Goal: Task Accomplishment & Management: Use online tool/utility

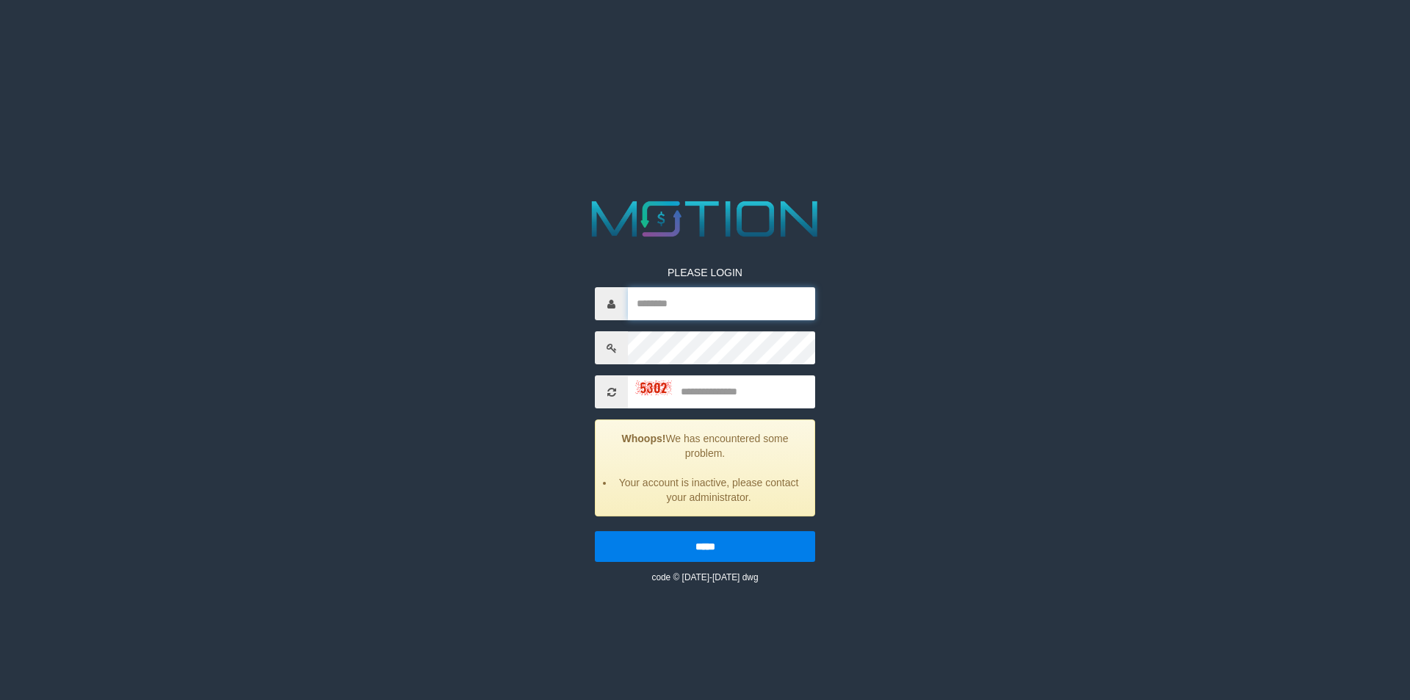
type input "*******"
click at [657, 298] on input "*******" at bounding box center [721, 303] width 187 height 33
click at [886, 245] on div "PLEASE LOGIN ******* Whoops! We has encountered some problem. Your account is i…" at bounding box center [704, 389] width 727 height 389
click at [714, 388] on input "text" at bounding box center [721, 391] width 187 height 33
type input "****"
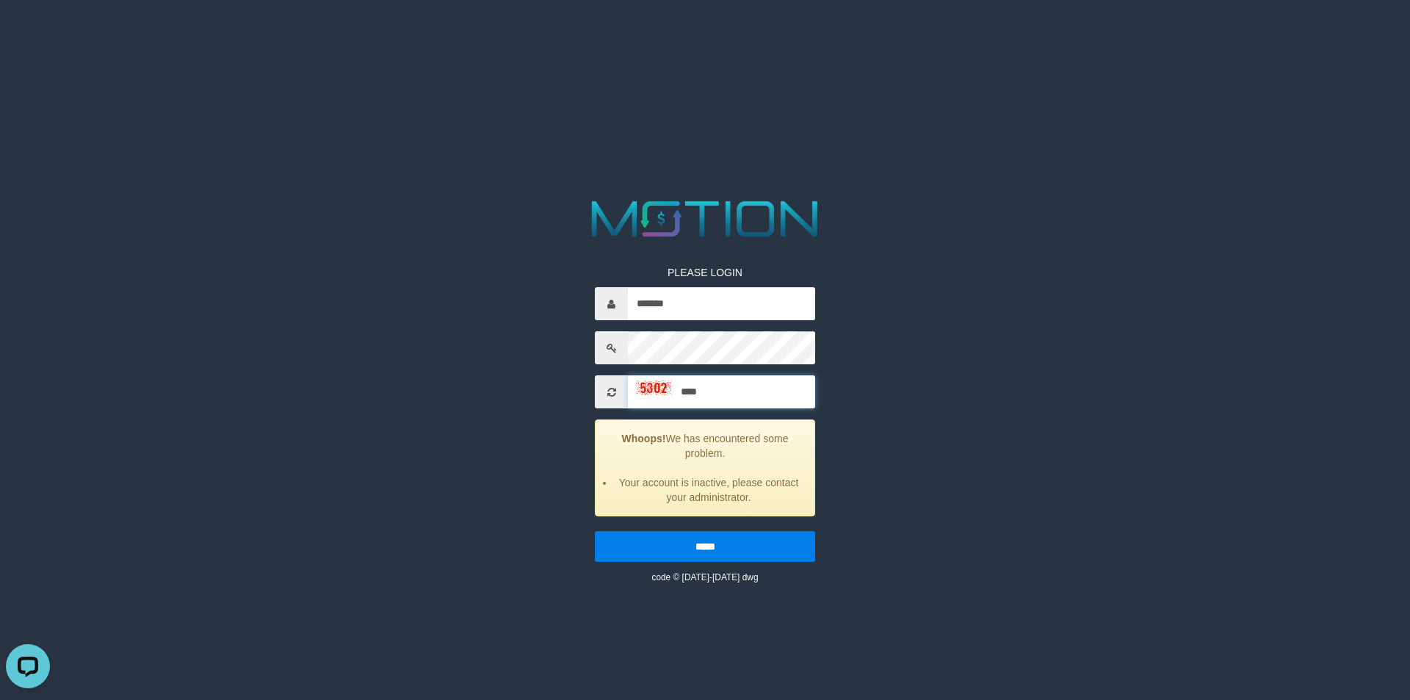
click at [595, 531] on input "*****" at bounding box center [705, 546] width 220 height 31
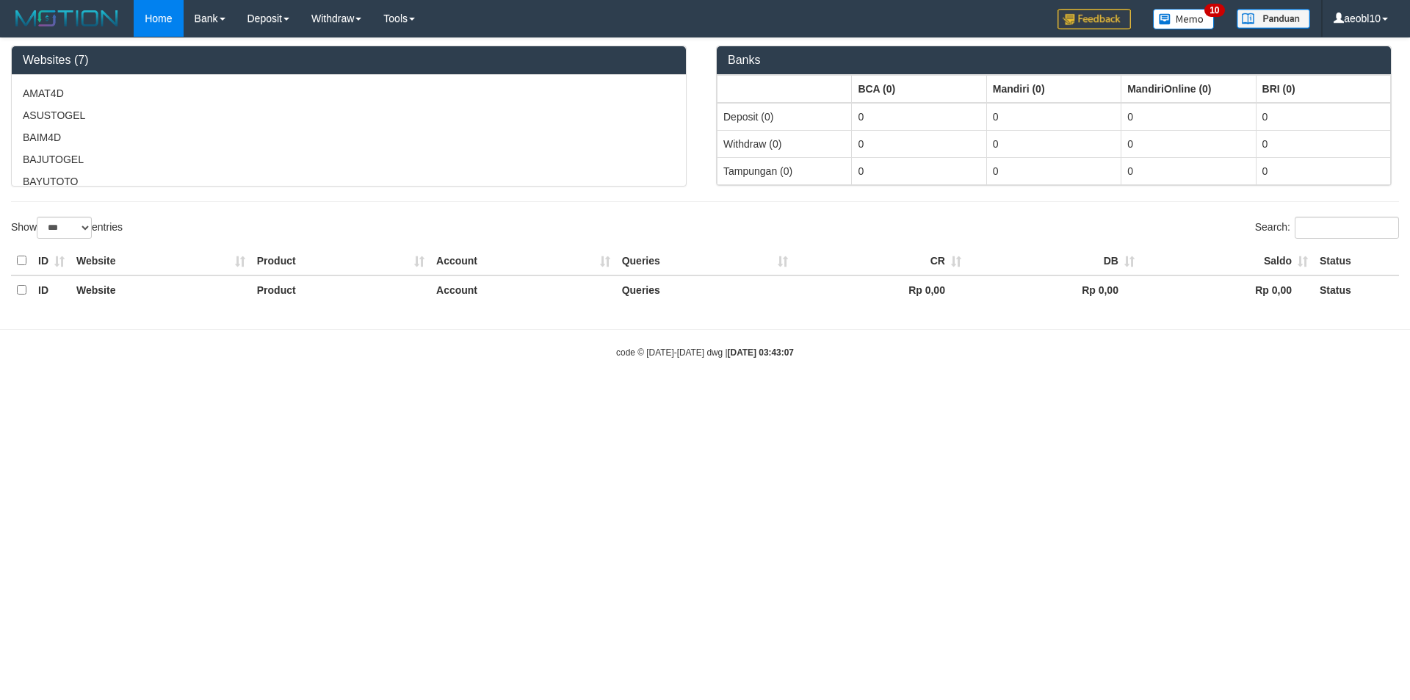
select select "***"
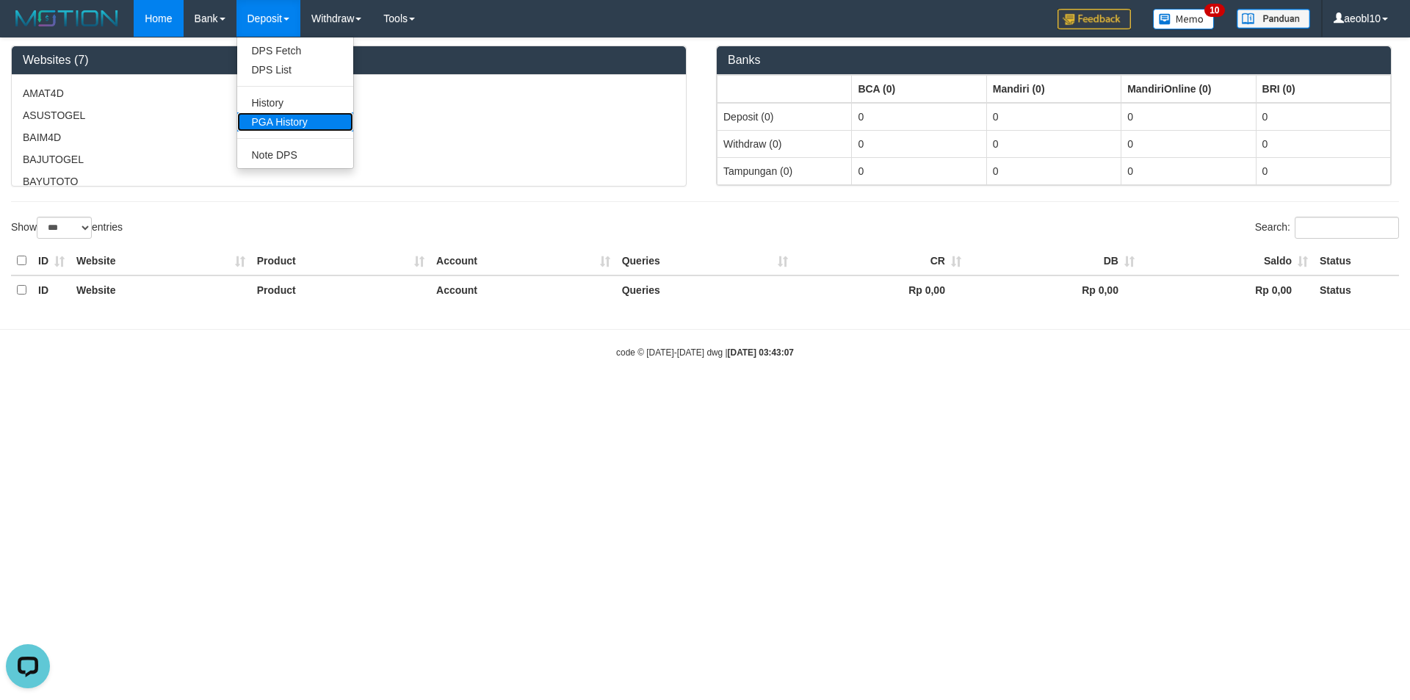
click at [305, 123] on link "PGA History" at bounding box center [295, 121] width 116 height 19
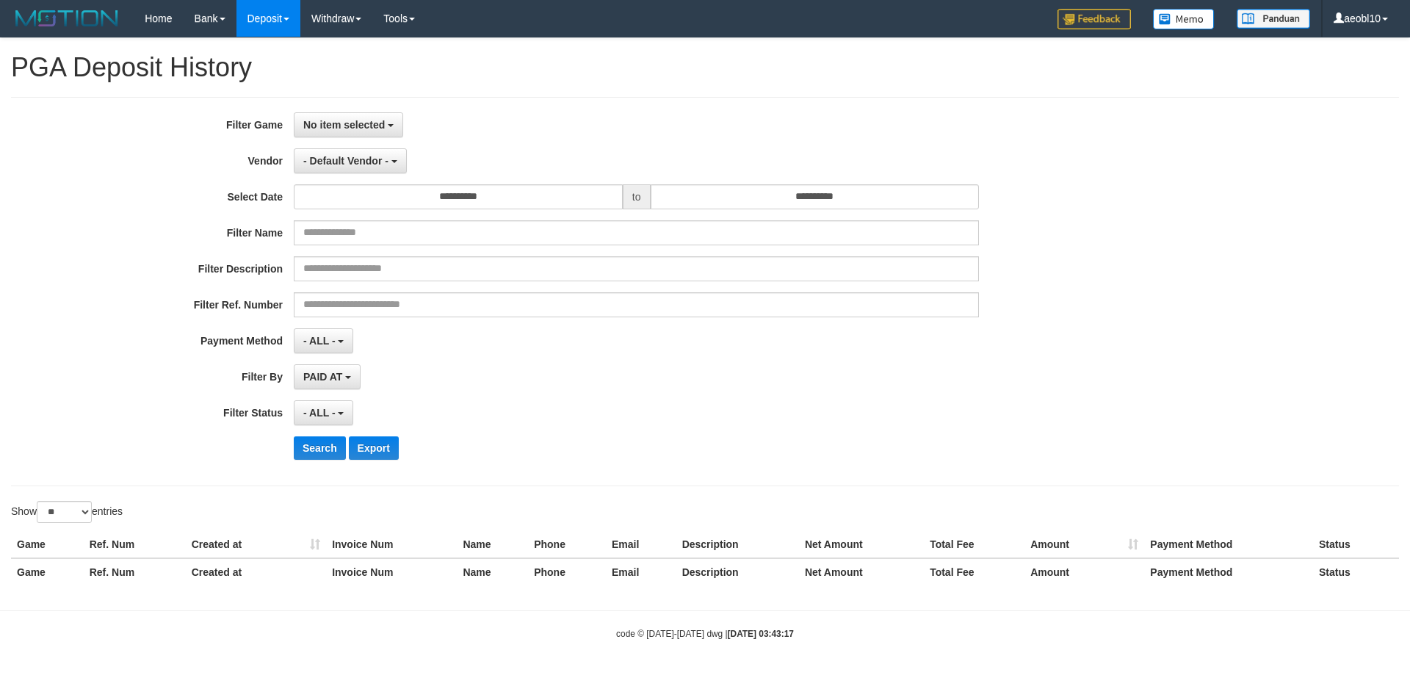
select select
select select "**"
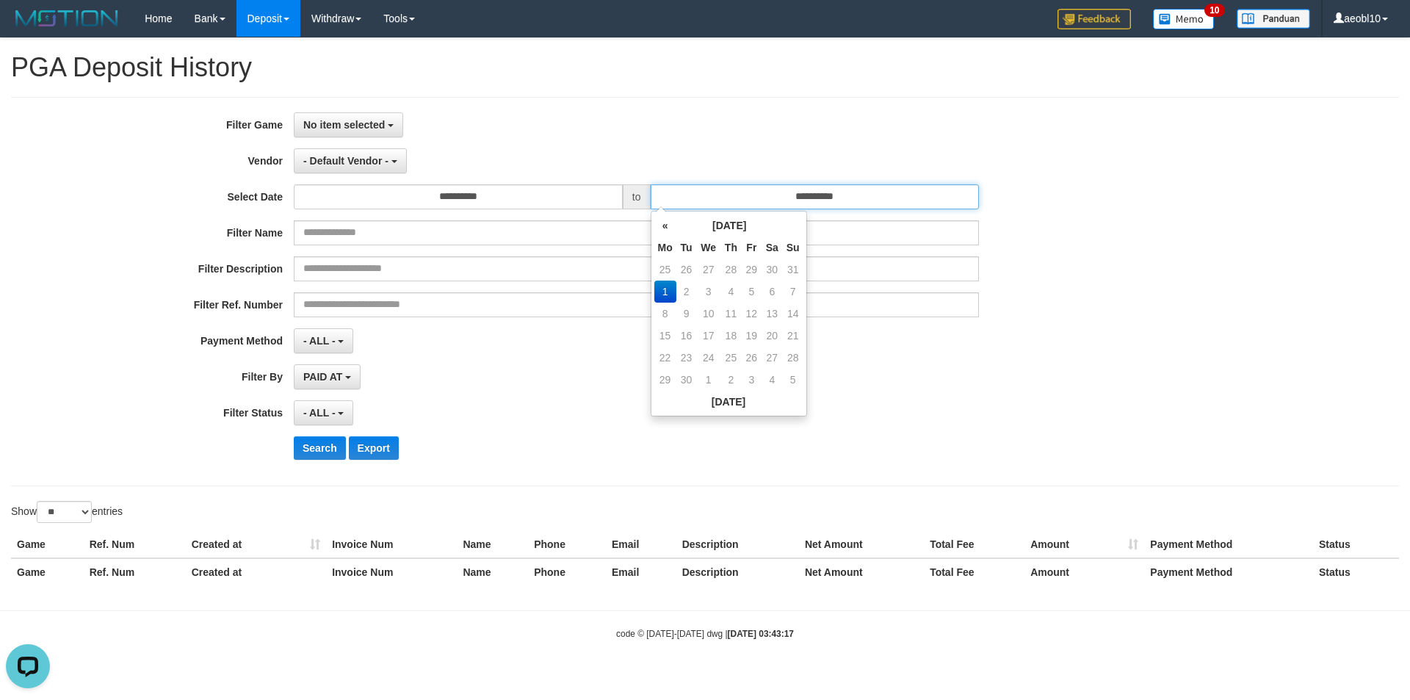
click at [756, 195] on input "**********" at bounding box center [814, 196] width 329 height 25
click at [791, 267] on td "31" at bounding box center [793, 269] width 21 height 22
type input "**********"
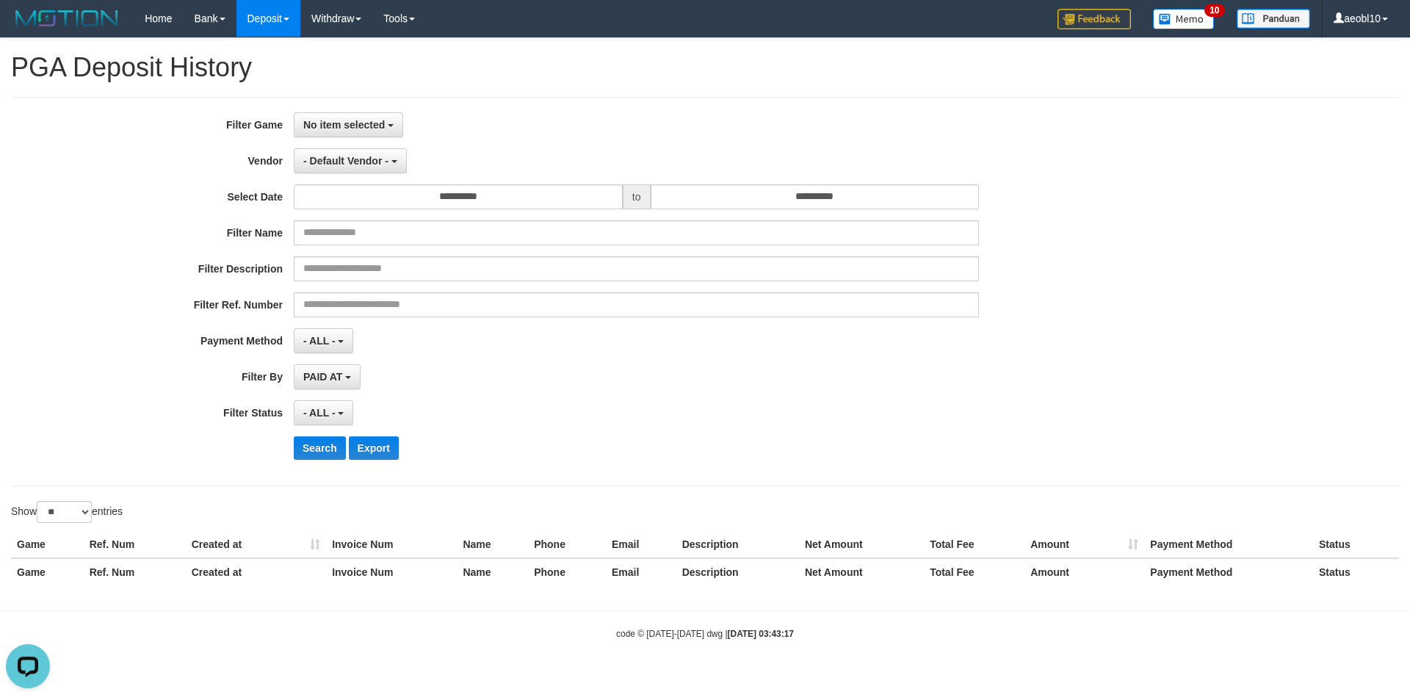
click at [573, 92] on div "**********" at bounding box center [705, 316] width 1410 height 557
click at [360, 121] on span "No item selected" at bounding box center [343, 125] width 81 height 12
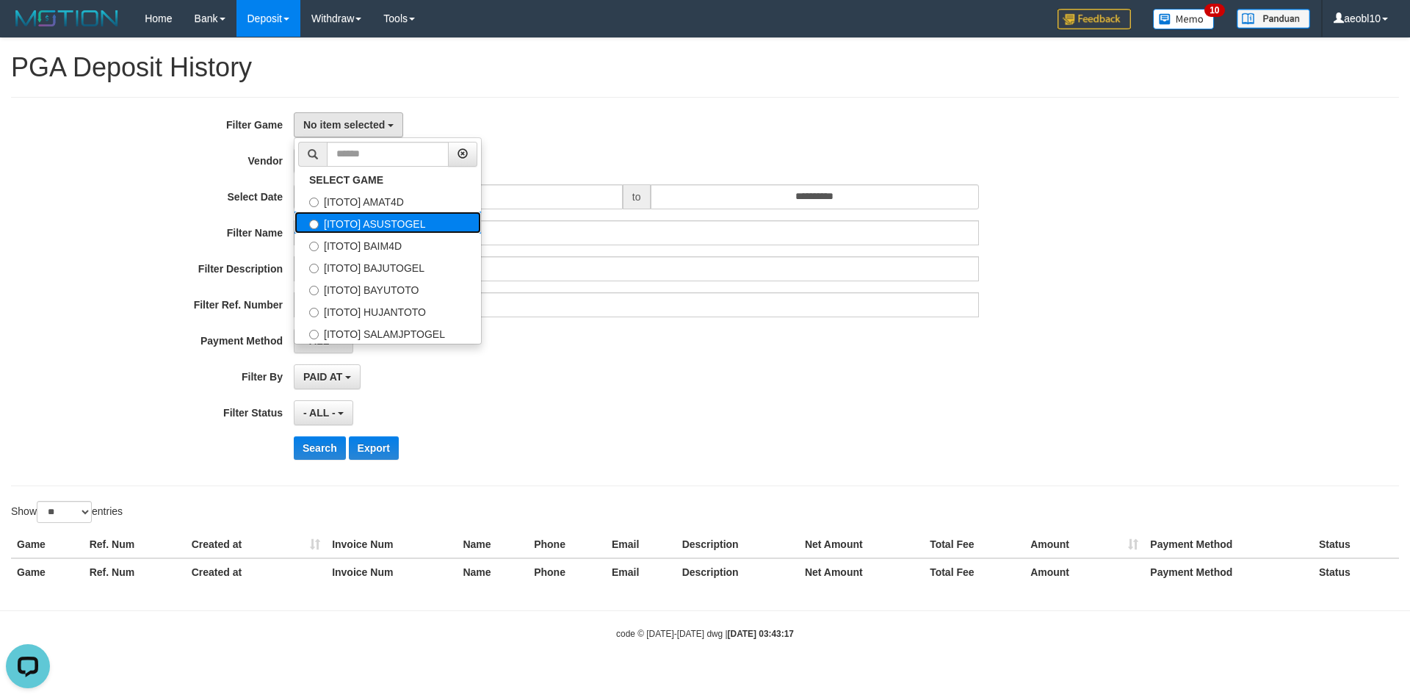
click at [416, 222] on label "[ITOTO] ASUSTOGEL" at bounding box center [387, 222] width 186 height 22
select select "***"
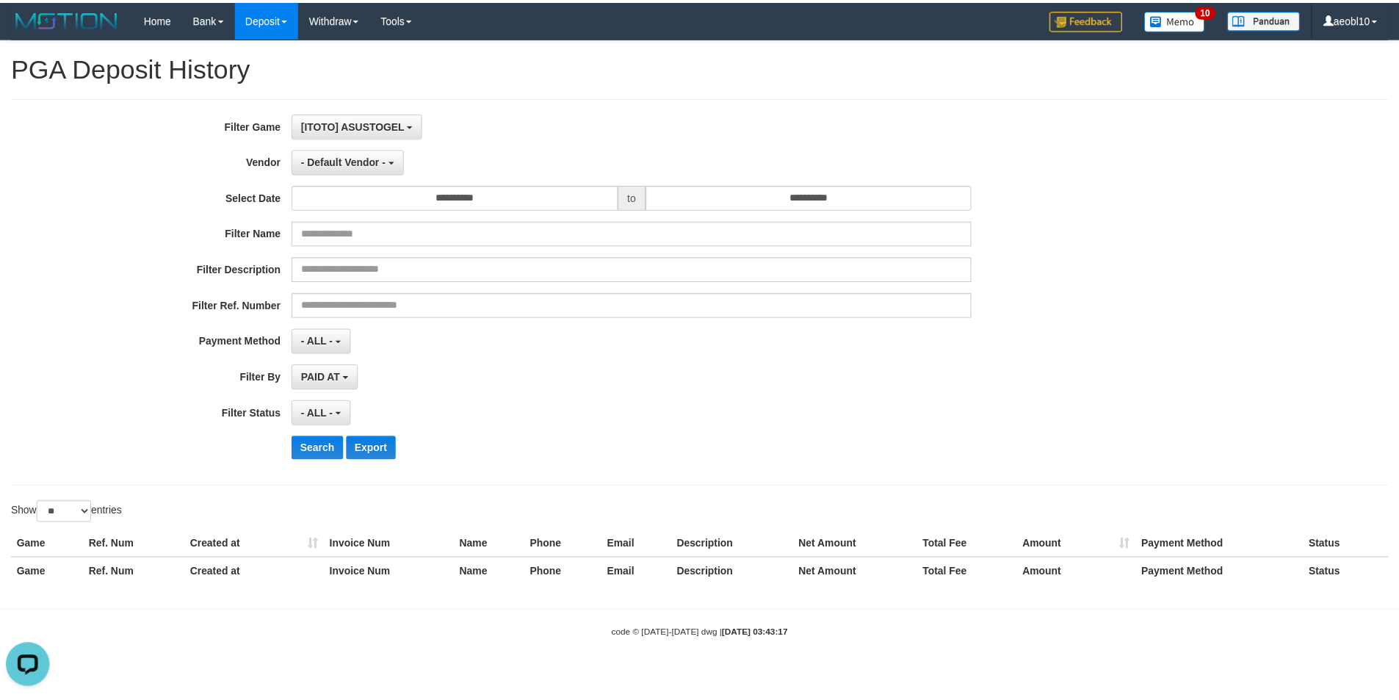
scroll to position [26, 0]
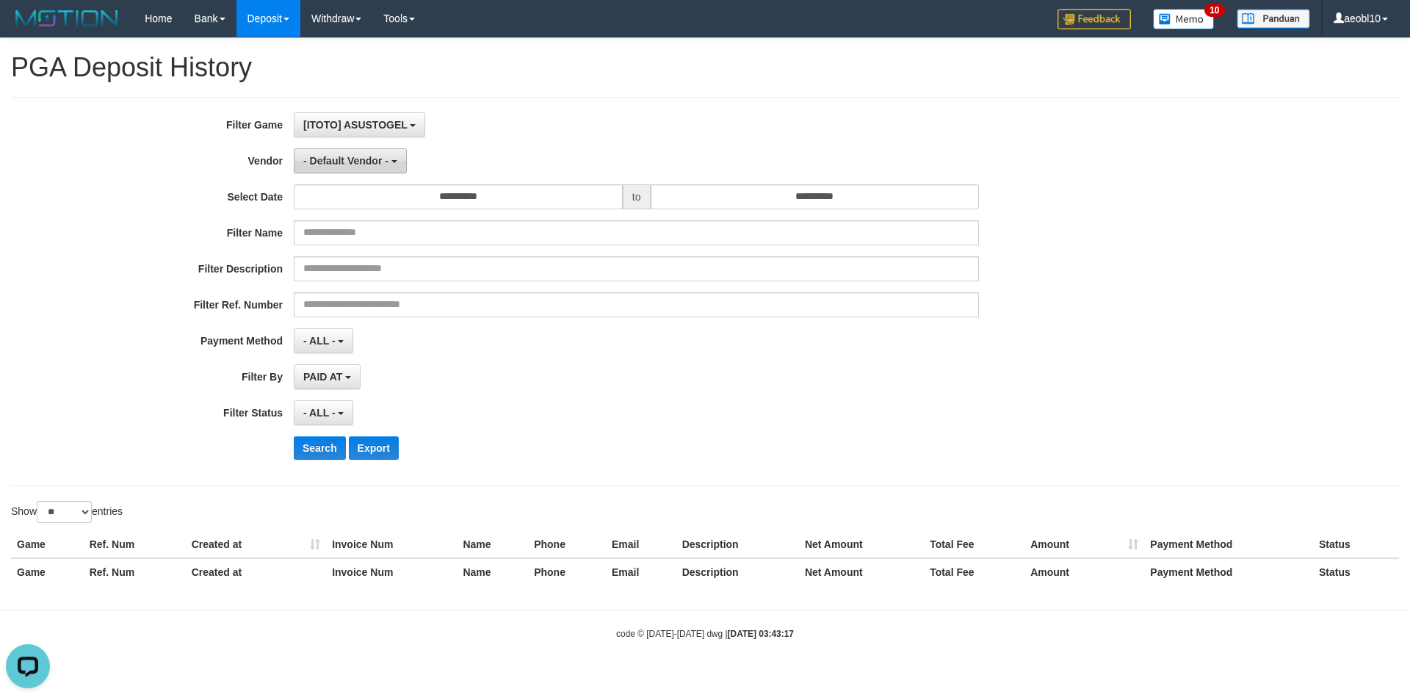
click at [364, 164] on span "- Default Vendor -" at bounding box center [345, 161] width 85 height 12
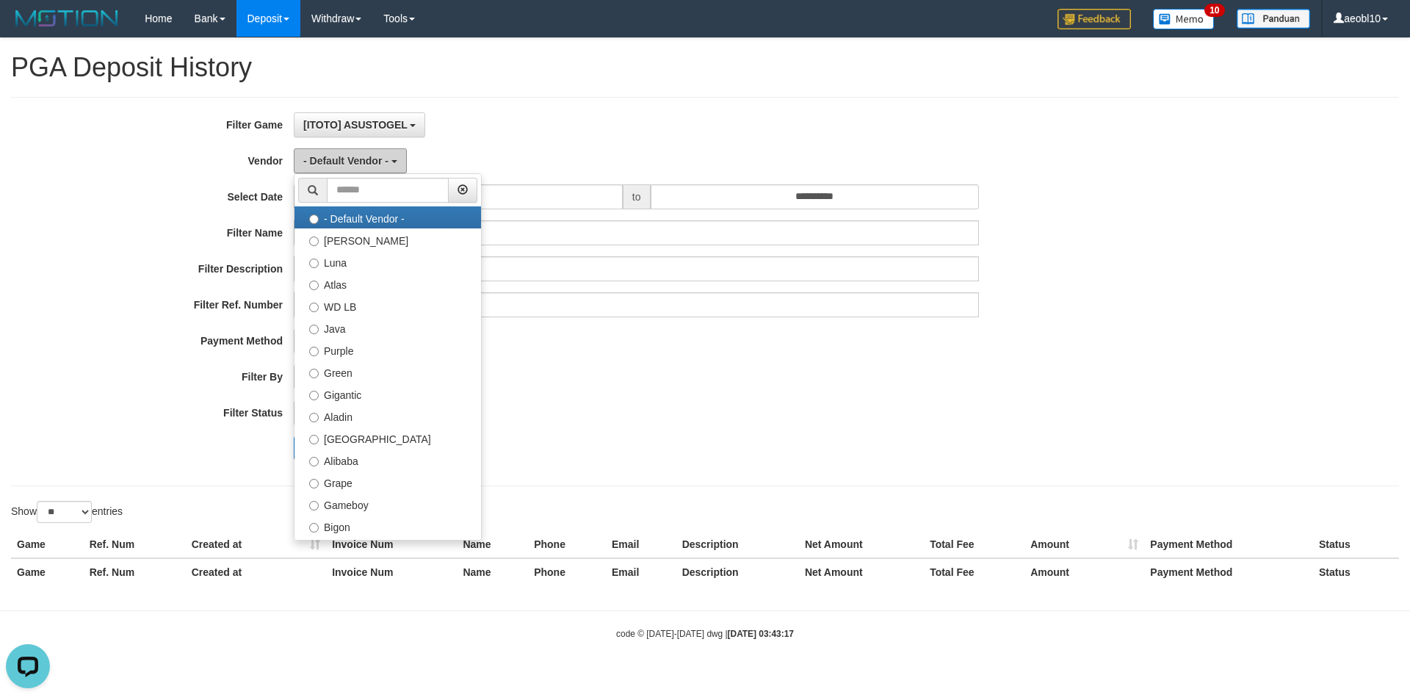
click at [367, 156] on span "- Default Vendor -" at bounding box center [345, 161] width 85 height 12
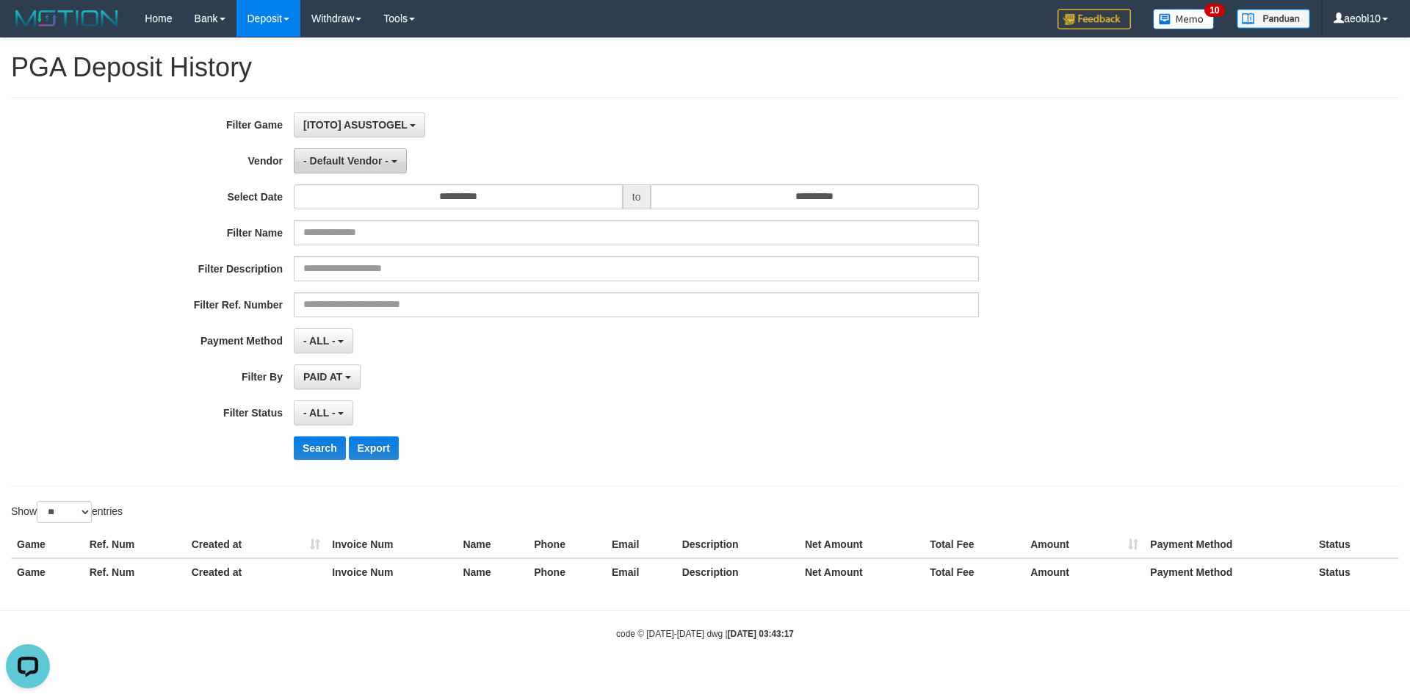
click at [368, 159] on span "- Default Vendor -" at bounding box center [345, 161] width 85 height 12
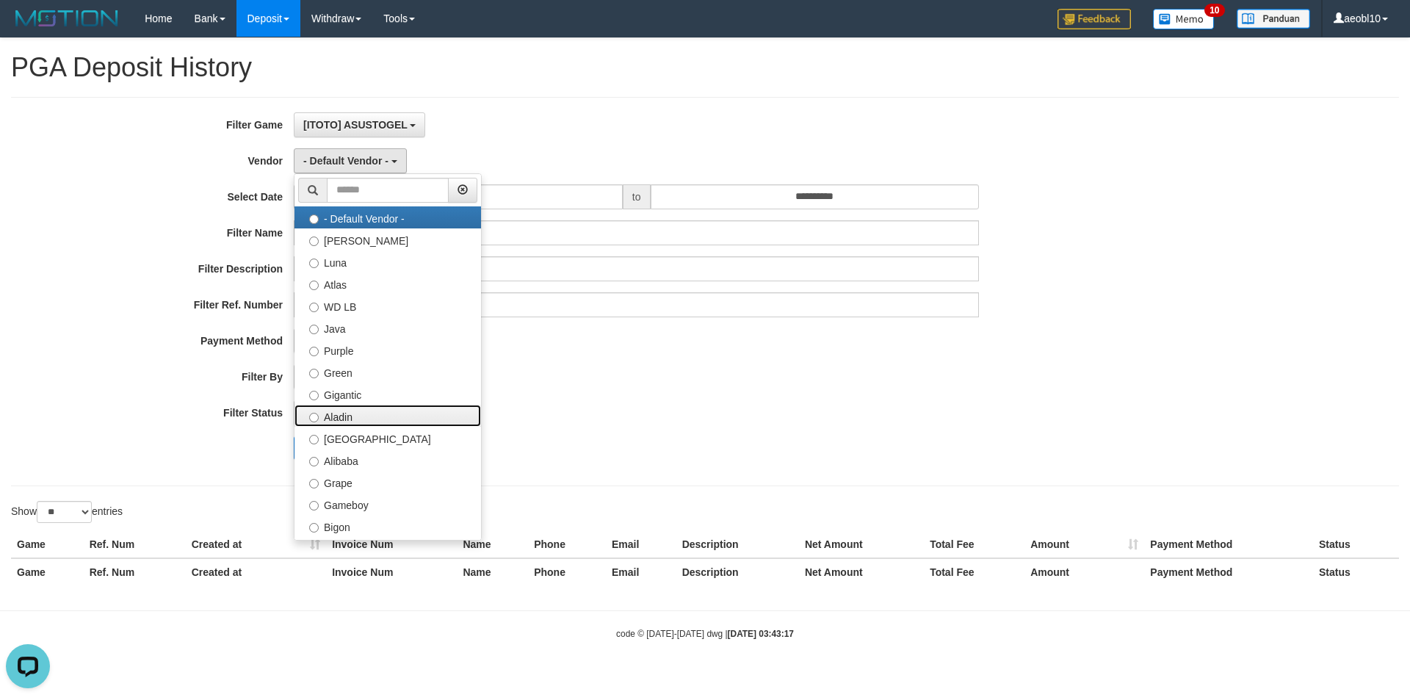
click at [360, 418] on label "Aladin" at bounding box center [387, 416] width 186 height 22
select select "**********"
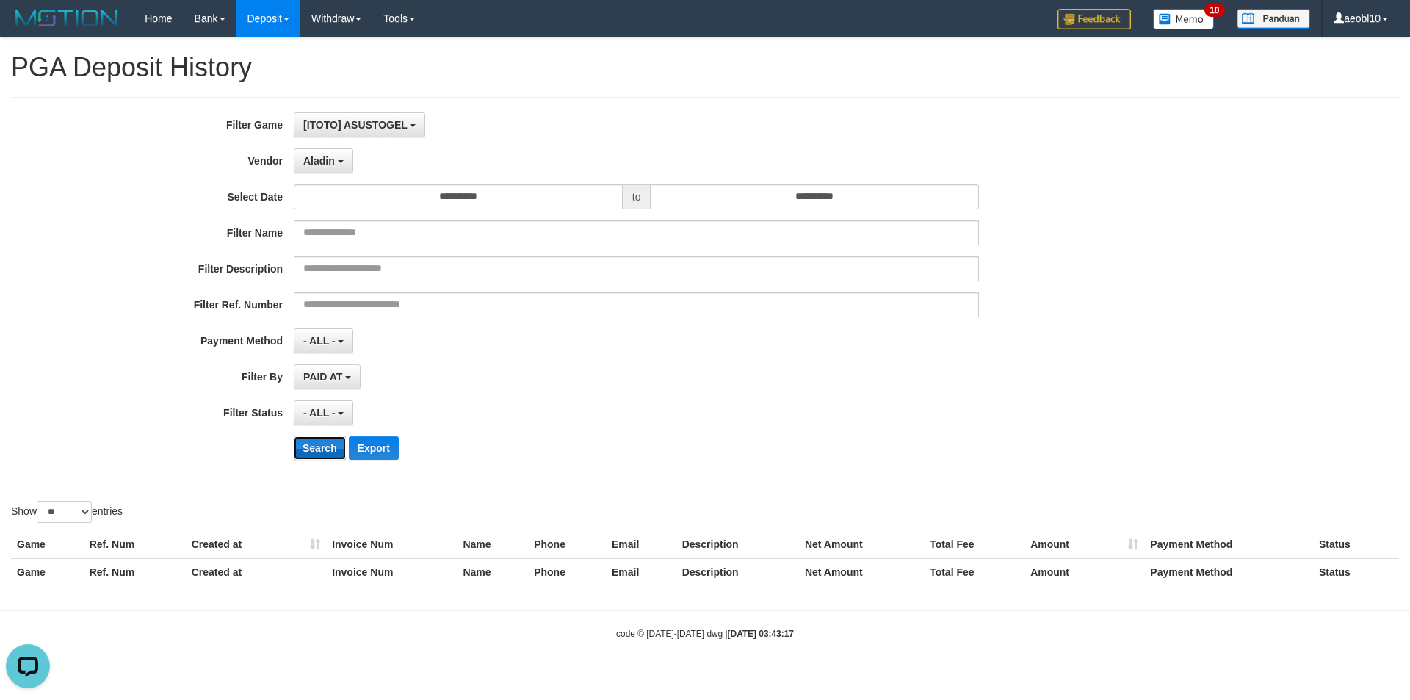
click at [309, 453] on button "Search" at bounding box center [320, 447] width 52 height 23
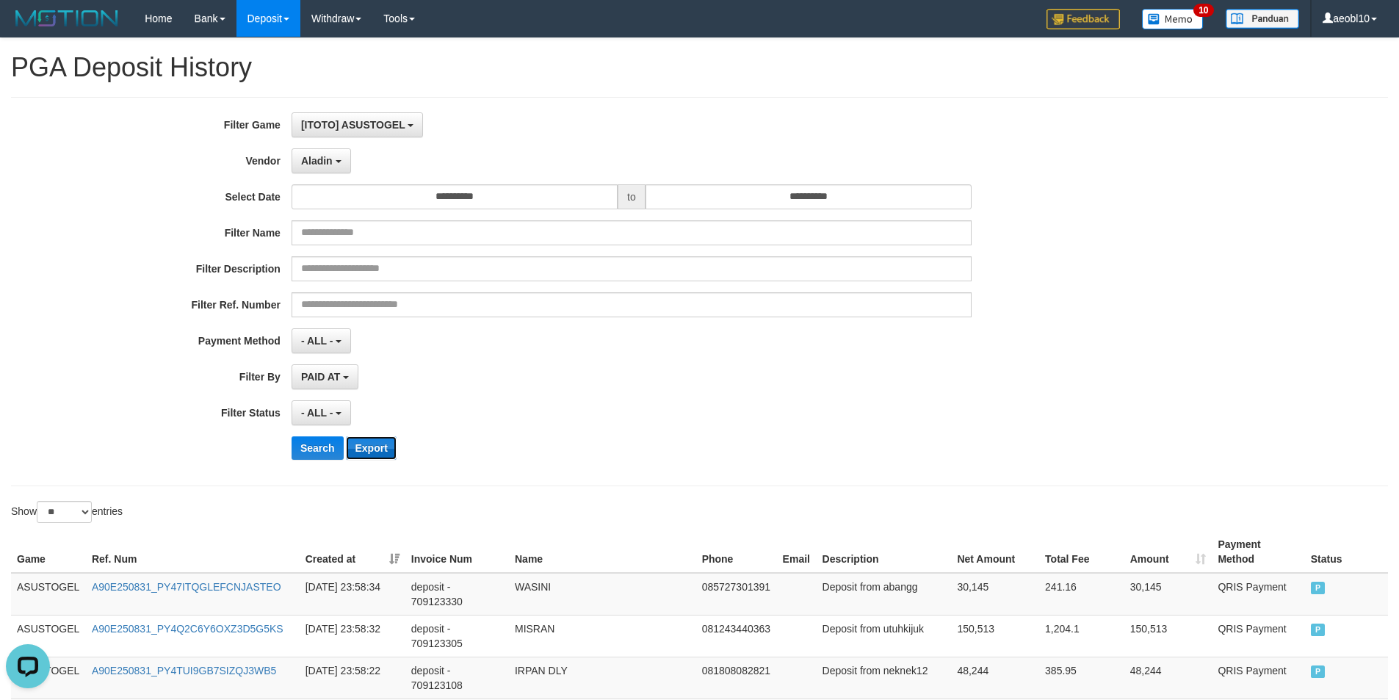
click at [386, 451] on button "Export" at bounding box center [371, 447] width 50 height 23
click at [329, 167] on button "Aladin" at bounding box center [320, 160] width 59 height 25
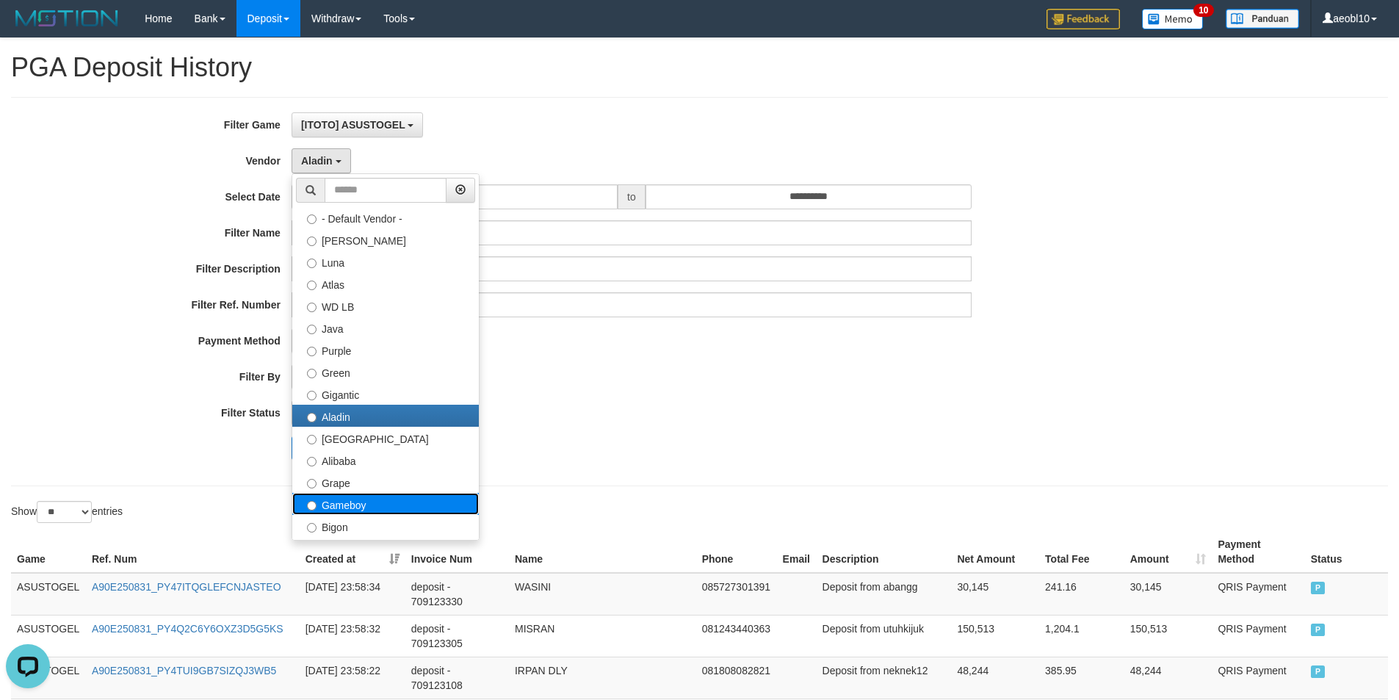
click at [372, 507] on label "Gameboy" at bounding box center [385, 504] width 186 height 22
select select "**********"
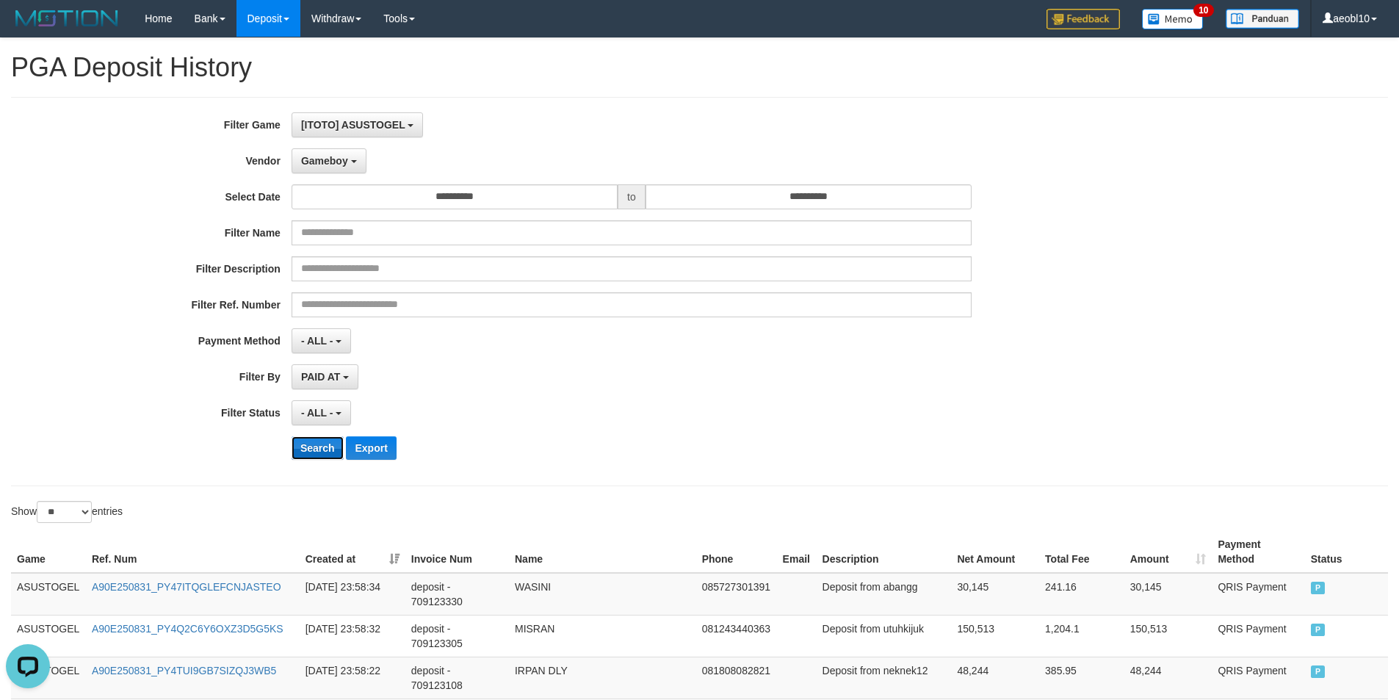
drag, startPoint x: 318, startPoint y: 443, endPoint x: 331, endPoint y: 443, distance: 13.2
click at [318, 443] on button "Search" at bounding box center [317, 447] width 52 height 23
click at [377, 446] on button "Export" at bounding box center [371, 447] width 50 height 23
click at [333, 160] on span "Gameboy" at bounding box center [324, 161] width 47 height 12
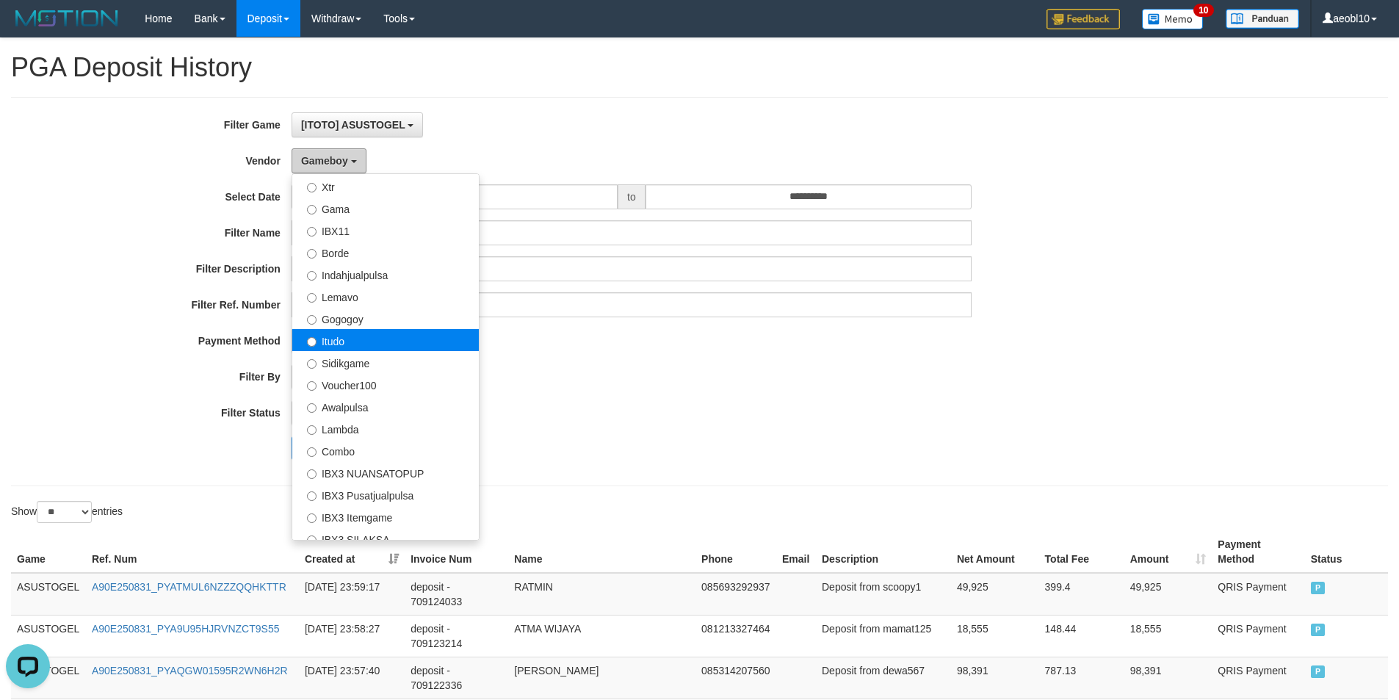
scroll to position [482, 0]
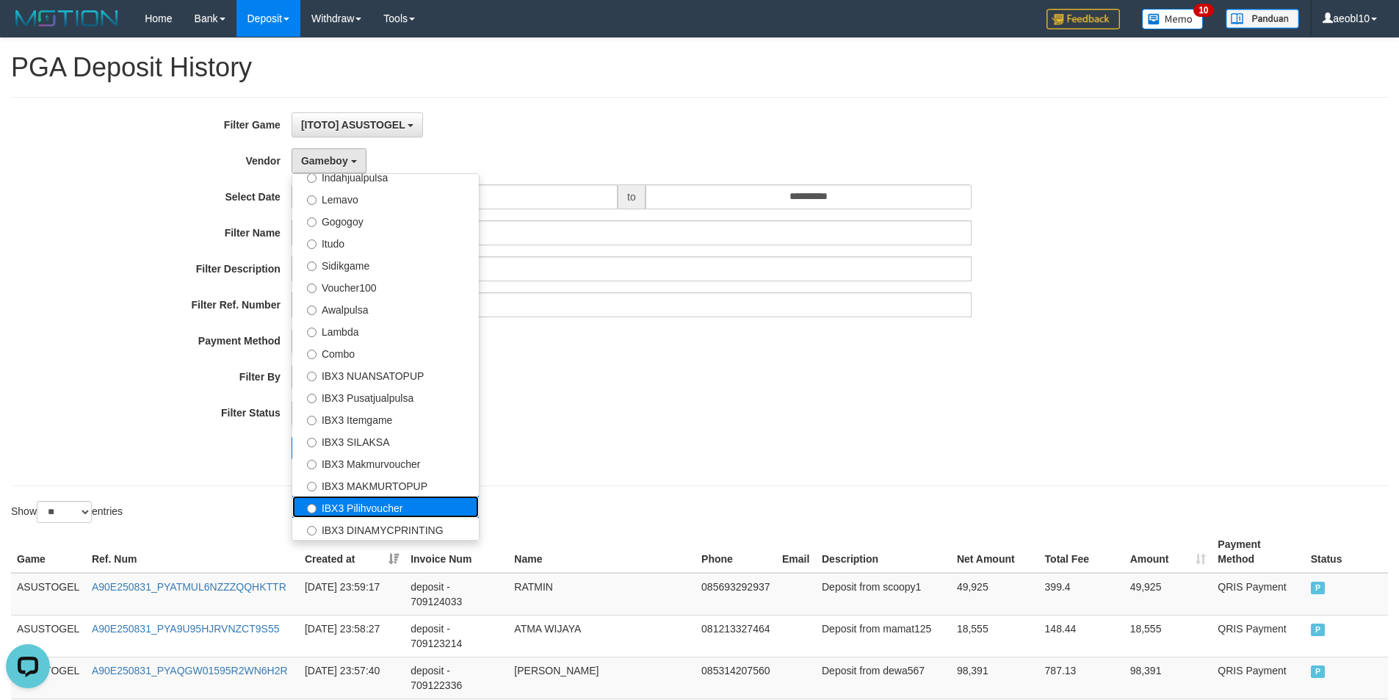
click at [397, 515] on label "IBX3 Pilihvoucher" at bounding box center [385, 507] width 186 height 22
select select "**********"
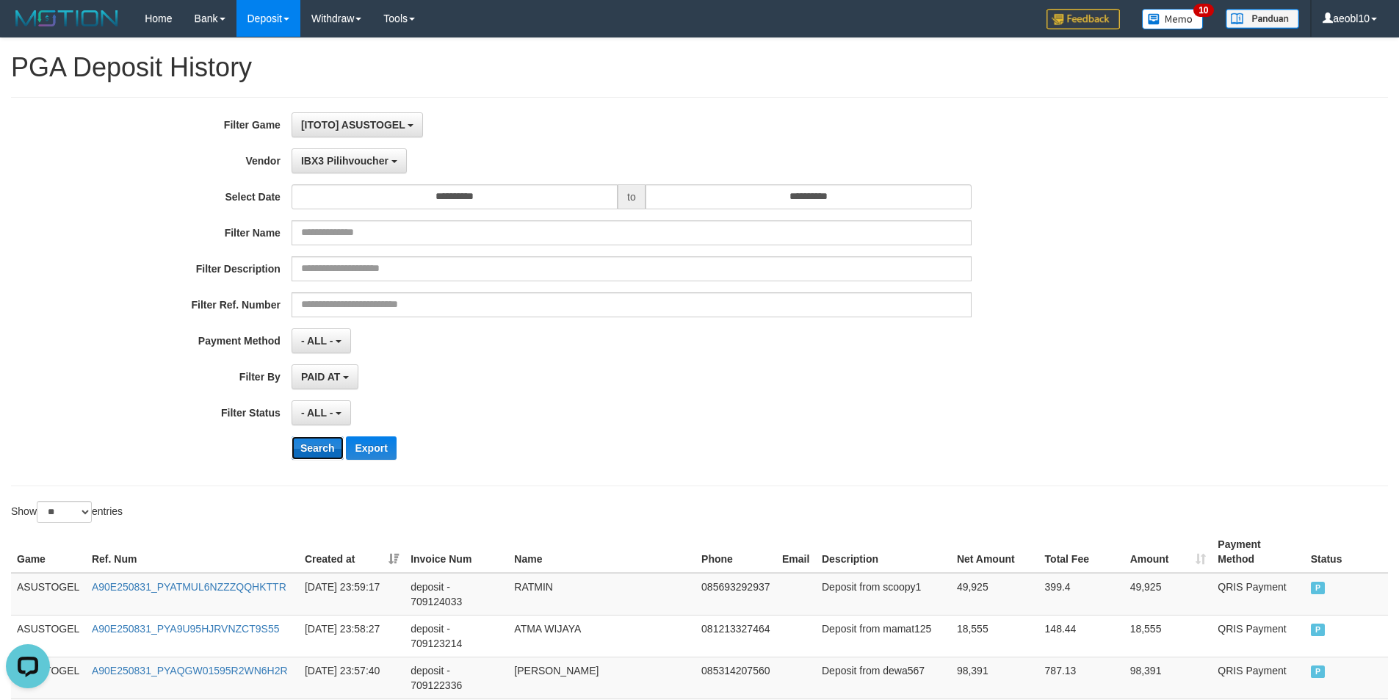
click at [319, 451] on button "Search" at bounding box center [317, 447] width 52 height 23
click at [366, 453] on button "Export" at bounding box center [371, 447] width 50 height 23
click at [369, 161] on span "IBX3 Pilihvoucher" at bounding box center [344, 161] width 87 height 12
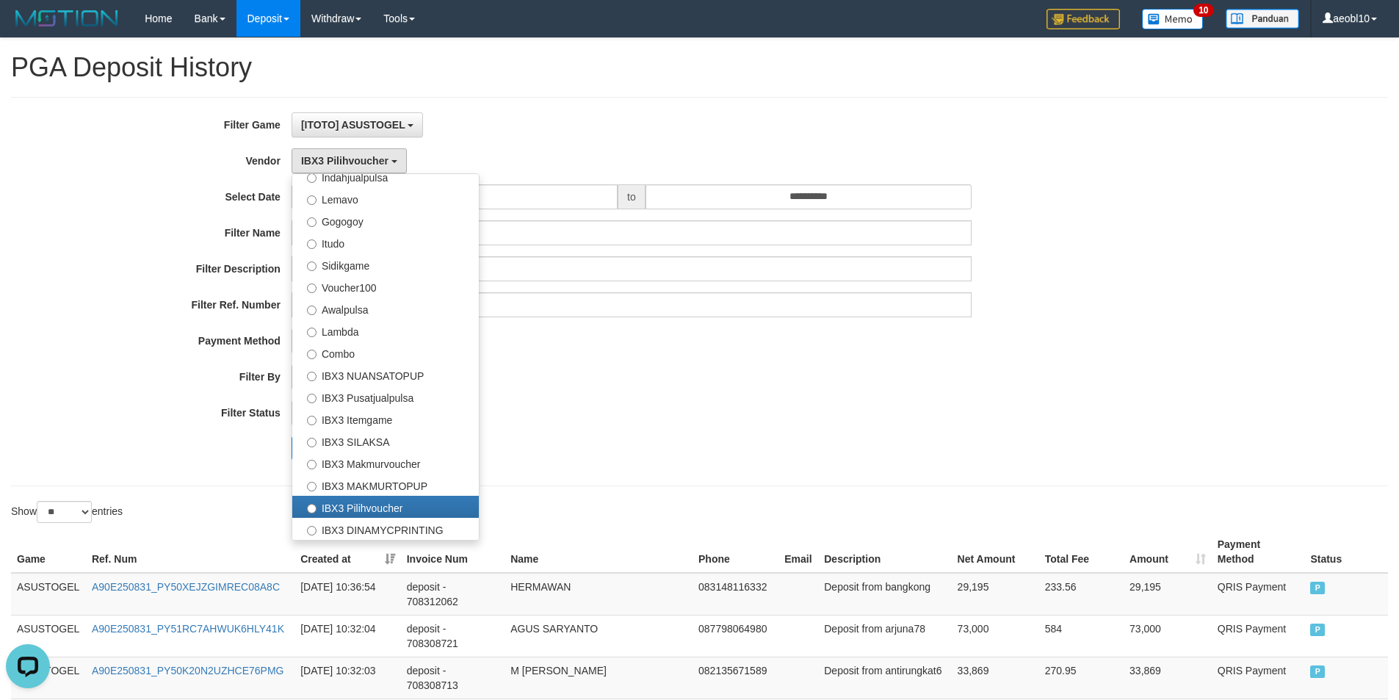
click at [358, 104] on div "**********" at bounding box center [699, 291] width 1376 height 389
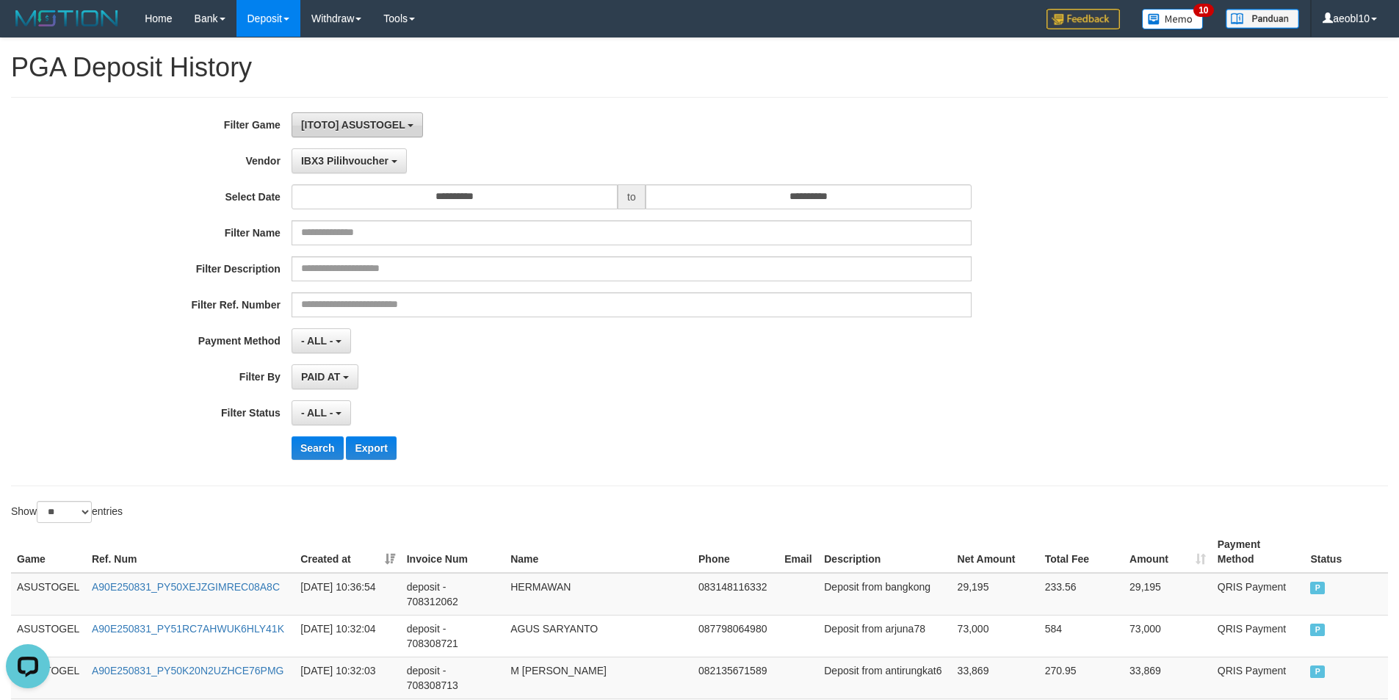
click at [360, 127] on span "[ITOTO] ASUSTOGEL" at bounding box center [353, 125] width 104 height 12
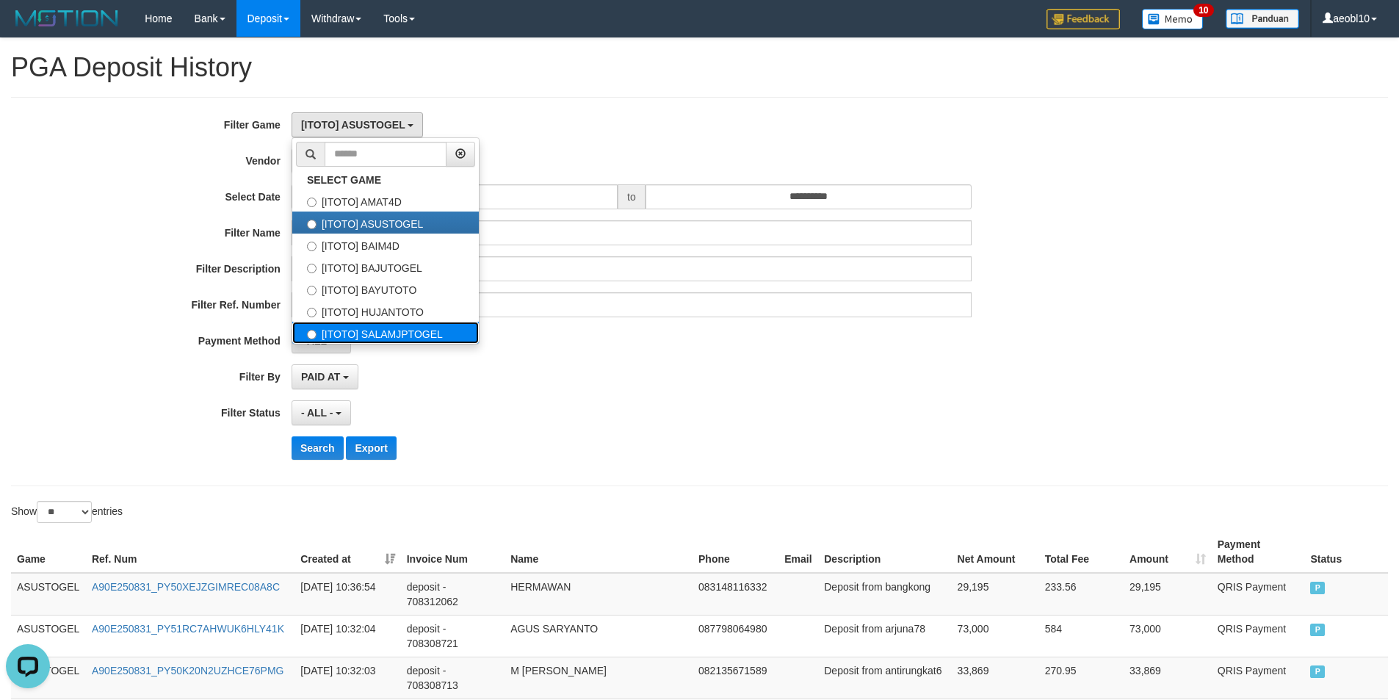
click at [393, 333] on label "[ITOTO] SALAMJPTOGEL" at bounding box center [385, 333] width 186 height 22
select select "***"
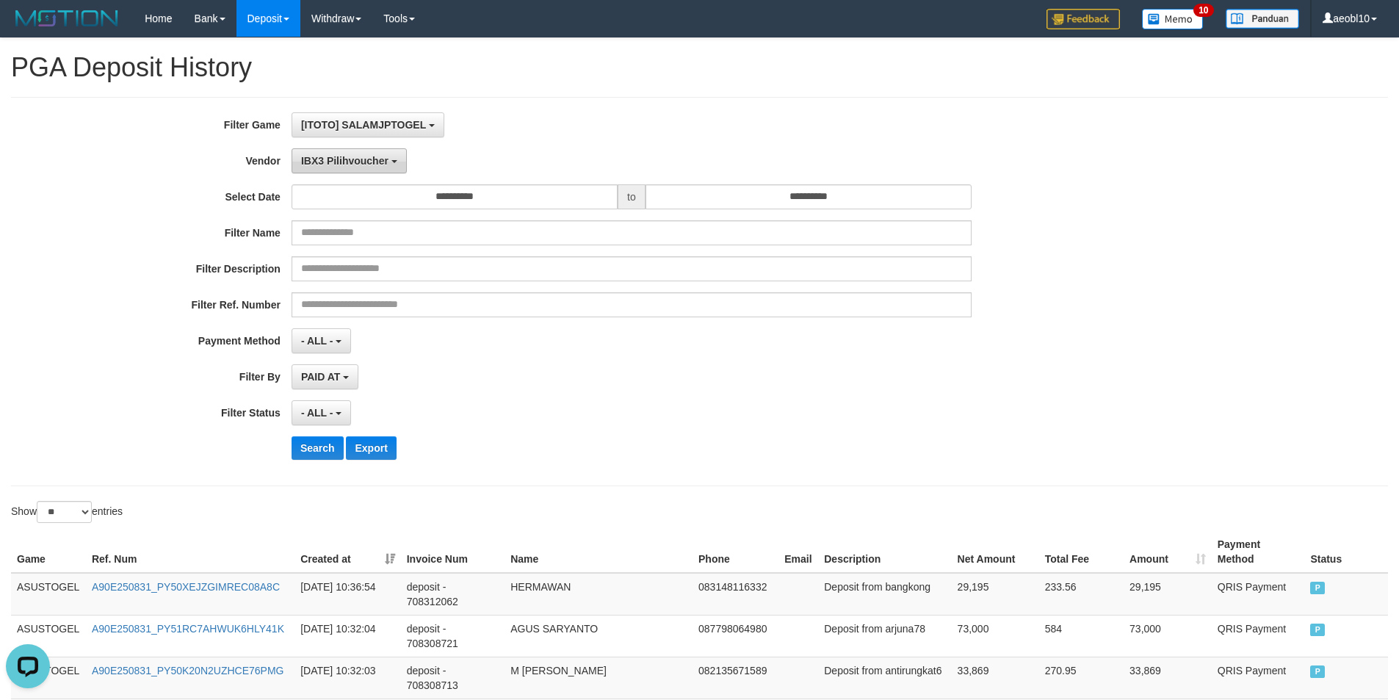
click at [365, 164] on span "IBX3 Pilihvoucher" at bounding box center [344, 161] width 87 height 12
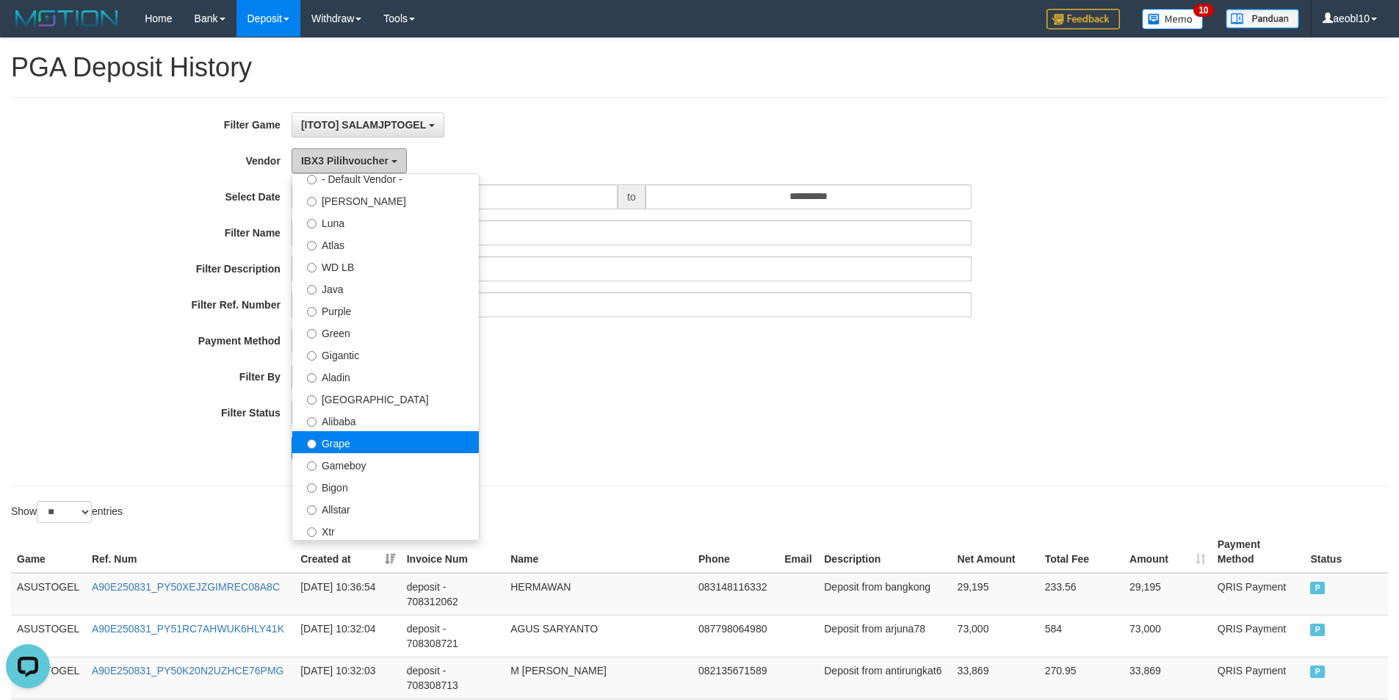
scroll to position [0, 0]
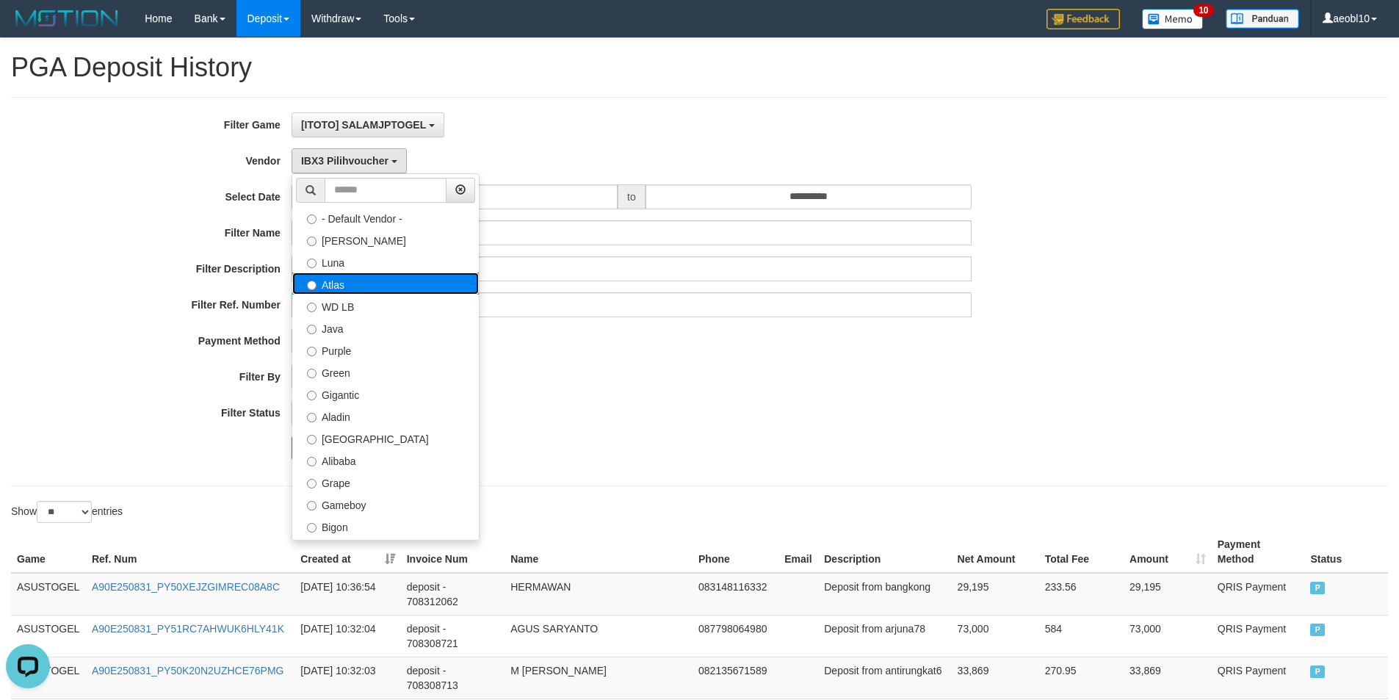
click at [358, 286] on label "Atlas" at bounding box center [385, 283] width 186 height 22
select select "**********"
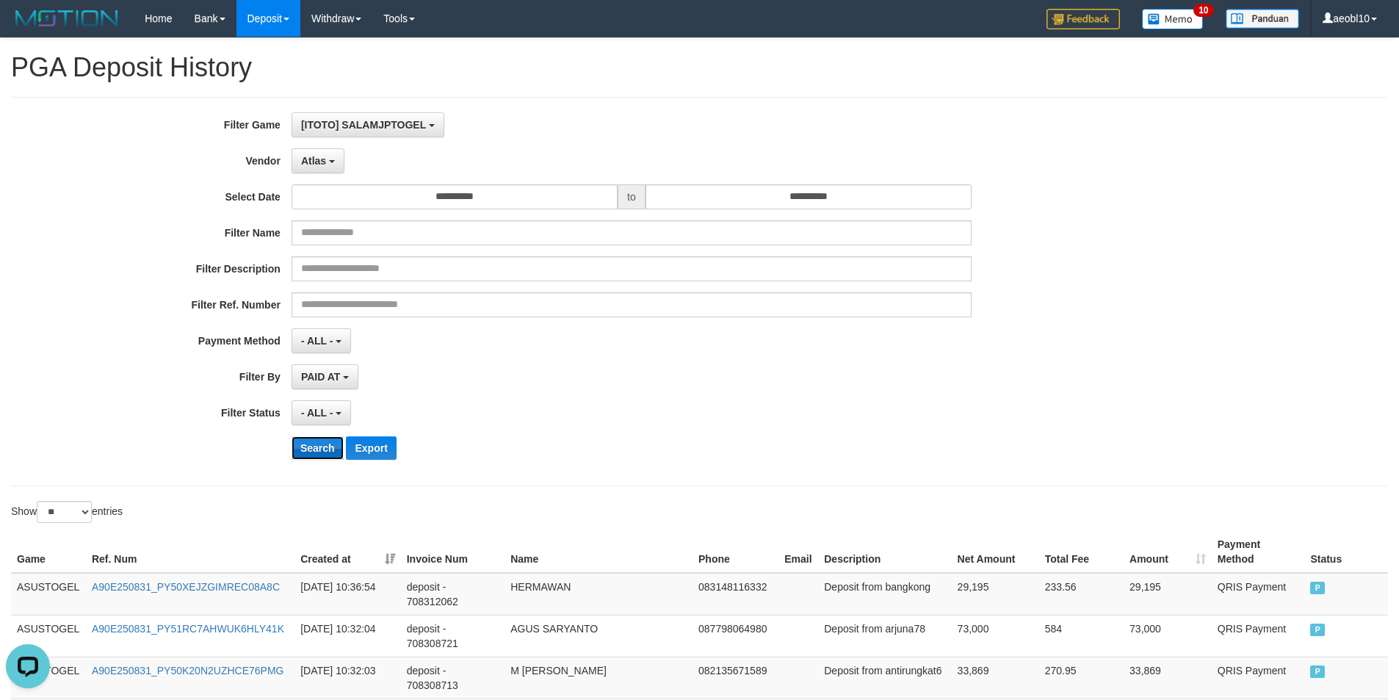
click at [324, 452] on button "Search" at bounding box center [317, 447] width 52 height 23
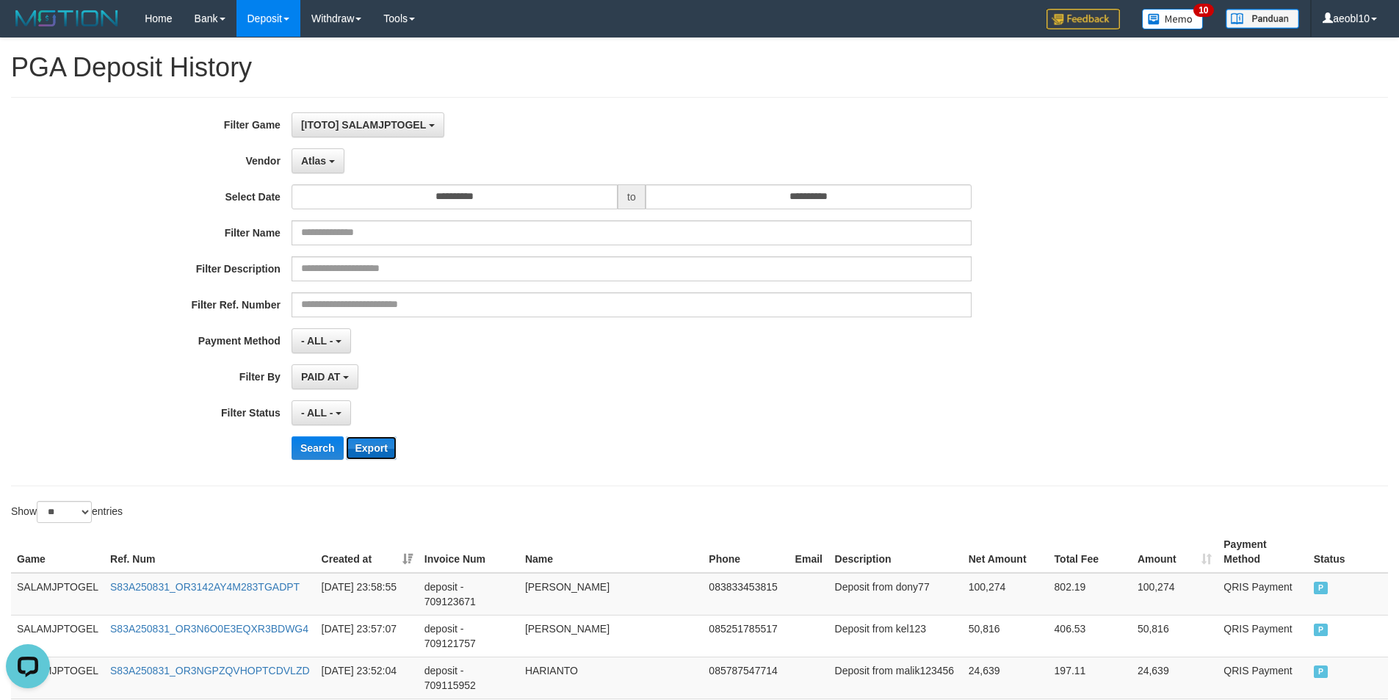
click at [380, 451] on button "Export" at bounding box center [371, 447] width 50 height 23
click at [319, 156] on span "Atlas" at bounding box center [313, 161] width 25 height 12
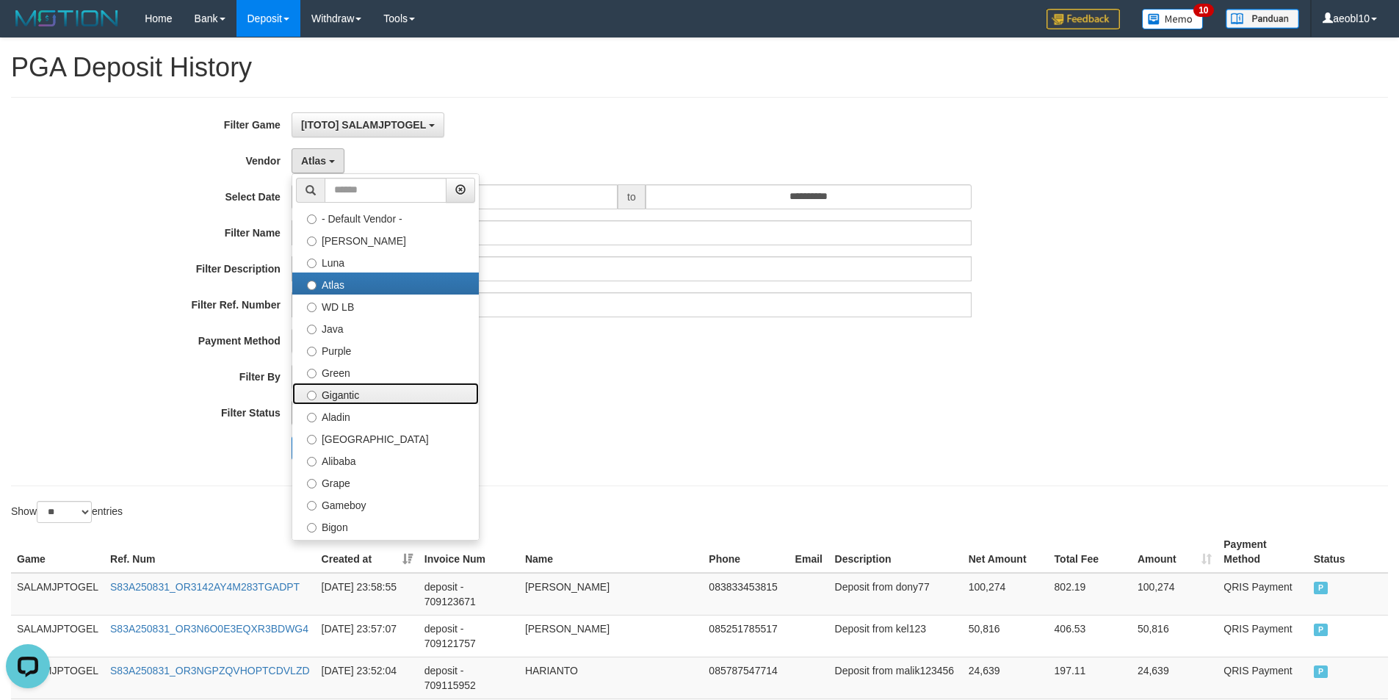
drag, startPoint x: 358, startPoint y: 391, endPoint x: 338, endPoint y: 402, distance: 23.0
click at [358, 391] on label "Gigantic" at bounding box center [385, 393] width 186 height 22
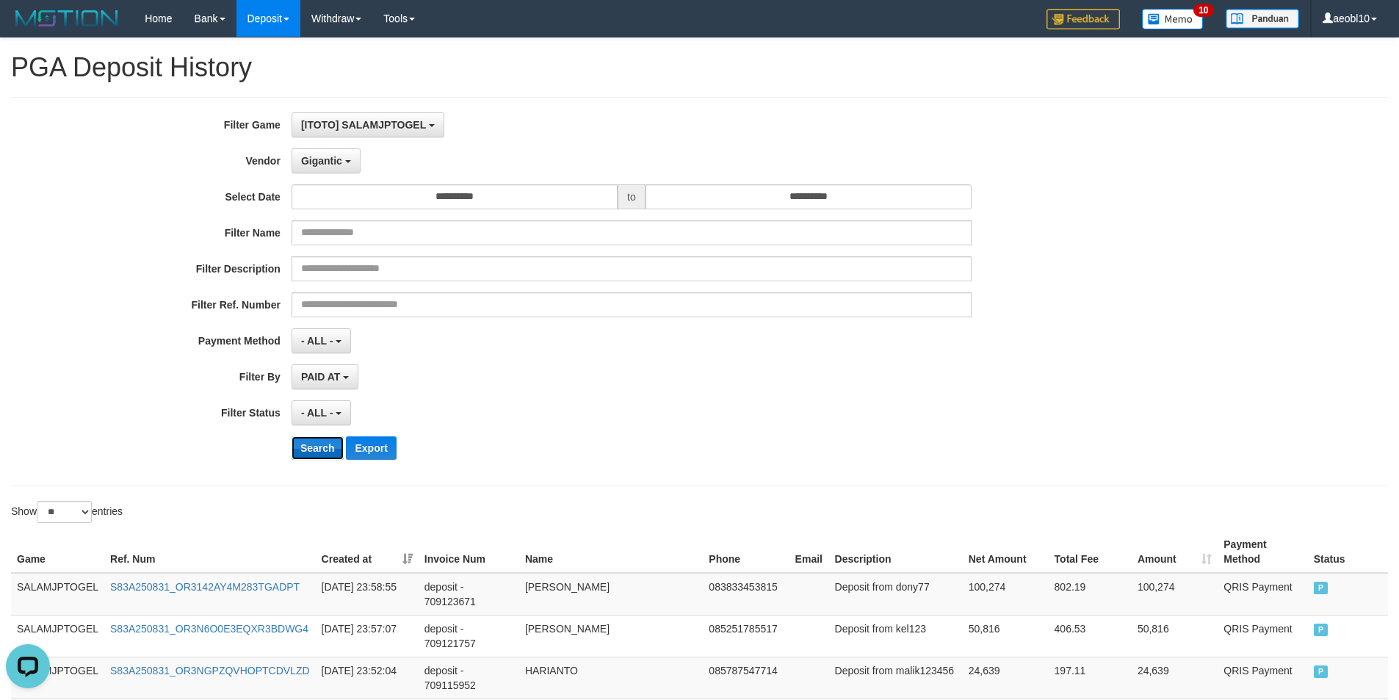
click at [322, 452] on button "Search" at bounding box center [317, 447] width 52 height 23
click at [367, 453] on button "Export" at bounding box center [371, 447] width 50 height 23
click at [346, 163] on b "button" at bounding box center [348, 161] width 6 height 3
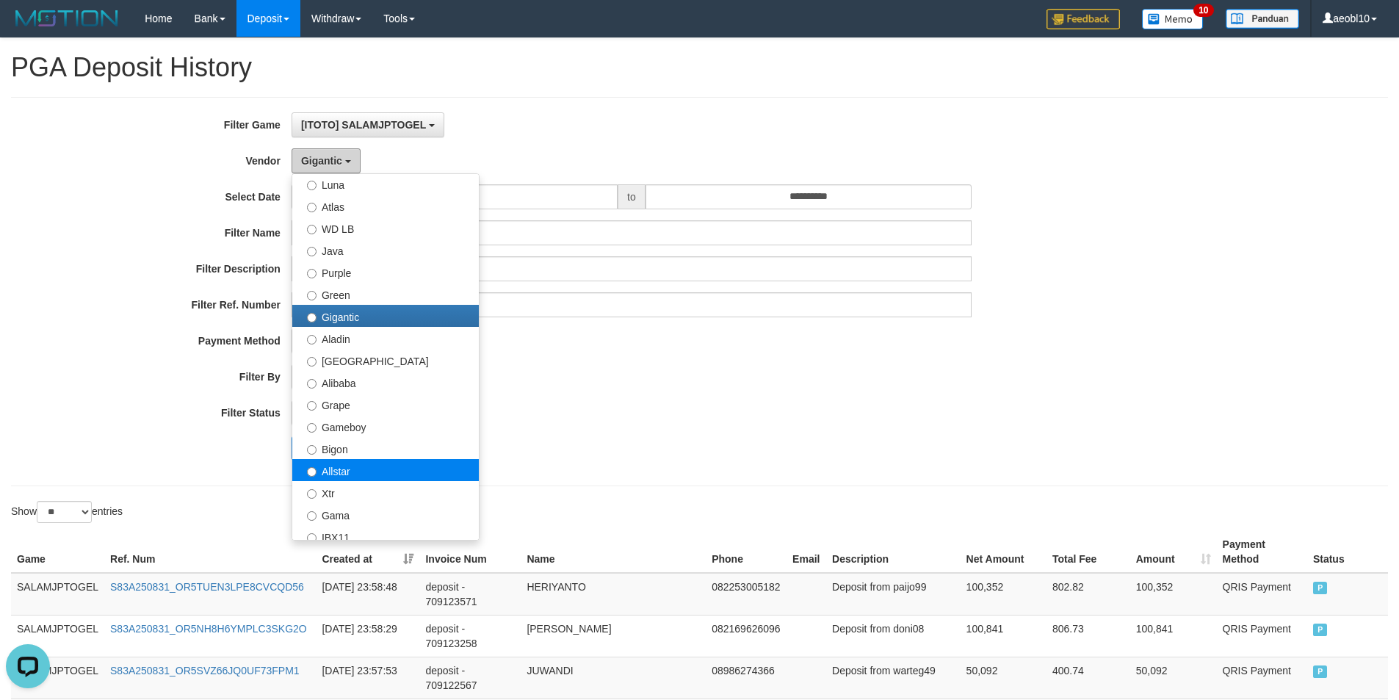
scroll to position [220, 0]
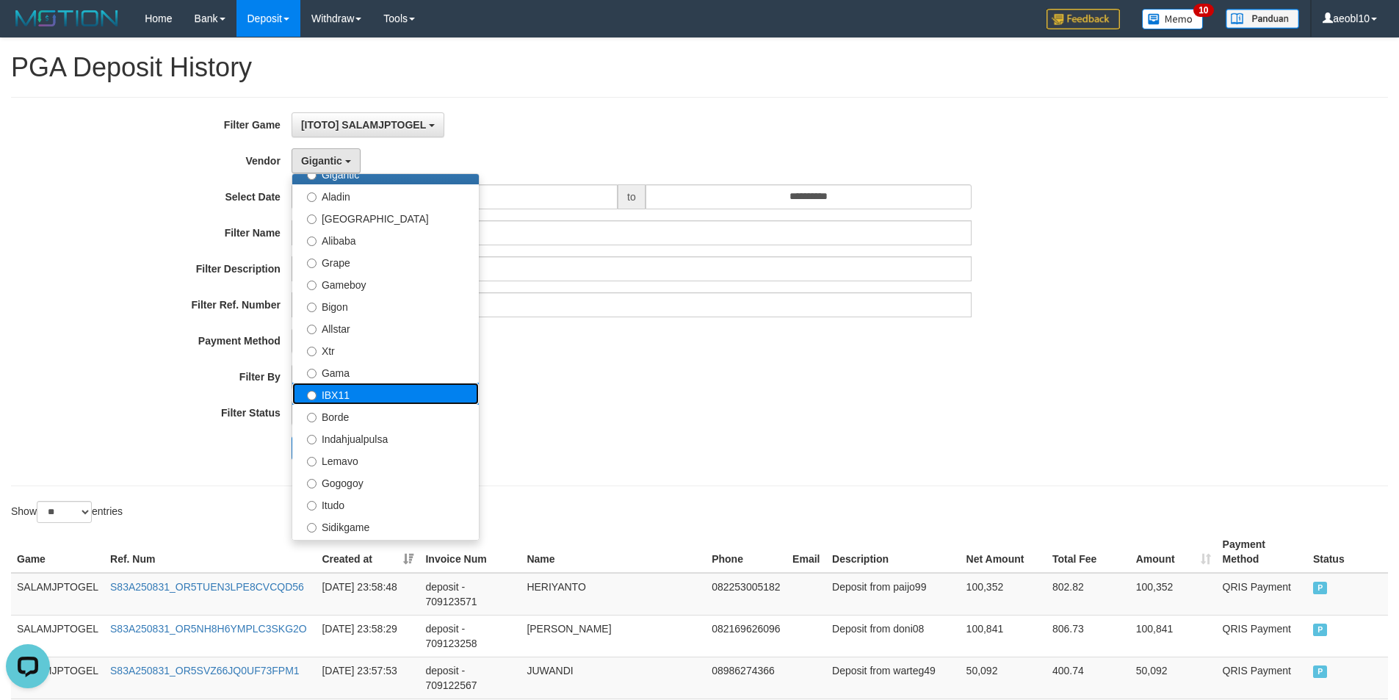
click at [352, 391] on label "IBX11" at bounding box center [385, 393] width 186 height 22
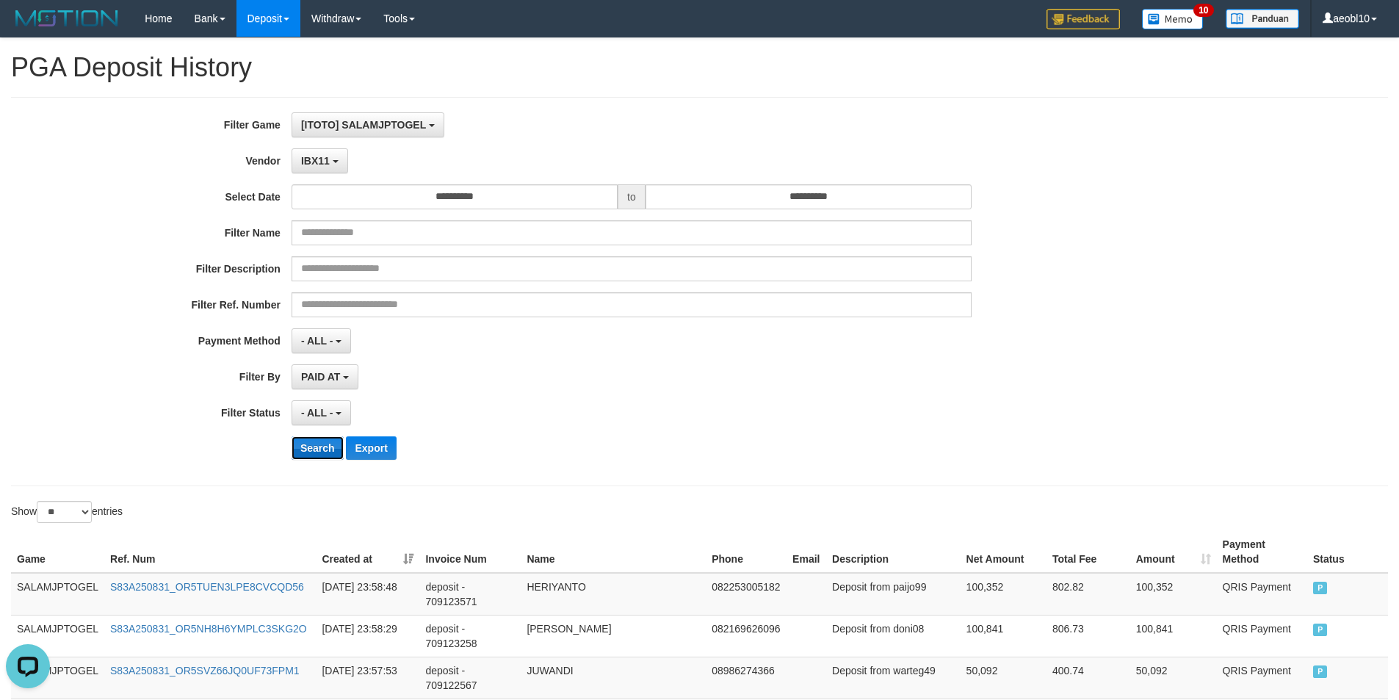
click at [315, 452] on button "Search" at bounding box center [317, 447] width 52 height 23
click at [371, 454] on button "Export" at bounding box center [371, 447] width 50 height 23
click at [322, 160] on span "IBX11" at bounding box center [315, 161] width 29 height 12
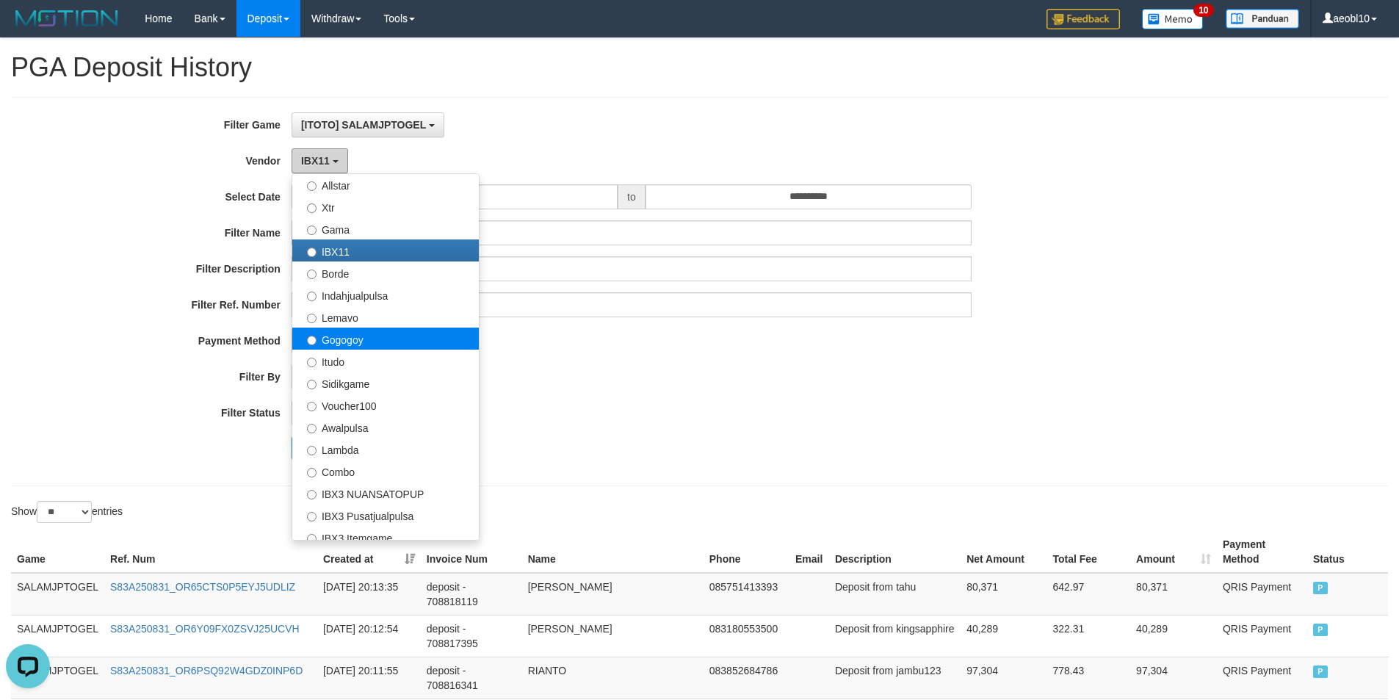
scroll to position [367, 0]
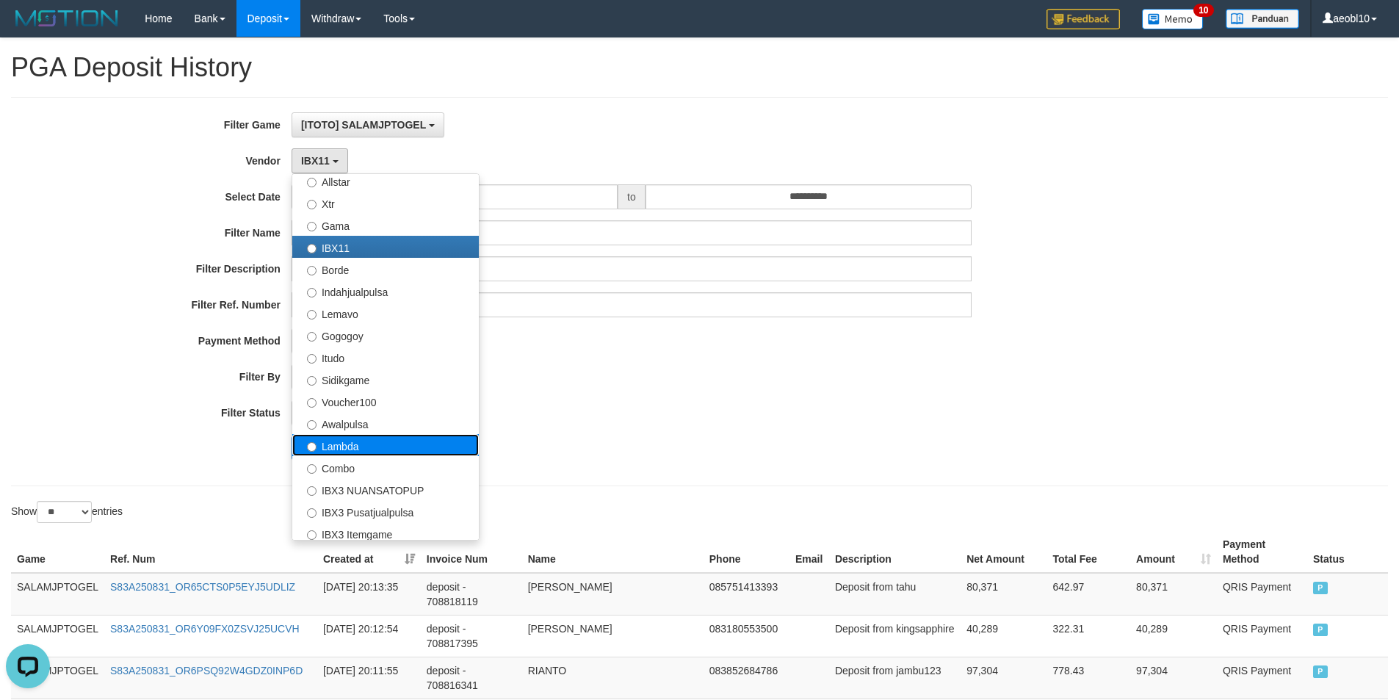
click at [355, 446] on label "Lambda" at bounding box center [385, 445] width 186 height 22
select select "**********"
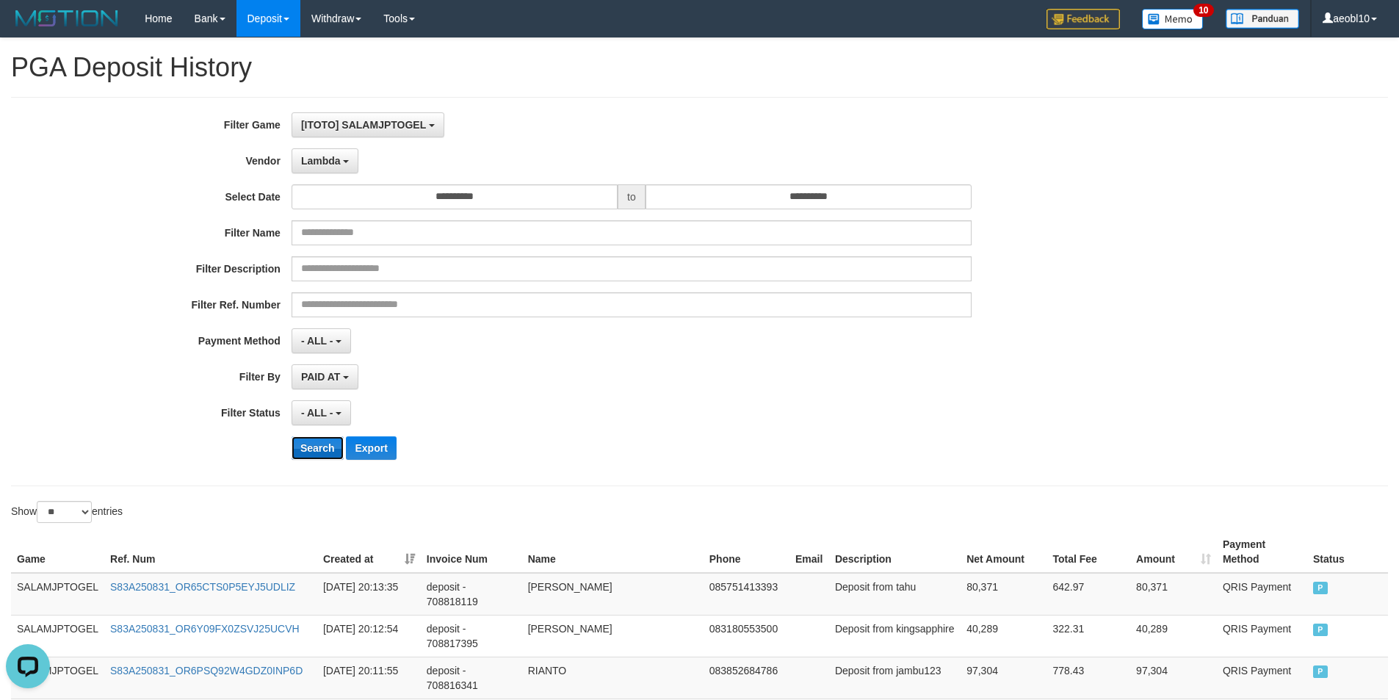
click at [320, 454] on button "Search" at bounding box center [317, 447] width 52 height 23
click at [369, 452] on button "Export" at bounding box center [371, 447] width 50 height 23
click at [329, 153] on button "Lambda" at bounding box center [325, 160] width 68 height 25
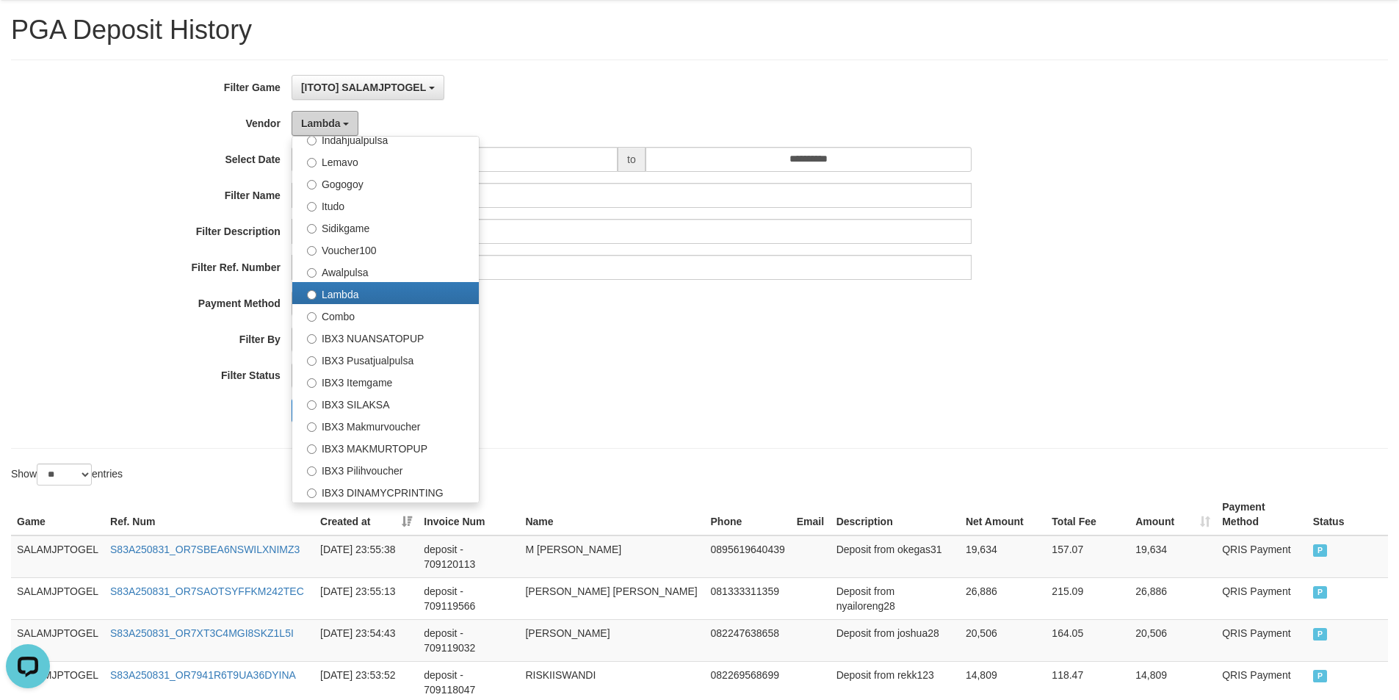
scroll to position [73, 0]
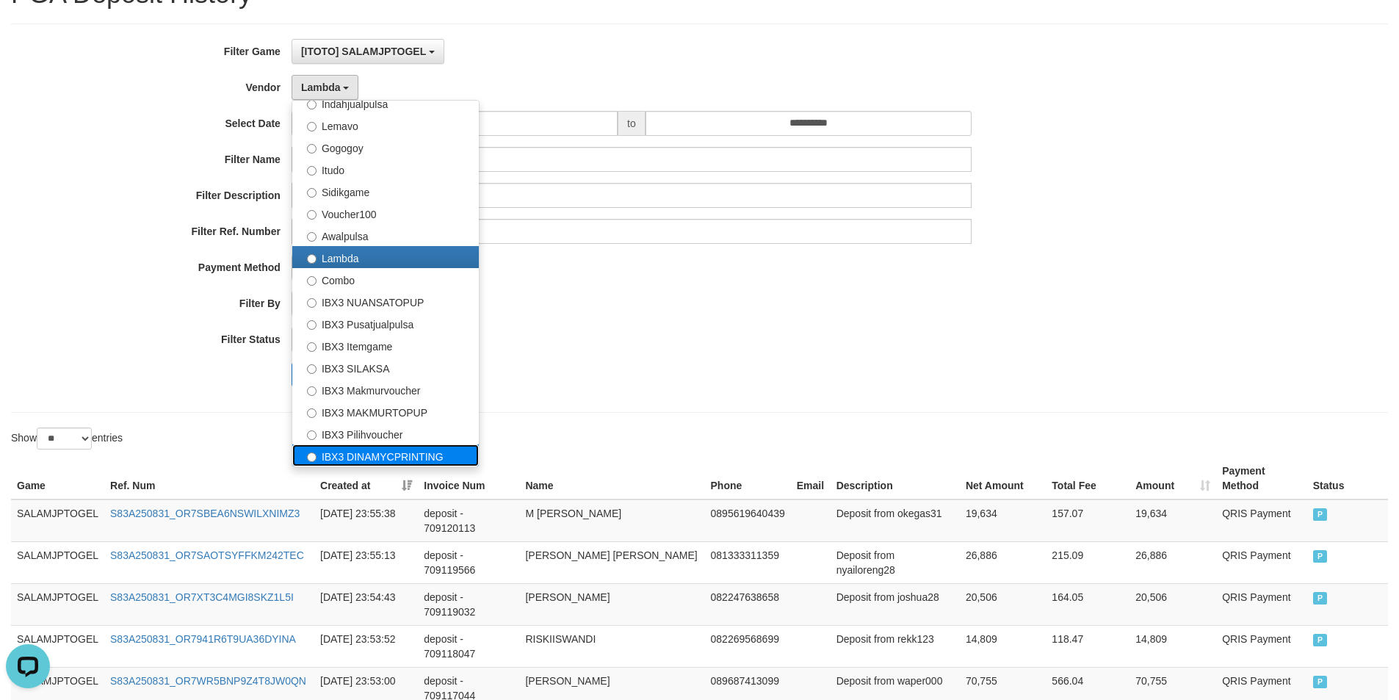
click at [421, 457] on label "IBX3 DINAMYCPRINTING" at bounding box center [385, 455] width 186 height 22
select select "**********"
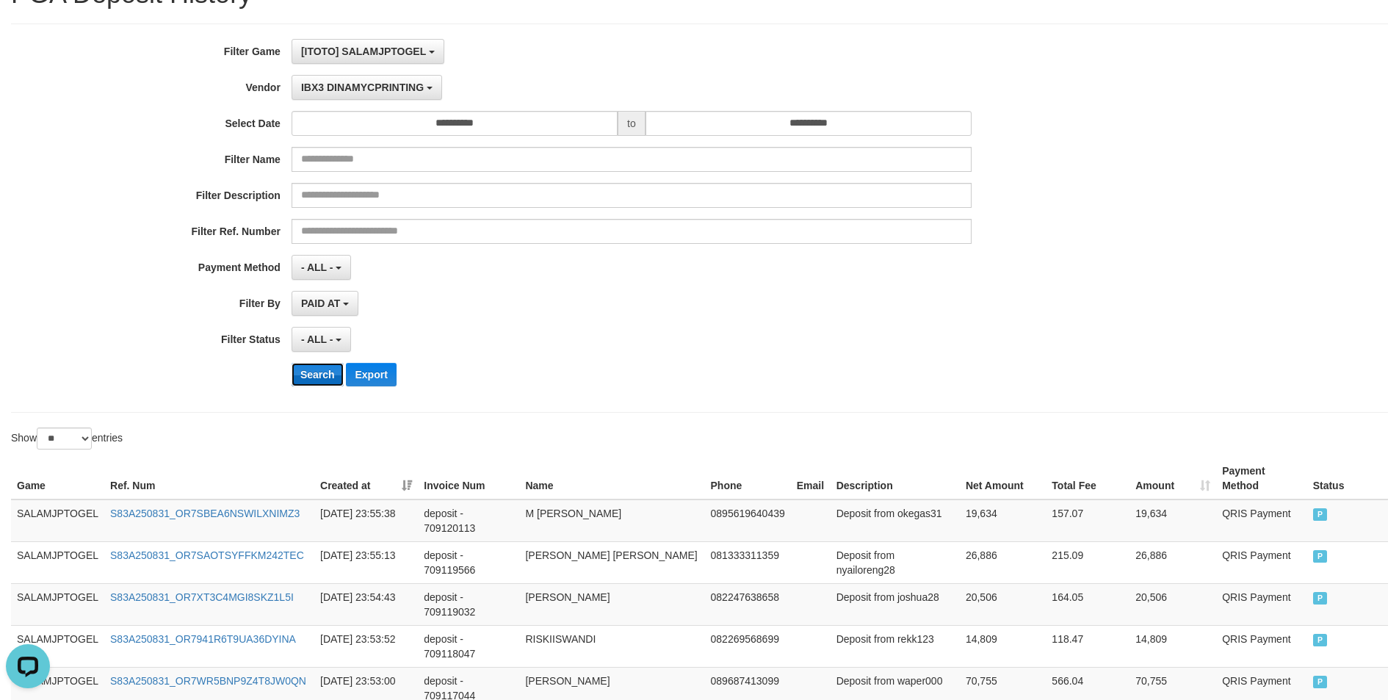
click at [319, 367] on button "Search" at bounding box center [317, 374] width 52 height 23
click at [363, 374] on button "Export" at bounding box center [371, 374] width 50 height 23
drag, startPoint x: 410, startPoint y: 50, endPoint x: 399, endPoint y: 42, distance: 13.7
click at [410, 49] on span "[ITOTO] SALAMJPTOGEL" at bounding box center [363, 52] width 125 height 12
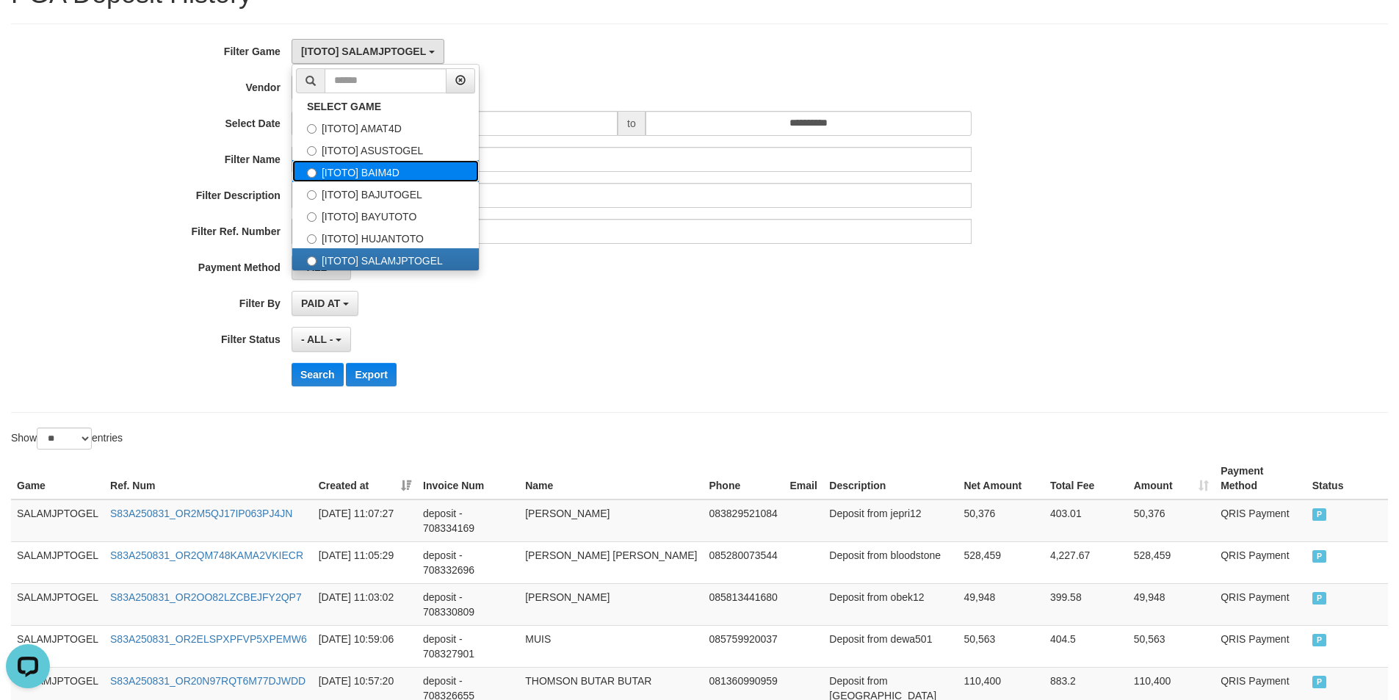
click at [403, 176] on label "[ITOTO] BAIM4D" at bounding box center [385, 171] width 186 height 22
select select "***"
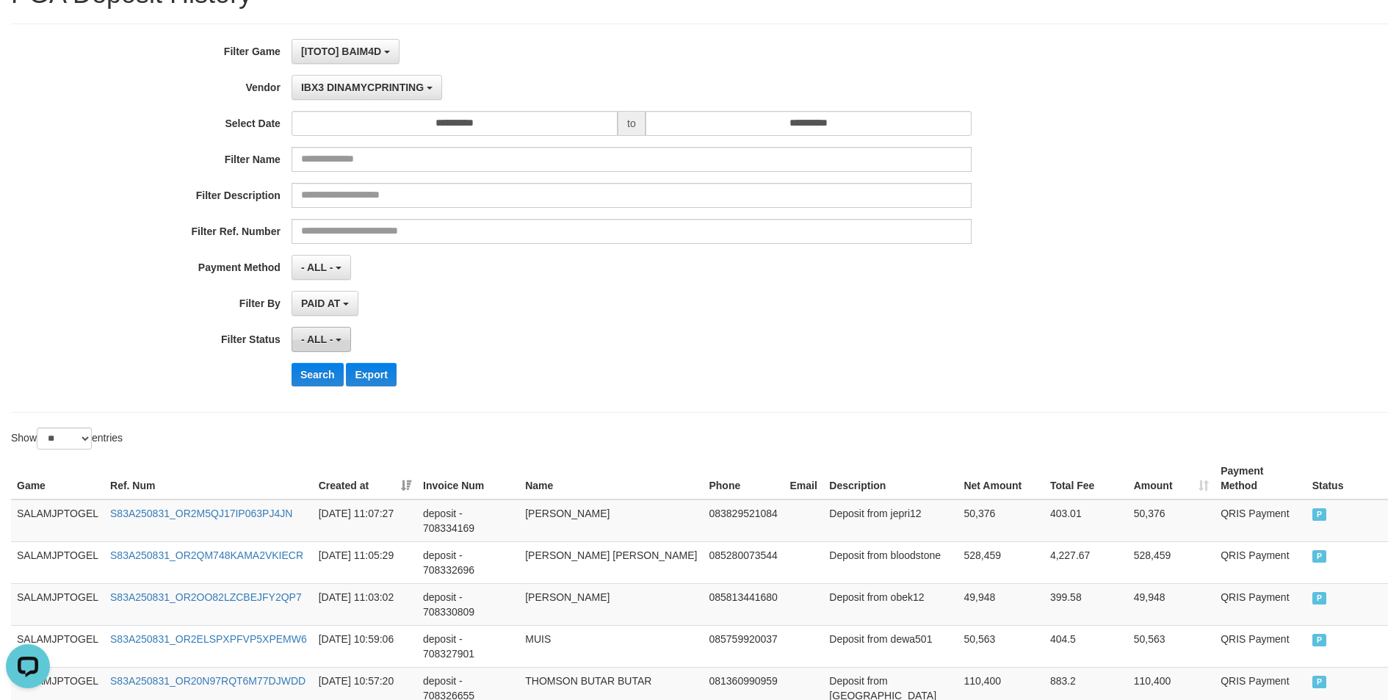
scroll to position [50, 0]
click at [315, 367] on button "Search" at bounding box center [317, 374] width 52 height 23
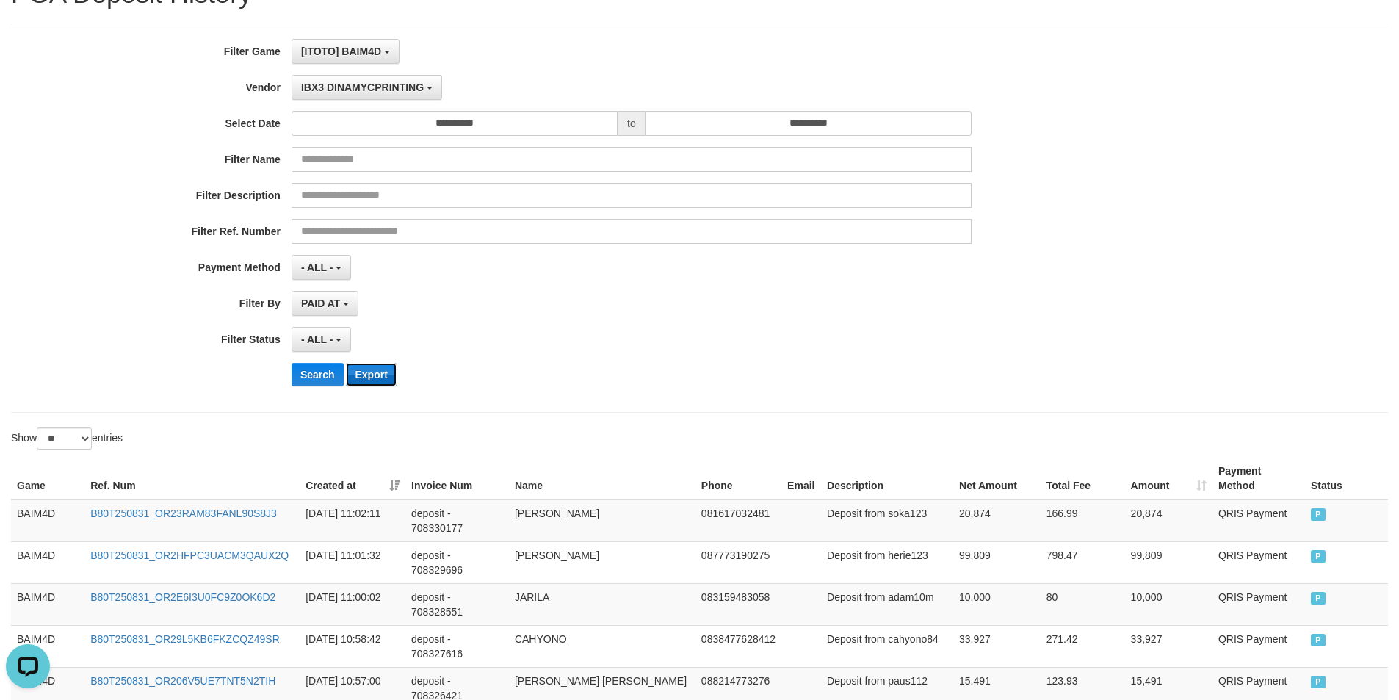
click at [382, 376] on button "Export" at bounding box center [371, 374] width 50 height 23
click at [367, 81] on span "IBX3 DINAMYCPRINTING" at bounding box center [362, 87] width 123 height 12
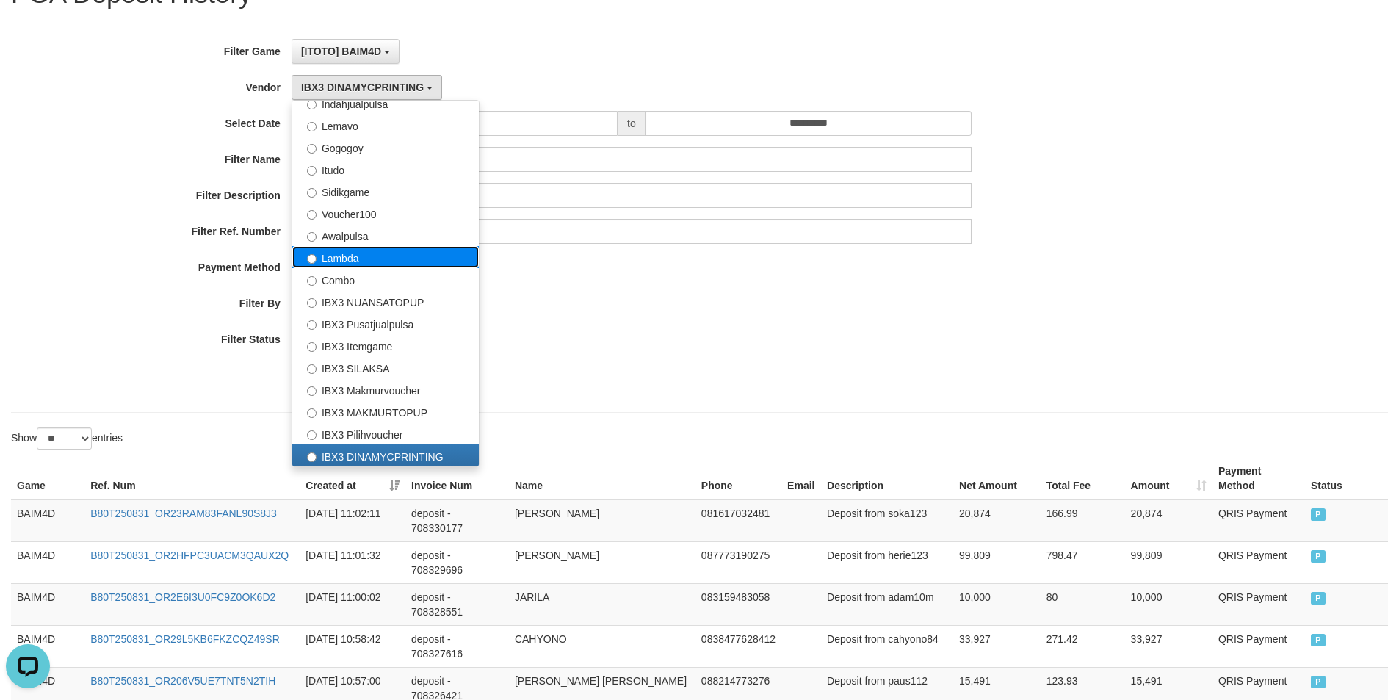
click at [357, 253] on label "Lambda" at bounding box center [385, 257] width 186 height 22
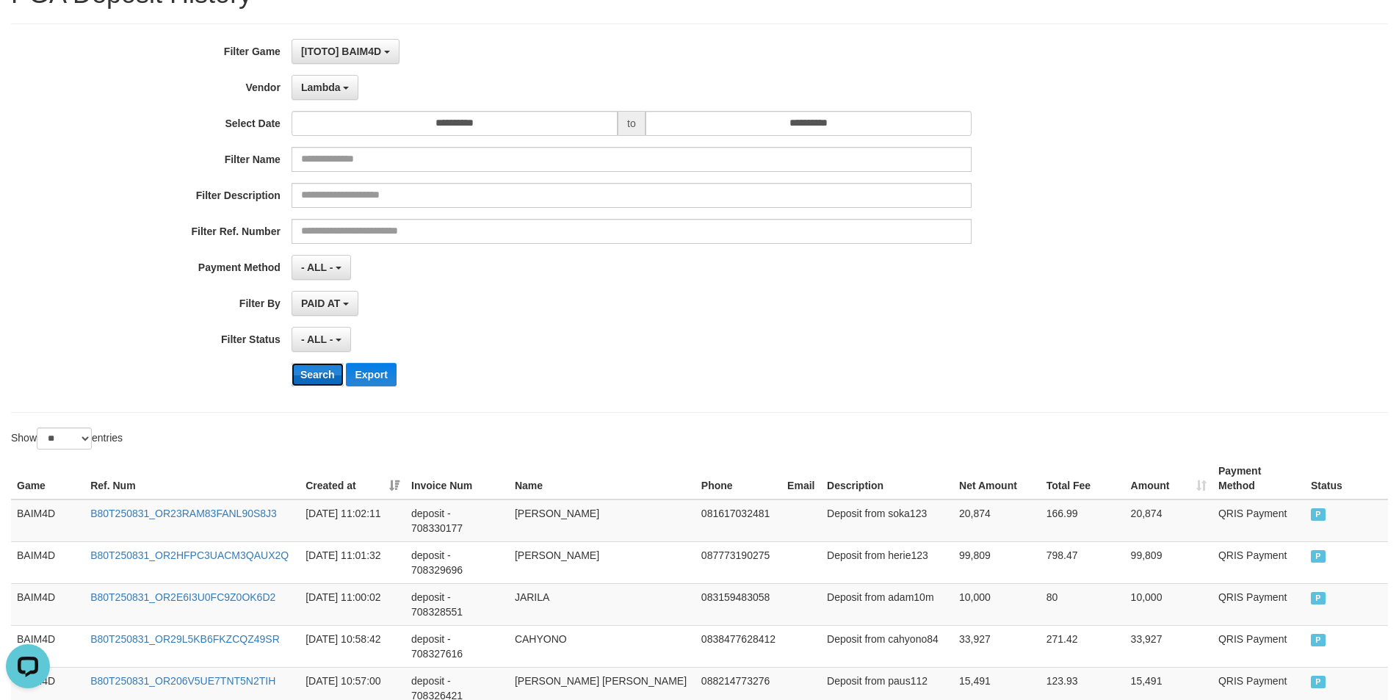
click at [310, 363] on button "Search" at bounding box center [317, 374] width 52 height 23
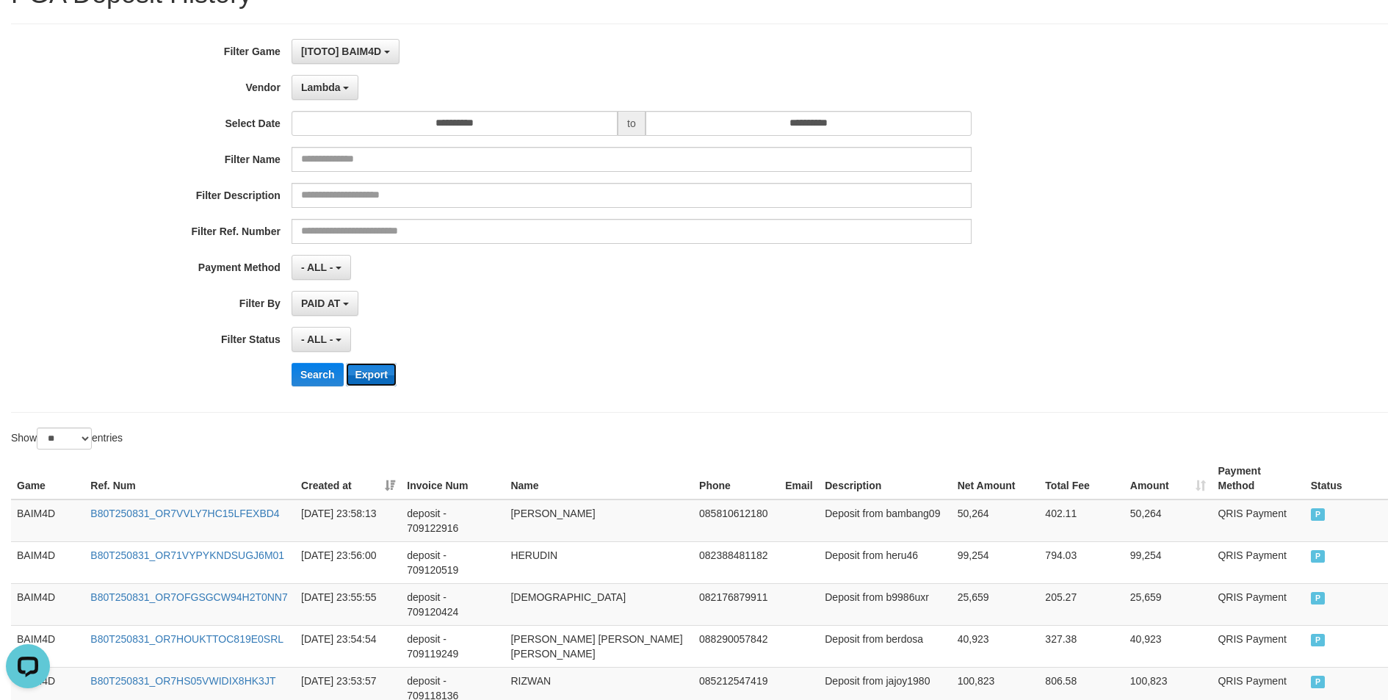
click at [376, 374] on button "Export" at bounding box center [371, 374] width 50 height 23
click at [337, 85] on span "Lambda" at bounding box center [321, 87] width 40 height 12
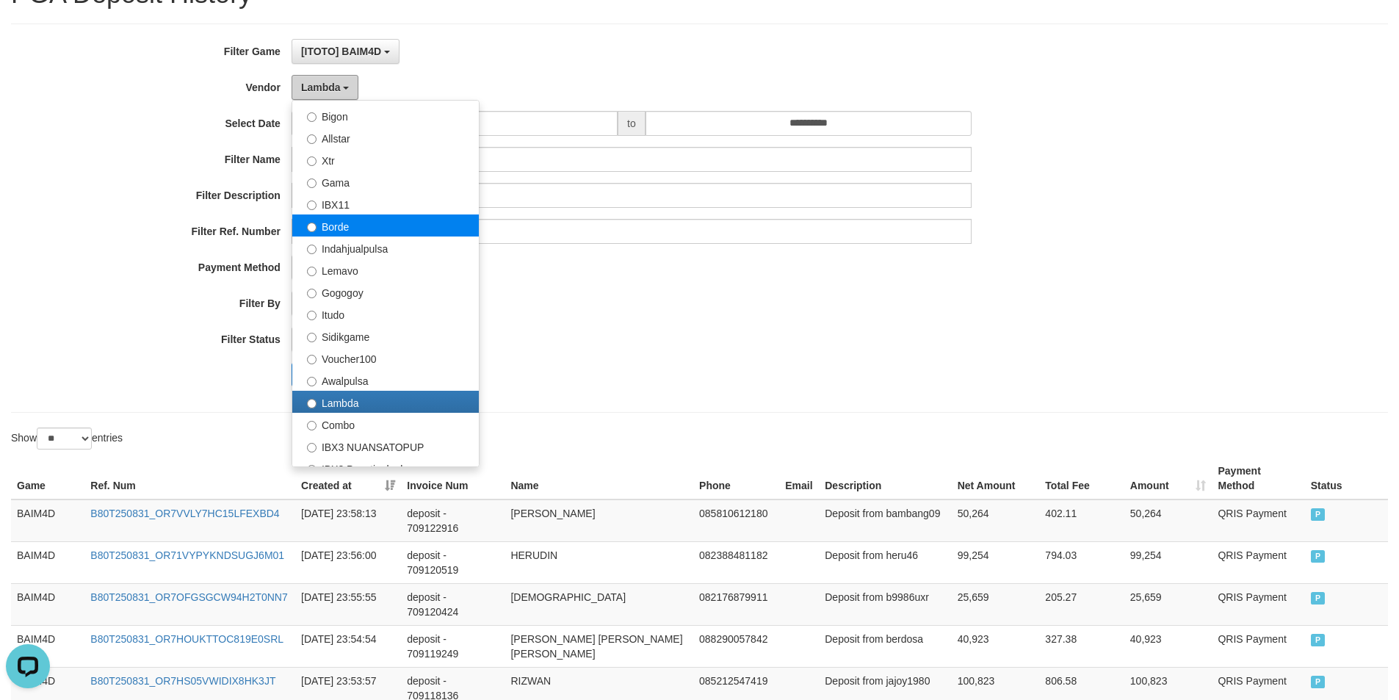
scroll to position [335, 0]
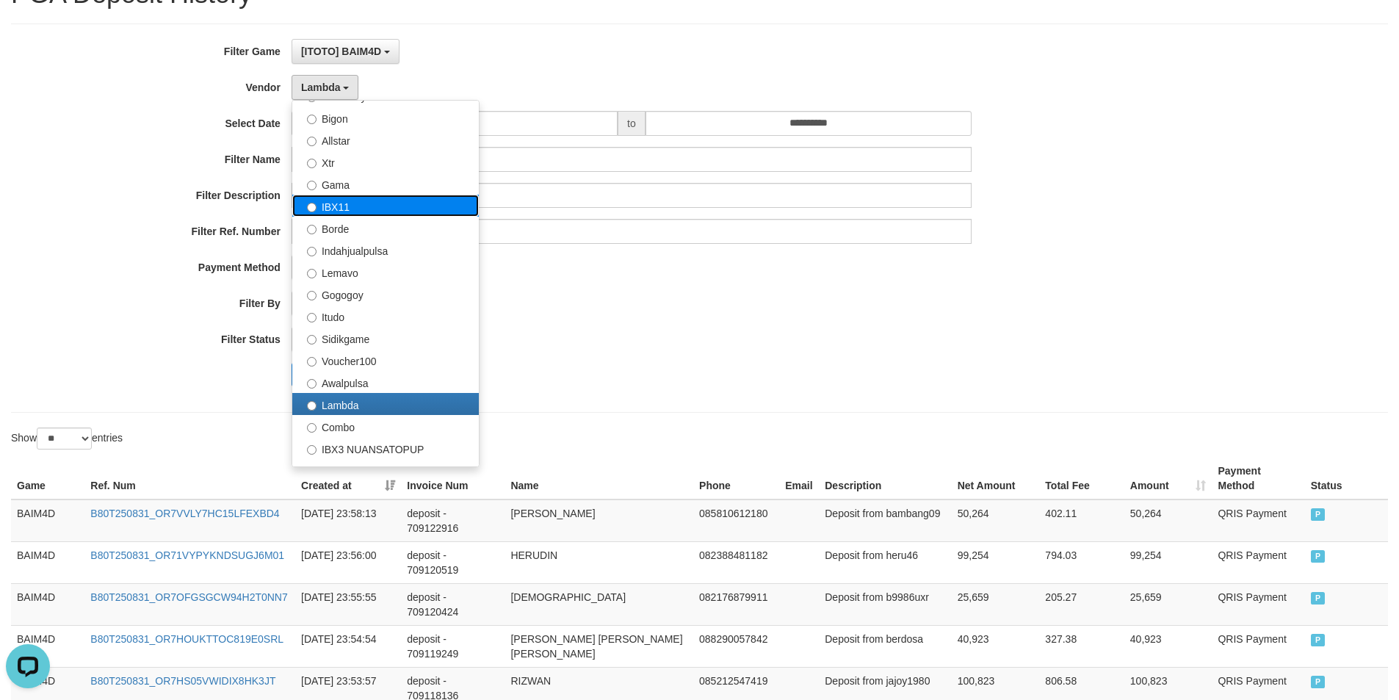
click at [352, 210] on label "IBX11" at bounding box center [385, 206] width 186 height 22
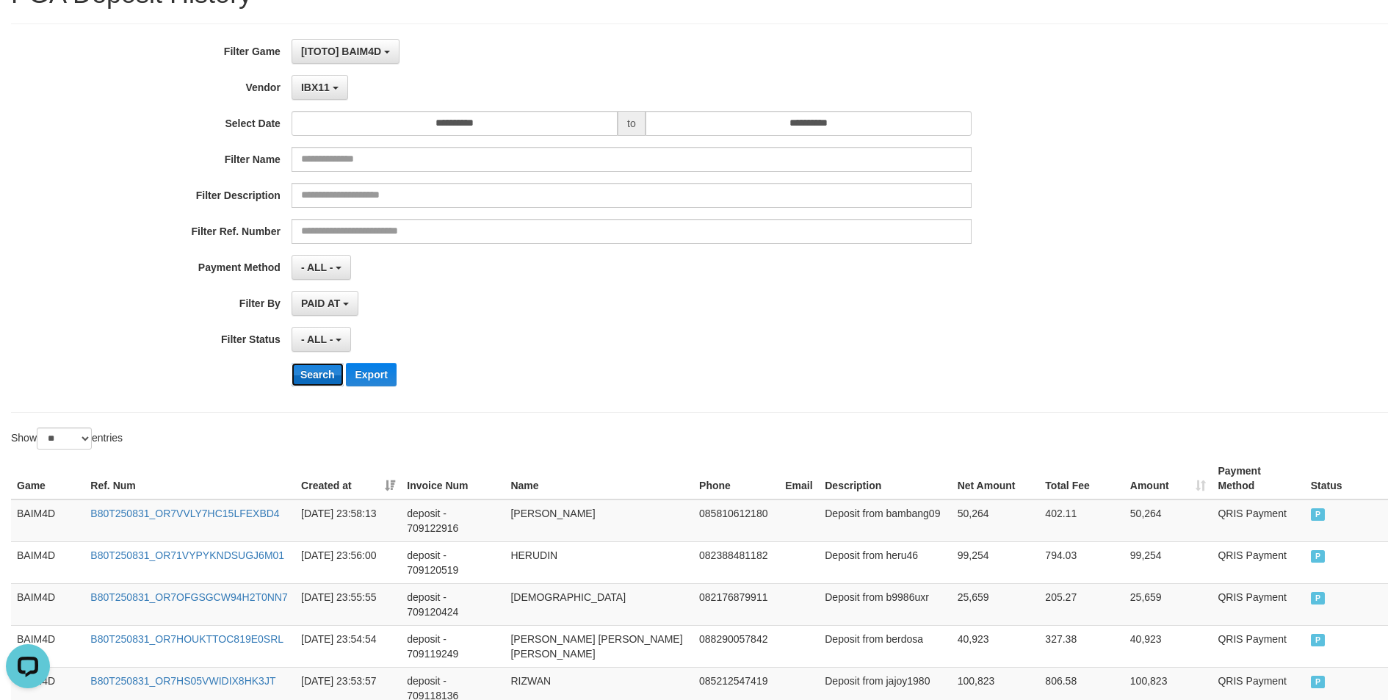
click at [311, 377] on button "Search" at bounding box center [317, 374] width 52 height 23
click at [377, 377] on button "Export" at bounding box center [371, 374] width 50 height 23
click at [316, 82] on span "IBX11" at bounding box center [315, 87] width 29 height 12
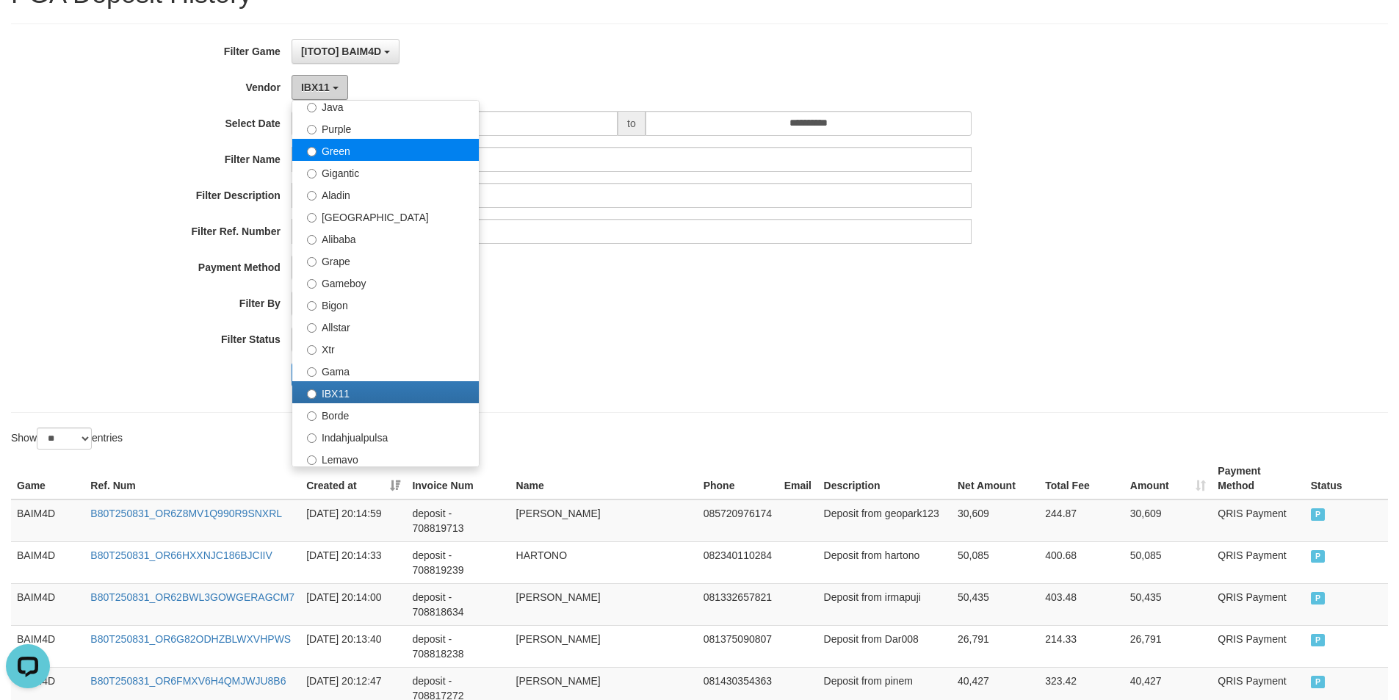
scroll to position [41, 0]
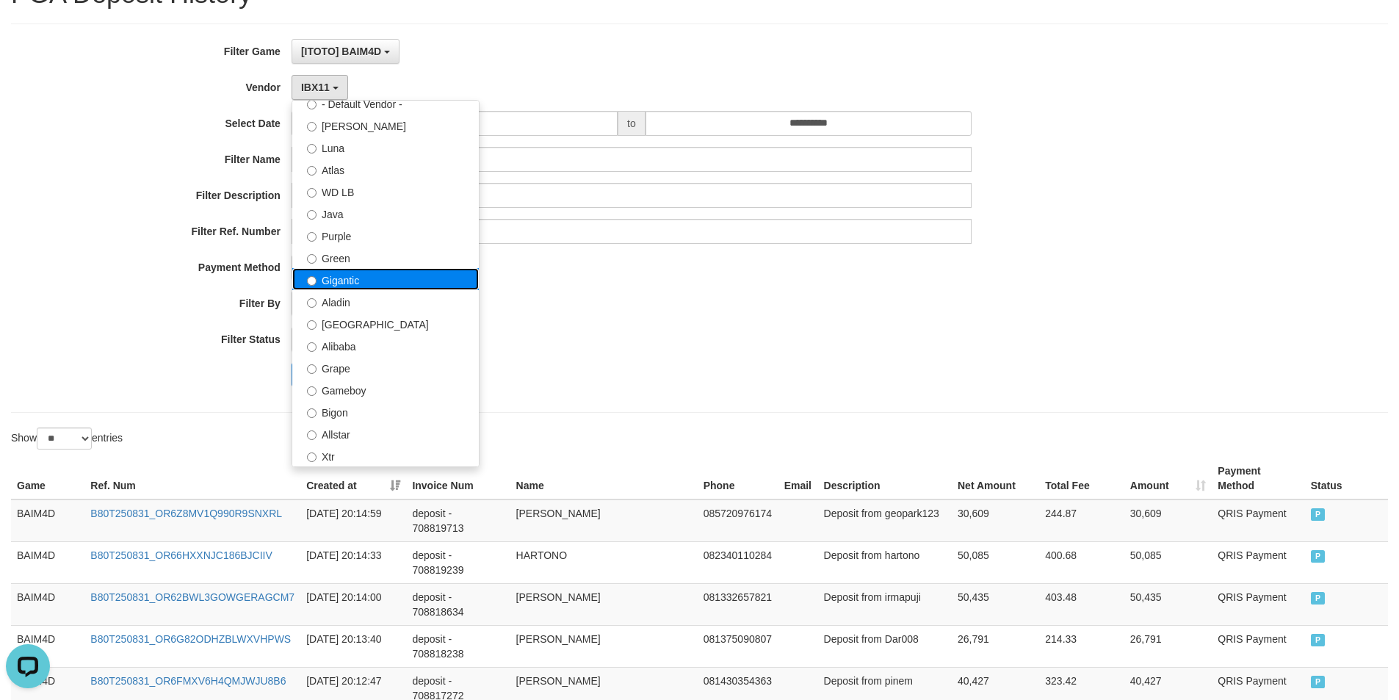
click at [367, 282] on label "Gigantic" at bounding box center [385, 279] width 186 height 22
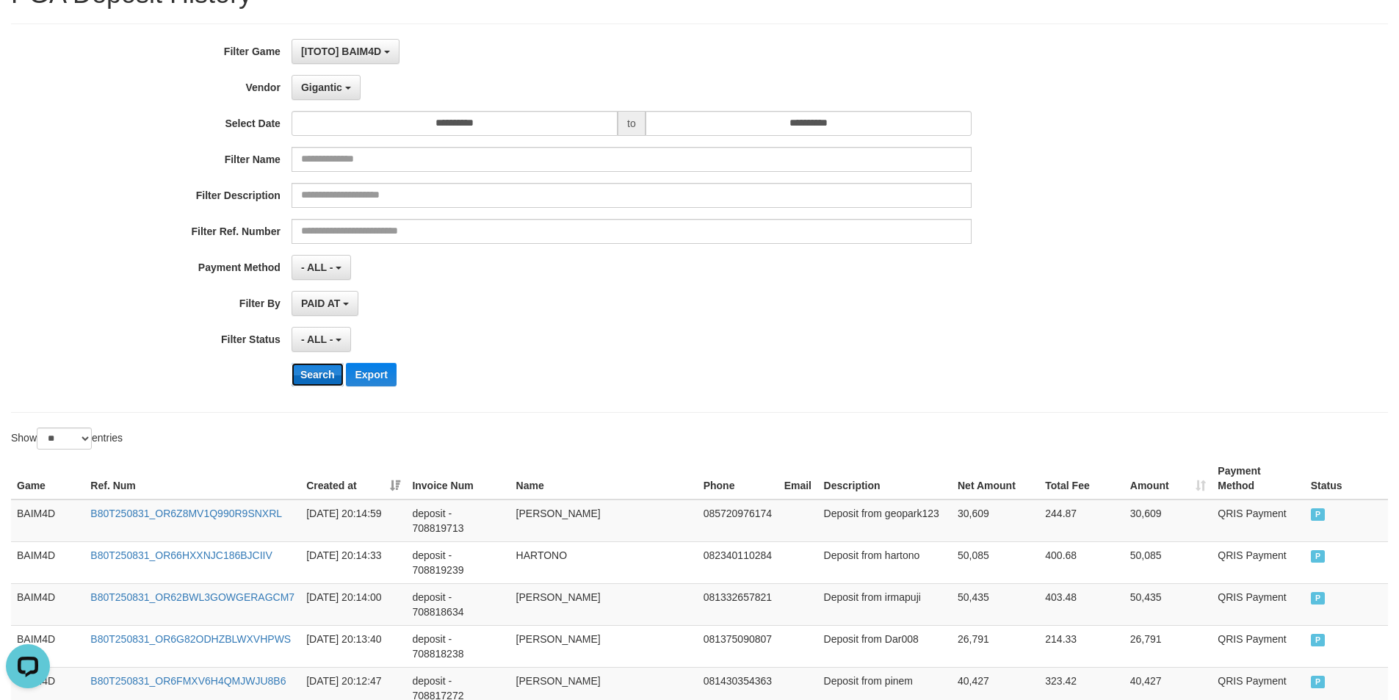
click at [311, 380] on button "Search" at bounding box center [317, 374] width 52 height 23
click at [364, 371] on button "Export" at bounding box center [371, 374] width 50 height 23
click at [342, 80] on button "Gigantic" at bounding box center [325, 87] width 69 height 25
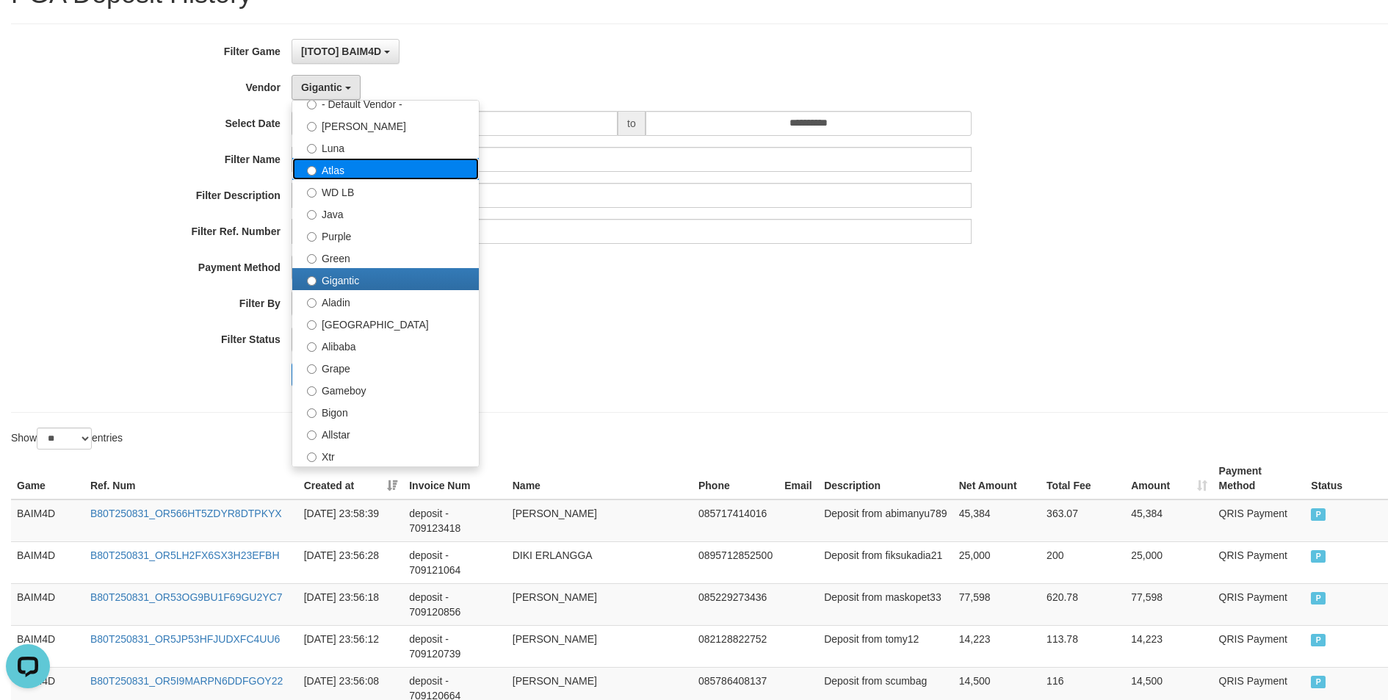
click at [347, 172] on label "Atlas" at bounding box center [385, 169] width 186 height 22
select select "**********"
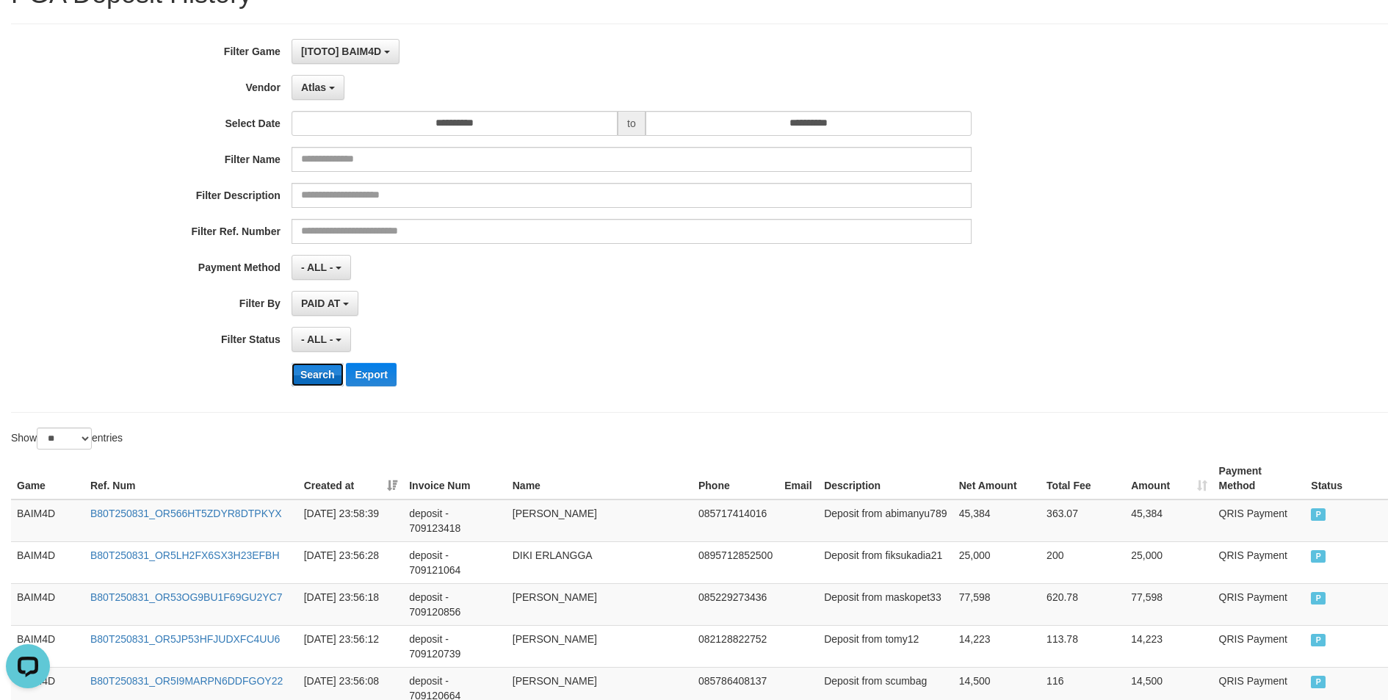
click at [320, 378] on button "Search" at bounding box center [317, 374] width 52 height 23
click at [372, 375] on button "Export" at bounding box center [371, 374] width 50 height 23
drag, startPoint x: 800, startPoint y: 46, endPoint x: 807, endPoint y: 37, distance: 10.4
click at [800, 46] on div "[ITOTO] BAIM4D SELECT GAME [ITOTO] AMAT4D [ITOTO] ASUSTOGEL [ITOTO] BAIM4D [ITO…" at bounding box center [631, 51] width 680 height 25
click at [353, 51] on span "[ITOTO] BAIM4D" at bounding box center [341, 52] width 80 height 12
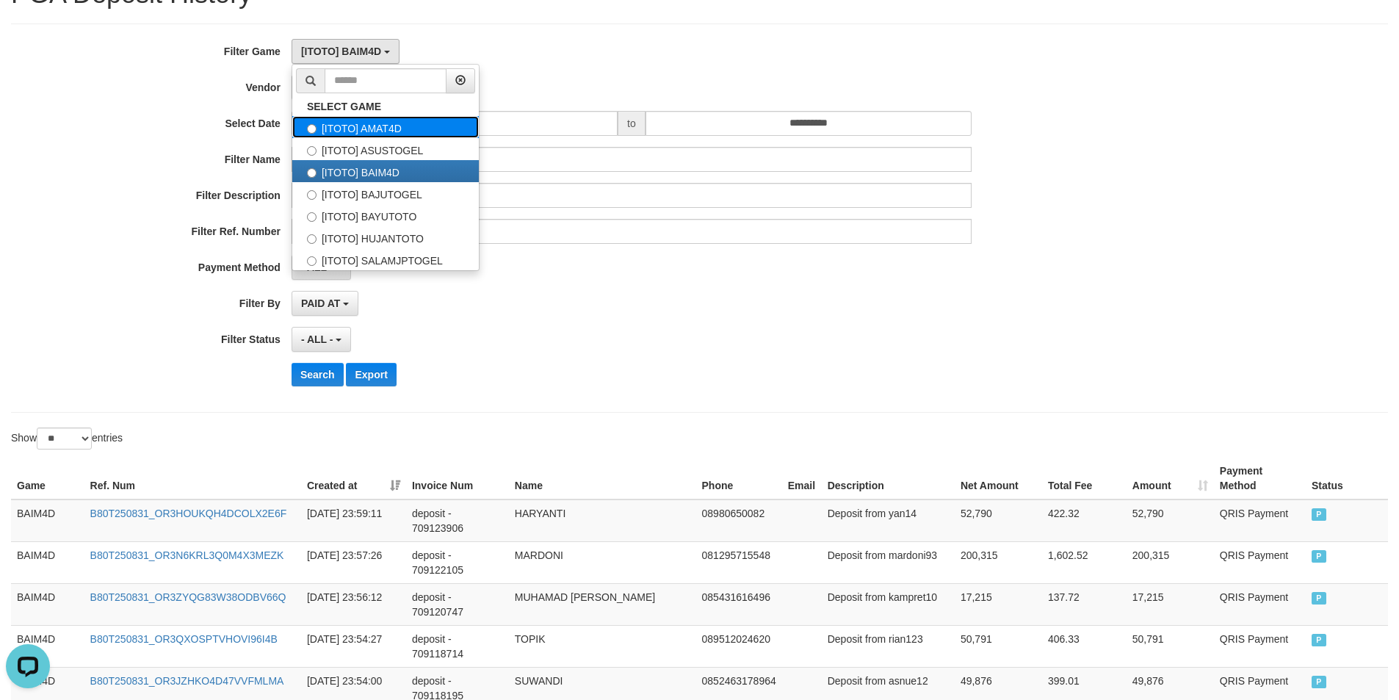
click at [403, 124] on label "[ITOTO] AMAT4D" at bounding box center [385, 127] width 186 height 22
select select "****"
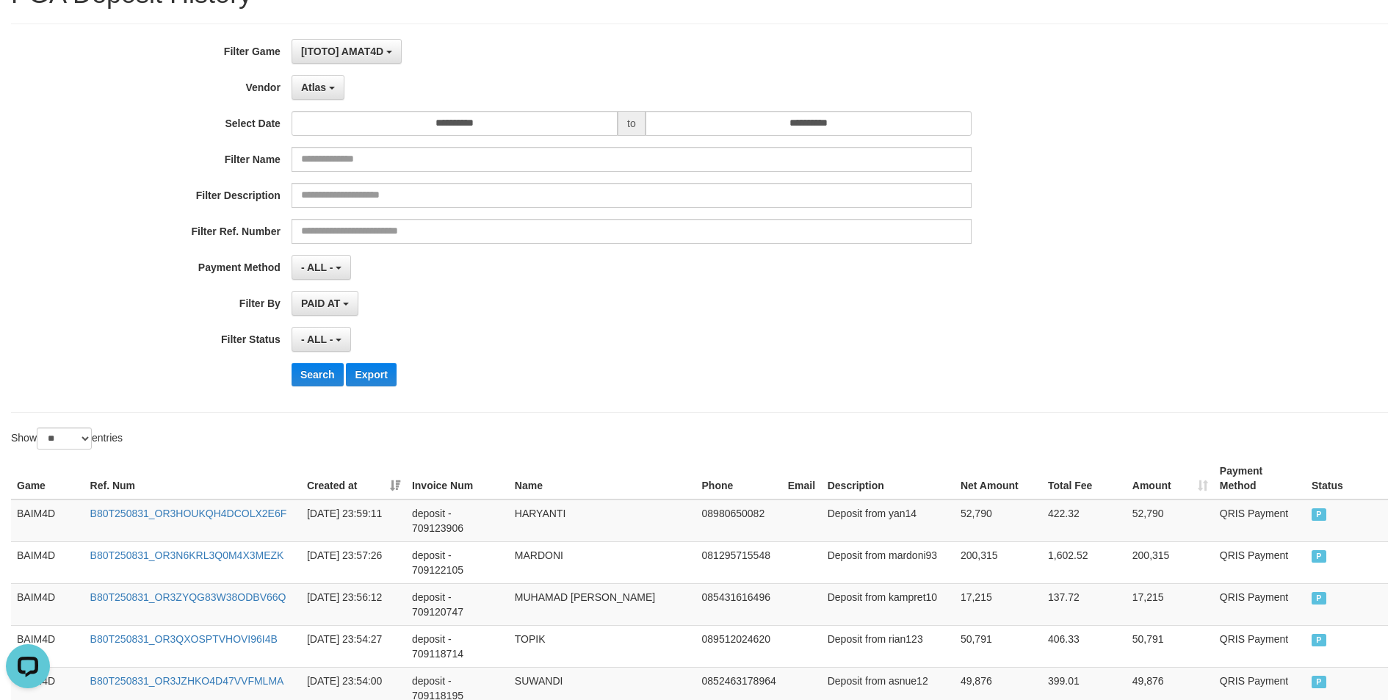
scroll to position [25, 0]
click at [321, 91] on span "Atlas" at bounding box center [313, 87] width 25 height 12
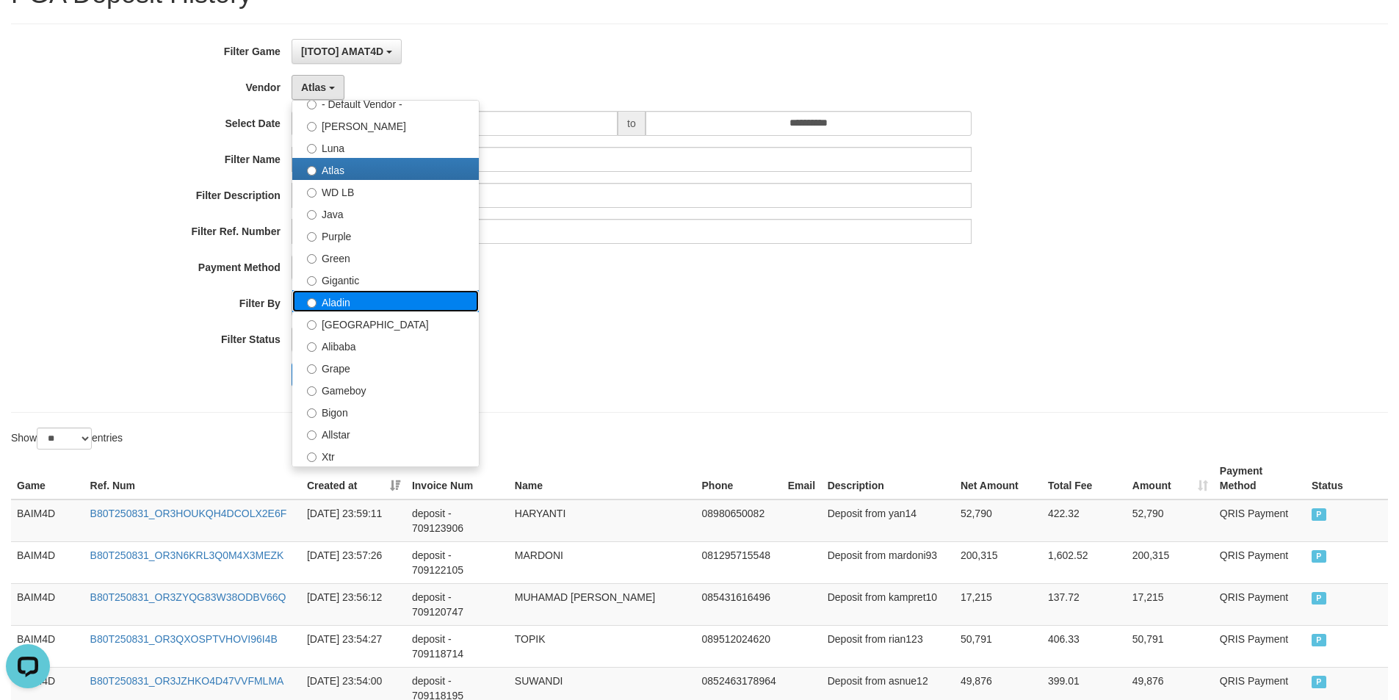
click at [349, 305] on label "Aladin" at bounding box center [385, 301] width 186 height 22
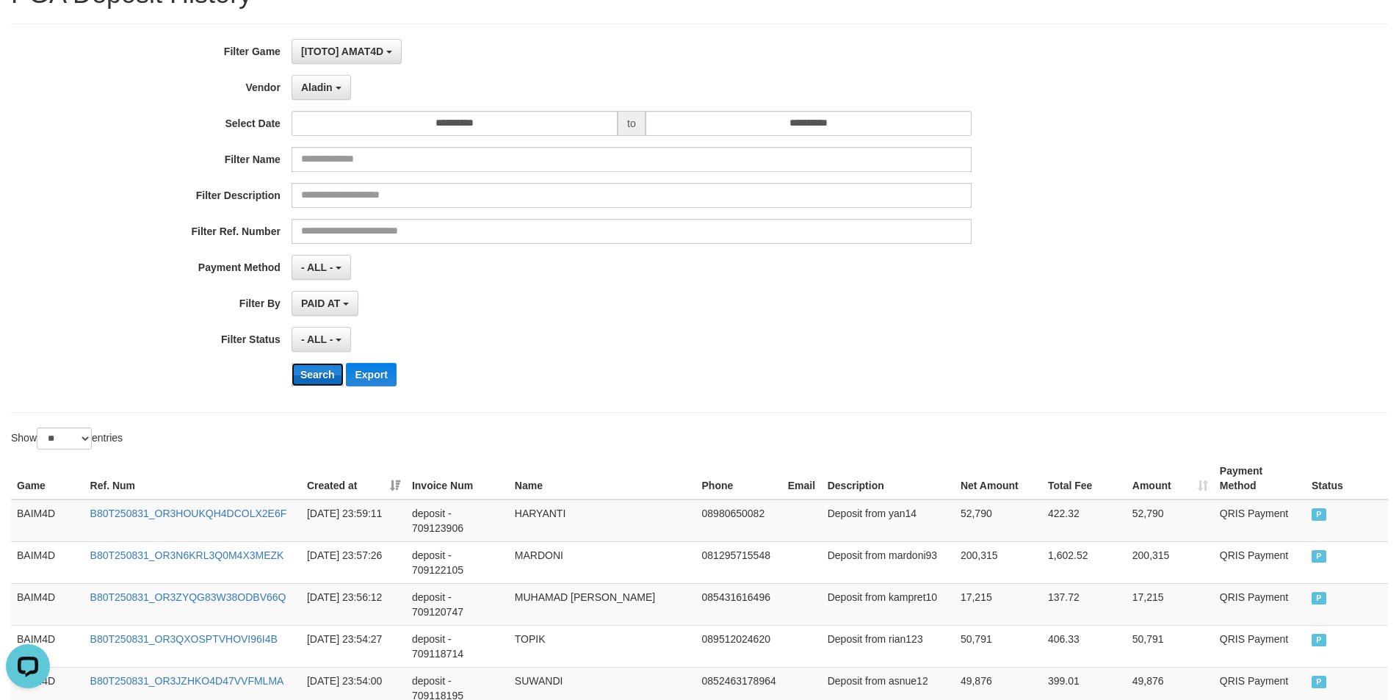
click at [329, 366] on button "Search" at bounding box center [317, 374] width 52 height 23
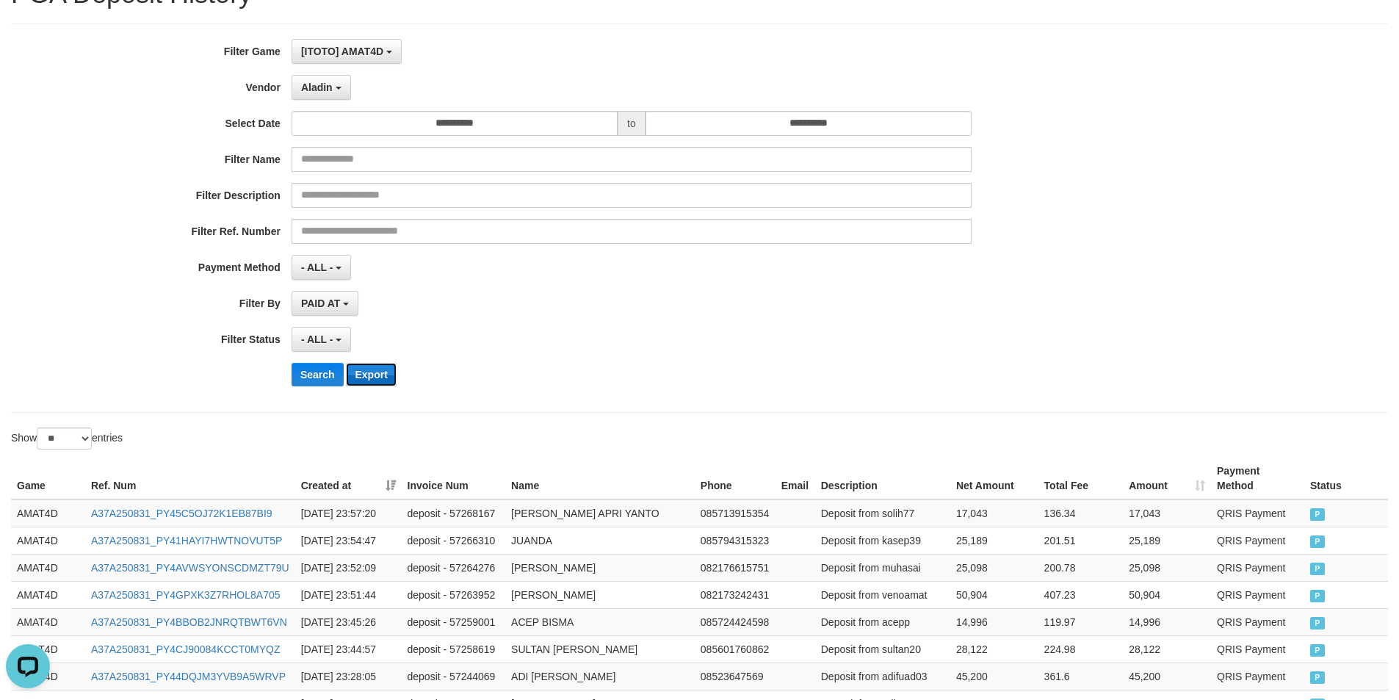
click at [374, 375] on button "Export" at bounding box center [371, 374] width 50 height 23
click at [327, 84] on span "Aladin" at bounding box center [317, 87] width 32 height 12
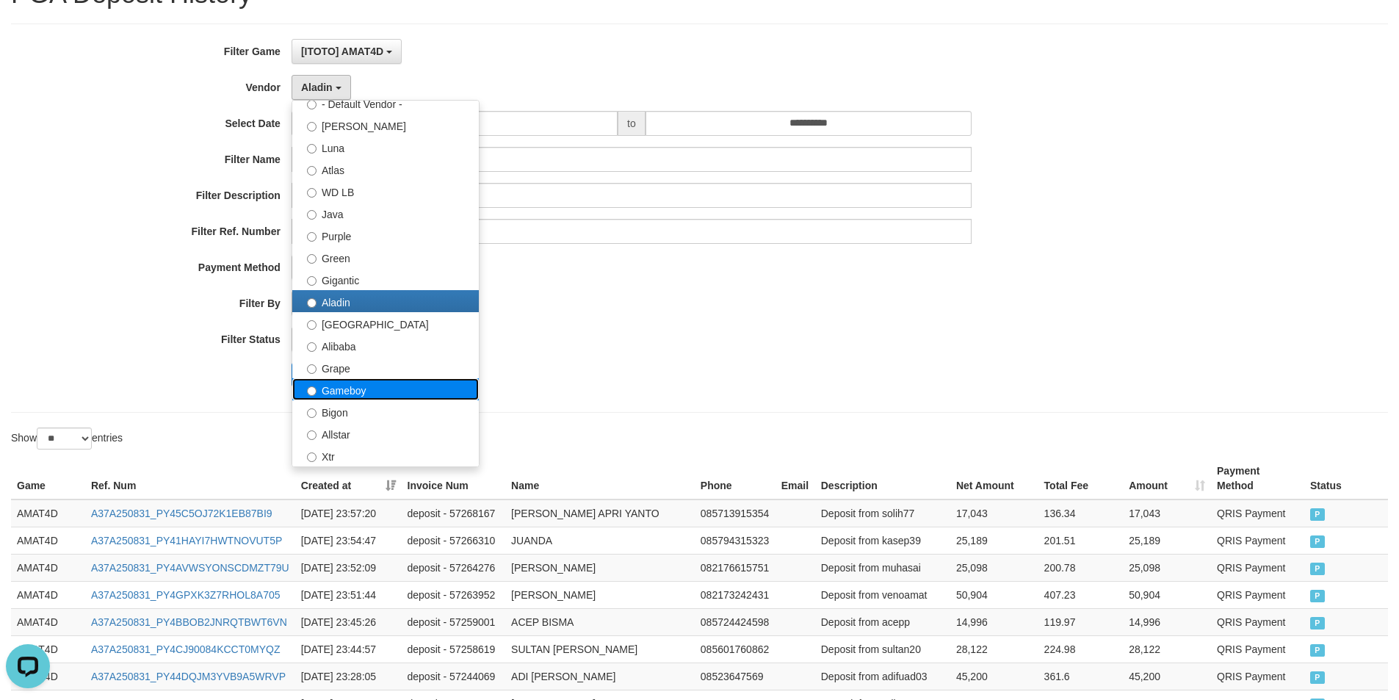
click at [354, 390] on label "Gameboy" at bounding box center [385, 389] width 186 height 22
select select "**********"
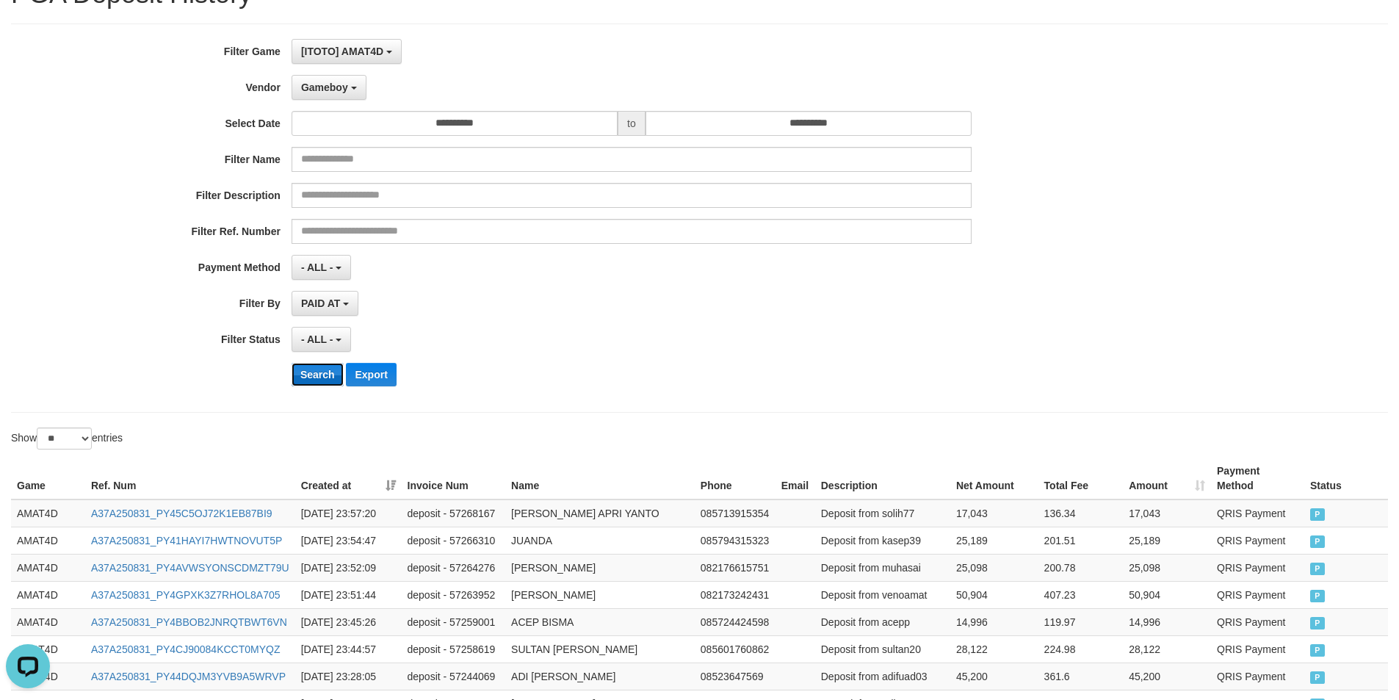
click at [308, 371] on button "Search" at bounding box center [317, 374] width 52 height 23
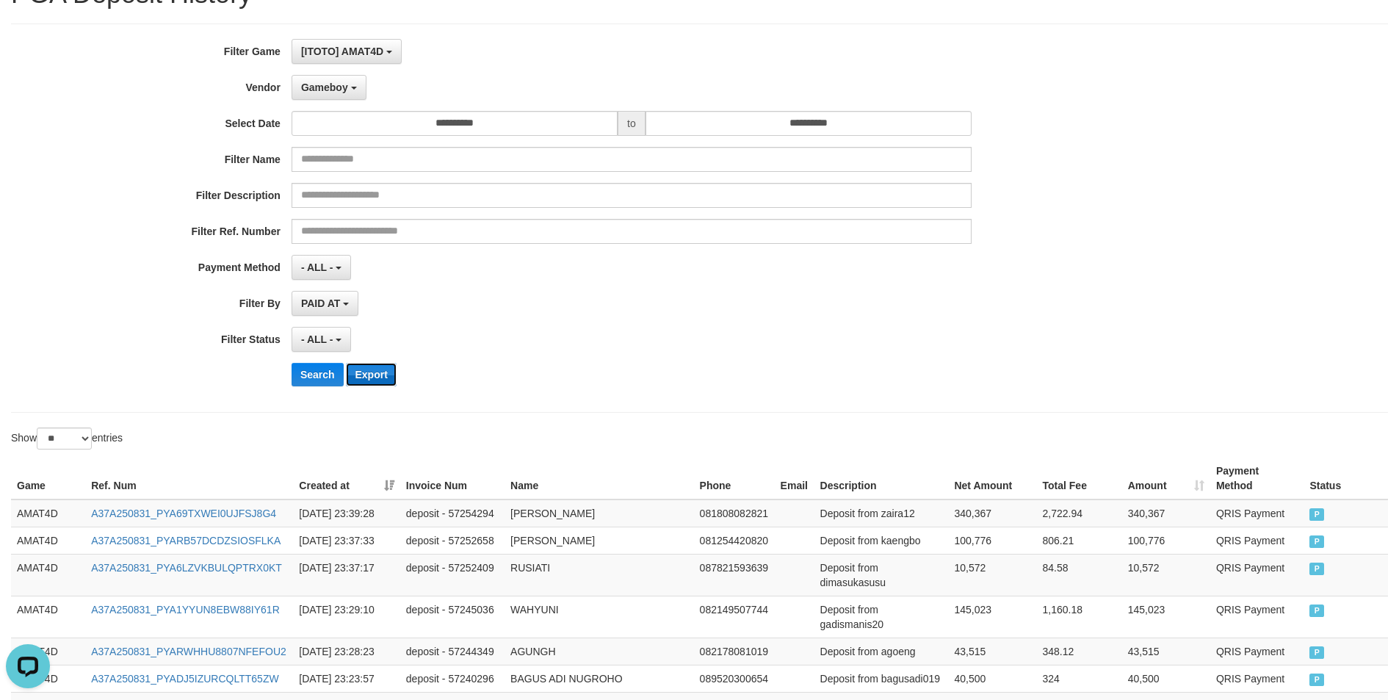
click at [382, 376] on button "Export" at bounding box center [371, 374] width 50 height 23
click at [333, 87] on span "Gameboy" at bounding box center [324, 87] width 47 height 12
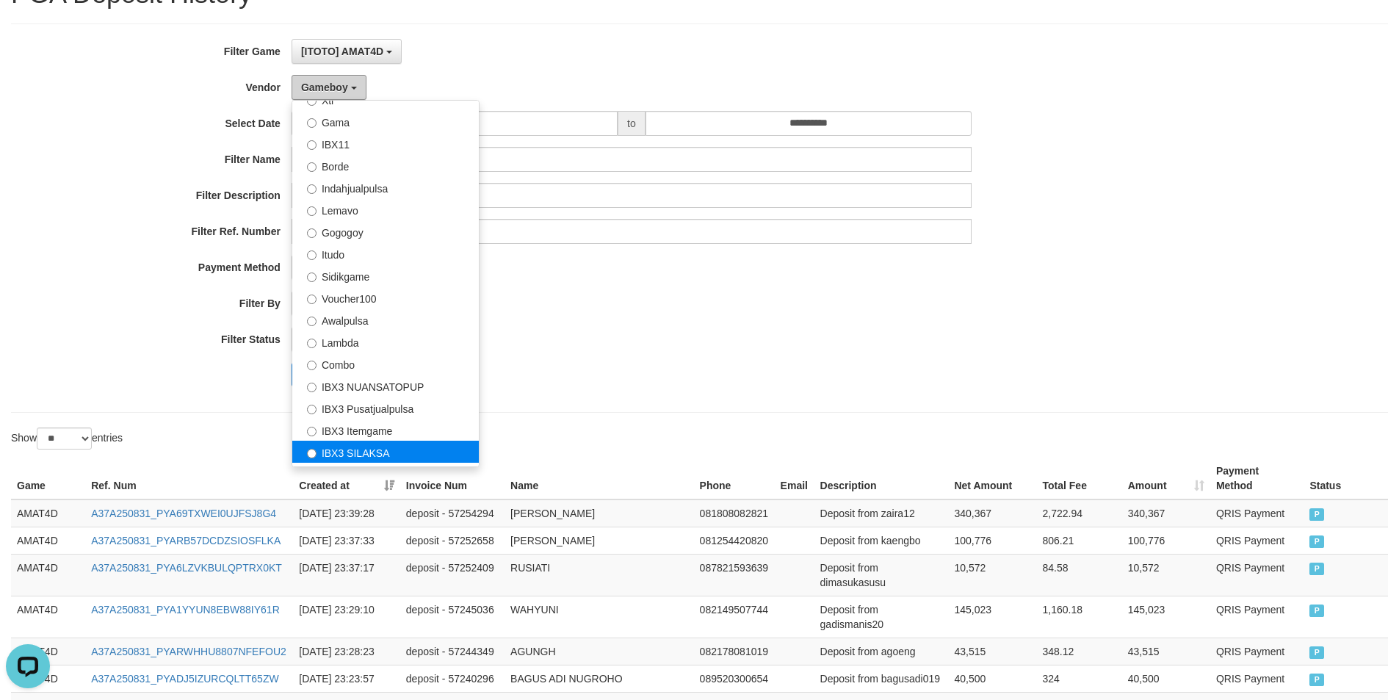
scroll to position [482, 0]
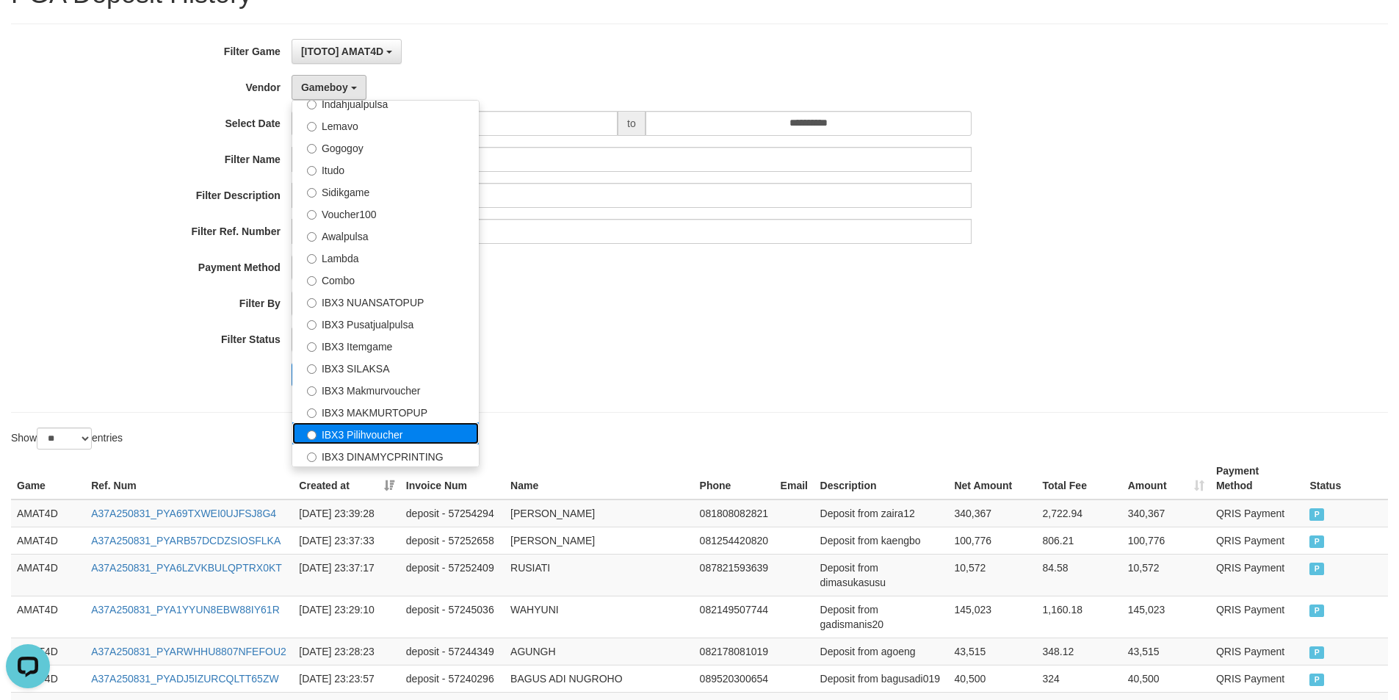
click at [405, 433] on label "IBX3 Pilihvoucher" at bounding box center [385, 433] width 186 height 22
select select "**********"
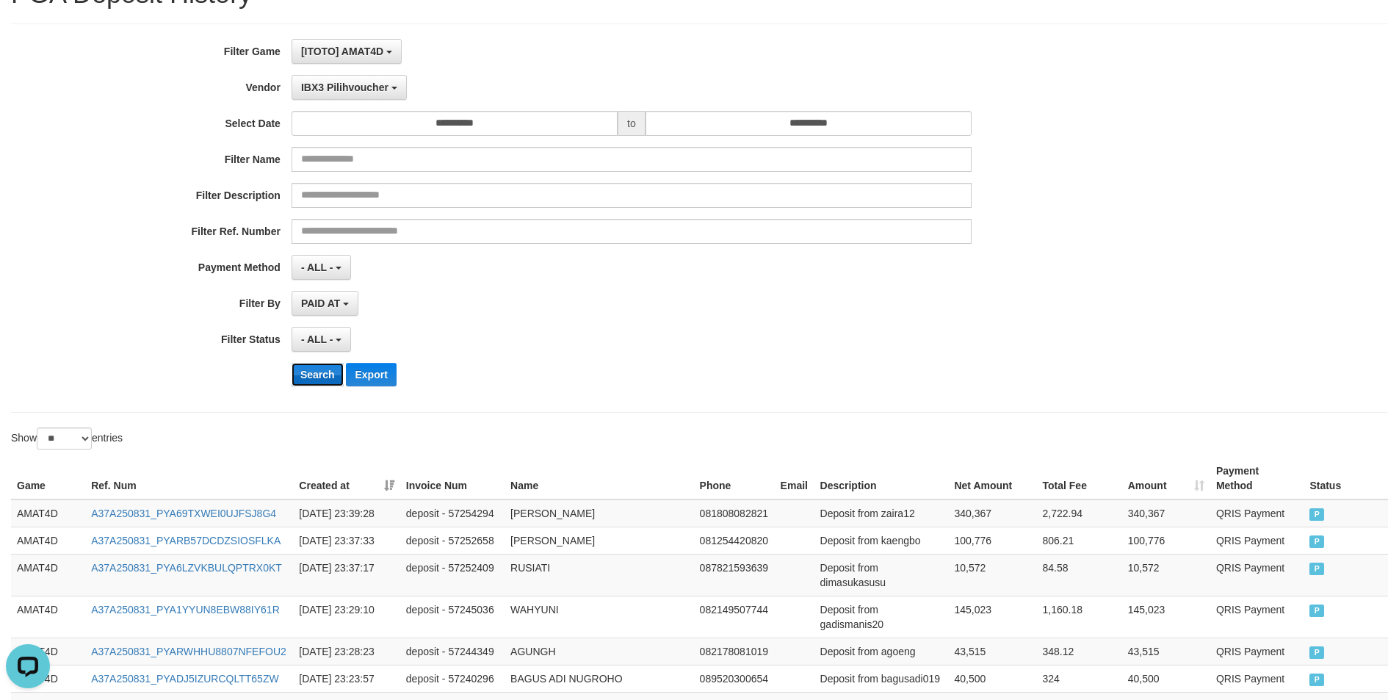
click at [318, 369] on button "Search" at bounding box center [317, 374] width 52 height 23
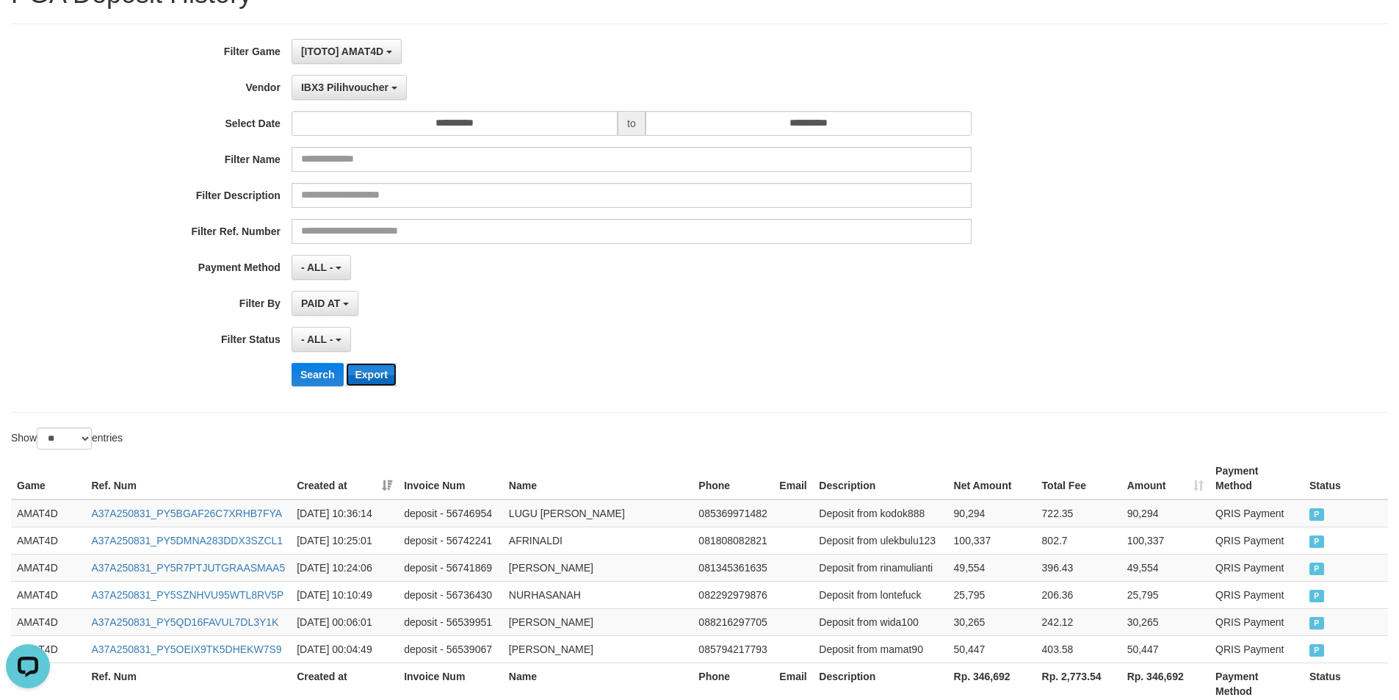
click at [364, 373] on button "Export" at bounding box center [371, 374] width 50 height 23
click at [369, 51] on span "[ITOTO] AMAT4D" at bounding box center [342, 52] width 82 height 12
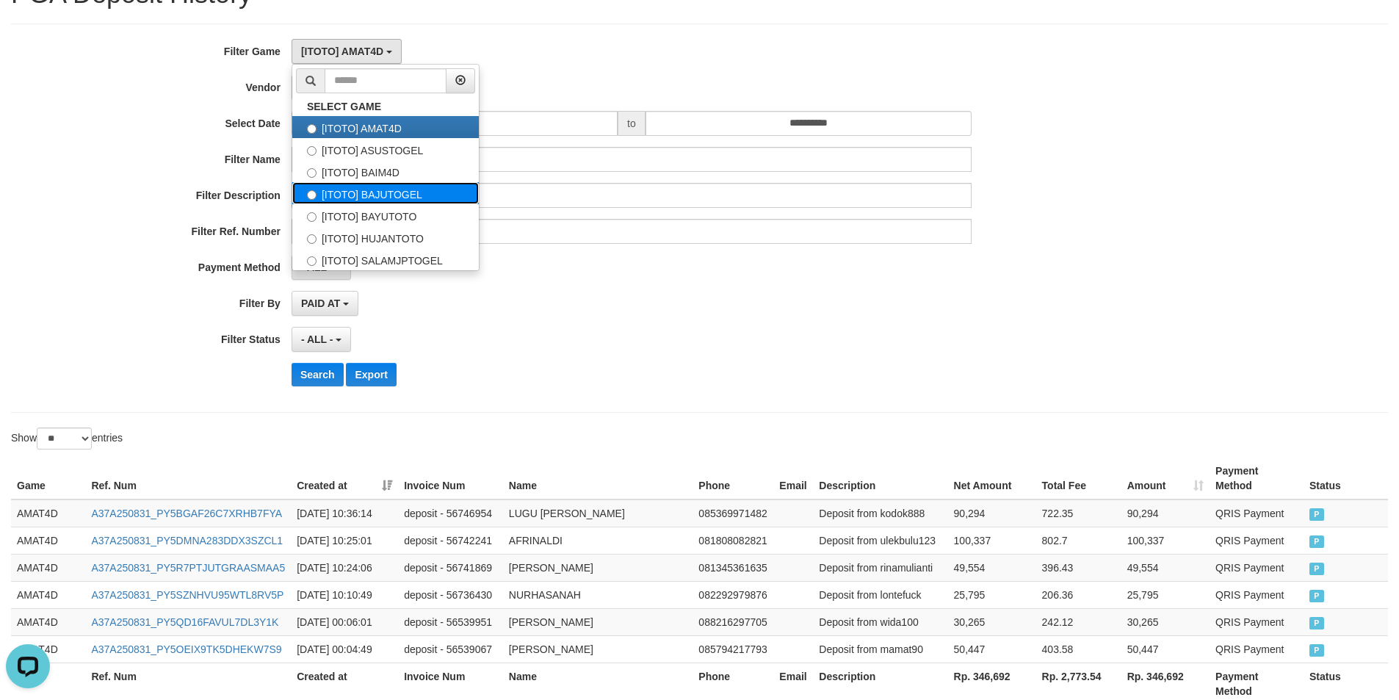
click at [405, 198] on label "[ITOTO] BAJUTOGEL" at bounding box center [385, 193] width 186 height 22
select select "***"
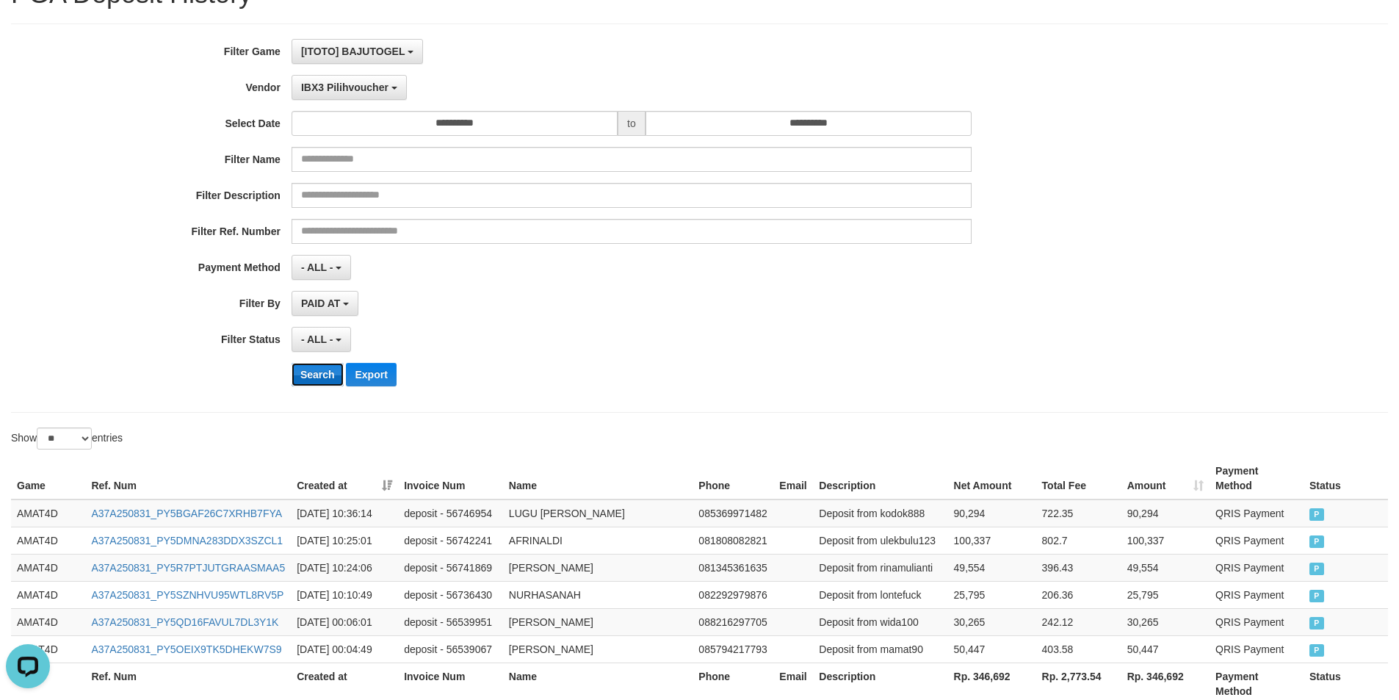
click at [321, 375] on button "Search" at bounding box center [317, 374] width 52 height 23
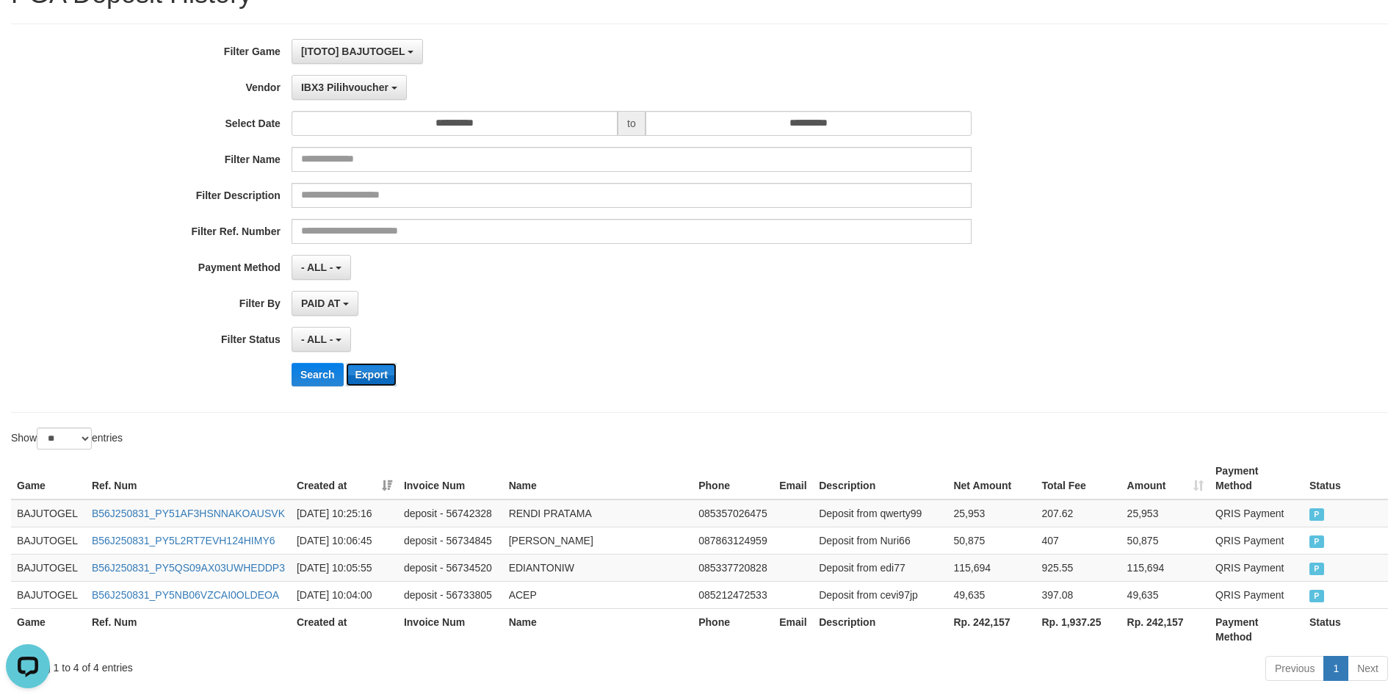
click at [385, 371] on button "Export" at bounding box center [371, 374] width 50 height 23
click at [359, 84] on span "IBX3 Pilihvoucher" at bounding box center [344, 87] width 87 height 12
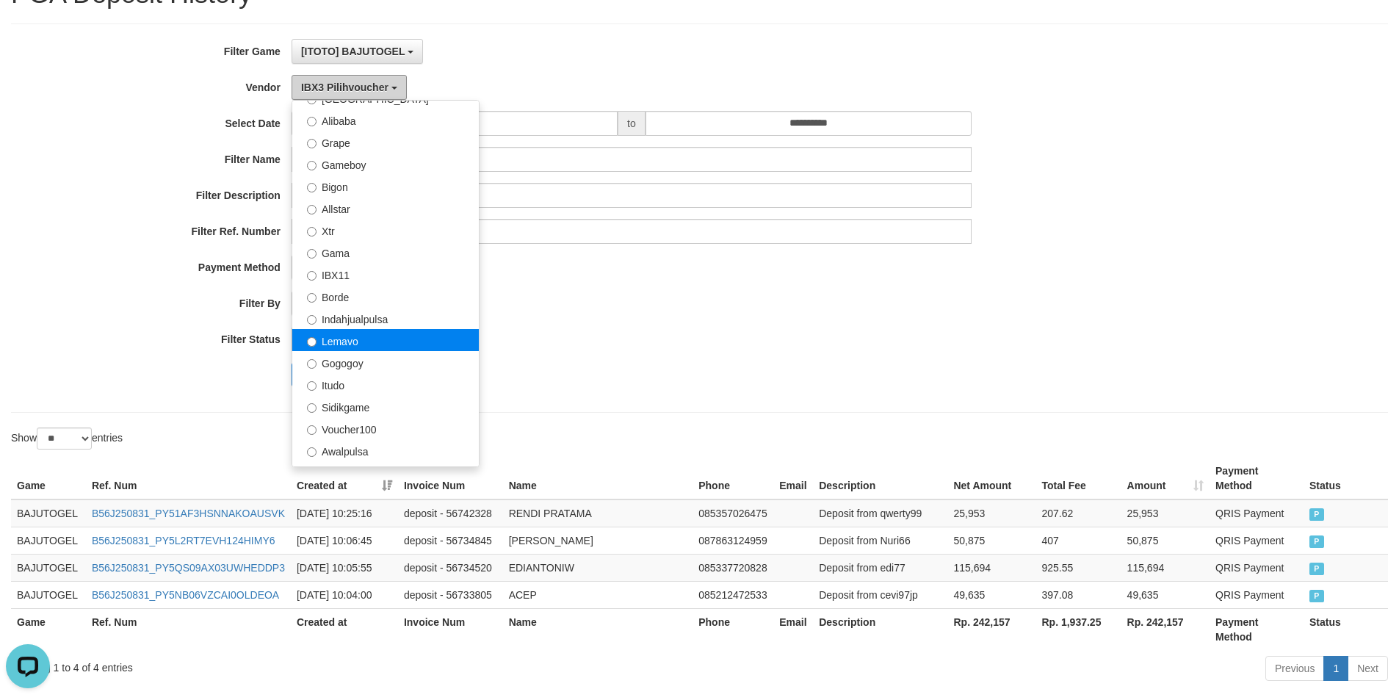
scroll to position [261, 0]
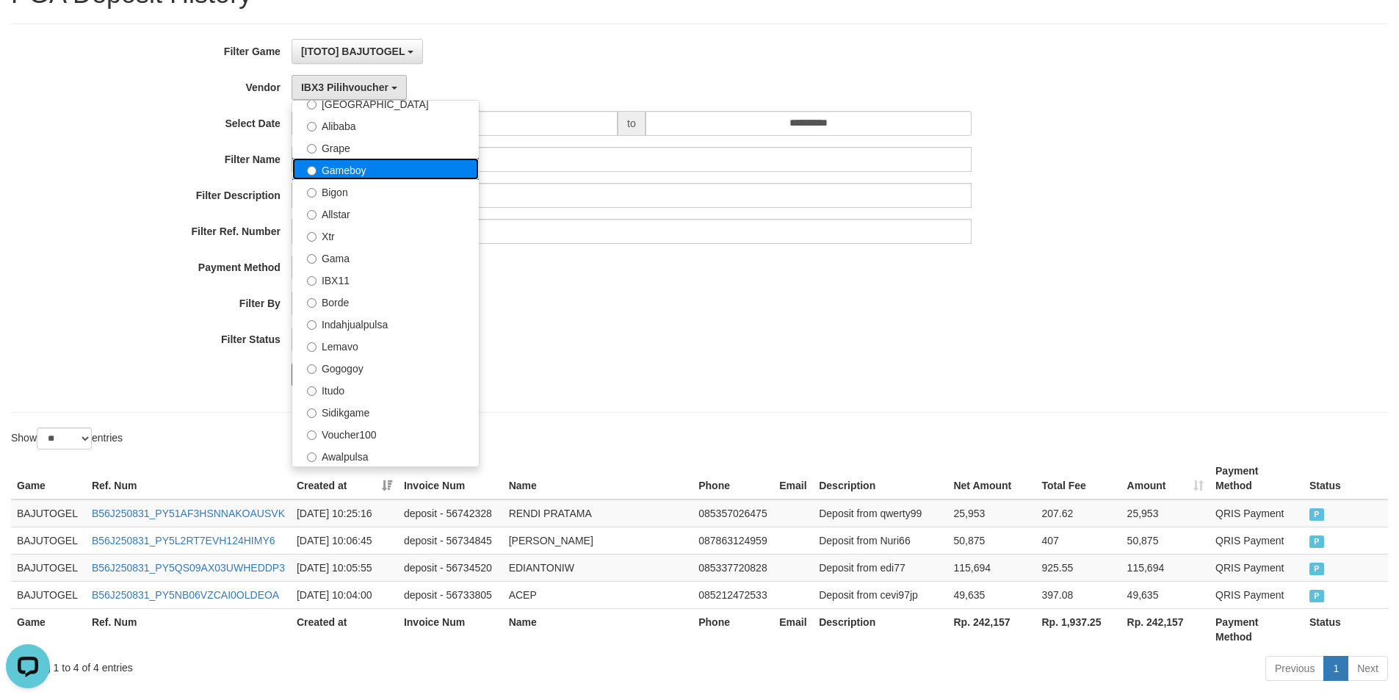
click at [346, 173] on label "Gameboy" at bounding box center [385, 169] width 186 height 22
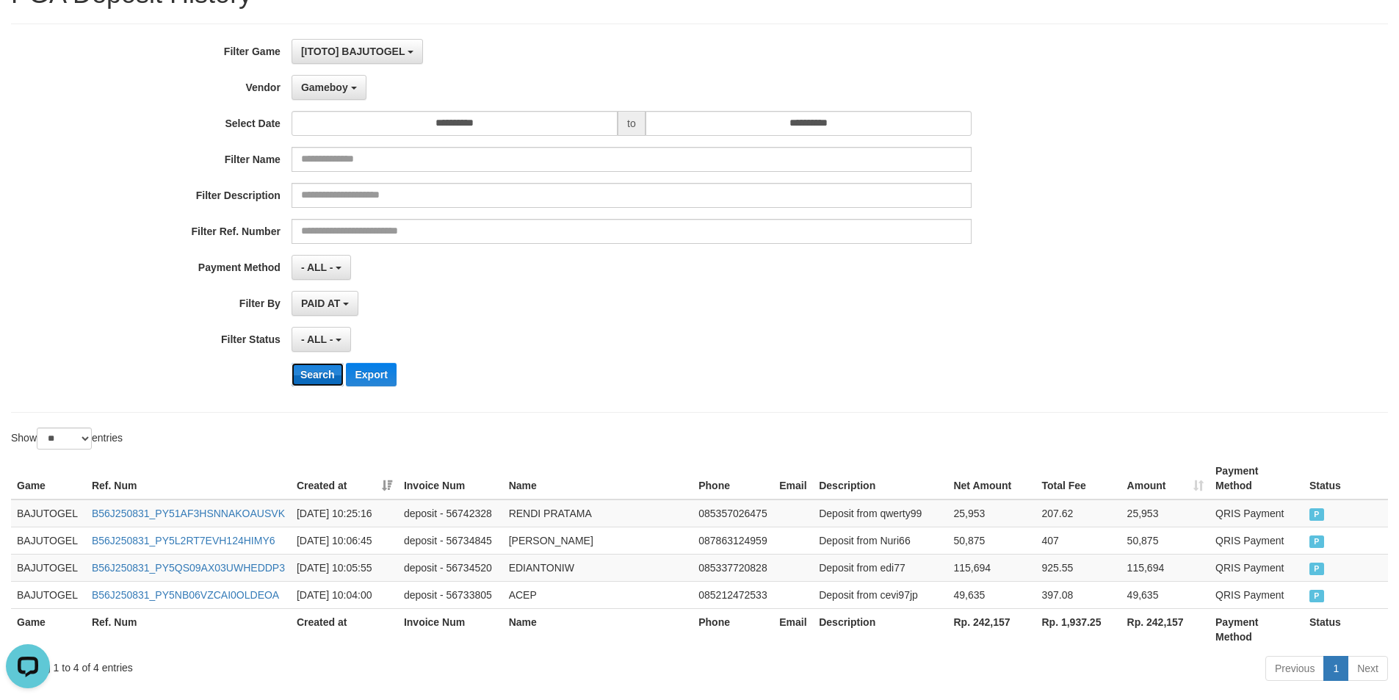
click at [325, 379] on button "Search" at bounding box center [317, 374] width 52 height 23
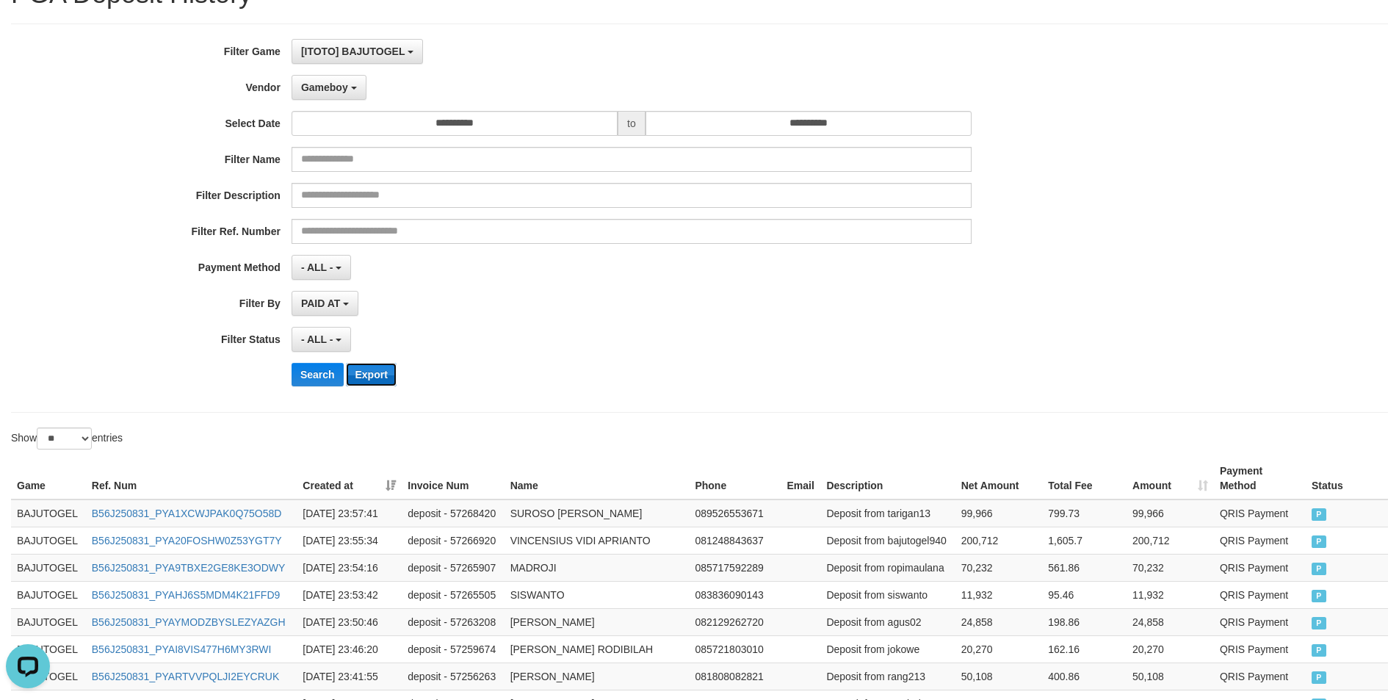
click at [365, 374] on button "Export" at bounding box center [371, 374] width 50 height 23
click at [327, 75] on button "Gameboy" at bounding box center [328, 87] width 75 height 25
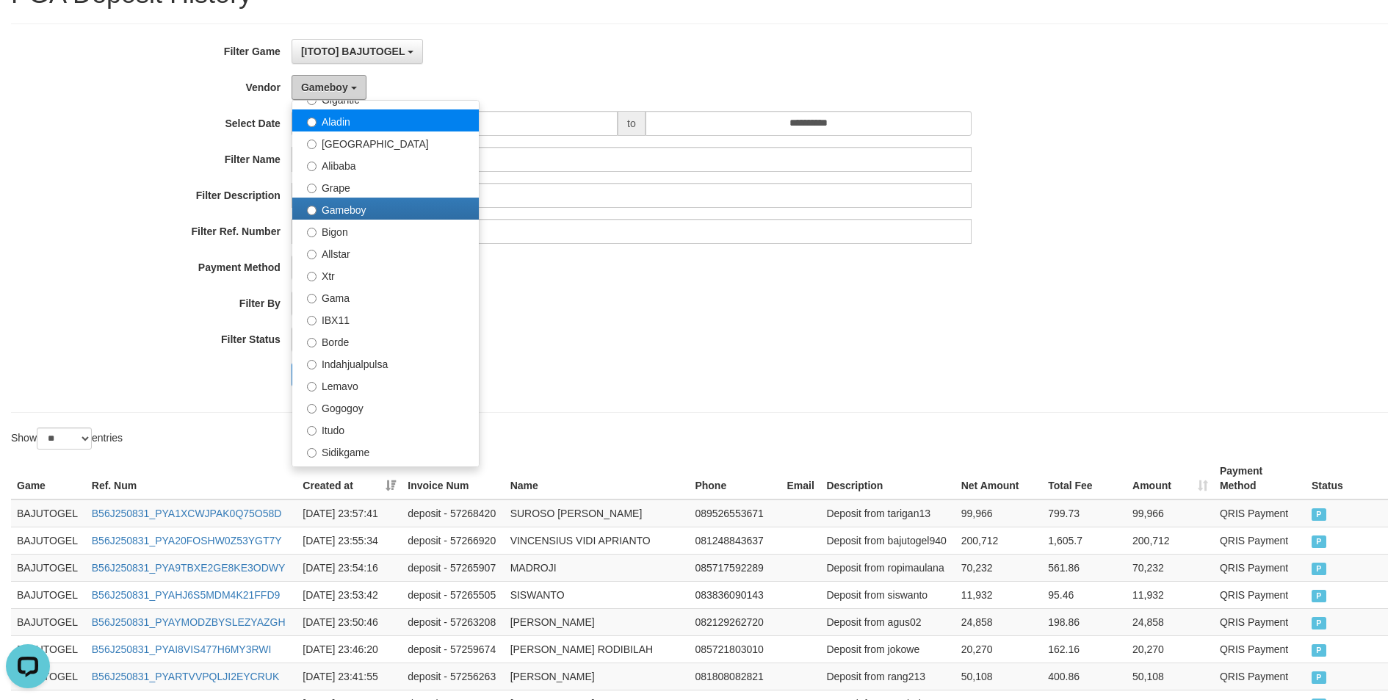
scroll to position [188, 0]
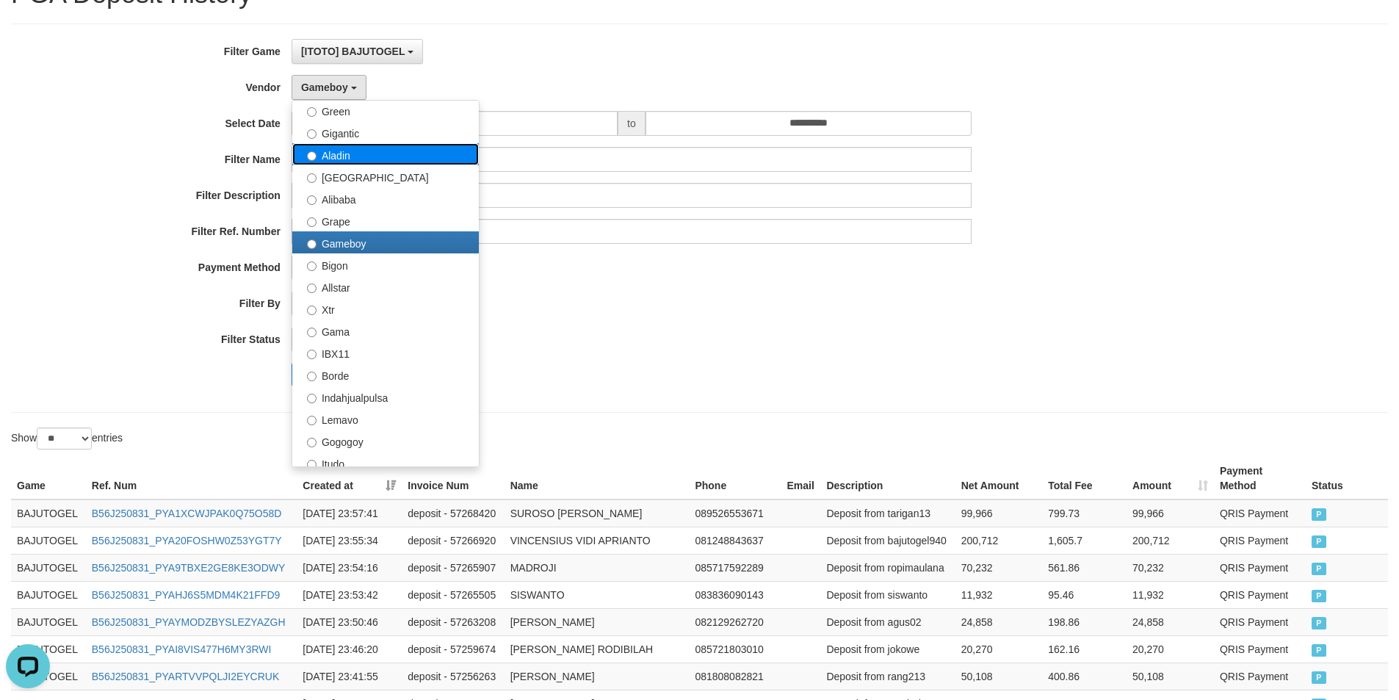
click at [350, 159] on label "Aladin" at bounding box center [385, 154] width 186 height 22
select select "**********"
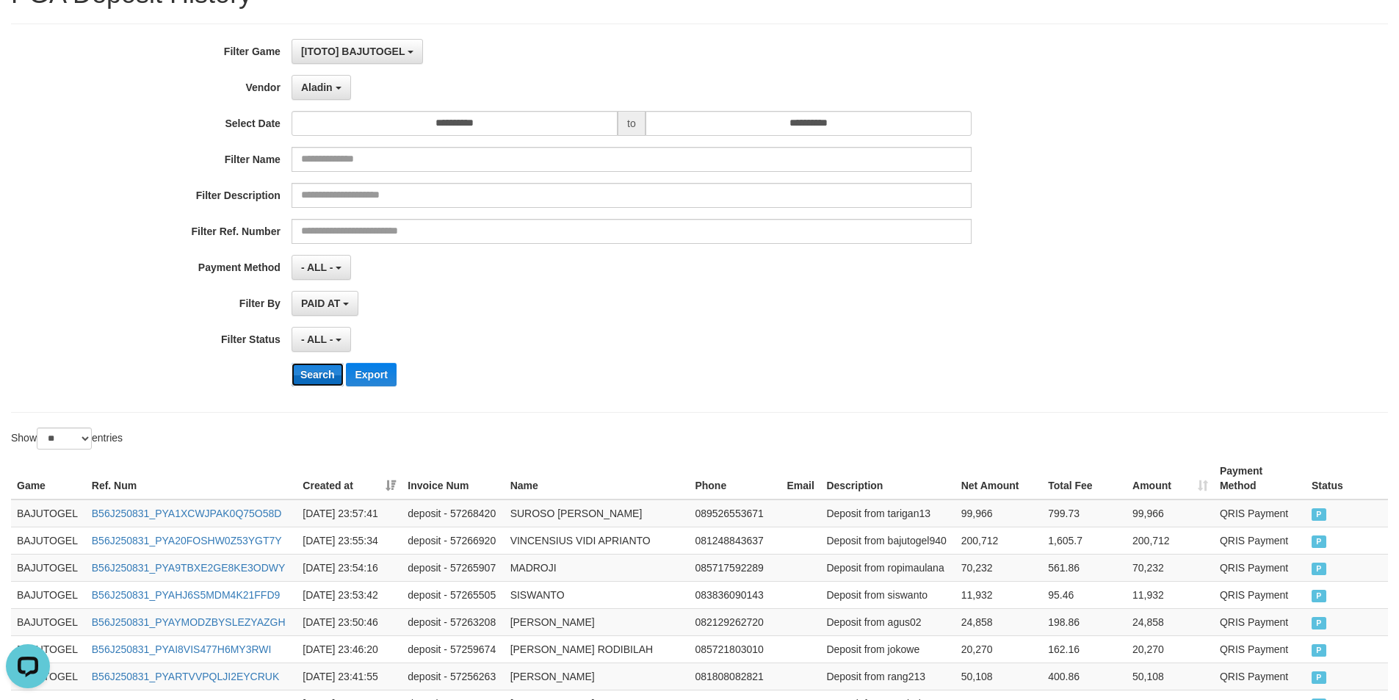
click at [319, 381] on button "Search" at bounding box center [317, 374] width 52 height 23
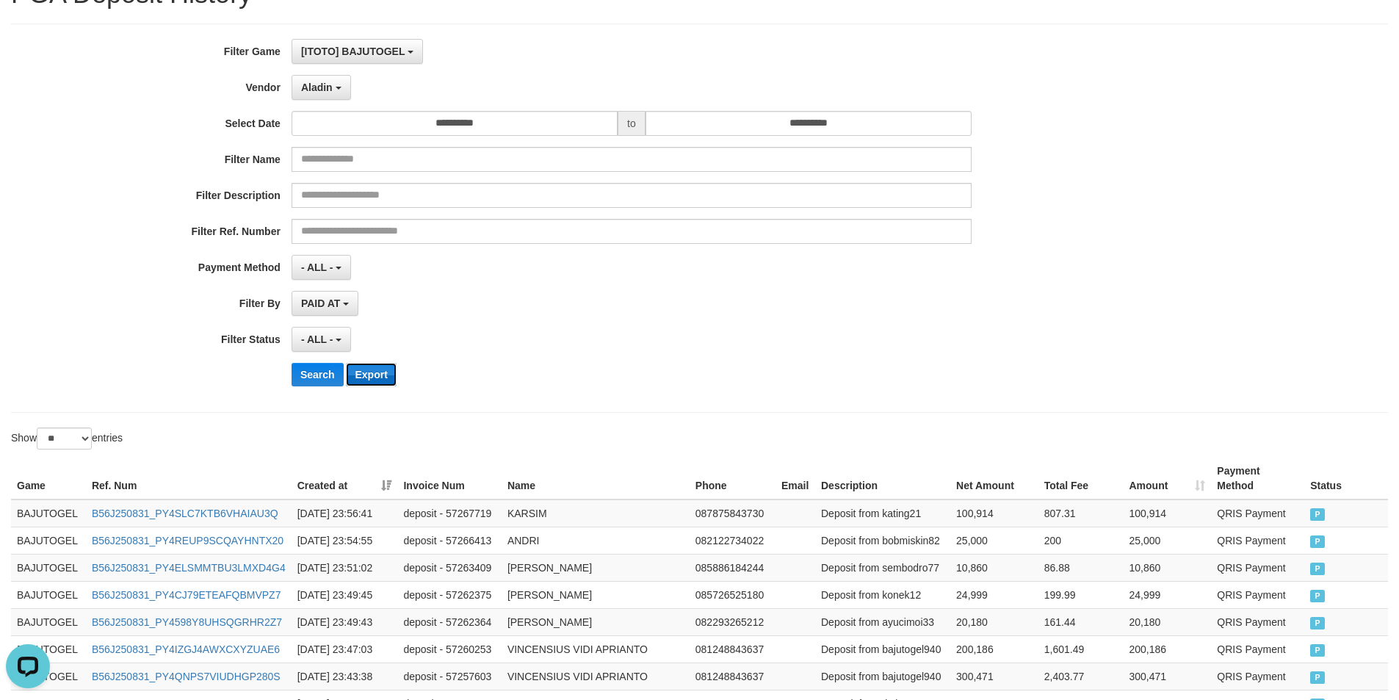
click at [378, 380] on button "Export" at bounding box center [371, 374] width 50 height 23
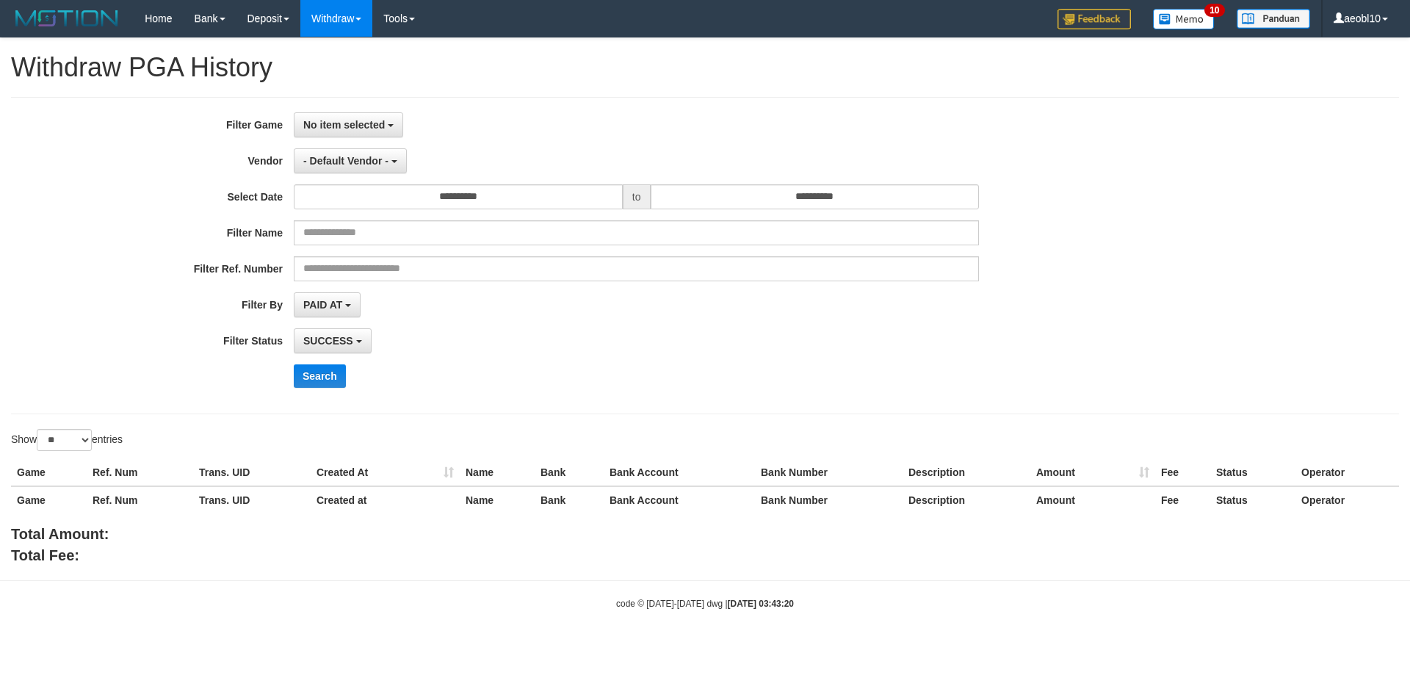
select select
select select "**"
click at [343, 127] on span "No item selected" at bounding box center [343, 125] width 81 height 12
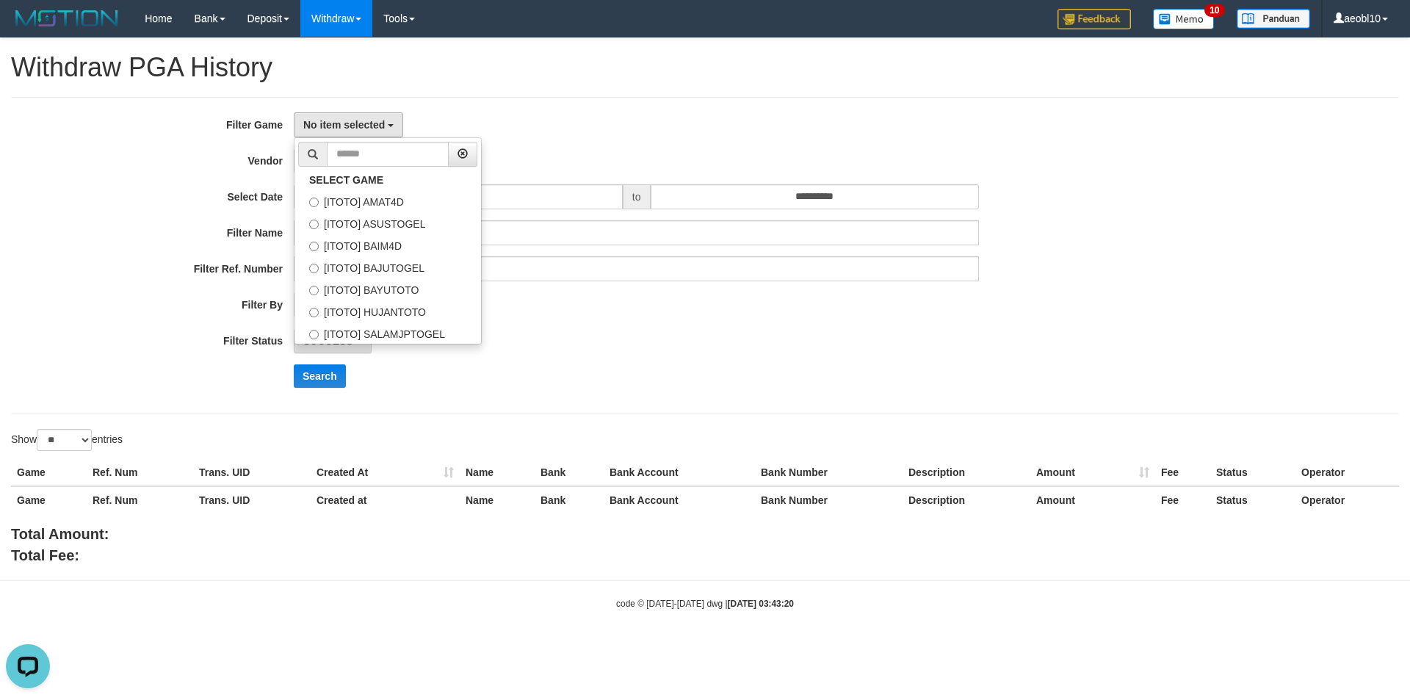
click at [694, 102] on div "**********" at bounding box center [704, 255] width 1387 height 317
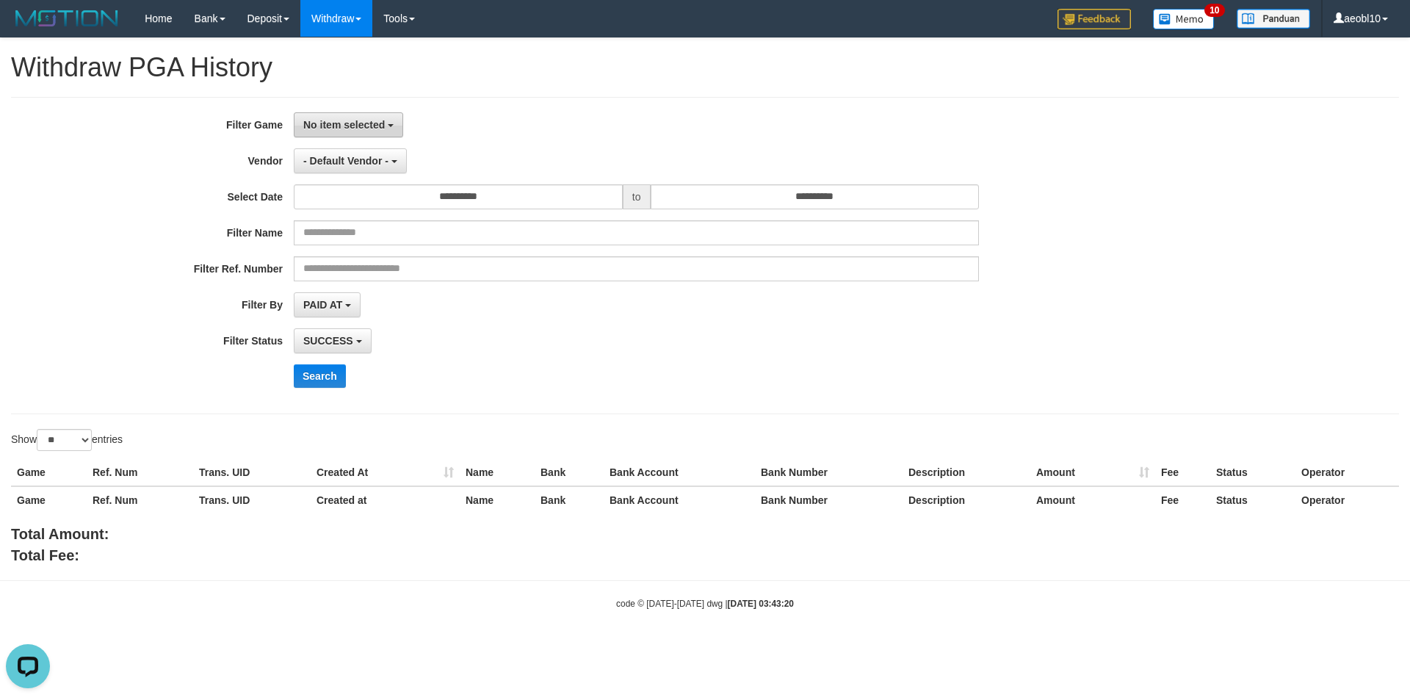
click at [344, 117] on button "No item selected" at bounding box center [348, 124] width 109 height 25
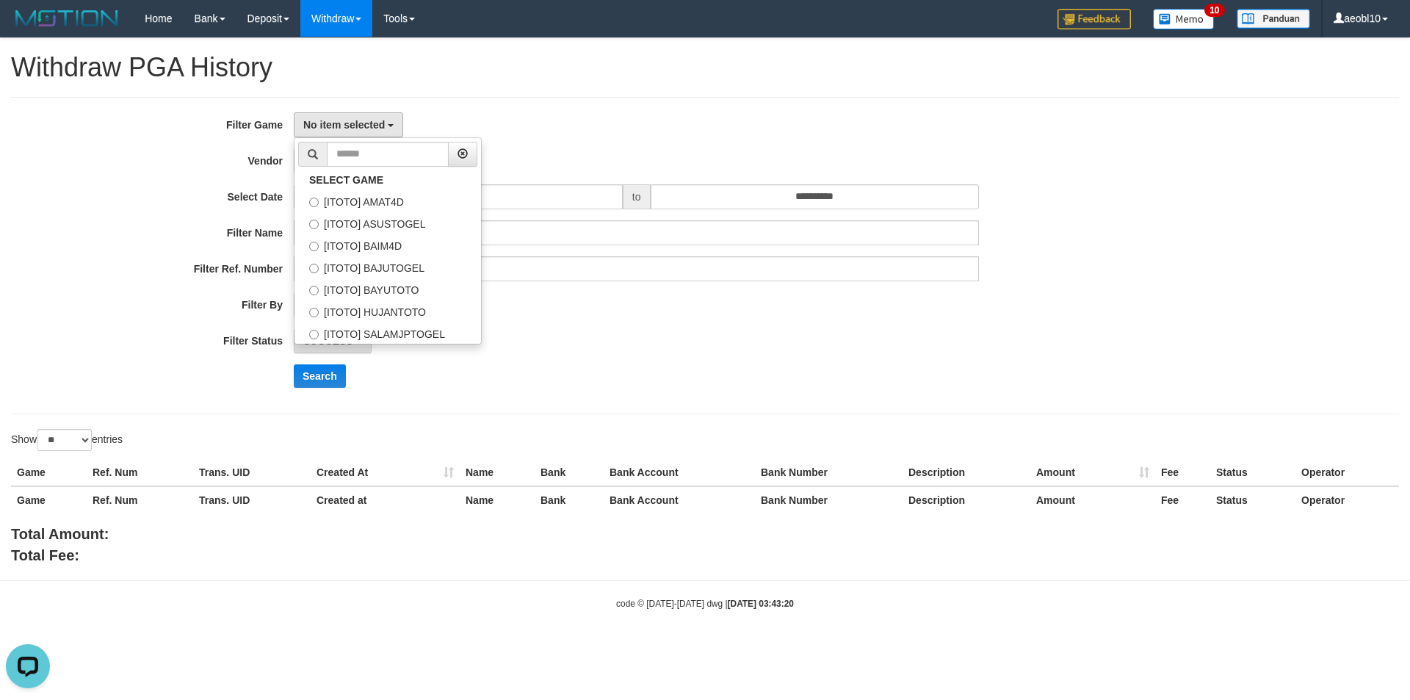
click at [683, 333] on div "SUCCESS SUCCESS ON PROCESS FAILED" at bounding box center [636, 340] width 685 height 25
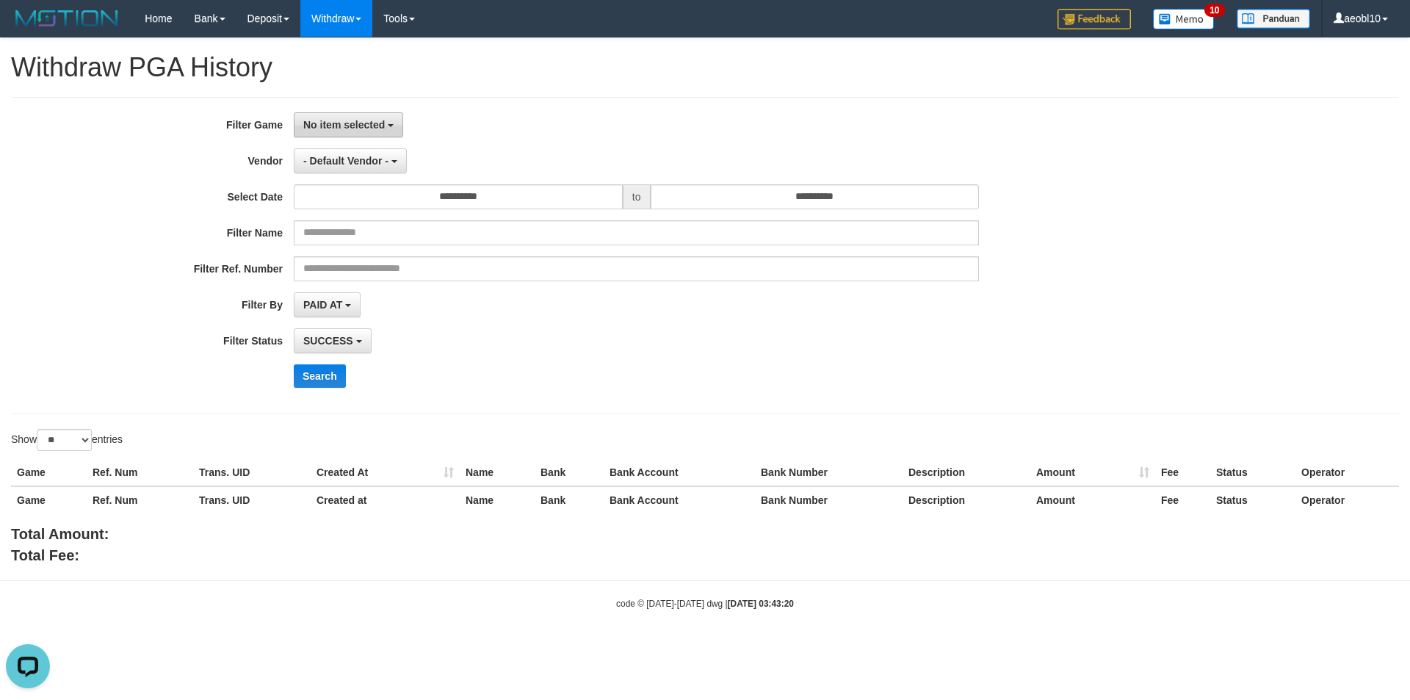
drag, startPoint x: 369, startPoint y: 120, endPoint x: 344, endPoint y: 112, distance: 26.5
click at [369, 120] on span "No item selected" at bounding box center [343, 125] width 81 height 12
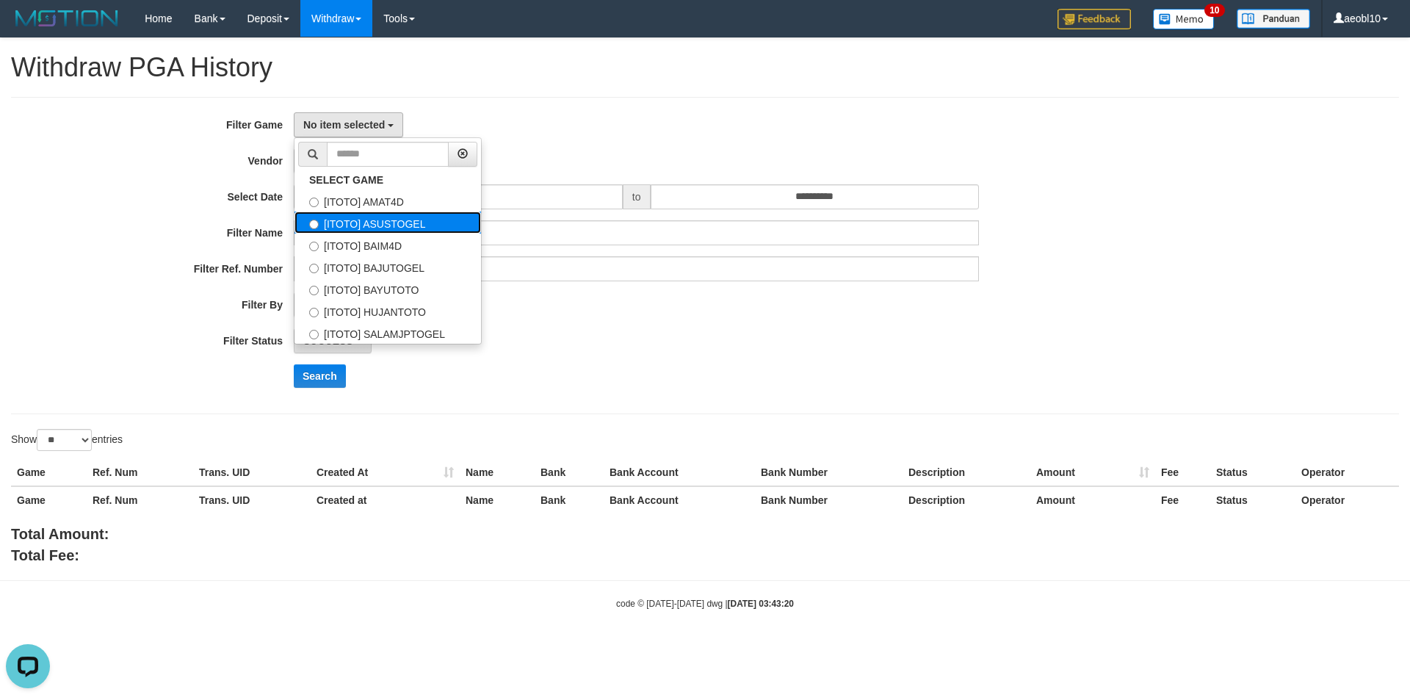
click at [395, 220] on label "[ITOTO] ASUSTOGEL" at bounding box center [387, 222] width 186 height 22
select select "***"
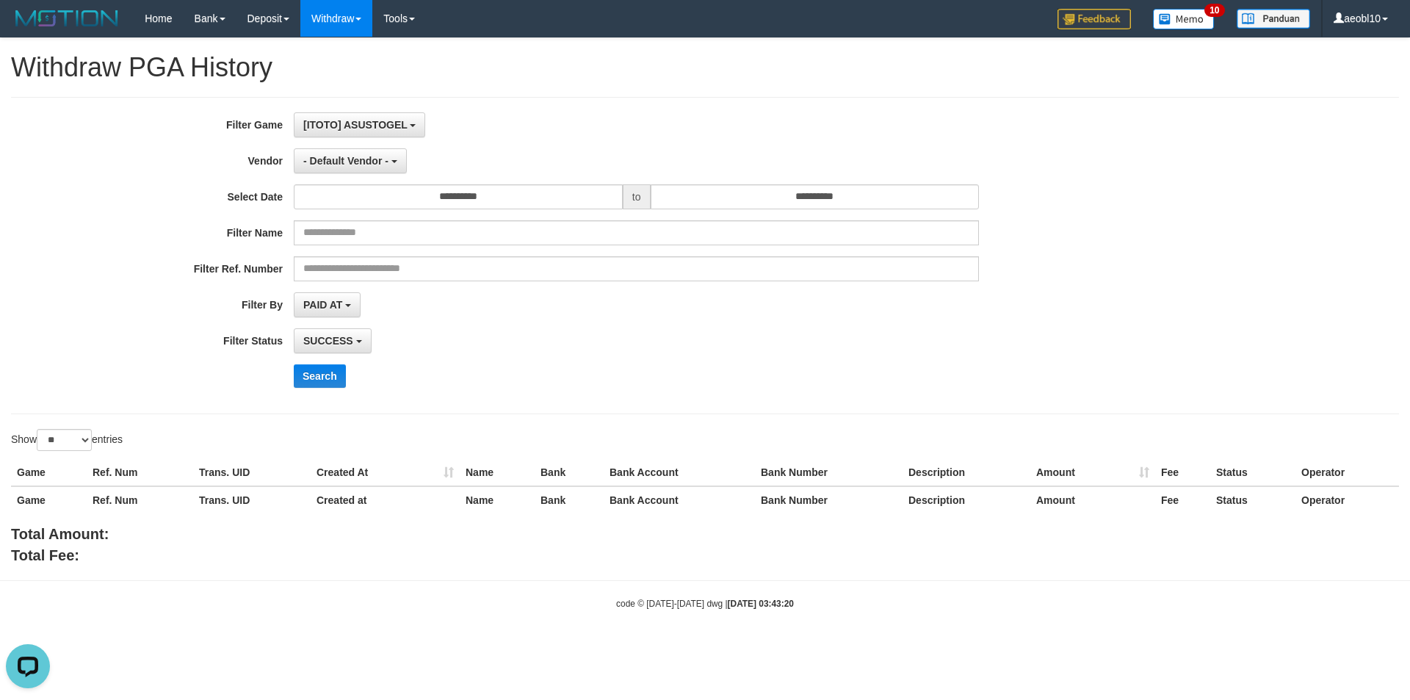
scroll to position [26, 0]
click at [754, 195] on input "**********" at bounding box center [814, 196] width 329 height 25
click at [792, 269] on td "31" at bounding box center [793, 269] width 21 height 22
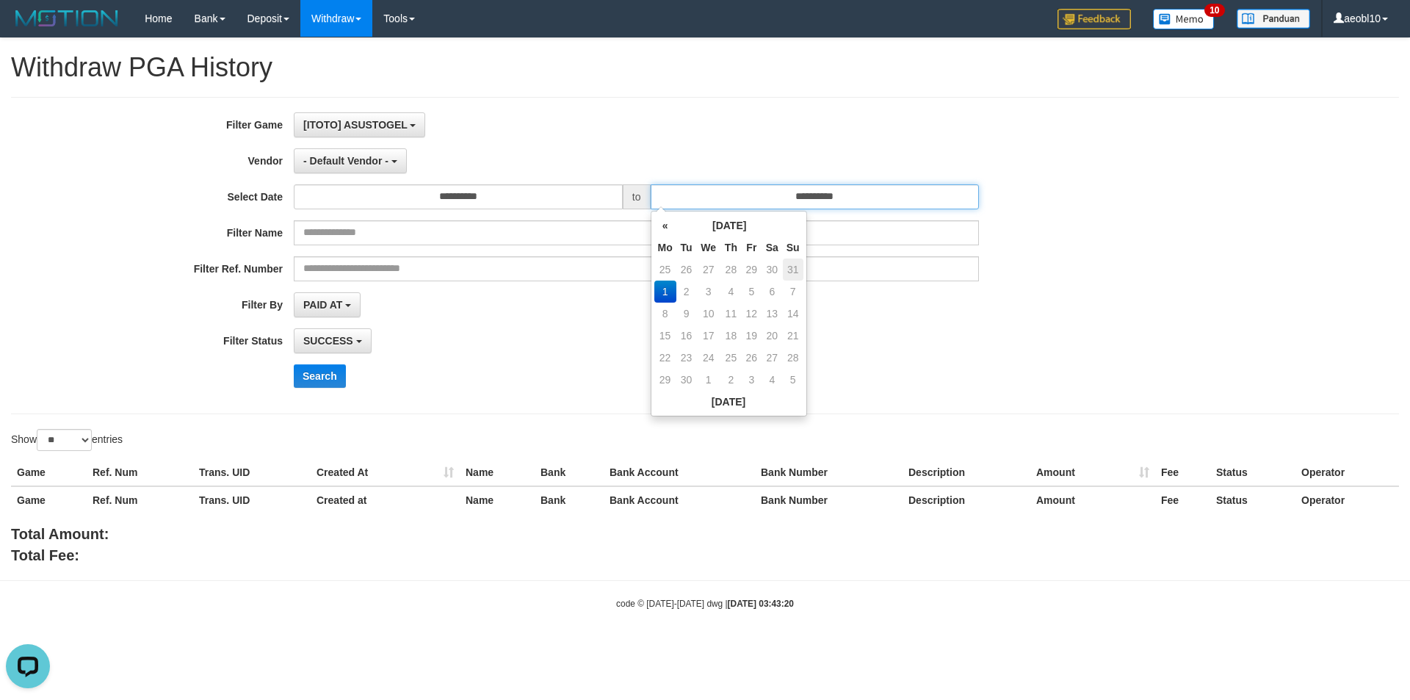
type input "**********"
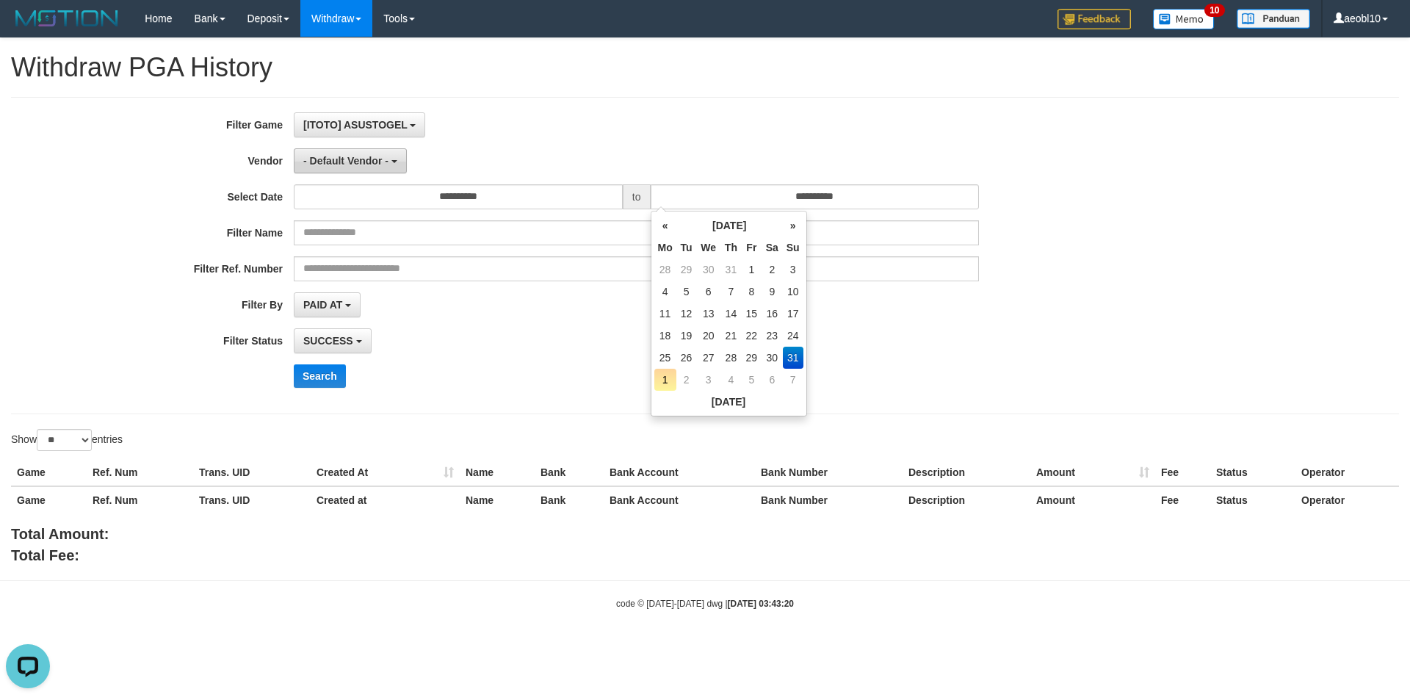
click at [368, 163] on span "- Default Vendor -" at bounding box center [345, 161] width 85 height 12
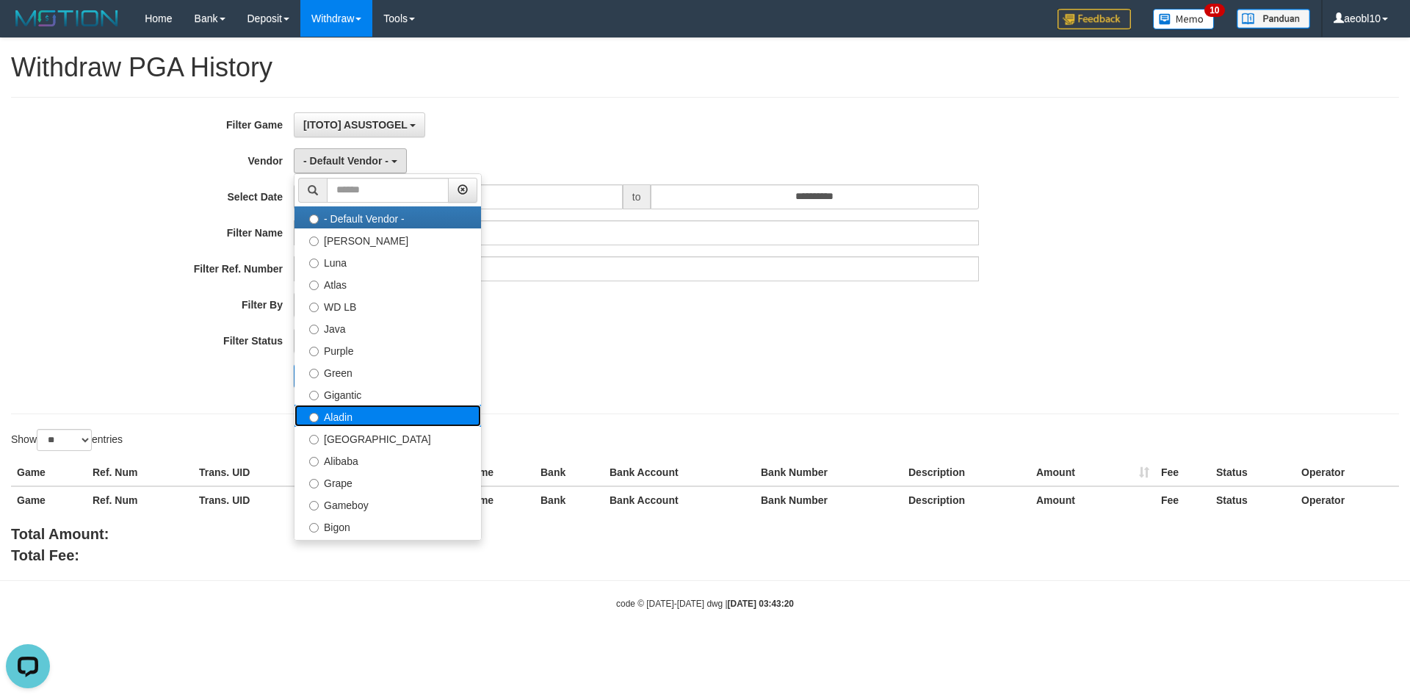
click at [357, 410] on label "Aladin" at bounding box center [387, 416] width 186 height 22
select select "**********"
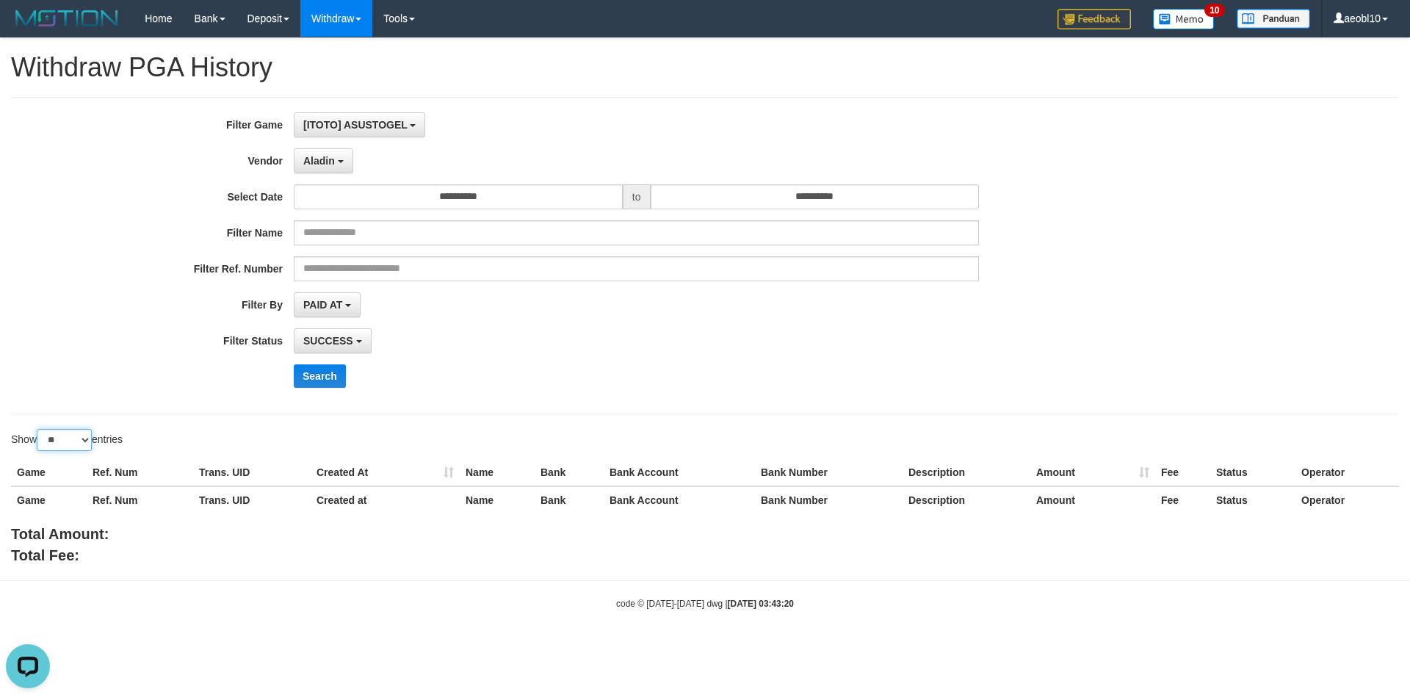
click at [68, 439] on select "** ** ** ***" at bounding box center [64, 440] width 55 height 22
select select "***"
click at [39, 429] on select "** ** ** ***" at bounding box center [64, 440] width 55 height 22
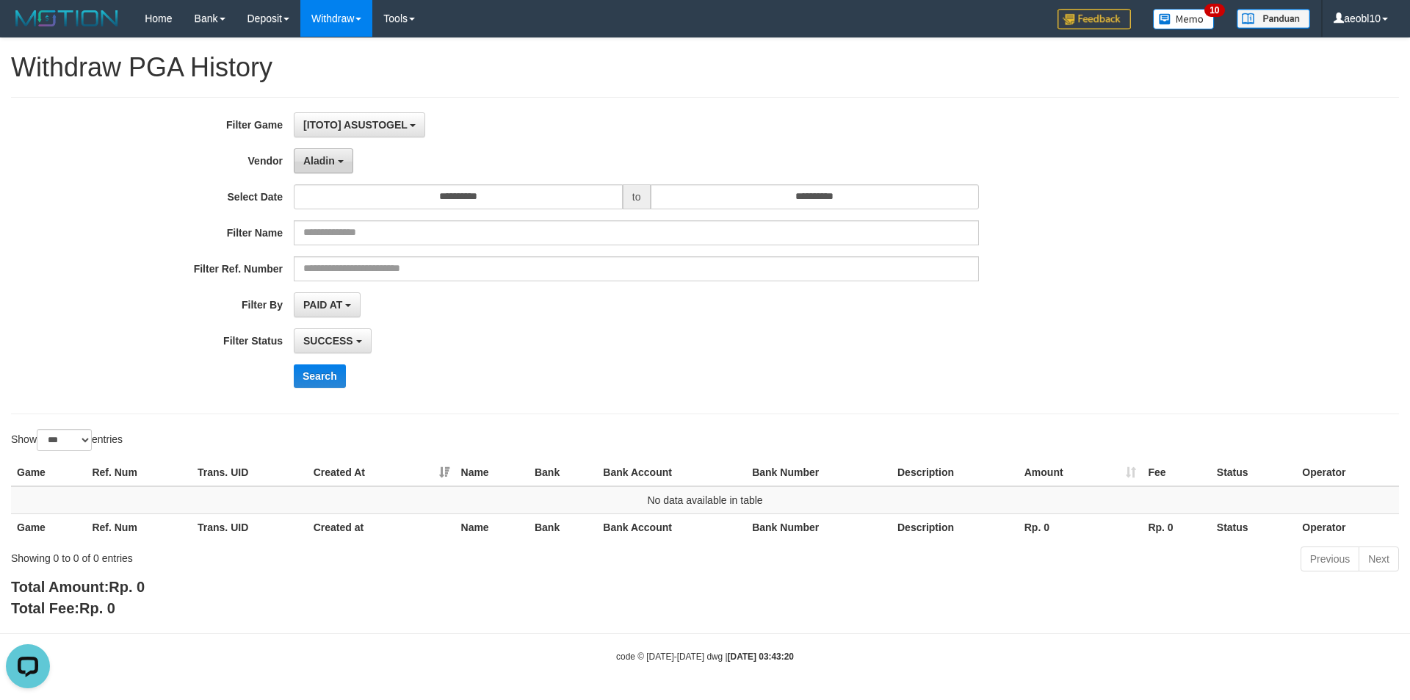
click at [329, 156] on span "Aladin" at bounding box center [319, 161] width 32 height 12
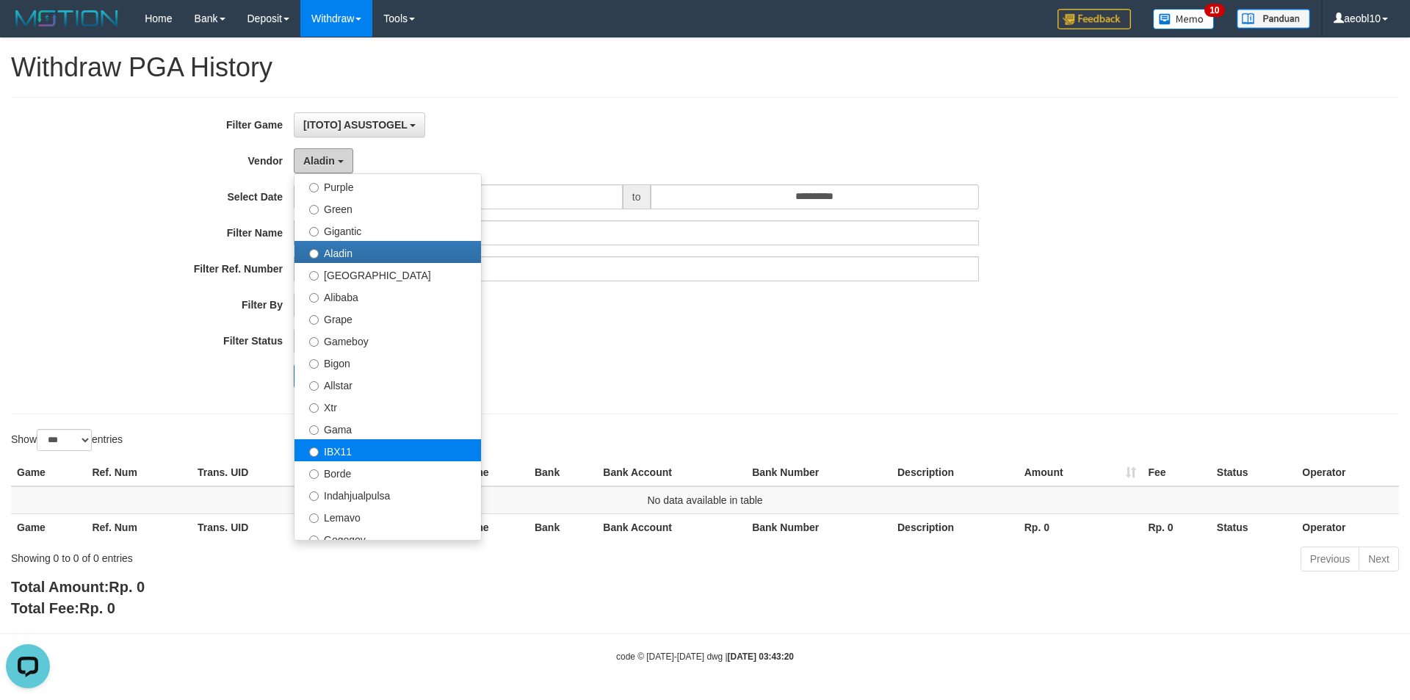
scroll to position [220, 0]
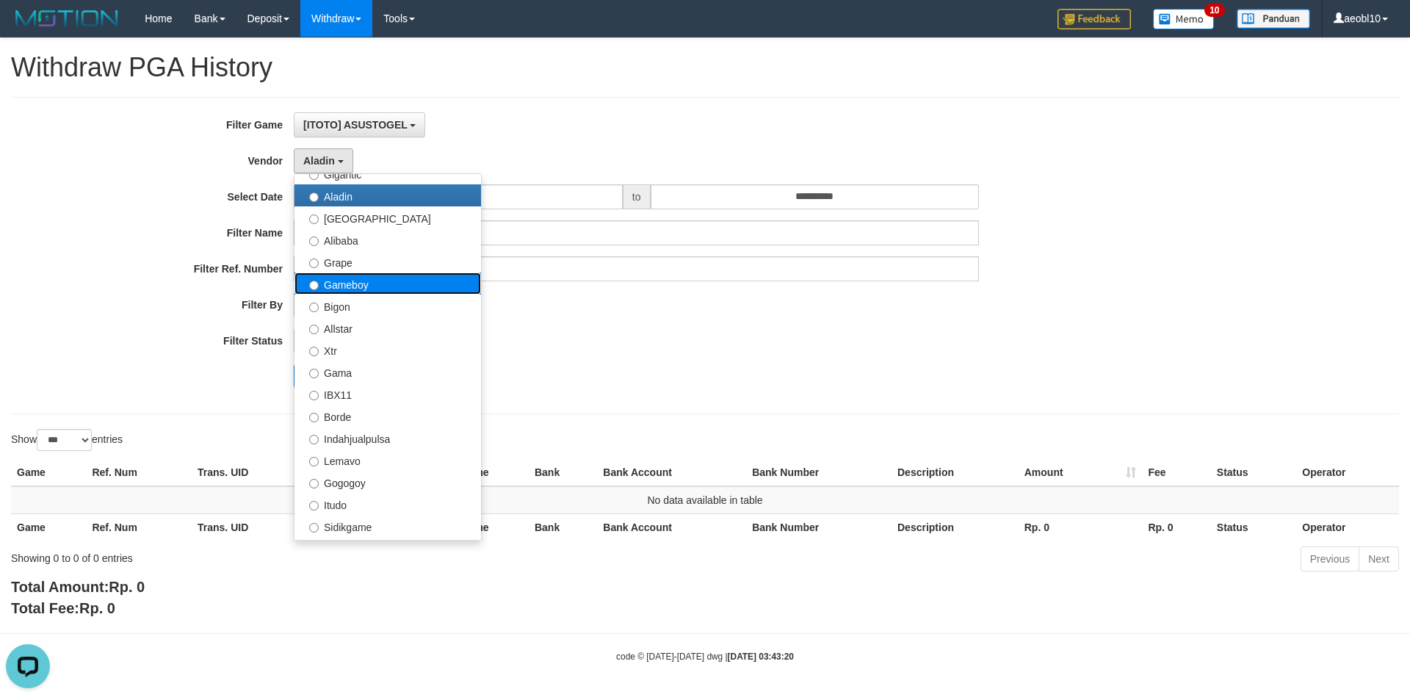
click at [349, 282] on label "Gameboy" at bounding box center [387, 283] width 186 height 22
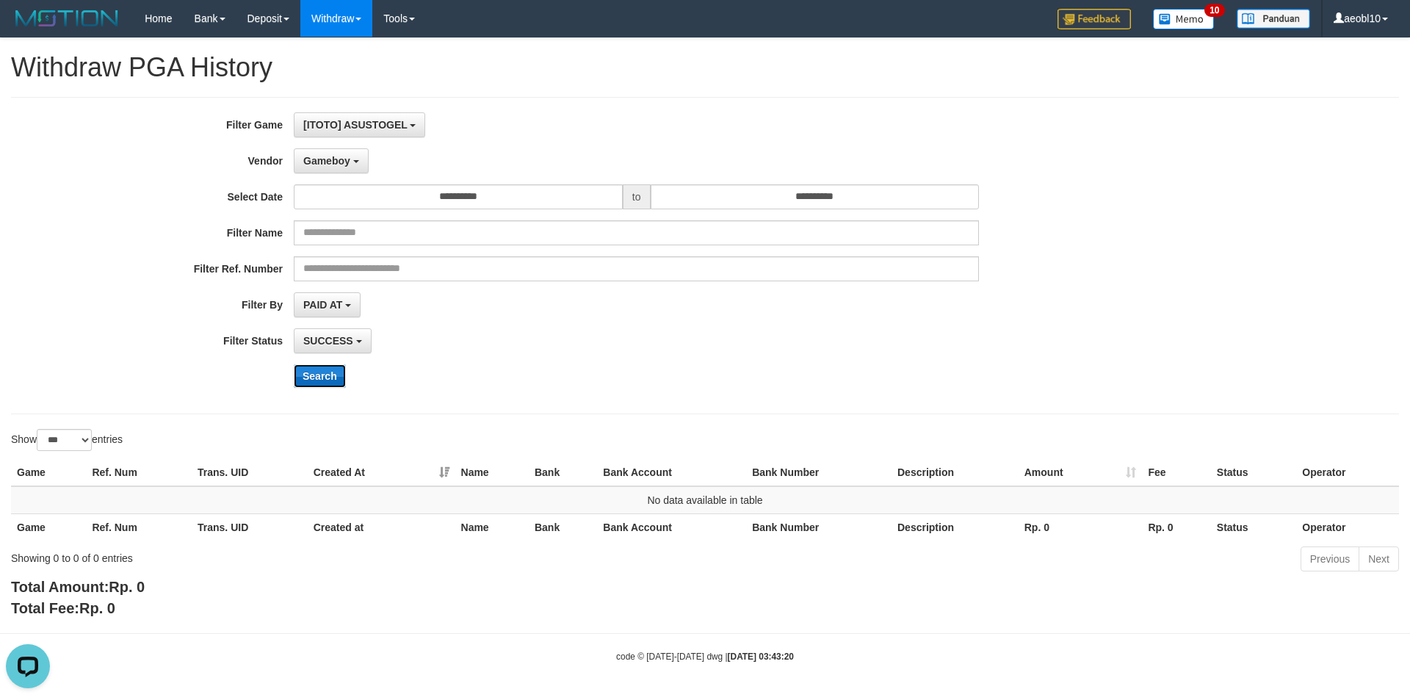
click at [314, 377] on button "Search" at bounding box center [320, 375] width 52 height 23
click at [346, 157] on span "Gameboy" at bounding box center [326, 161] width 47 height 12
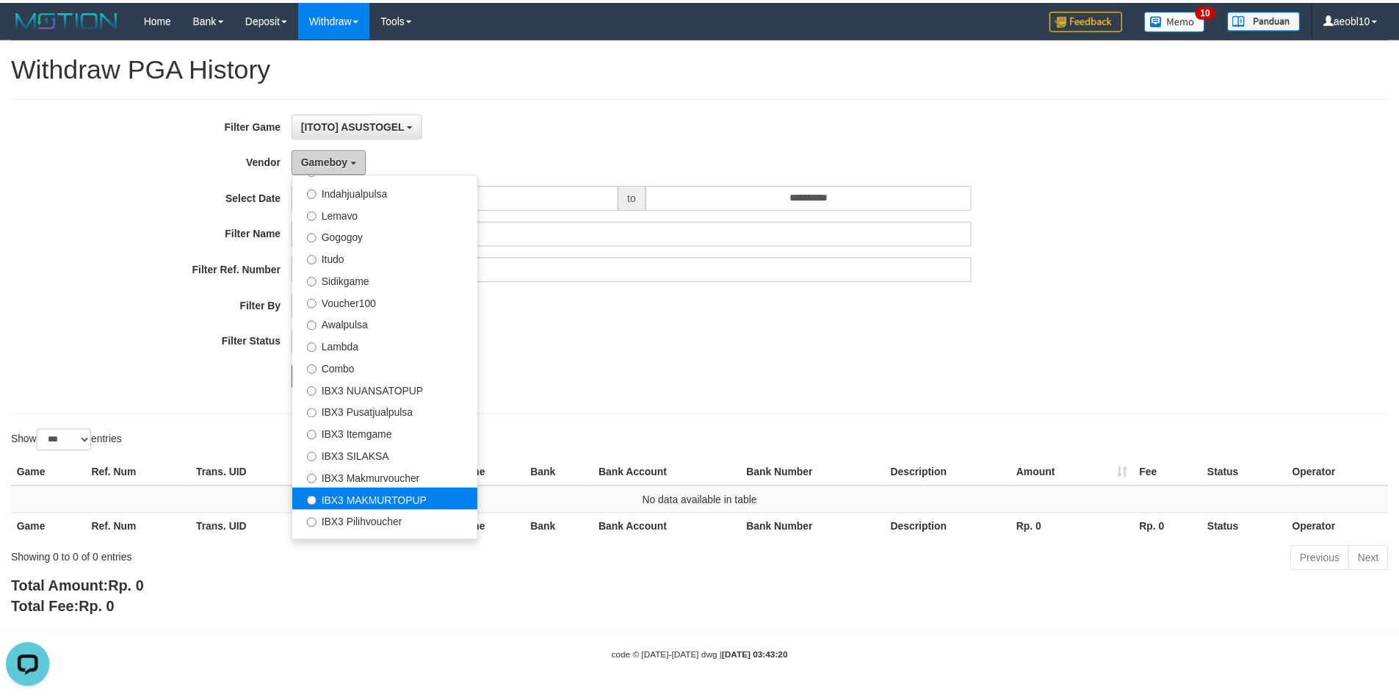
scroll to position [482, 0]
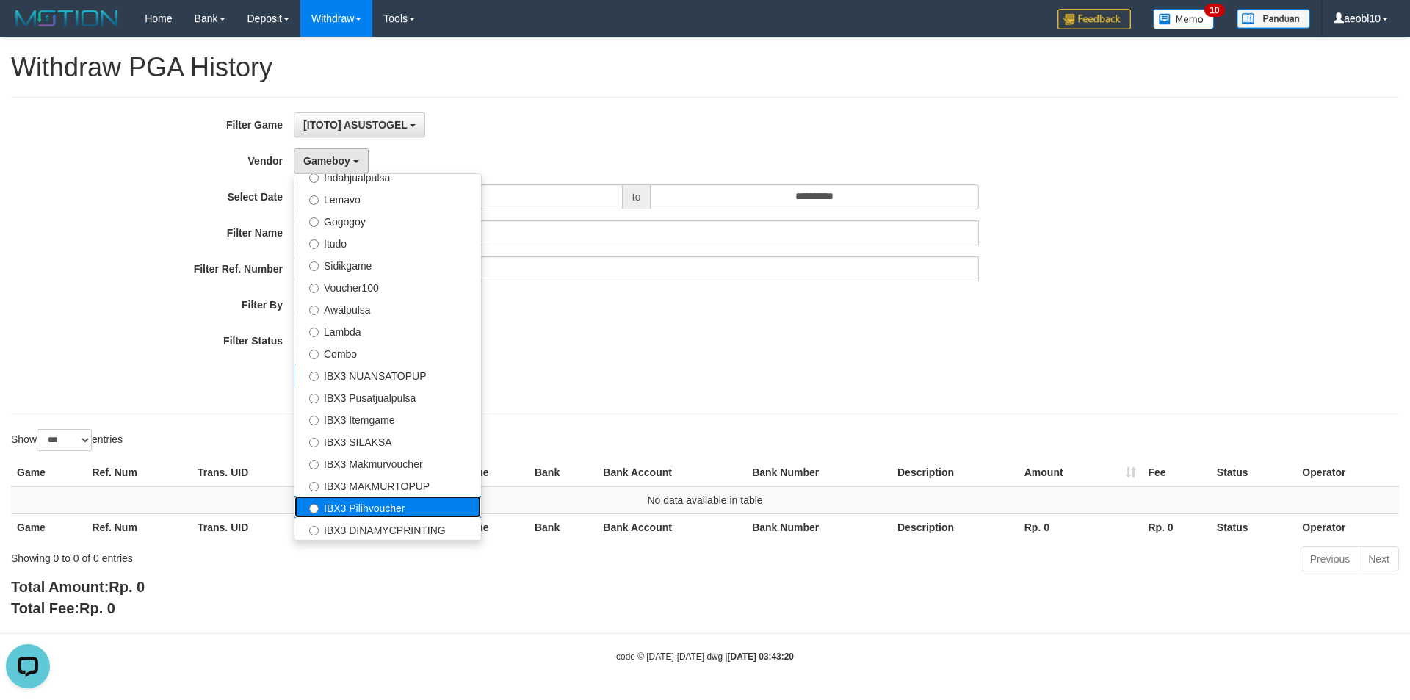
click at [416, 514] on label "IBX3 Pilihvoucher" at bounding box center [387, 507] width 186 height 22
select select "**********"
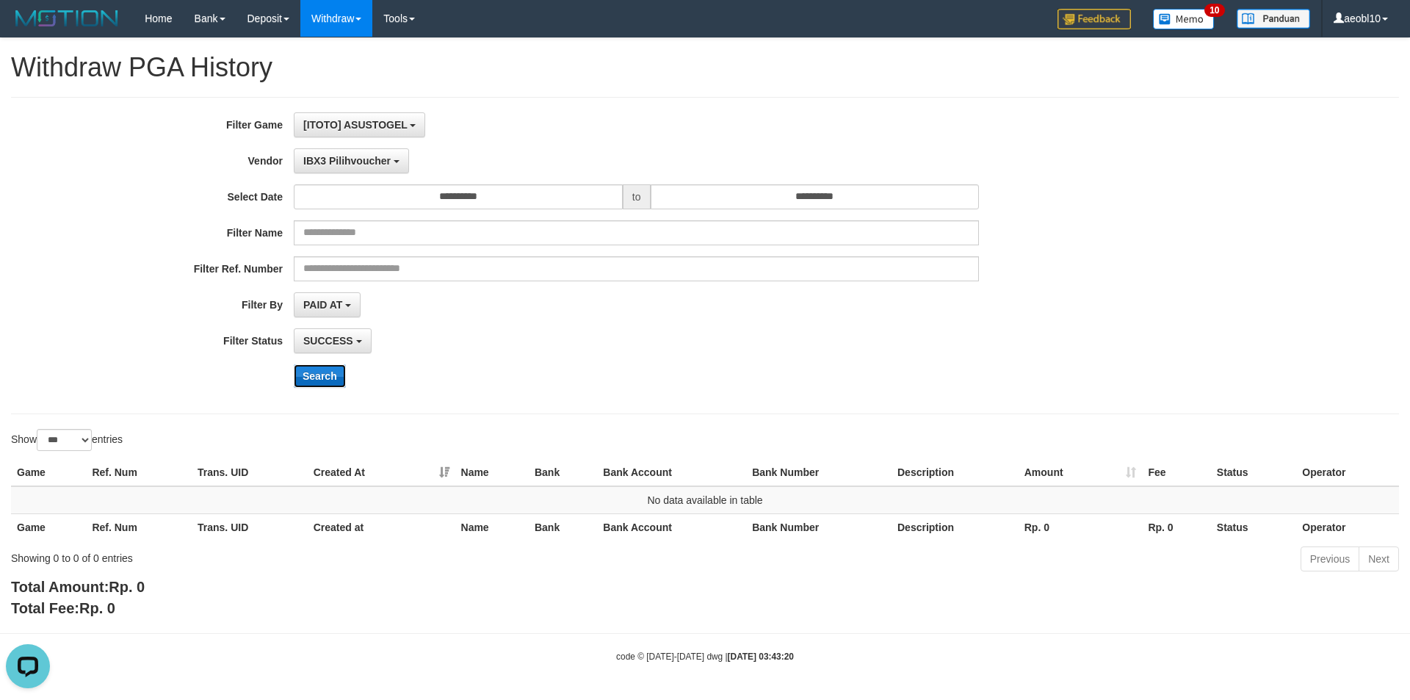
click at [327, 377] on button "Search" at bounding box center [320, 375] width 52 height 23
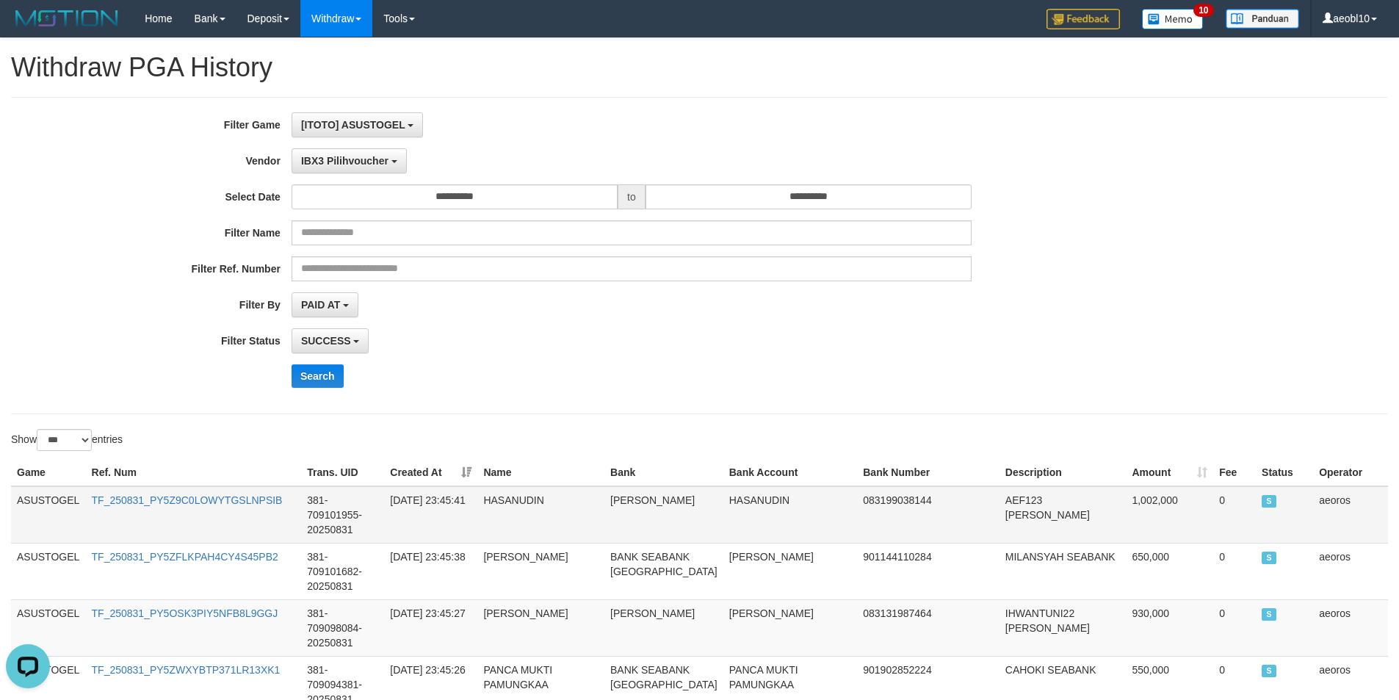
click at [51, 498] on td "ASUSTOGEL" at bounding box center [48, 514] width 75 height 57
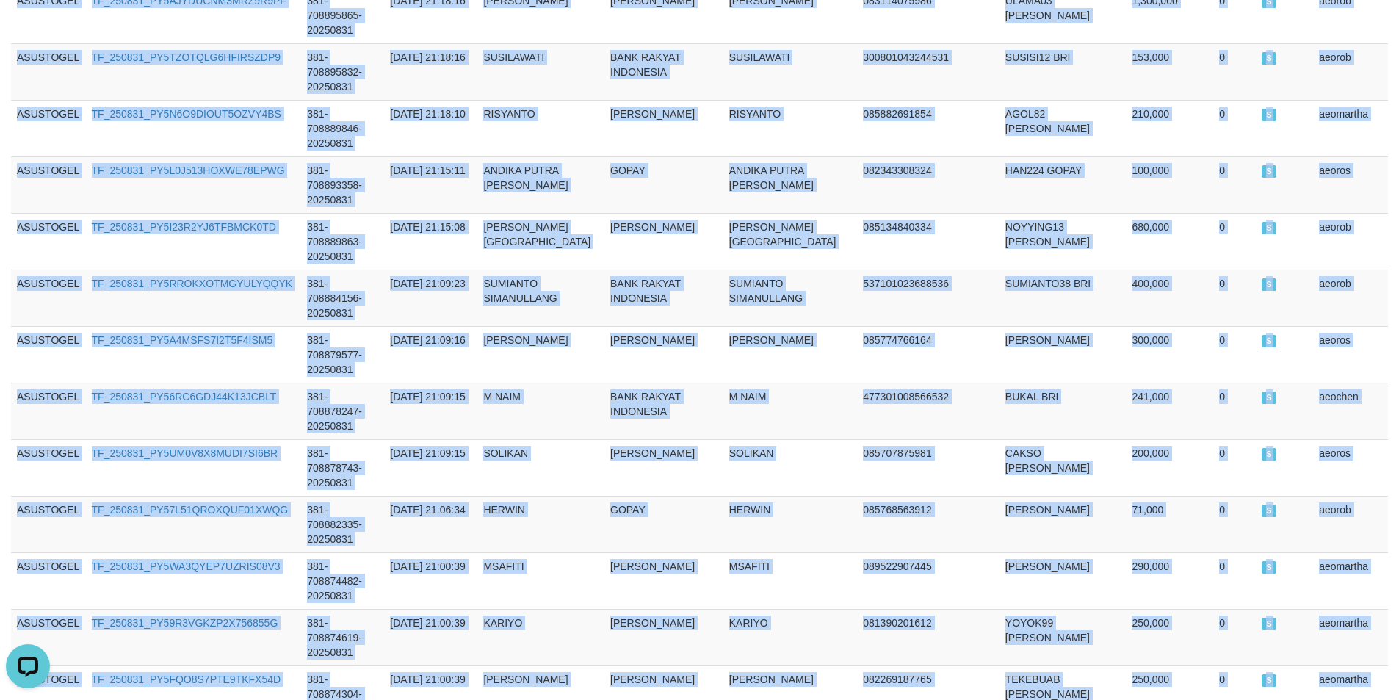
scroll to position [4818, 0]
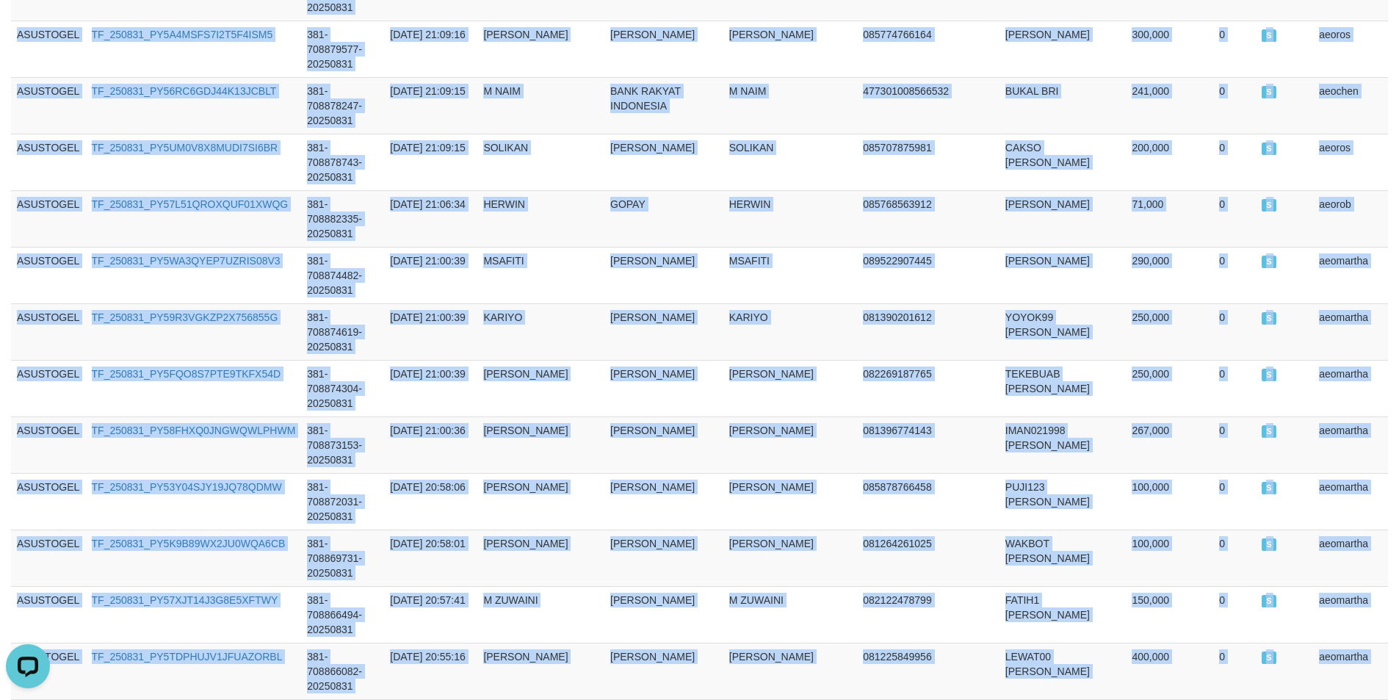
drag, startPoint x: 51, startPoint y: 498, endPoint x: 1345, endPoint y: 477, distance: 1294.4
copy tbody "ASUSTOGEL TF_250831_PY5Z9C0LOWYTGSLNPSIB 381-709101955-20250831 2025-08-31 23:4…"
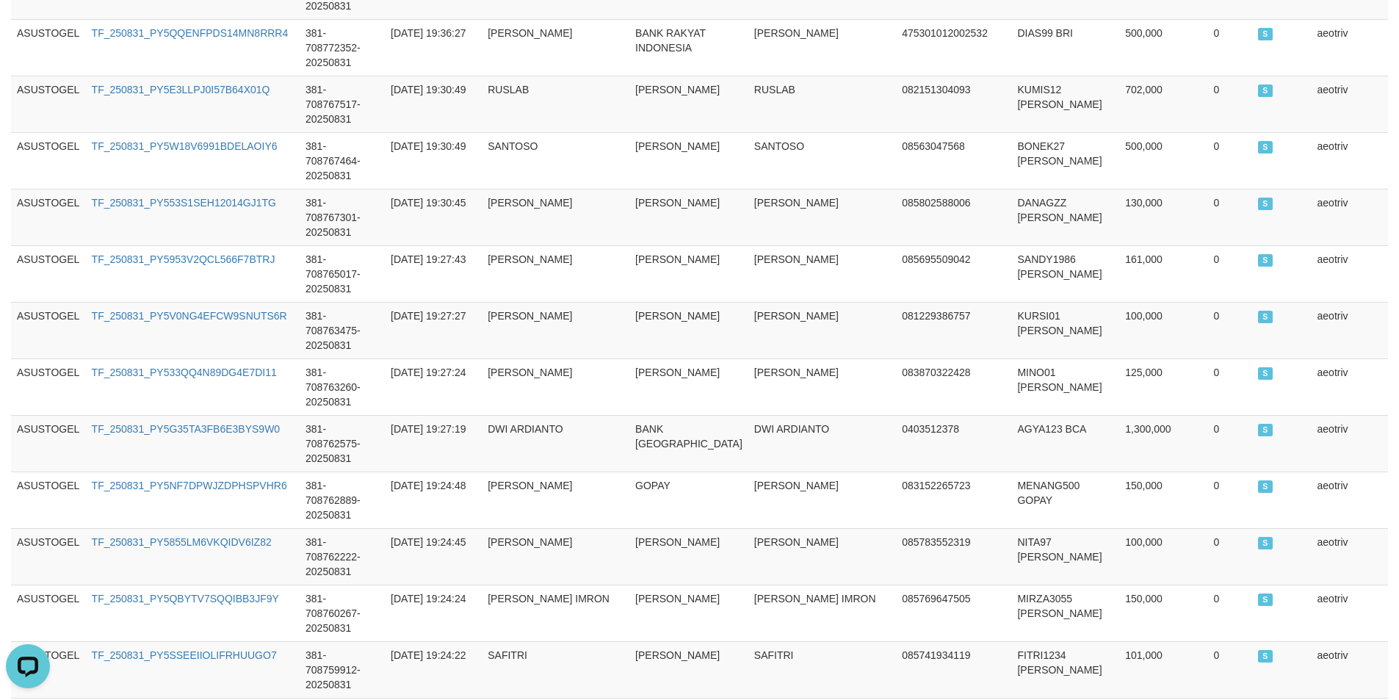
scroll to position [0, 0]
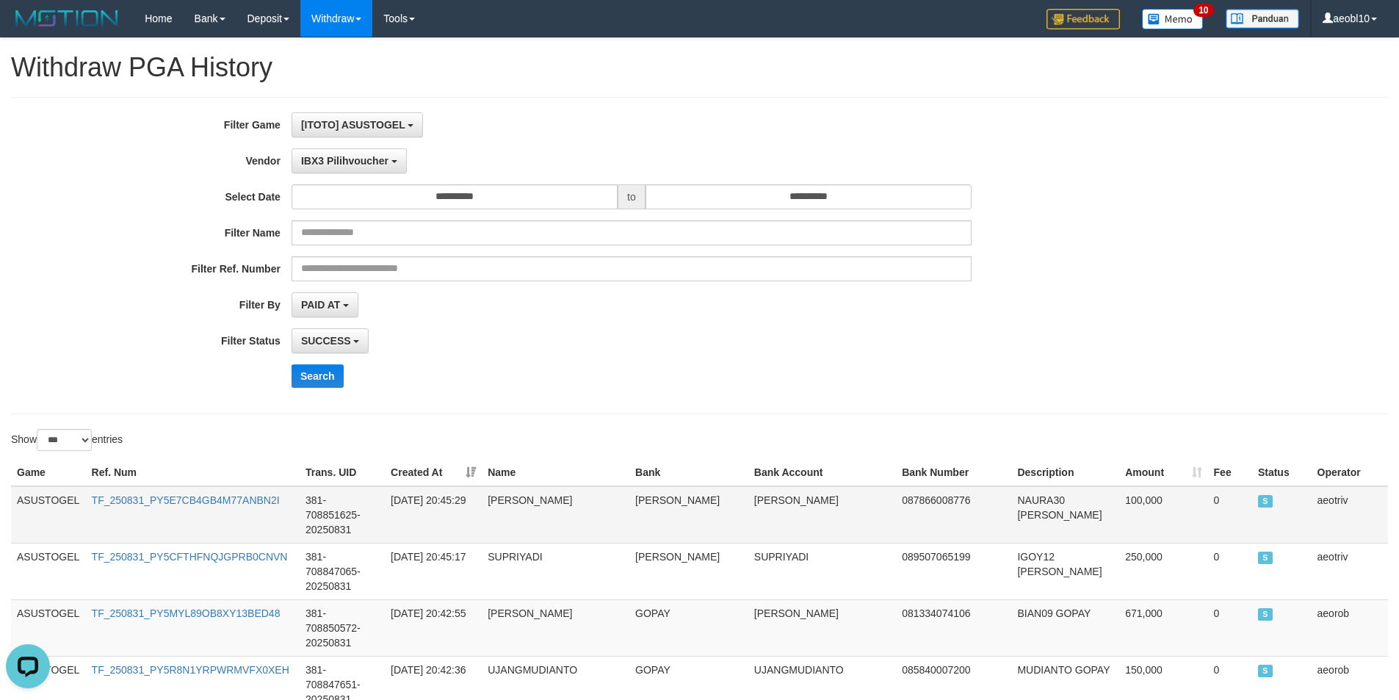
click at [39, 502] on td "ASUSTOGEL" at bounding box center [48, 514] width 75 height 57
click at [21, 497] on td "ASUSTOGEL" at bounding box center [48, 514] width 75 height 57
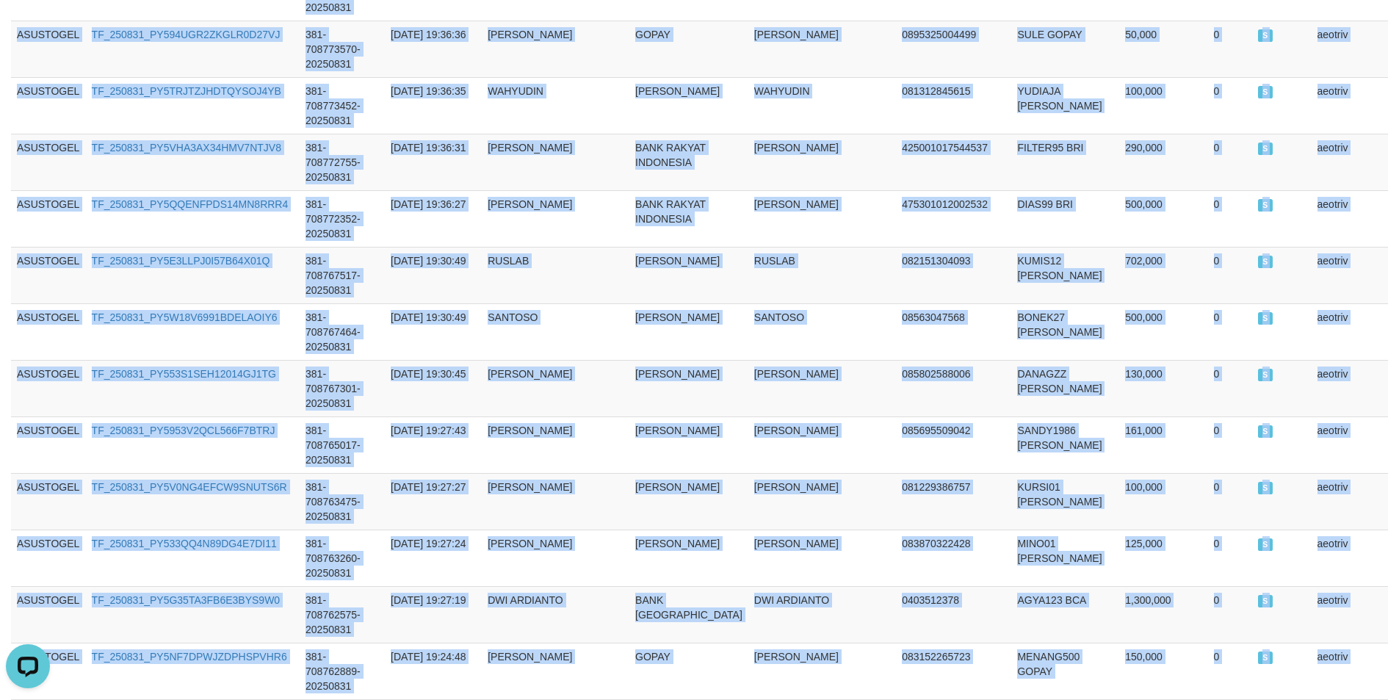
scroll to position [4480, 0]
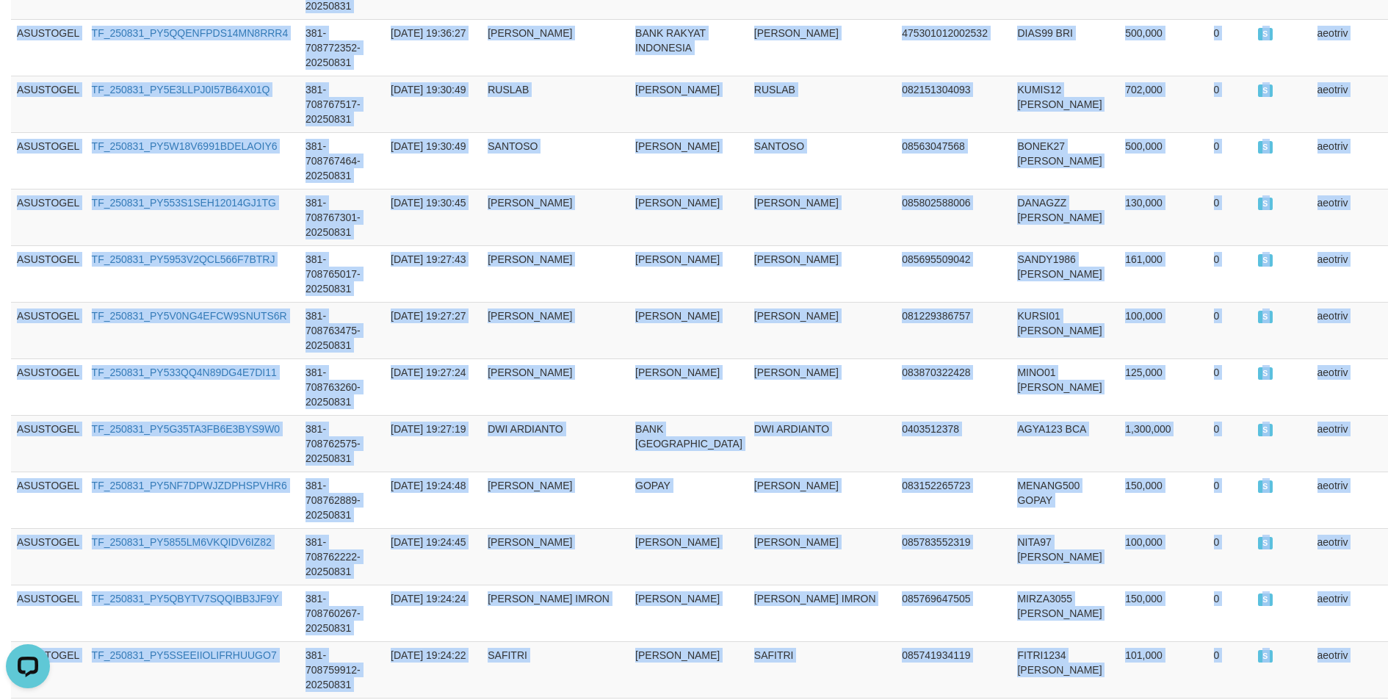
drag, startPoint x: 21, startPoint y: 497, endPoint x: 1365, endPoint y: 480, distance: 1345.0
copy tbody "ASUSTOGEL TF_250831_PY5E7CB4GB4M77ANBN2I 381-708851625-20250831 2025-08-31 20:4…"
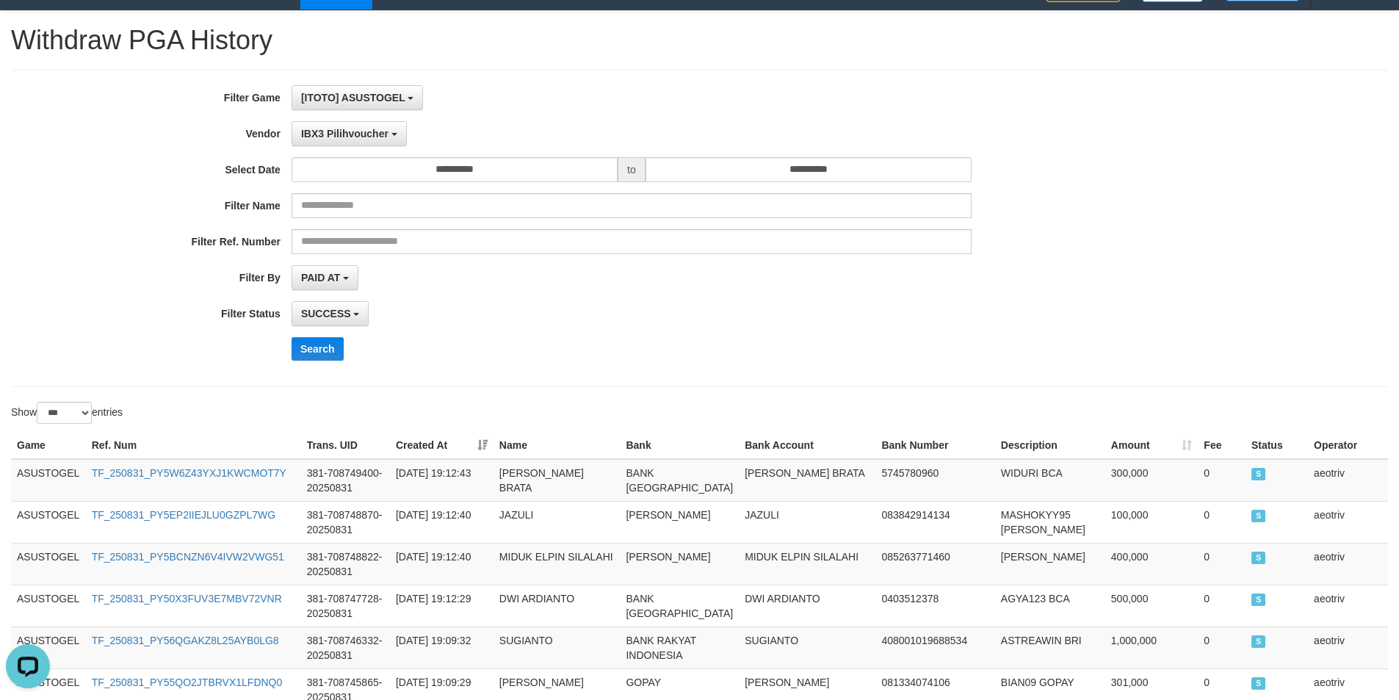
scroll to position [0, 0]
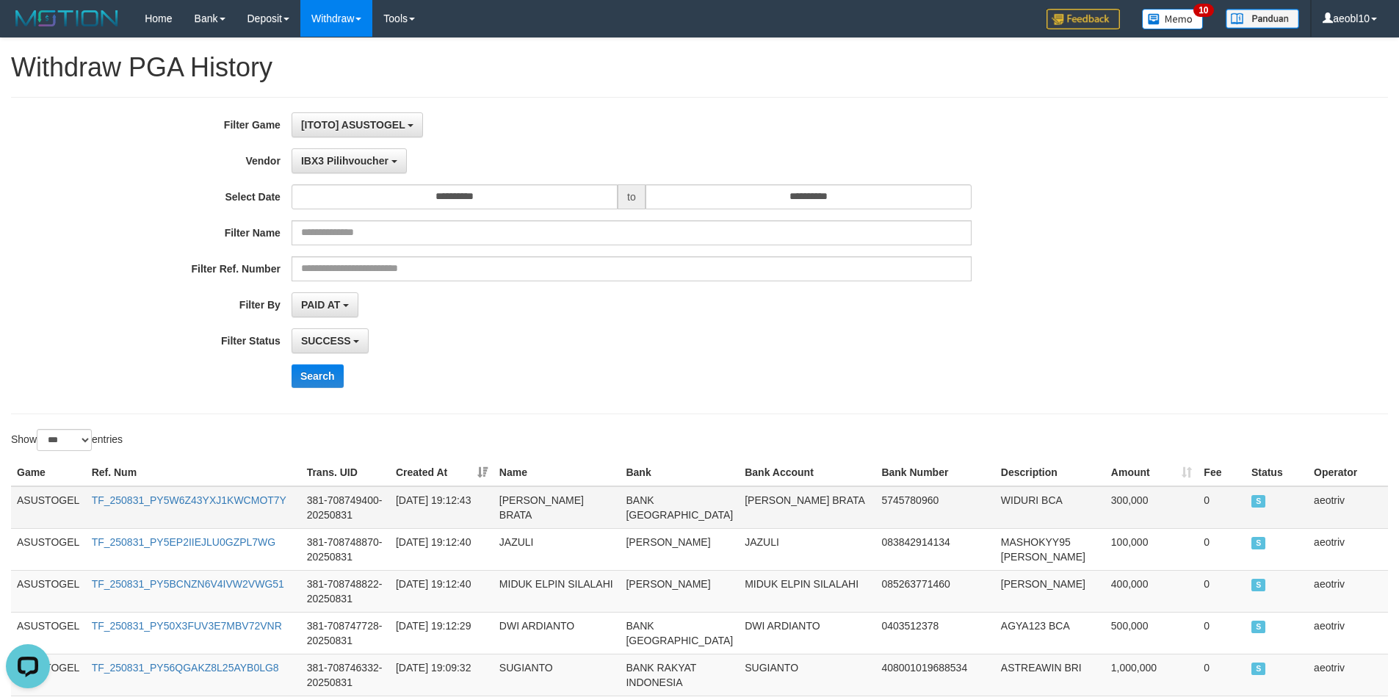
click at [25, 497] on td "ASUSTOGEL" at bounding box center [48, 507] width 75 height 43
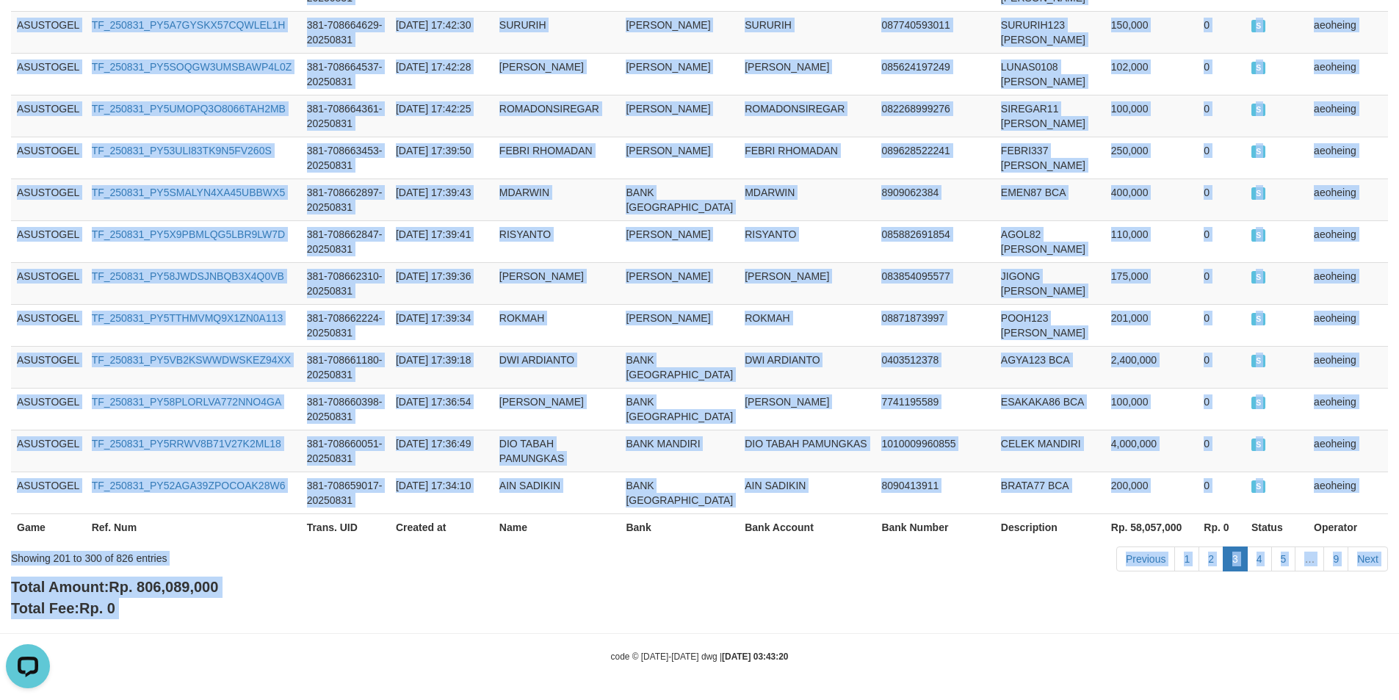
scroll to position [4715, 0]
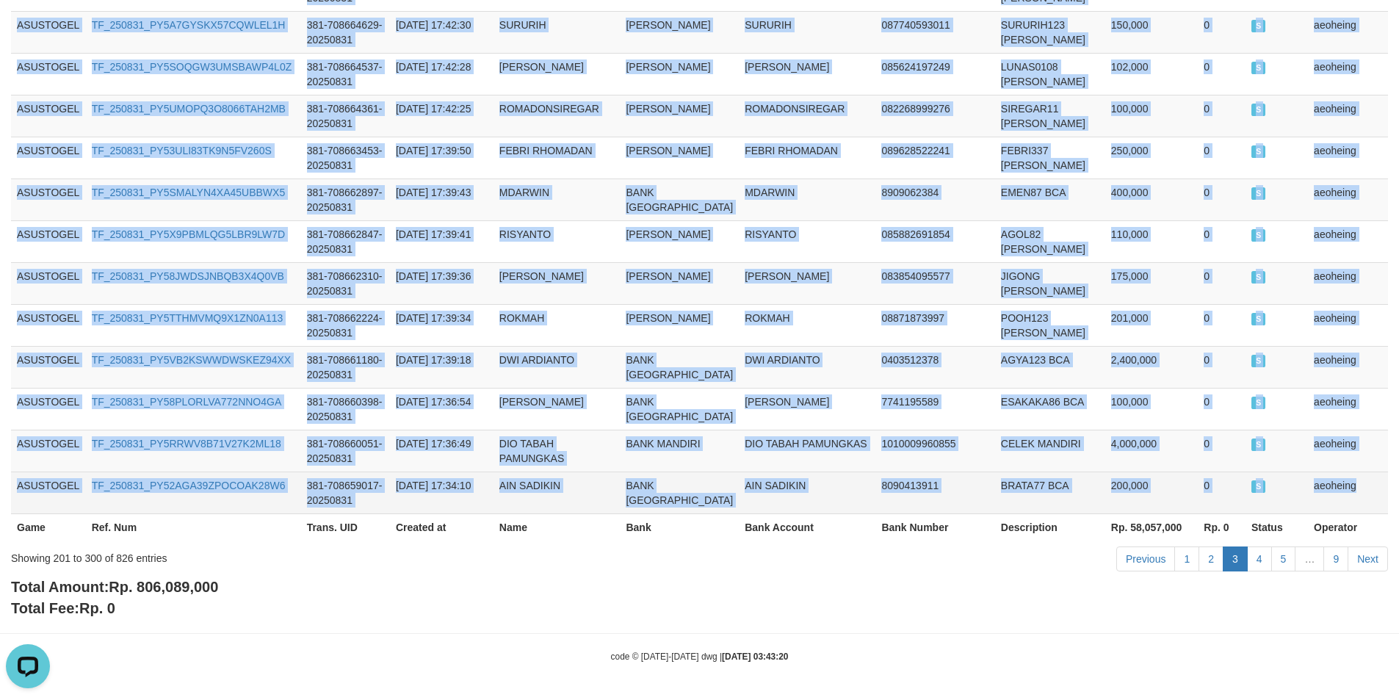
drag, startPoint x: 25, startPoint y: 497, endPoint x: 1362, endPoint y: 465, distance: 1337.2
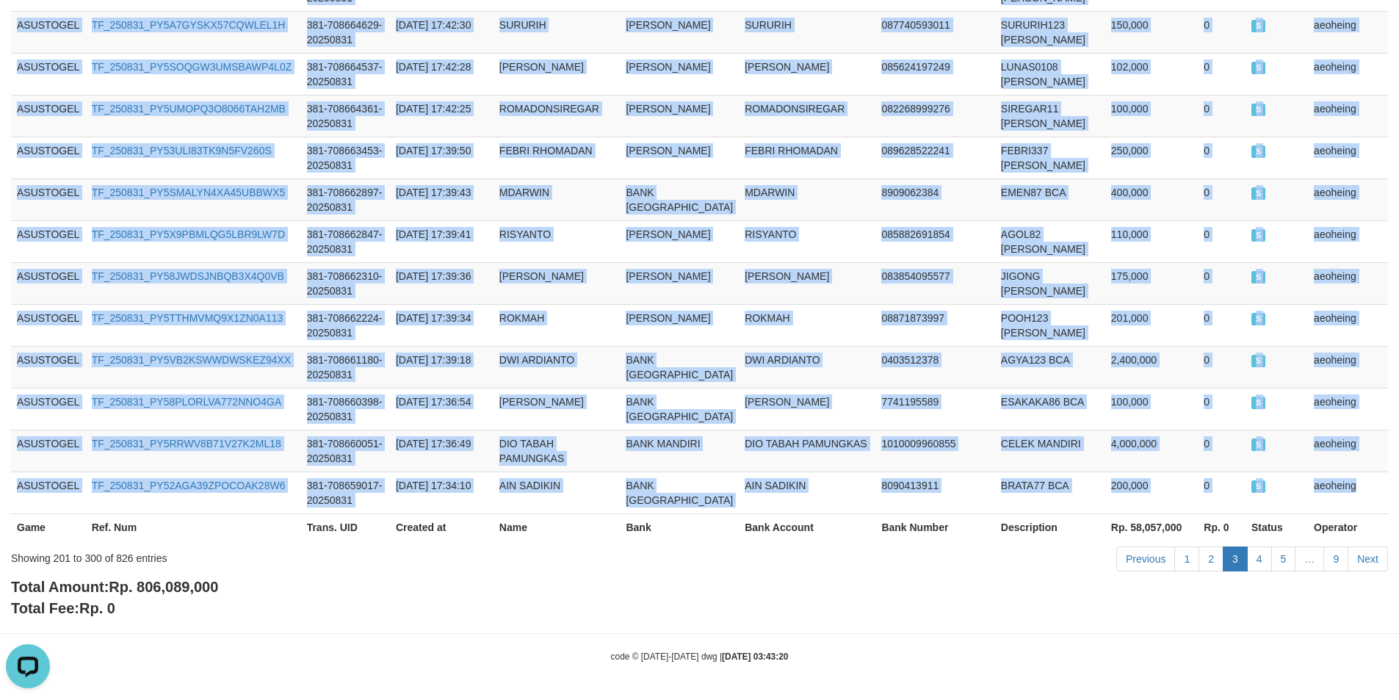
copy tbody "ASUSTOGEL TF_250831_PY5W6Z43YXJ1KWCMOT7Y 381-708749400-20250831 2025-08-31 19:1…"
click at [1255, 554] on link "4" at bounding box center [1259, 558] width 25 height 25
drag, startPoint x: 1249, startPoint y: 592, endPoint x: 1208, endPoint y: 595, distance: 40.5
click at [1249, 592] on div "Total Amount: Rp. 806,089,000 Total Fee: Rp. 0" at bounding box center [699, 597] width 1376 height 42
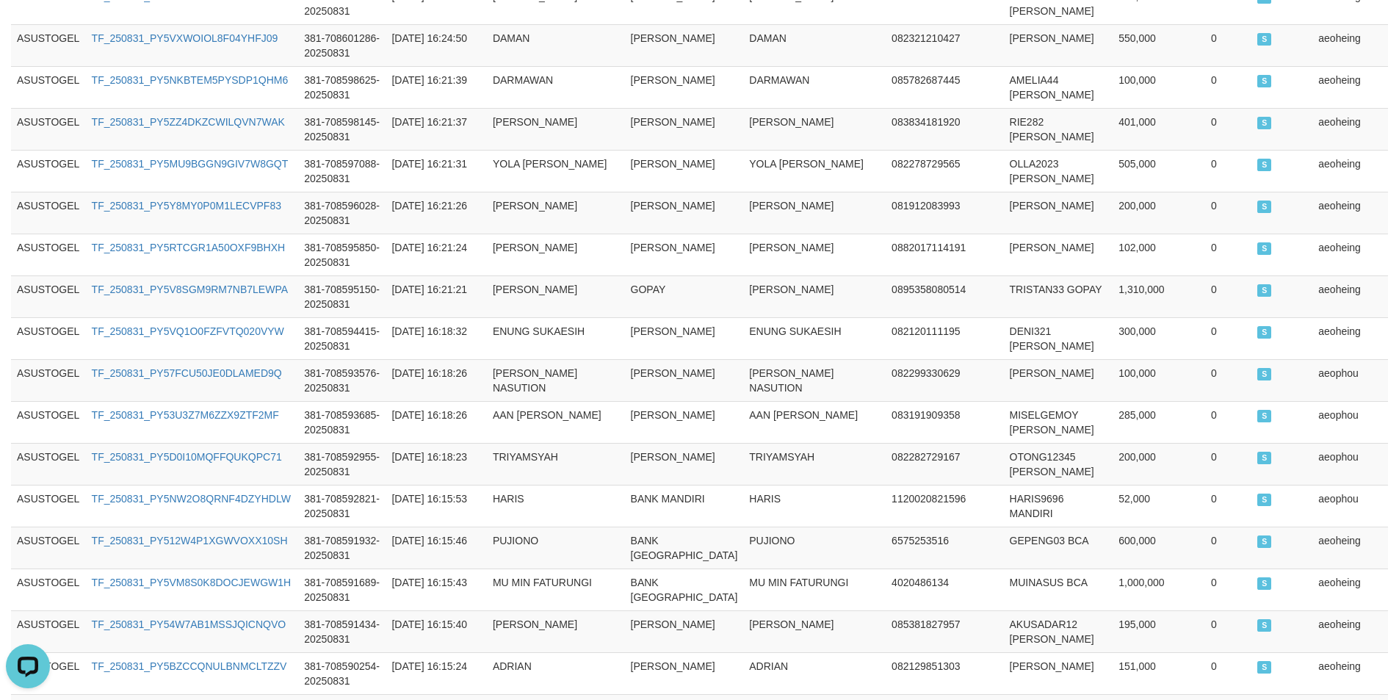
scroll to position [0, 0]
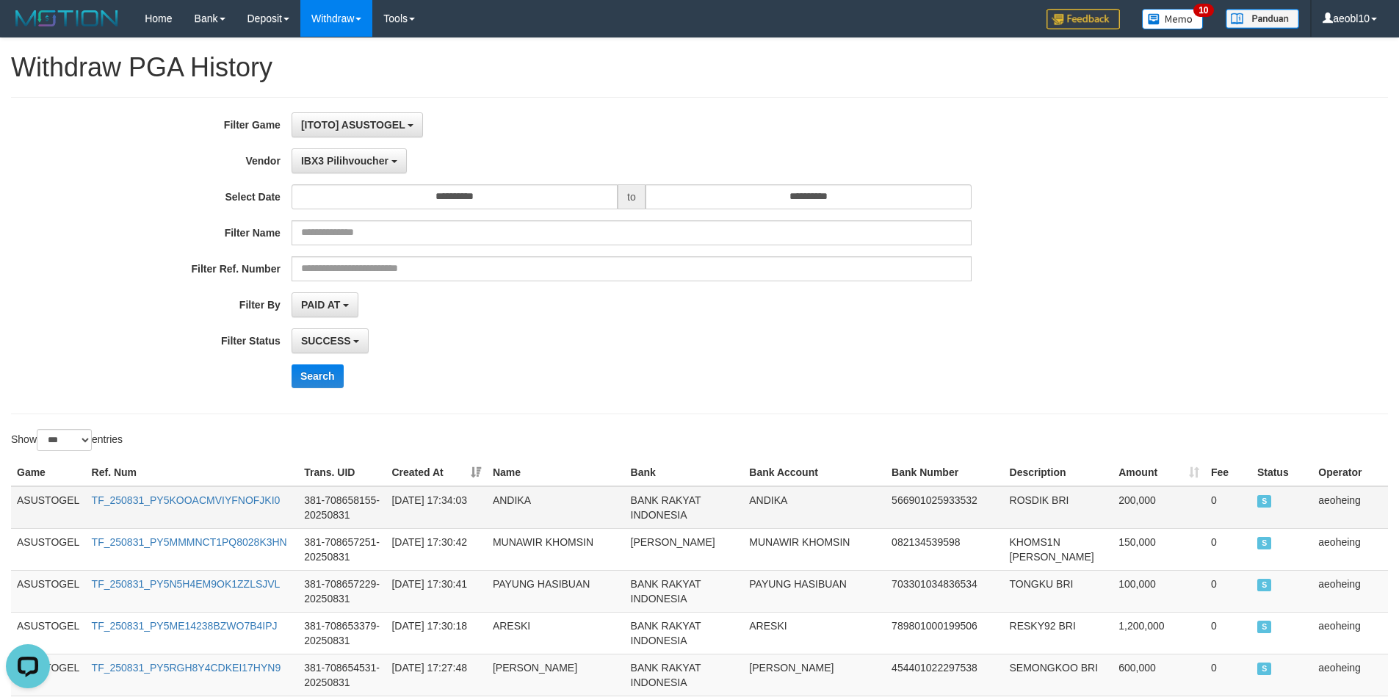
click at [23, 501] on td "ASUSTOGEL" at bounding box center [48, 507] width 75 height 43
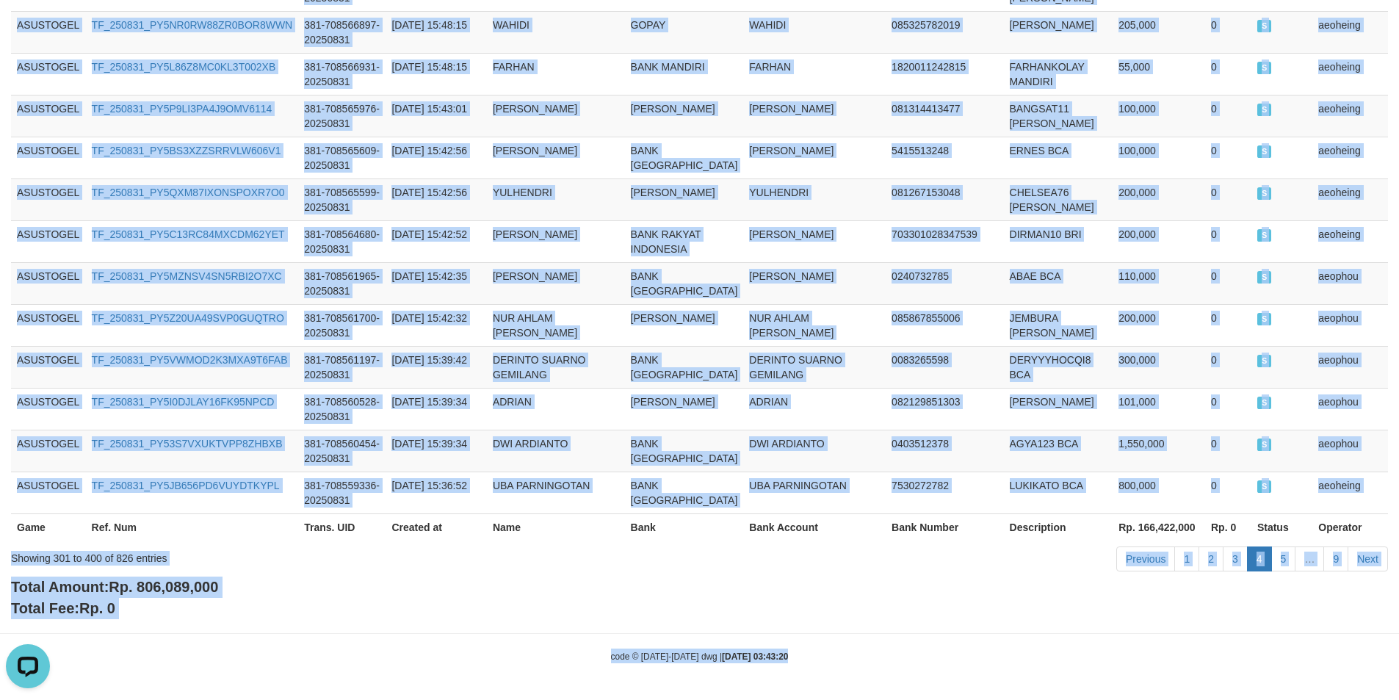
scroll to position [4671, 0]
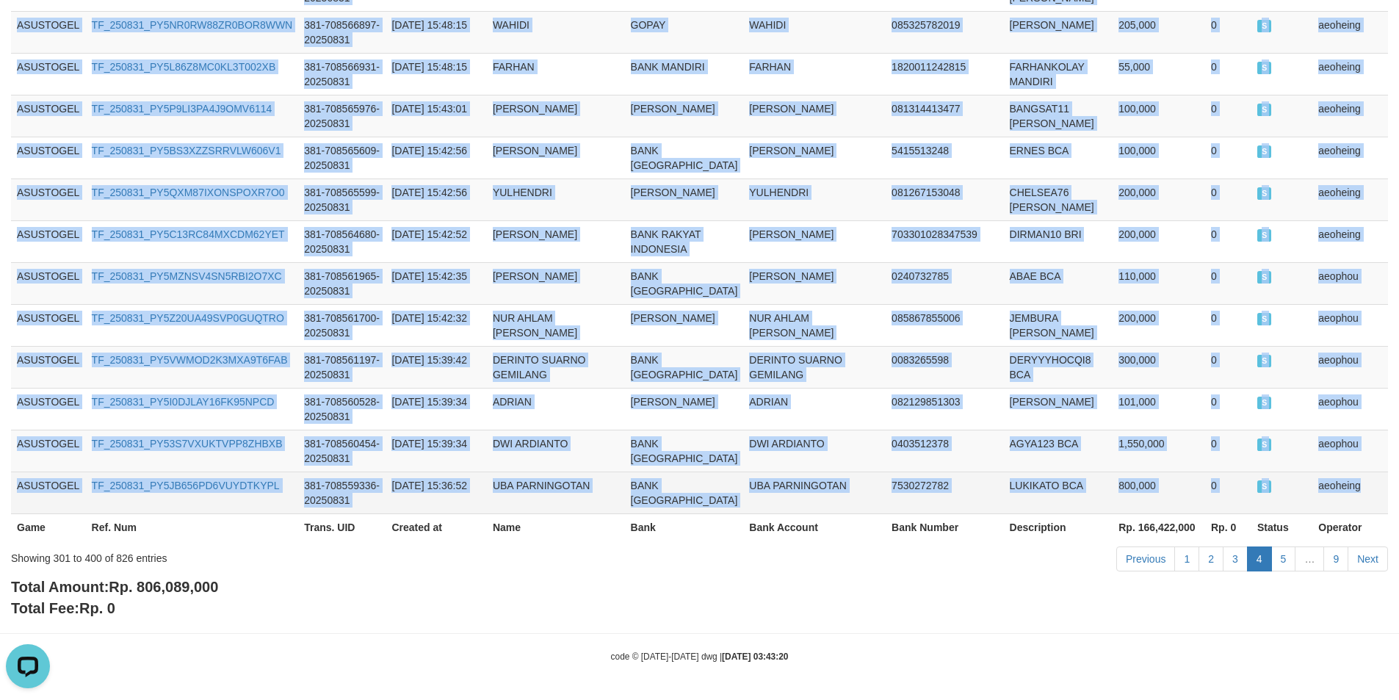
drag, startPoint x: 23, startPoint y: 501, endPoint x: 1360, endPoint y: 476, distance: 1337.8
copy tbody "ASUSTOGEL TF_250831_PY5KOOACMVIYFNOFJKI0 381-708658155-20250831 2025-08-31 17:3…"
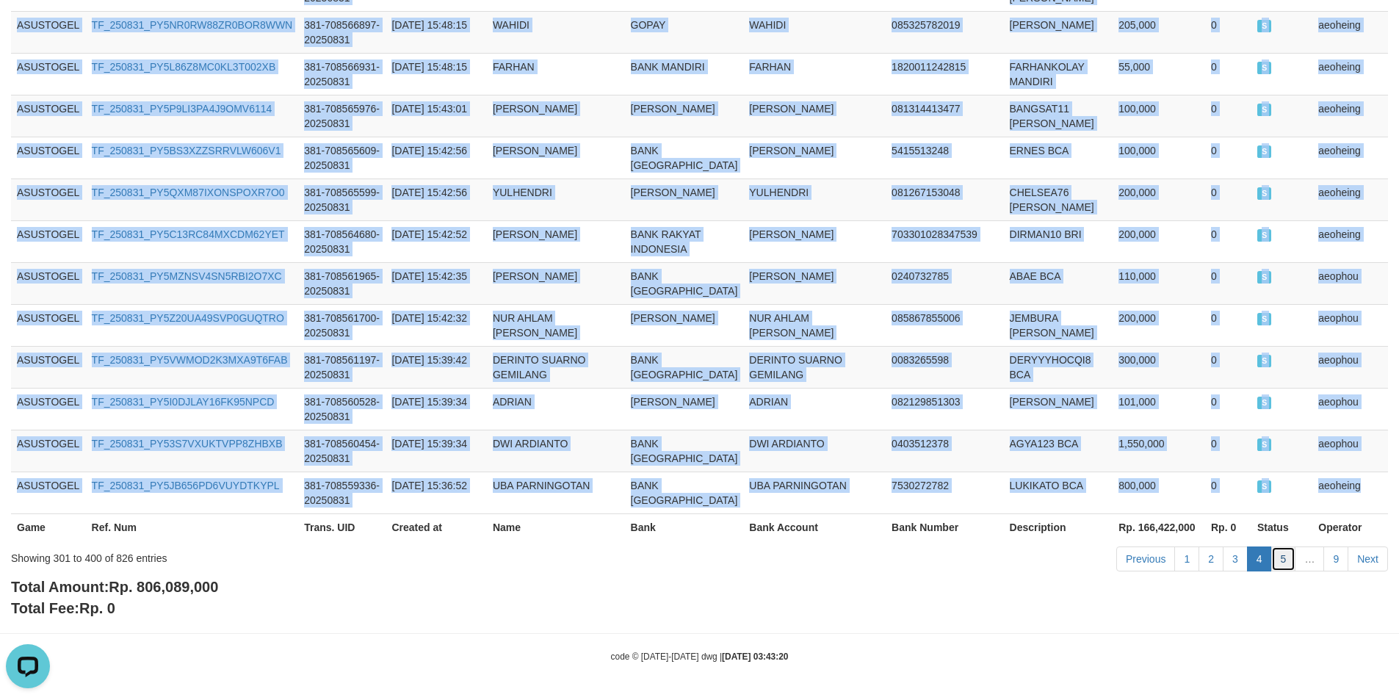
click at [1283, 559] on link "5" at bounding box center [1283, 558] width 25 height 25
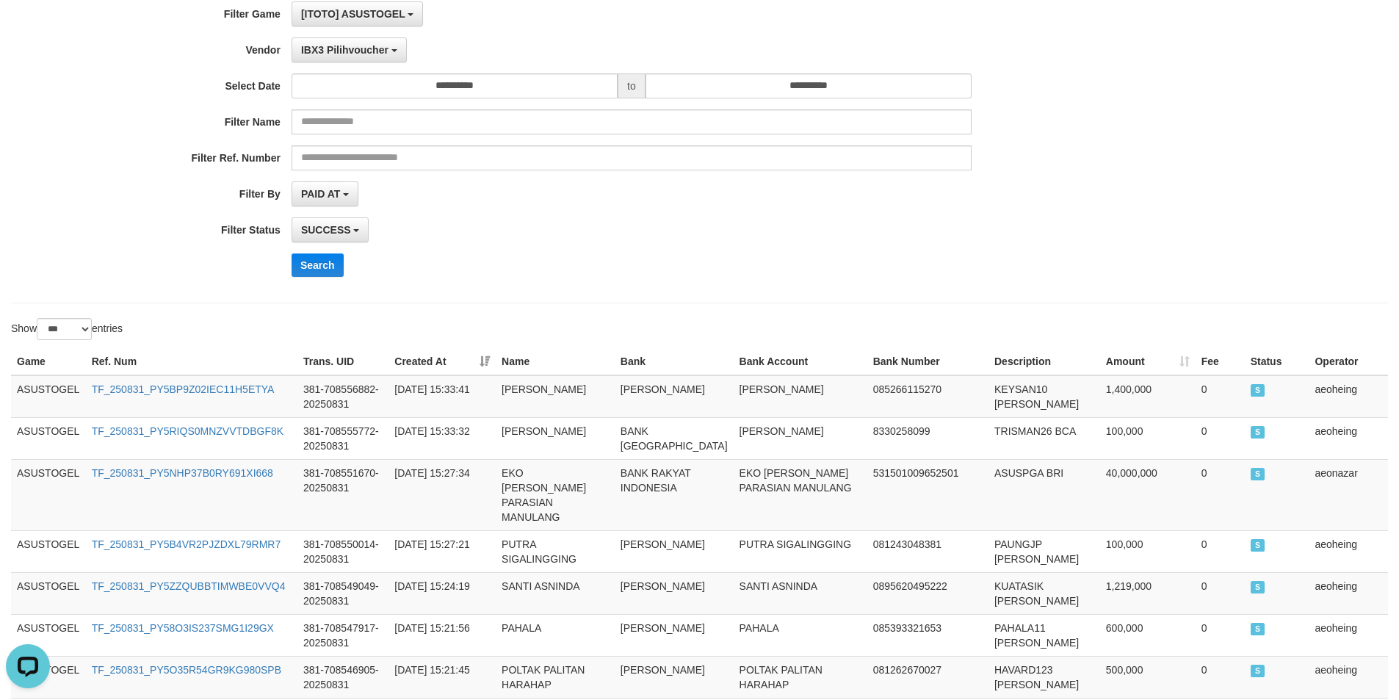
scroll to position [0, 0]
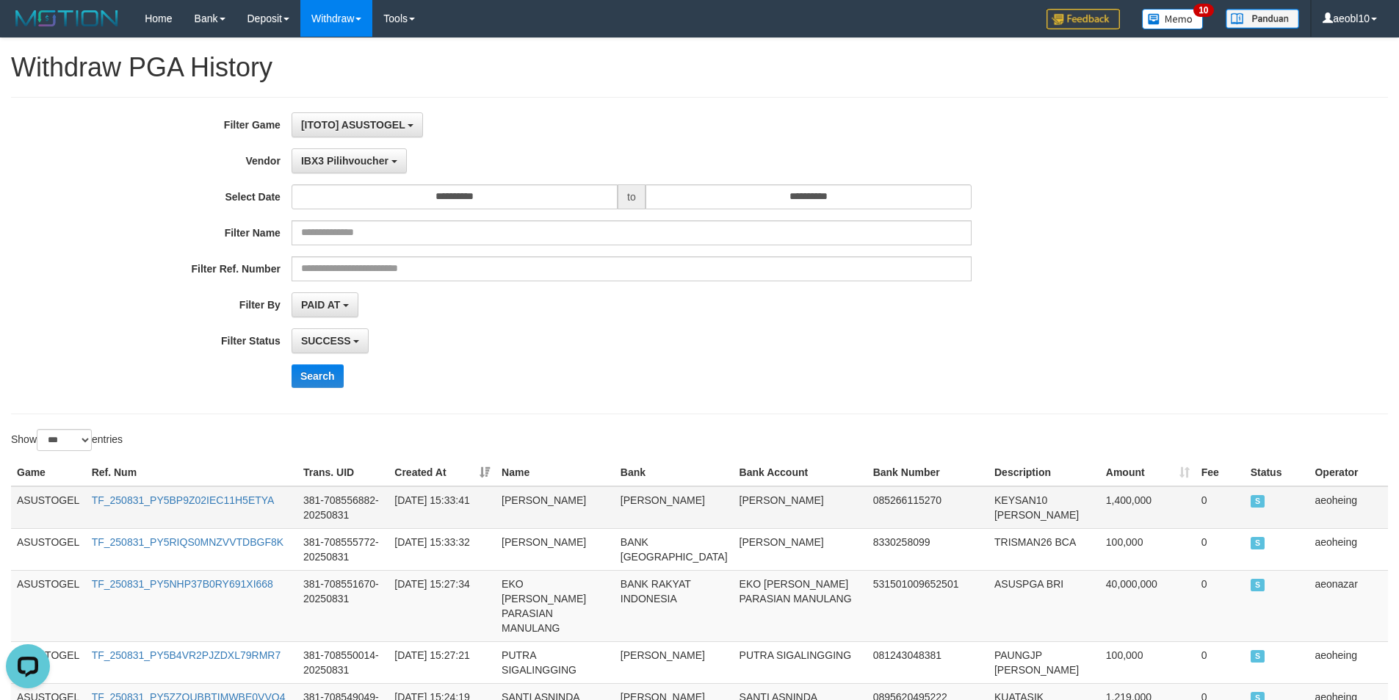
click at [46, 498] on td "ASUSTOGEL" at bounding box center [48, 507] width 75 height 43
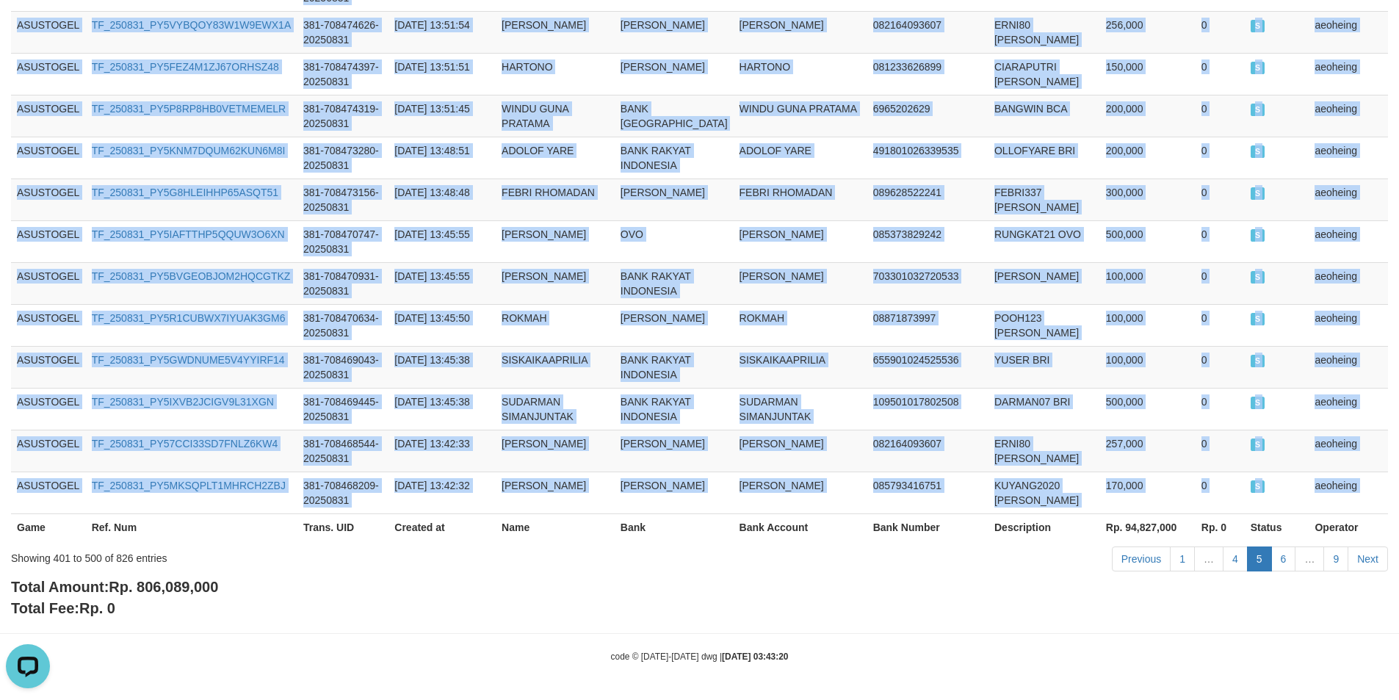
scroll to position [4657, 0]
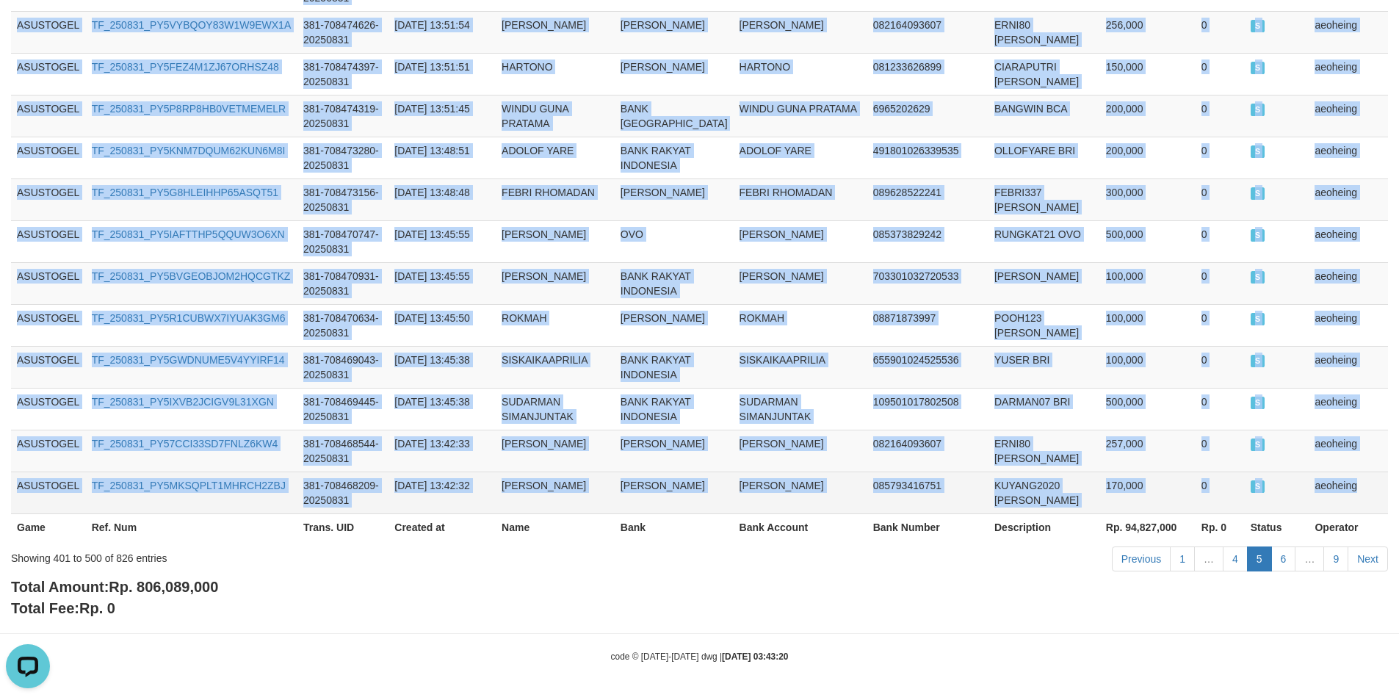
drag, startPoint x: 46, startPoint y: 498, endPoint x: 1362, endPoint y: 482, distance: 1316.4
copy tbody "ASUSTOGEL TF_250831_PY5BP9Z02IEC11H5ETYA 381-708556882-20250831 2025-08-31 15:3…"
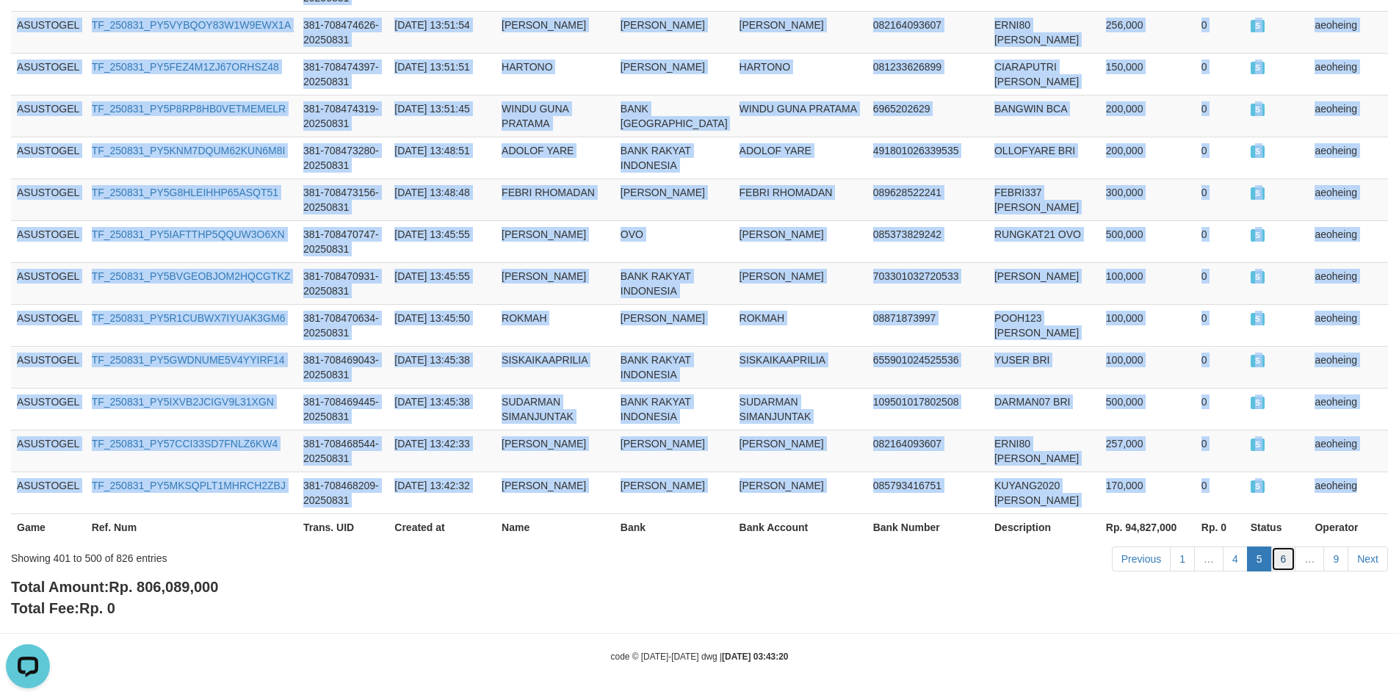
click at [1285, 561] on link "6" at bounding box center [1283, 558] width 25 height 25
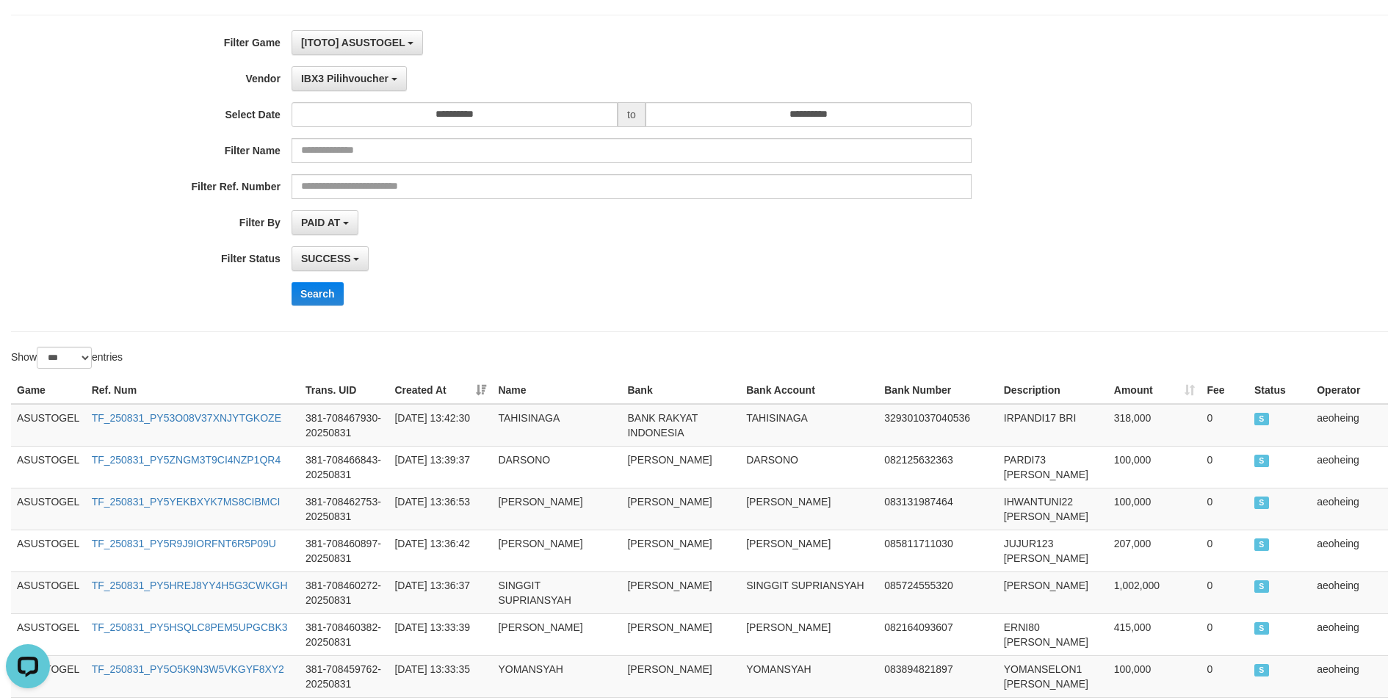
scroll to position [0, 0]
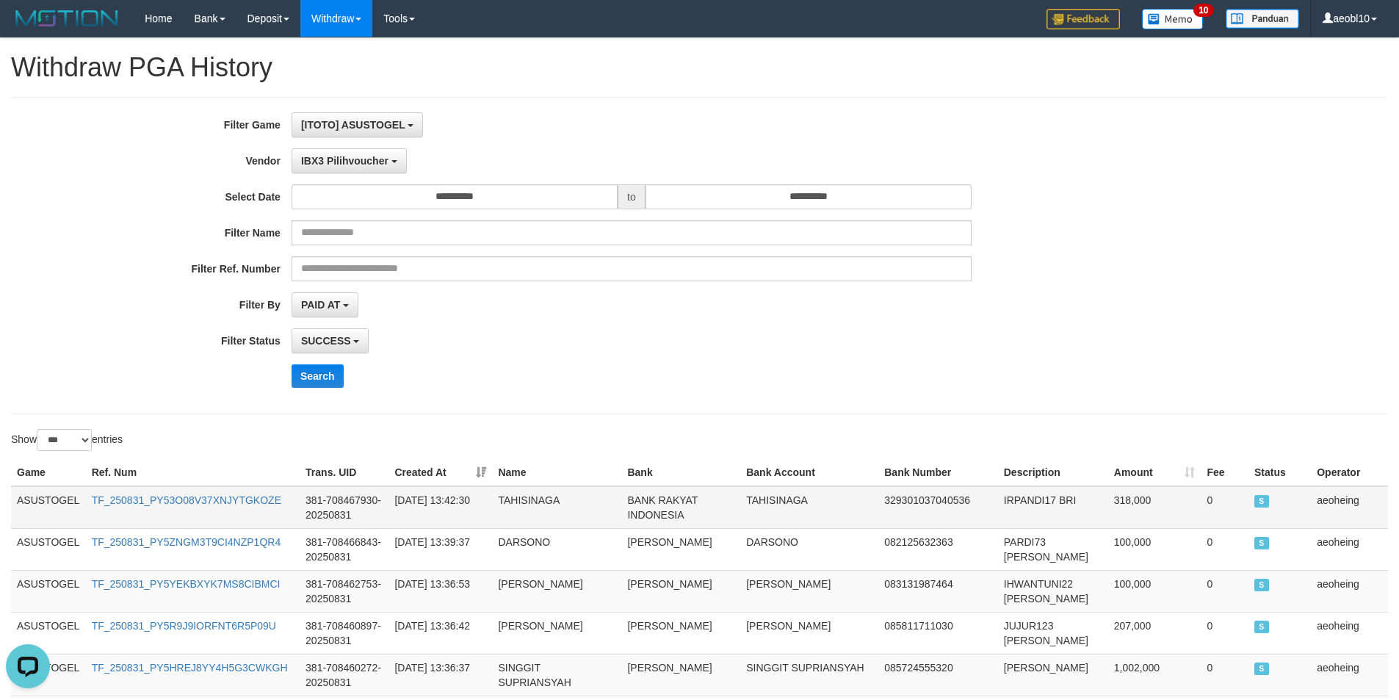
click at [50, 506] on td "ASUSTOGEL" at bounding box center [48, 507] width 75 height 43
click at [35, 501] on td "ASUSTOGEL" at bounding box center [48, 507] width 75 height 43
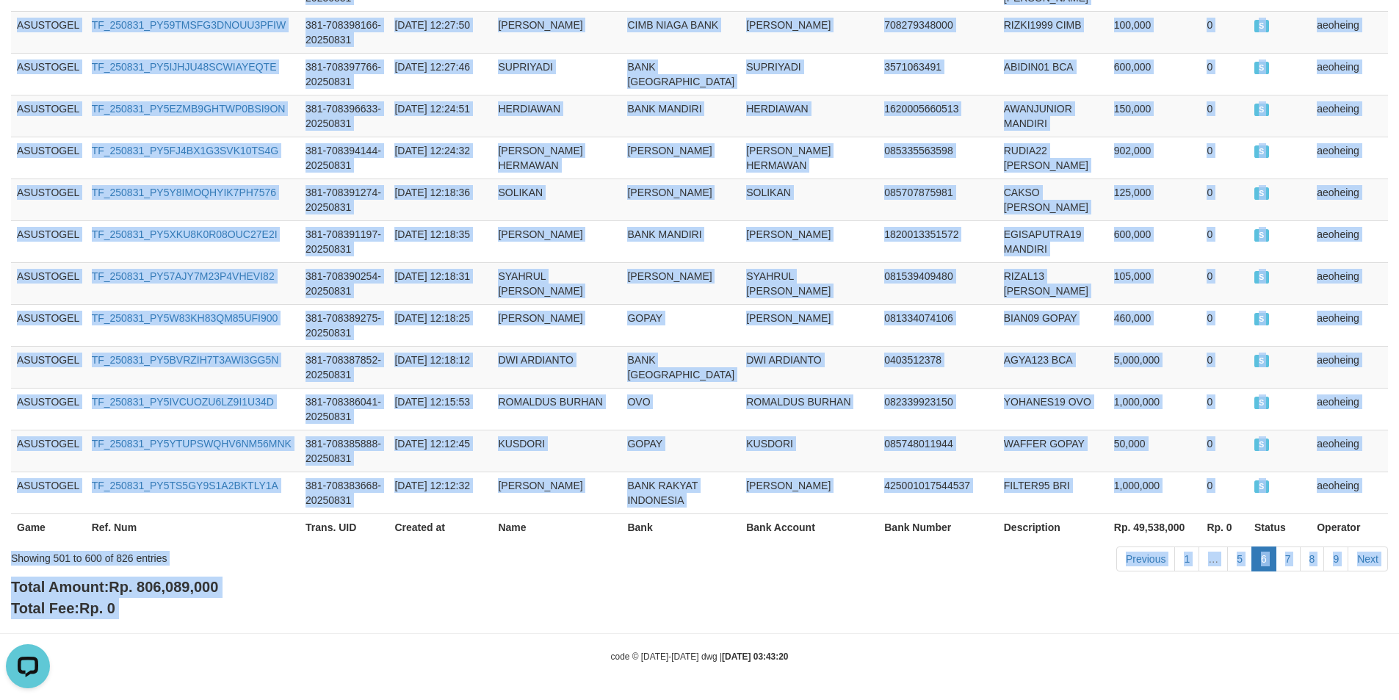
scroll to position [4662, 0]
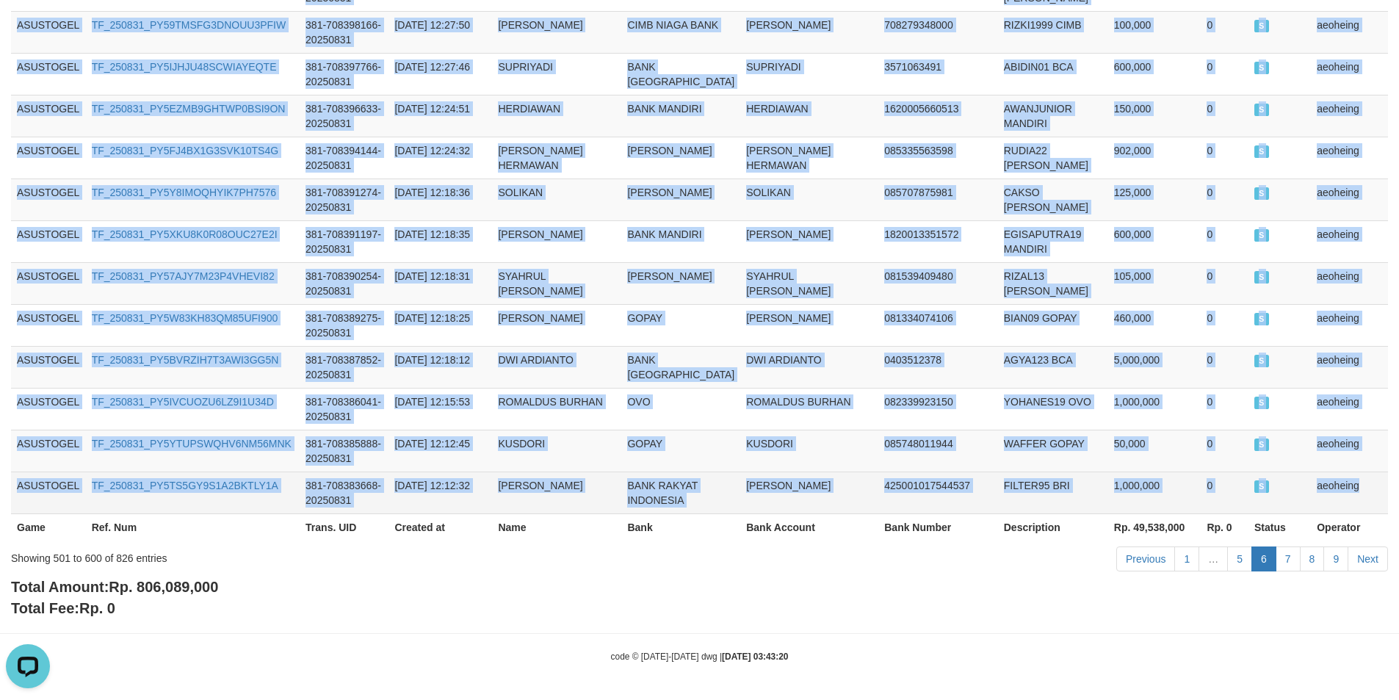
drag, startPoint x: 35, startPoint y: 501, endPoint x: 1354, endPoint y: 500, distance: 1318.5
copy tbody "ASUSTOGEL TF_250831_PY53O08V37XNJYTGKOZE 381-708467930-20250831 2025-08-31 13:4…"
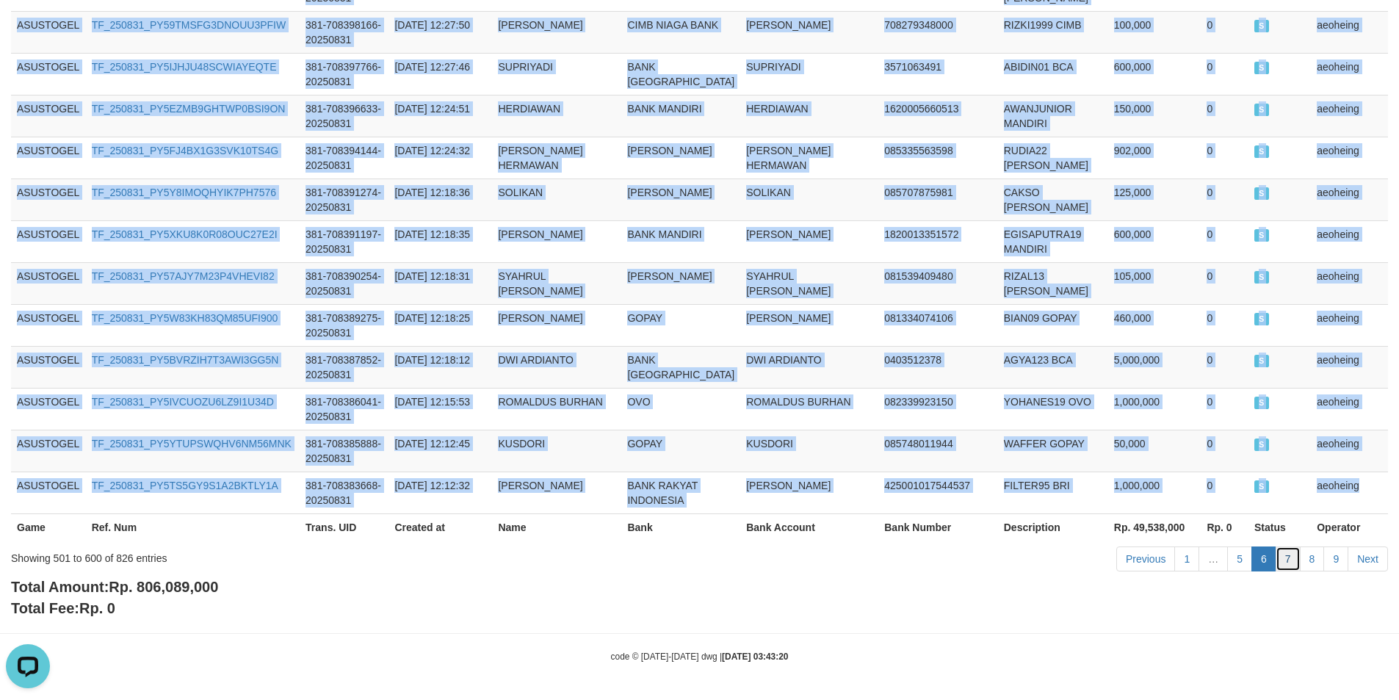
click at [1285, 571] on link "7" at bounding box center [1287, 558] width 25 height 25
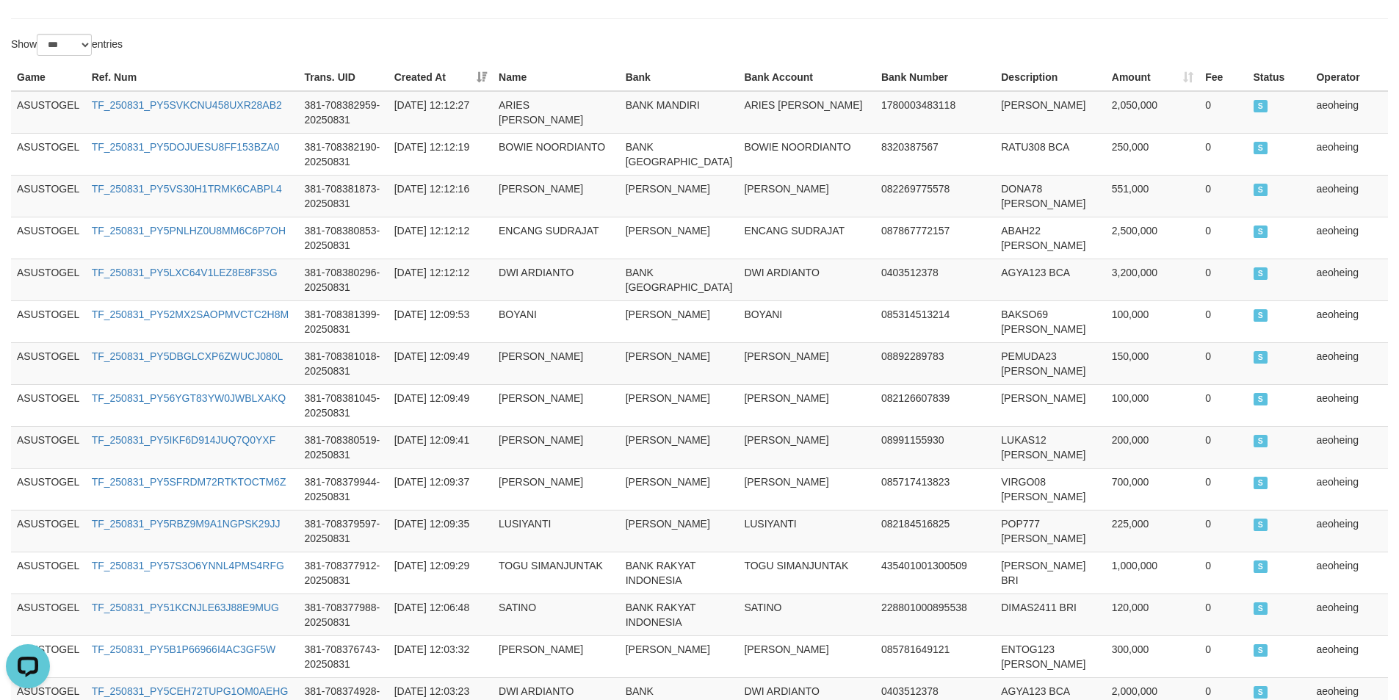
scroll to position [383, 0]
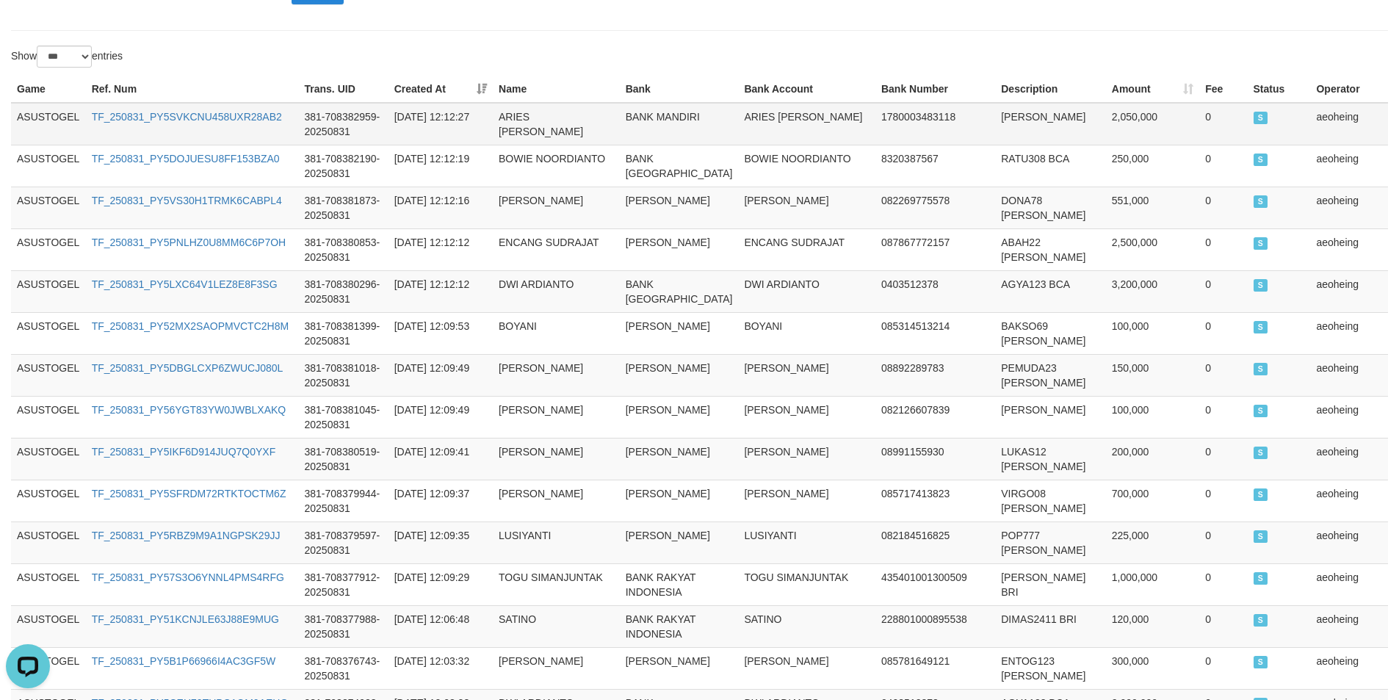
click at [50, 118] on td "ASUSTOGEL" at bounding box center [48, 124] width 75 height 43
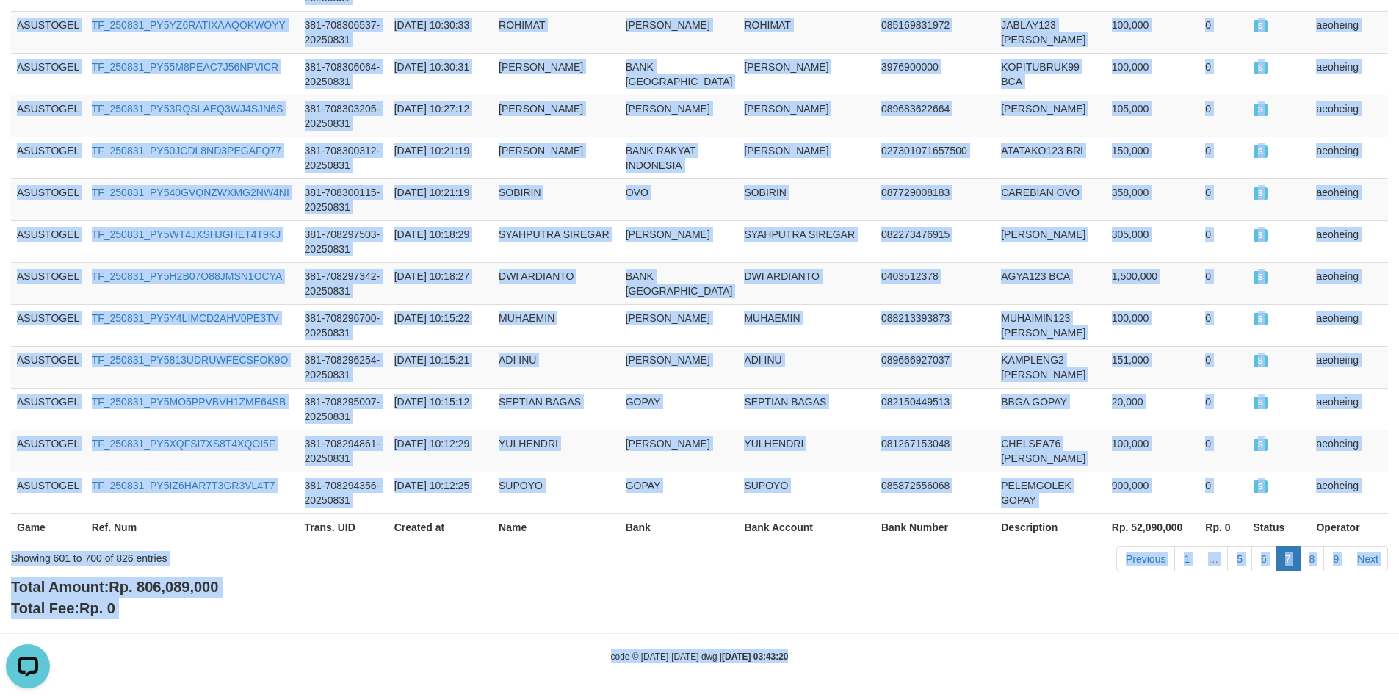
scroll to position [4701, 0]
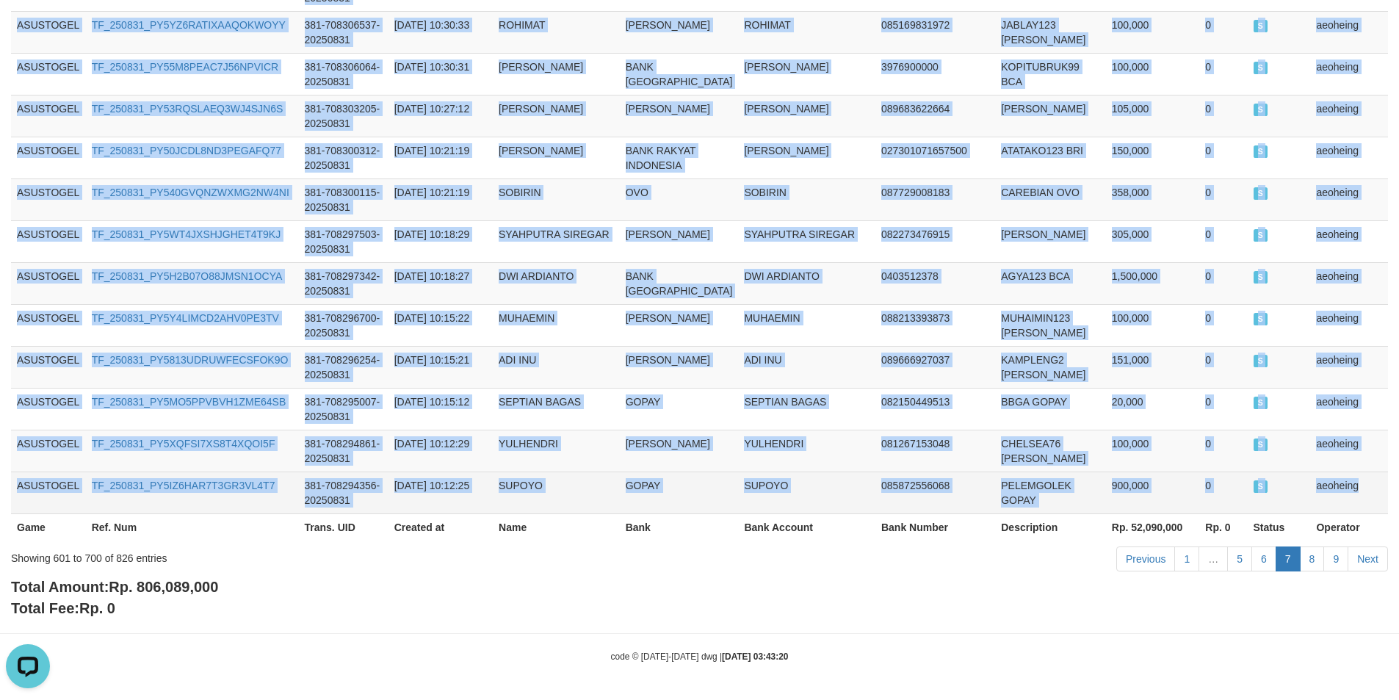
drag, startPoint x: 50, startPoint y: 118, endPoint x: 1350, endPoint y: 482, distance: 1350.2
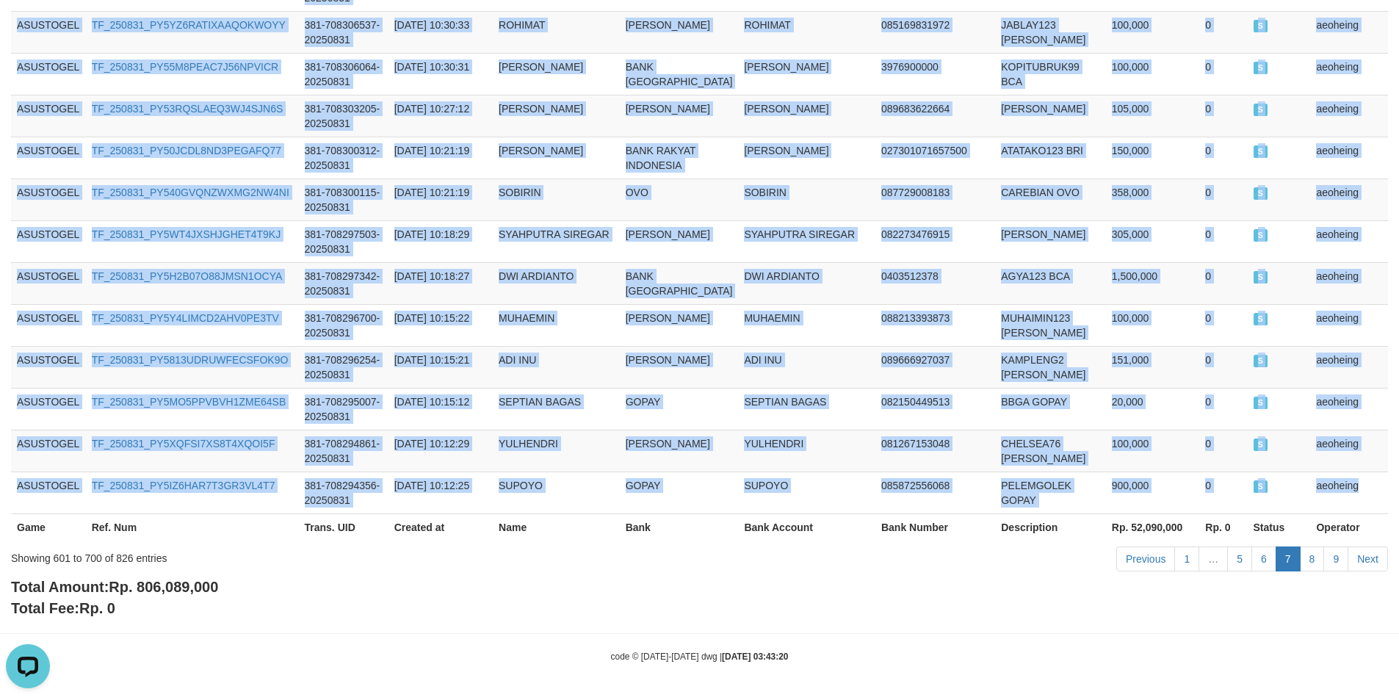
copy tbody "ASUSTOGEL TF_250831_PY5SVKCNU458UXR28AB2 381-708382959-20250831 2025-08-31 12:1…"
click at [1310, 559] on link "8" at bounding box center [1311, 558] width 25 height 25
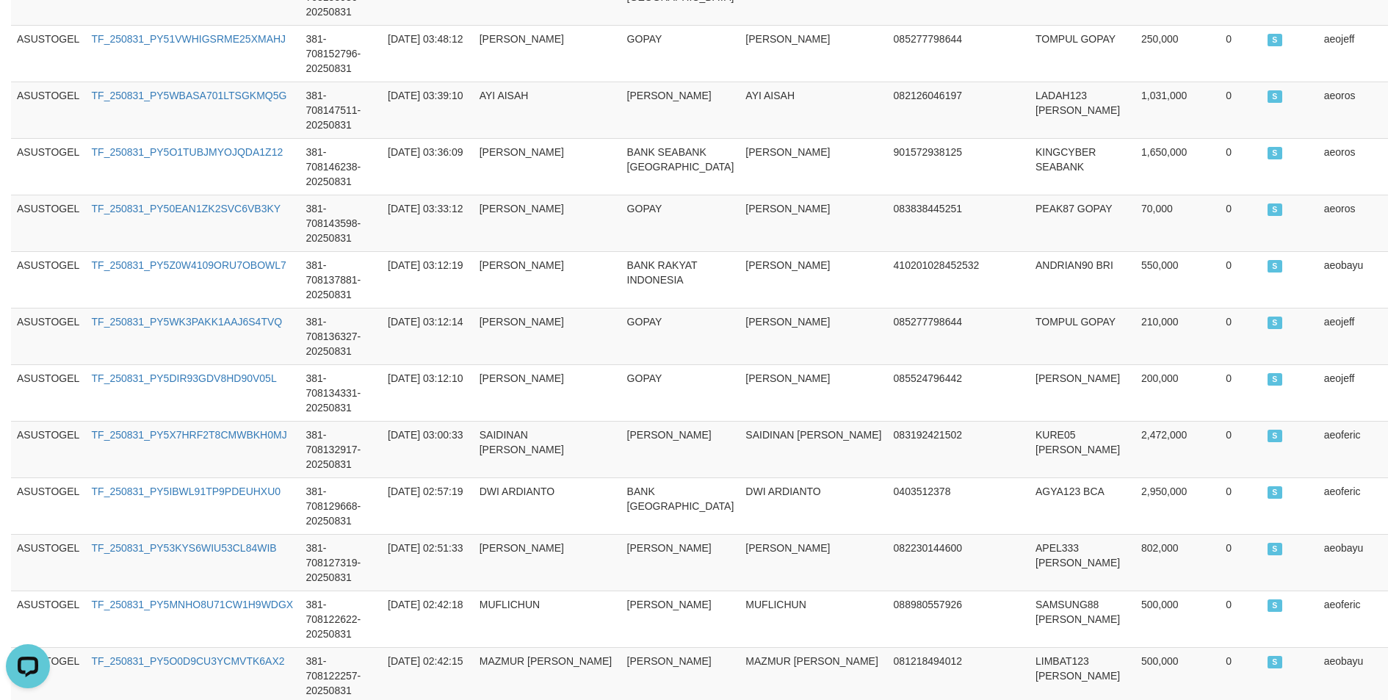
scroll to position [4539, 0]
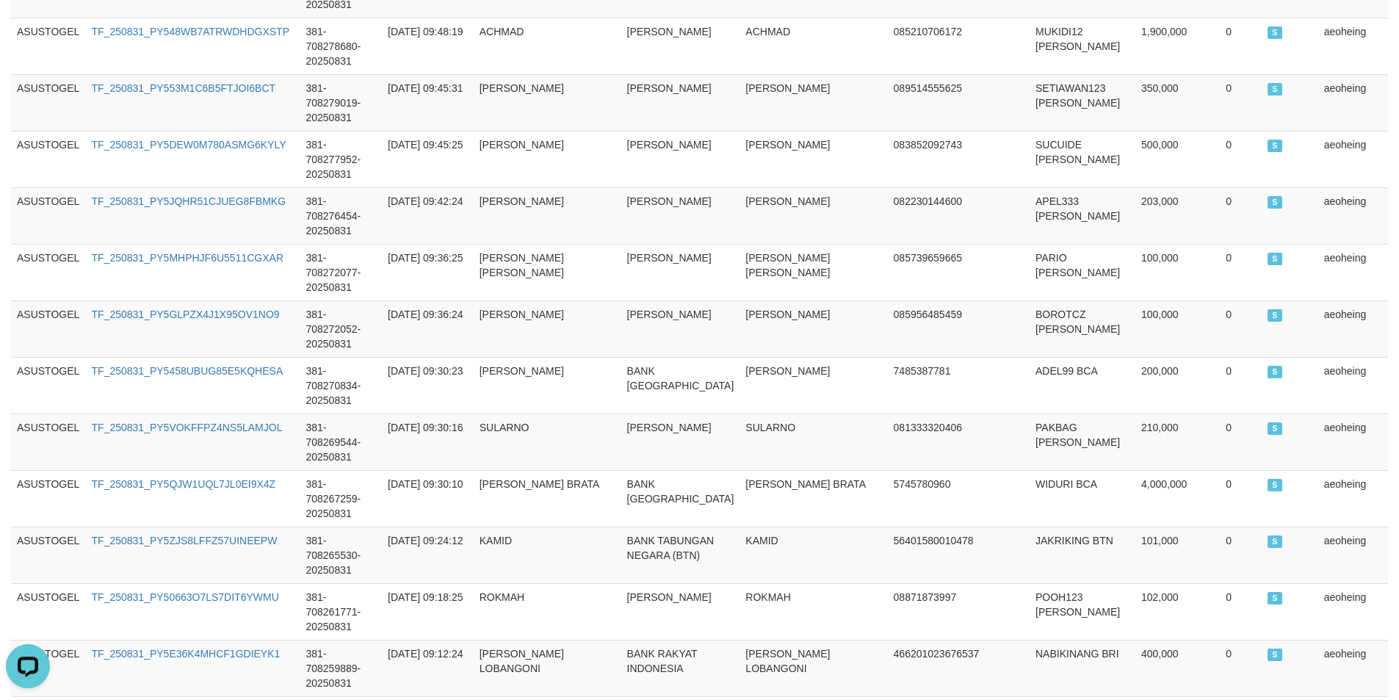
scroll to position [0, 0]
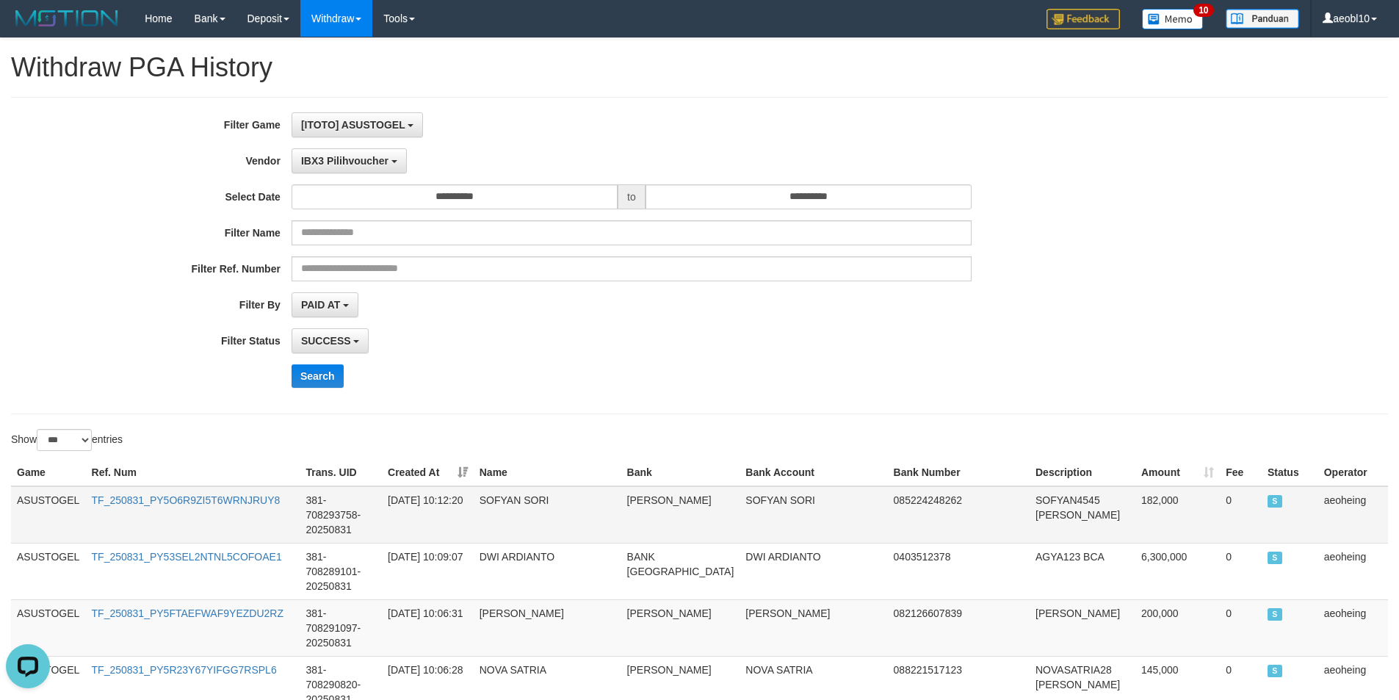
click at [42, 497] on td "ASUSTOGEL" at bounding box center [48, 514] width 75 height 57
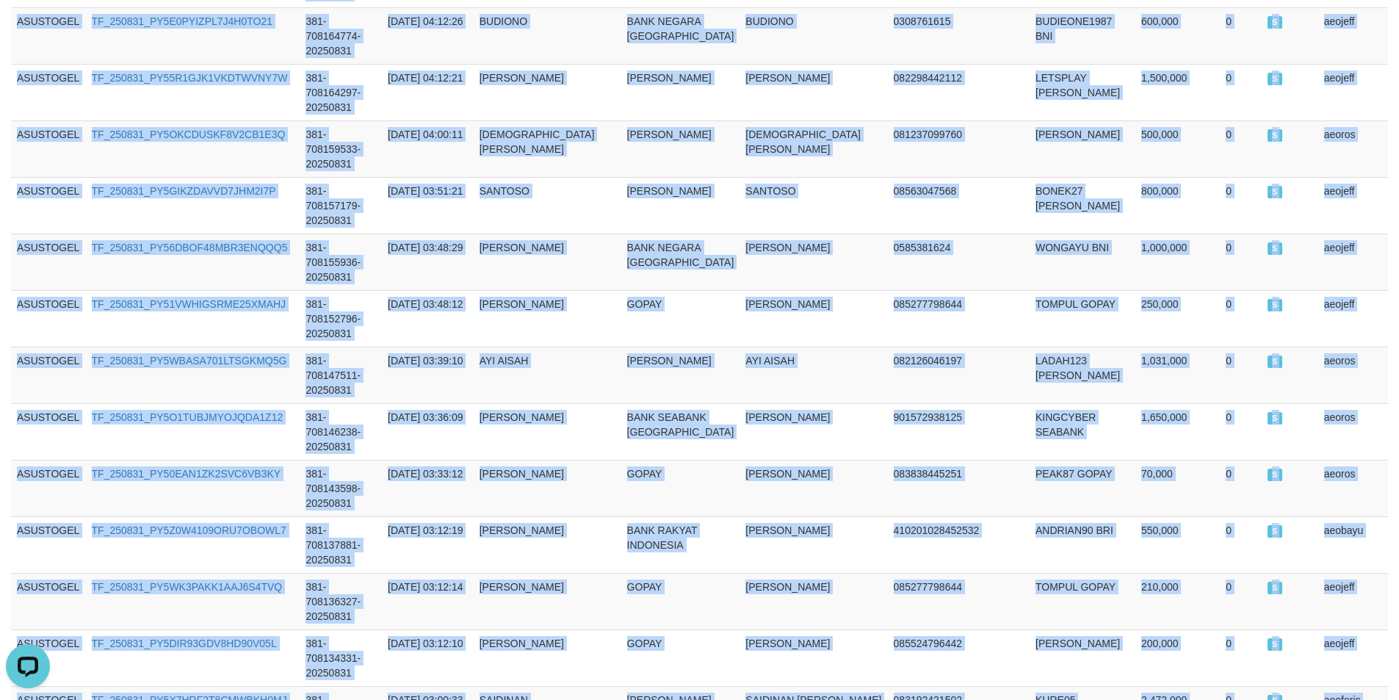
scroll to position [4539, 0]
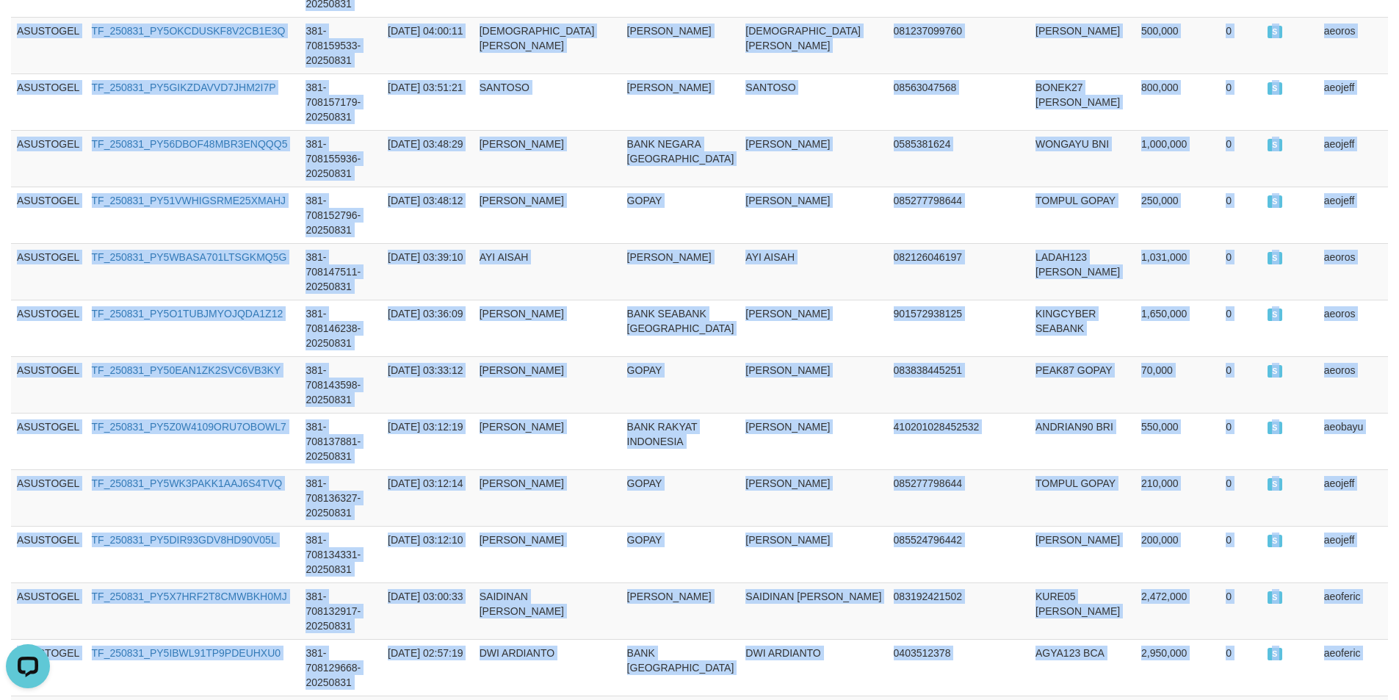
drag, startPoint x: 42, startPoint y: 497, endPoint x: 1357, endPoint y: 485, distance: 1314.9
copy tbody "ASUSTOGEL TF_250831_PY5O6R9ZI5T6WRNJRUY8 381-708293758-20250831 2025-08-31 10:1…"
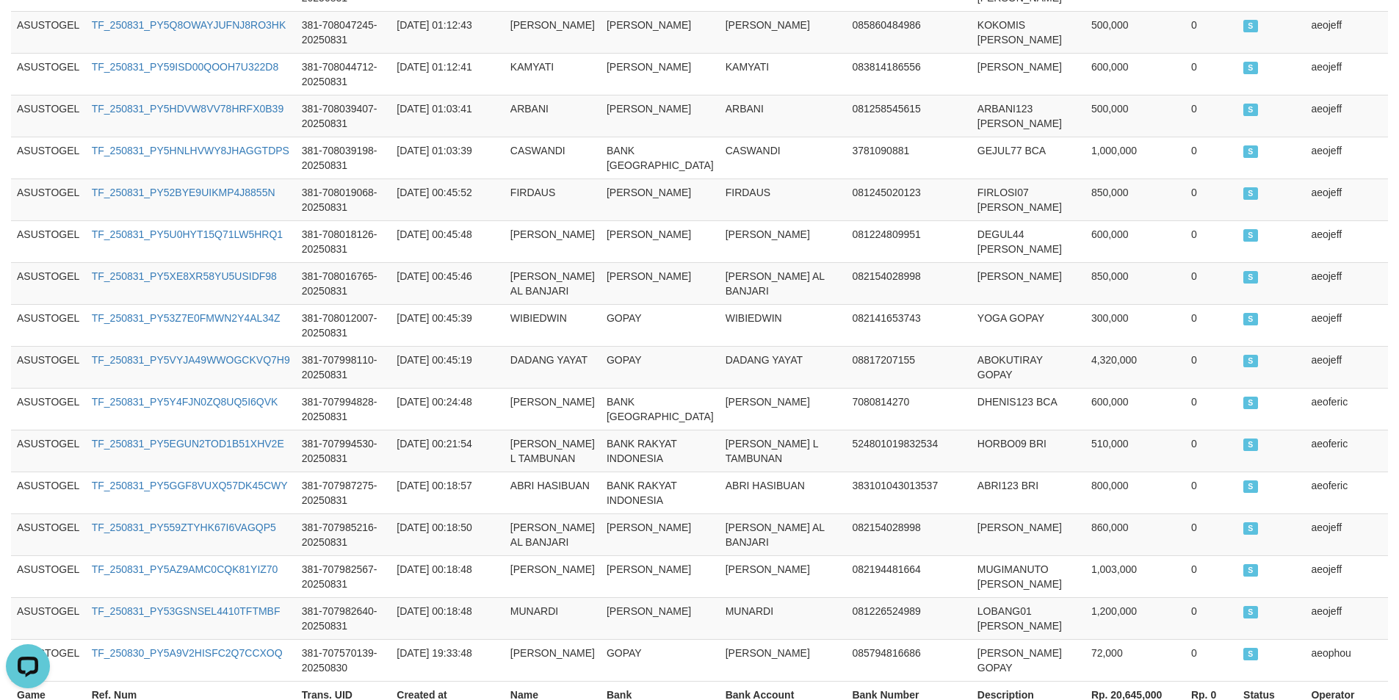
scroll to position [0, 0]
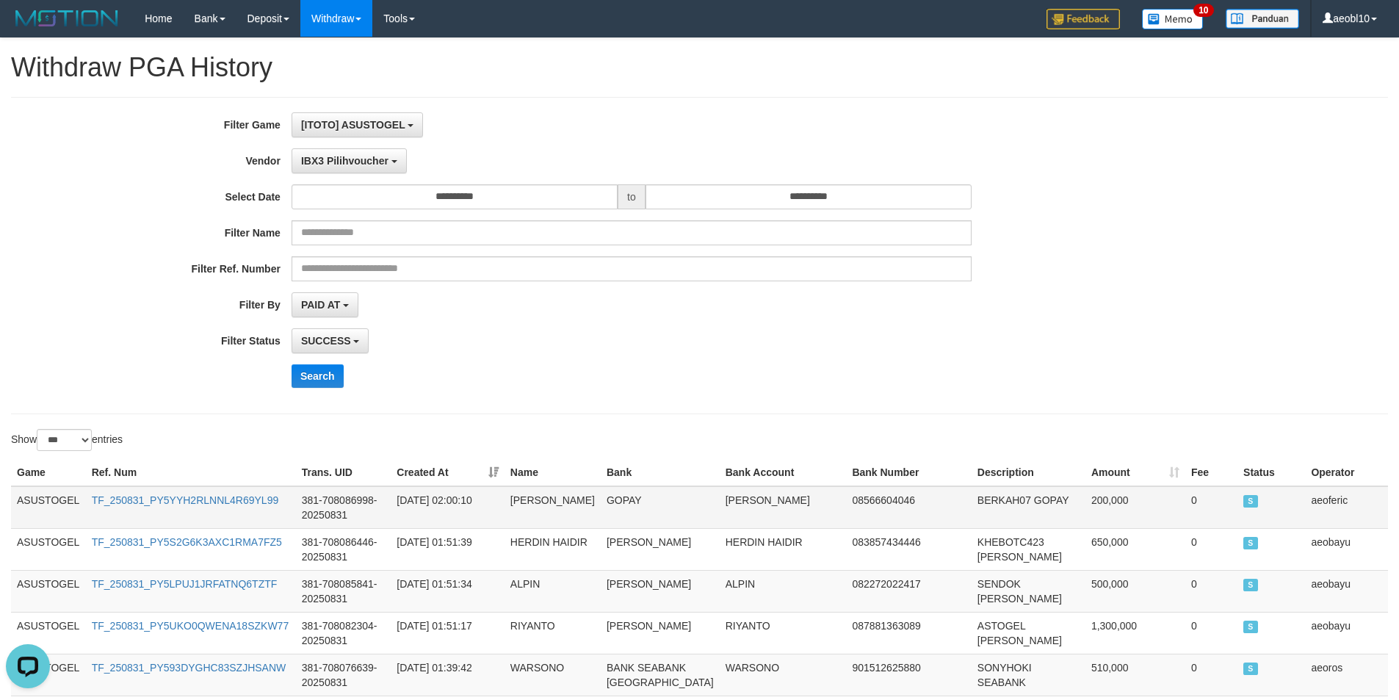
click at [28, 496] on td "ASUSTOGEL" at bounding box center [48, 507] width 75 height 43
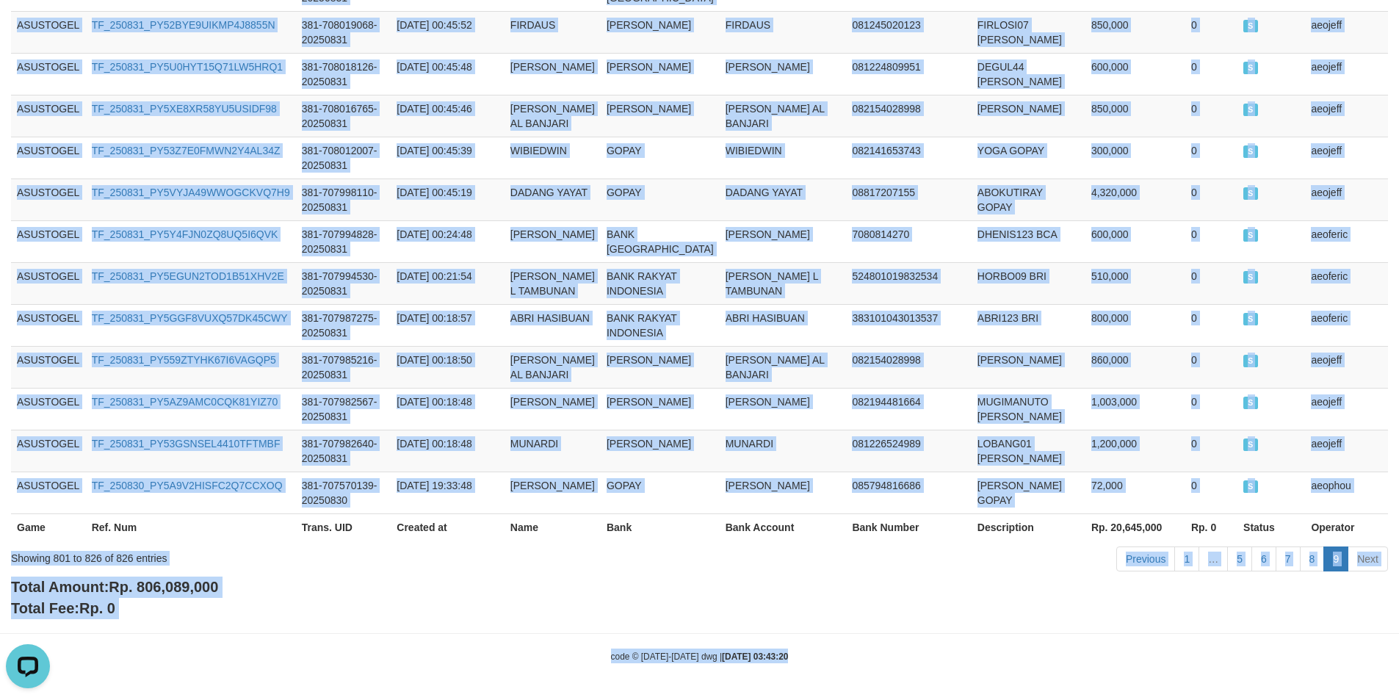
scroll to position [1193, 0]
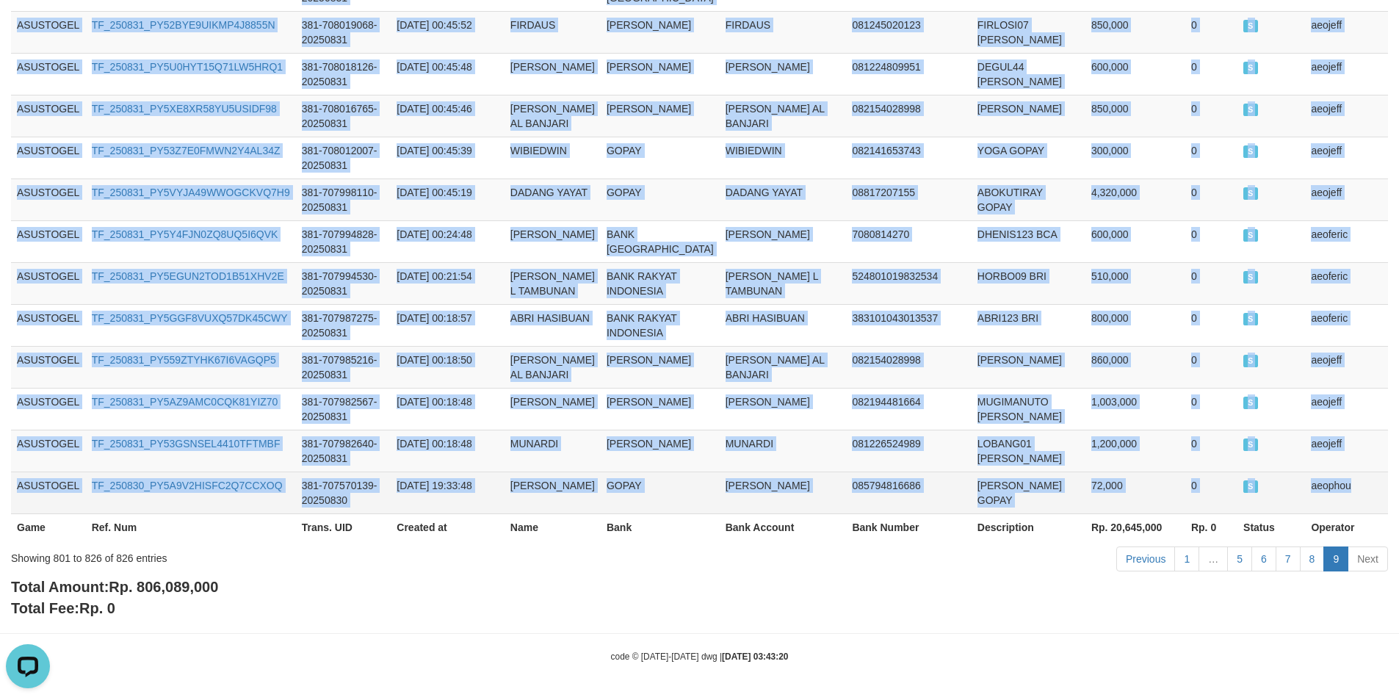
drag, startPoint x: 28, startPoint y: 496, endPoint x: 1343, endPoint y: 485, distance: 1314.9
copy tbody "ASUSTOGEL TF_250831_PY5YYH2RLNNL4R69YL99 381-708086998-20250831 2025-08-31 02:0…"
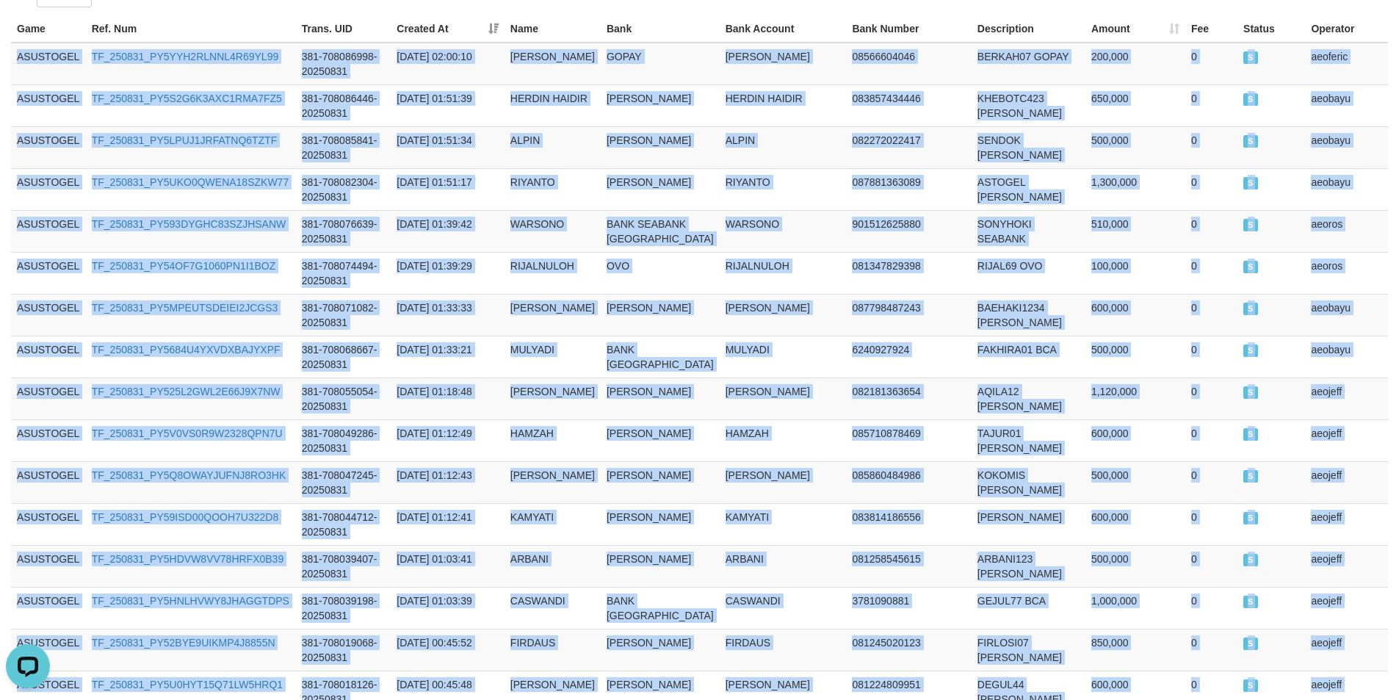
scroll to position [0, 0]
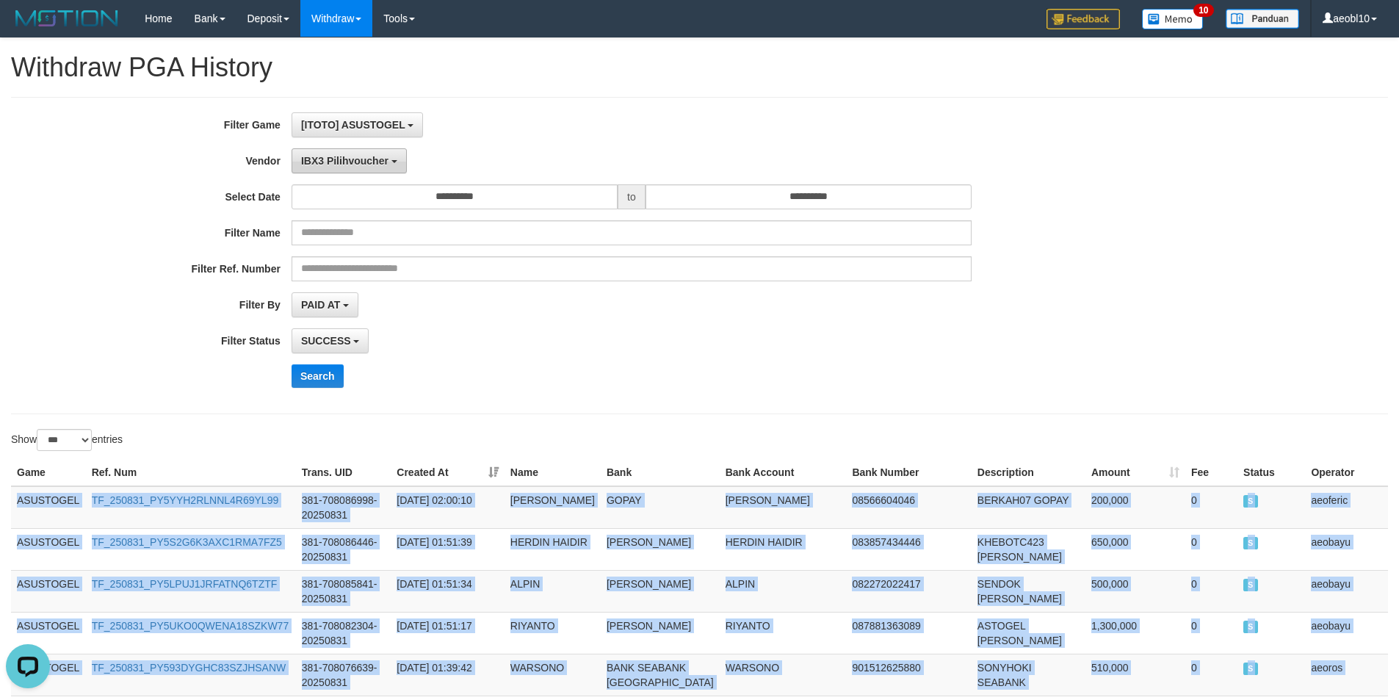
click at [367, 153] on button "IBX3 Pilihvoucher" at bounding box center [348, 160] width 115 height 25
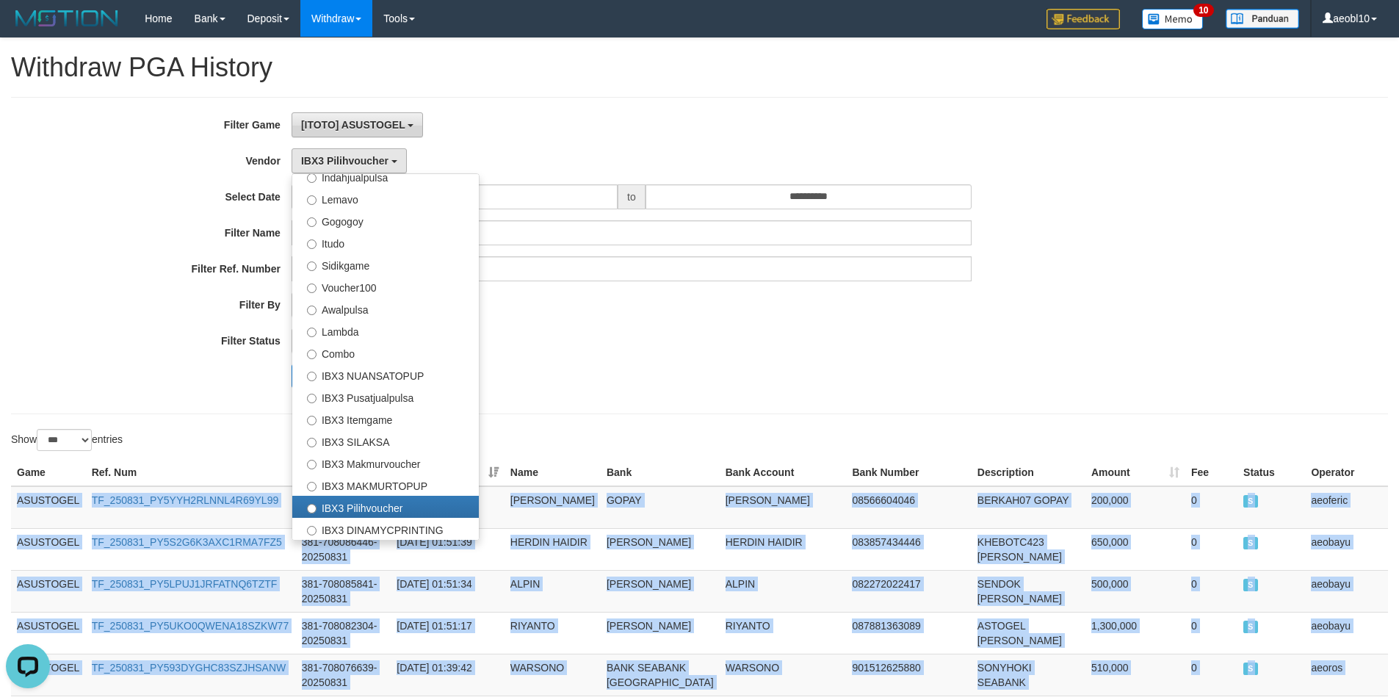
click at [376, 117] on button "[ITOTO] ASUSTOGEL" at bounding box center [356, 124] width 131 height 25
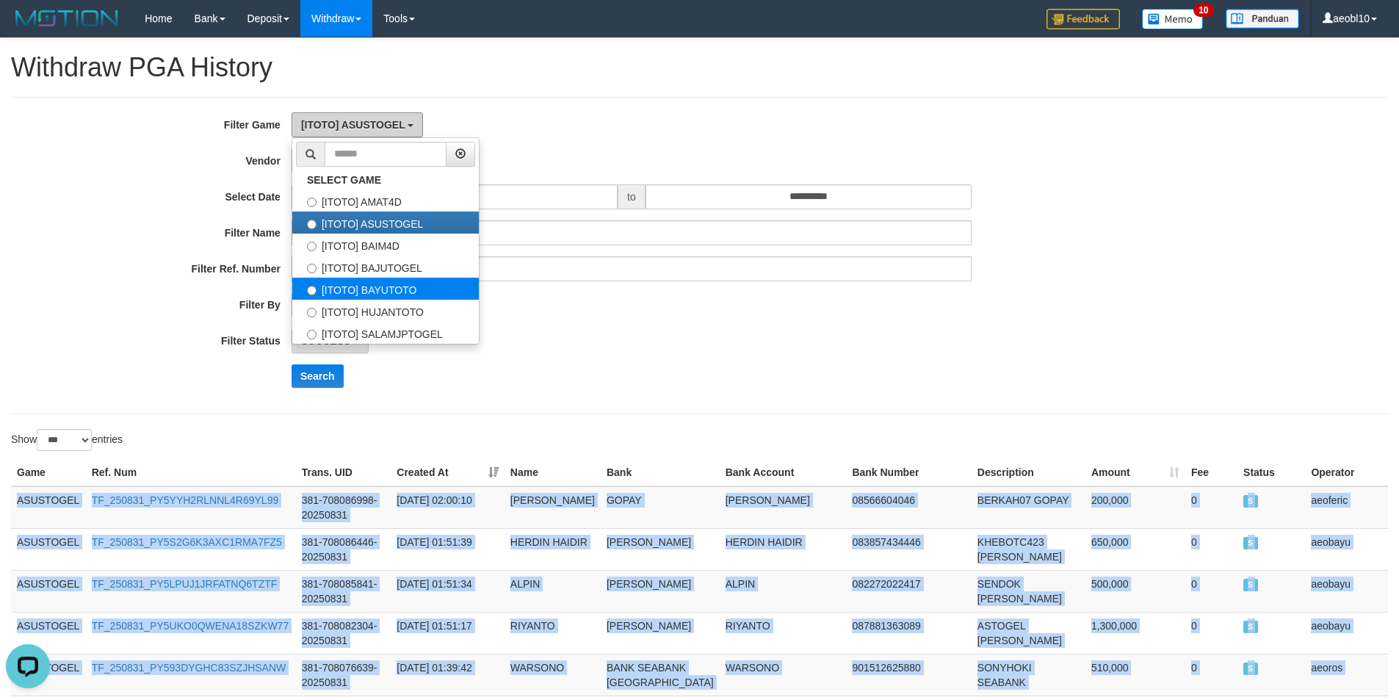
scroll to position [73, 0]
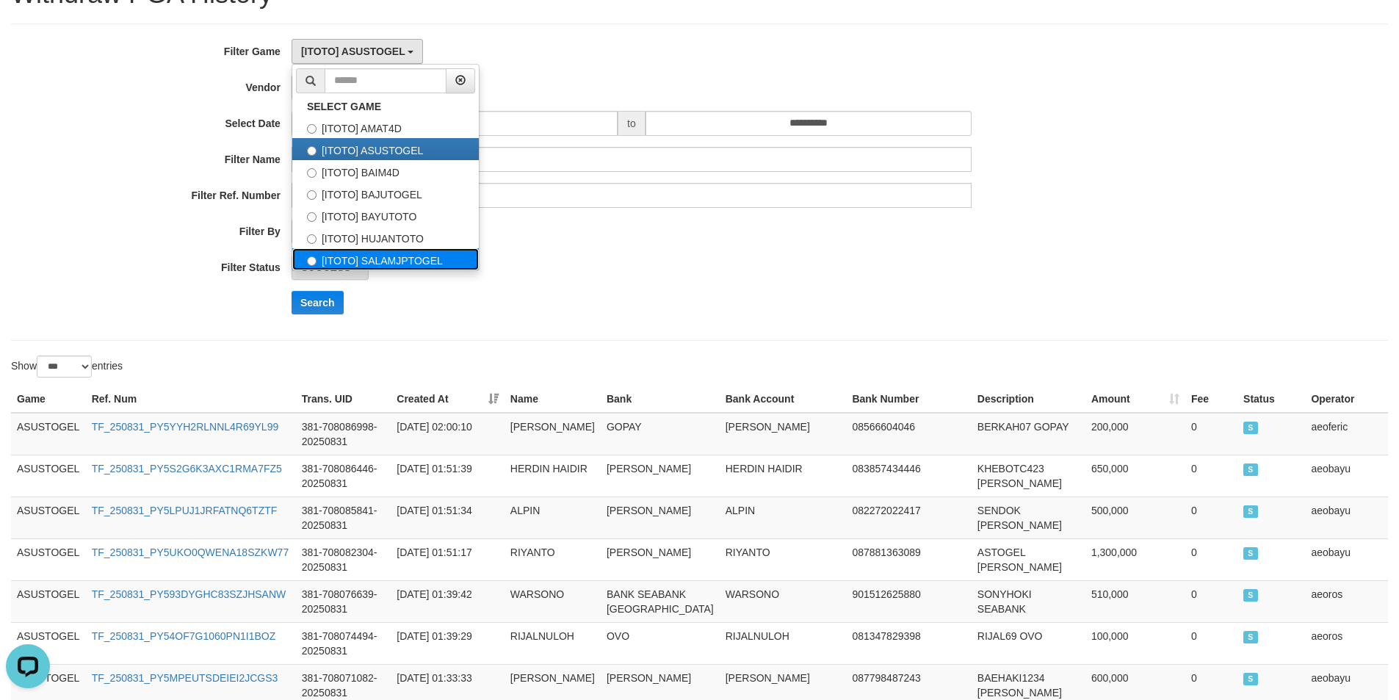
click at [416, 253] on label "[ITOTO] SALAMJPTOGEL" at bounding box center [385, 259] width 186 height 22
select select "***"
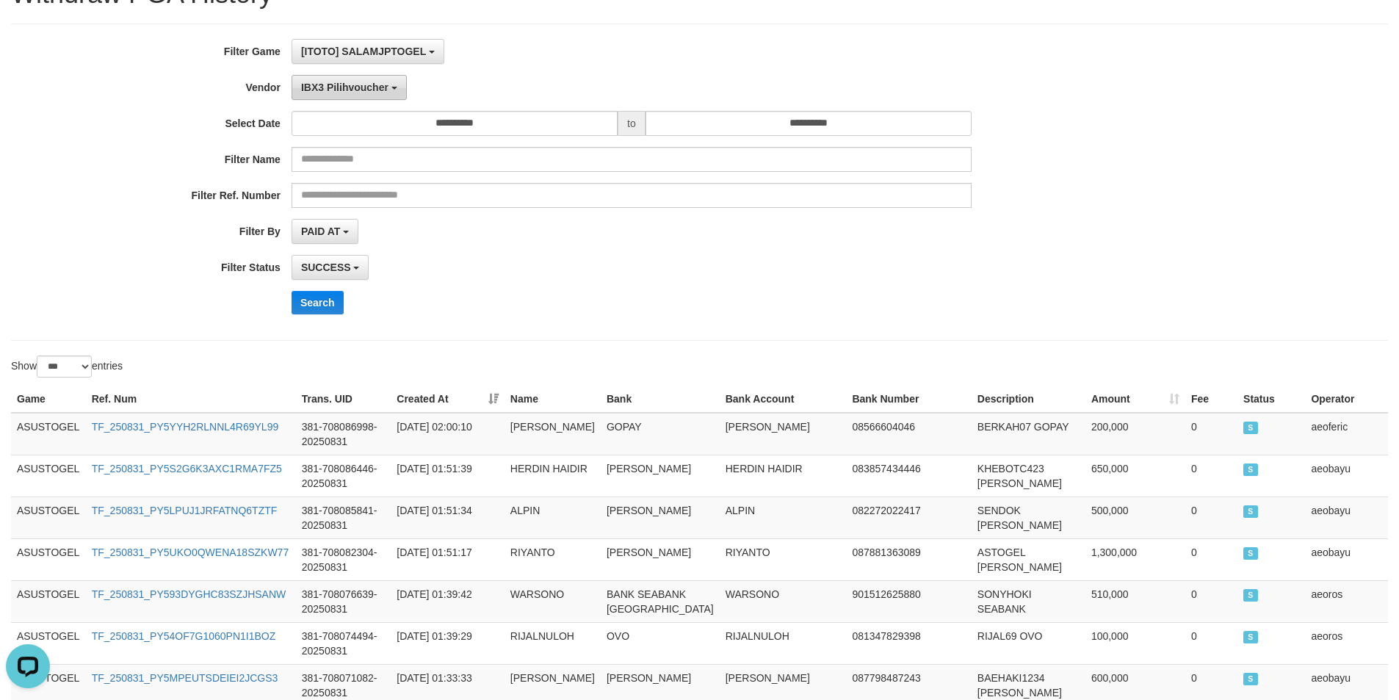
click at [381, 89] on span "IBX3 Pilihvoucher" at bounding box center [344, 87] width 87 height 12
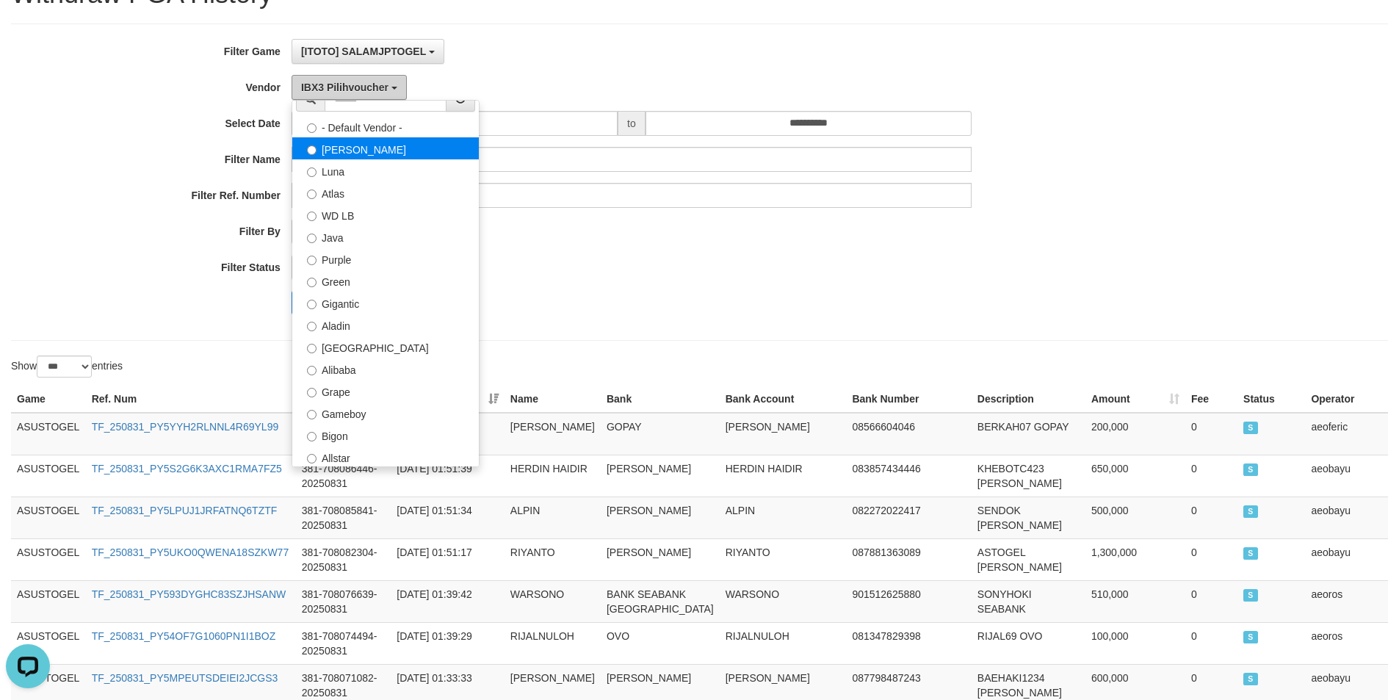
scroll to position [0, 0]
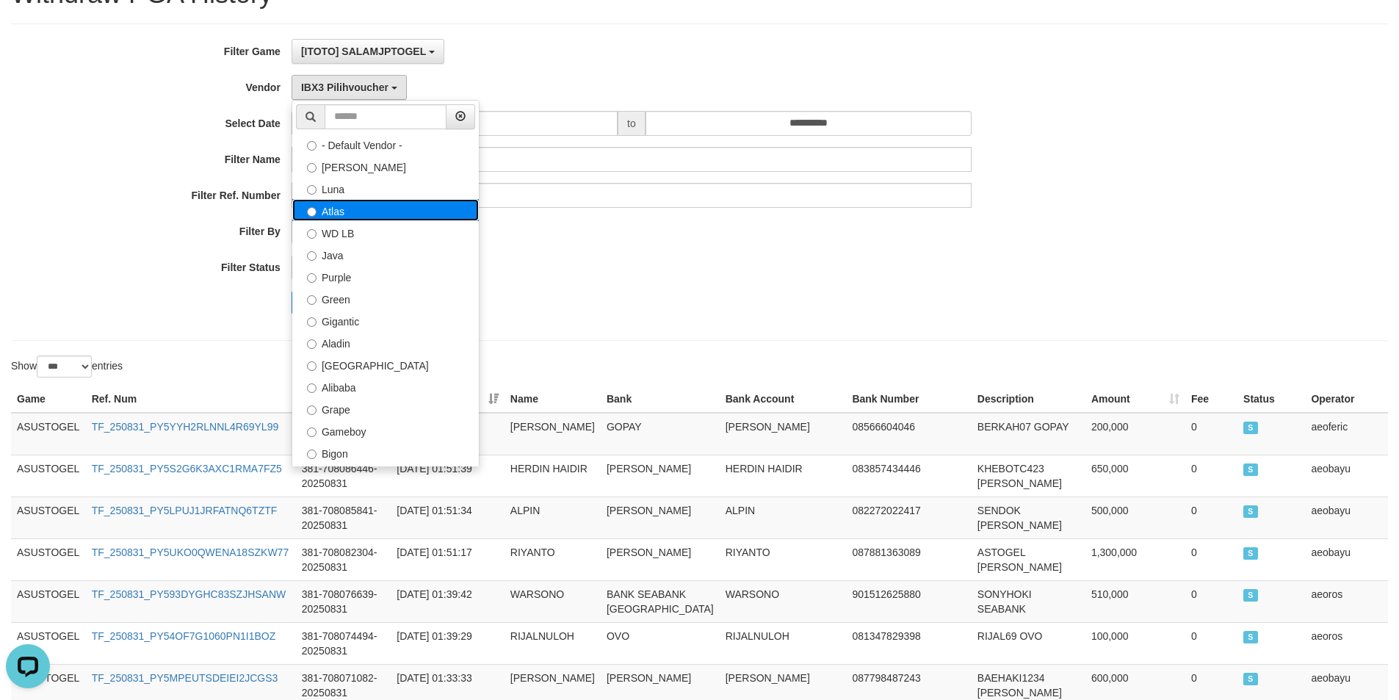
click at [352, 211] on label "Atlas" at bounding box center [385, 210] width 186 height 22
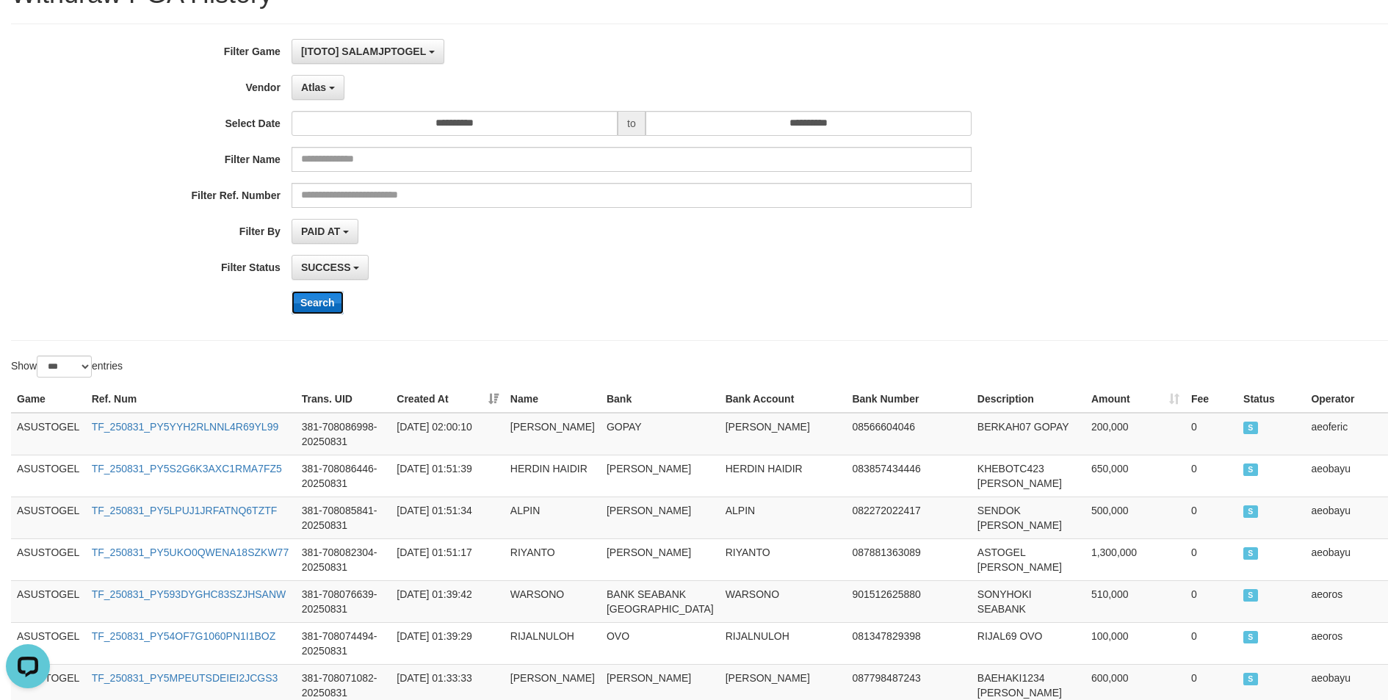
click at [323, 307] on button "Search" at bounding box center [317, 302] width 52 height 23
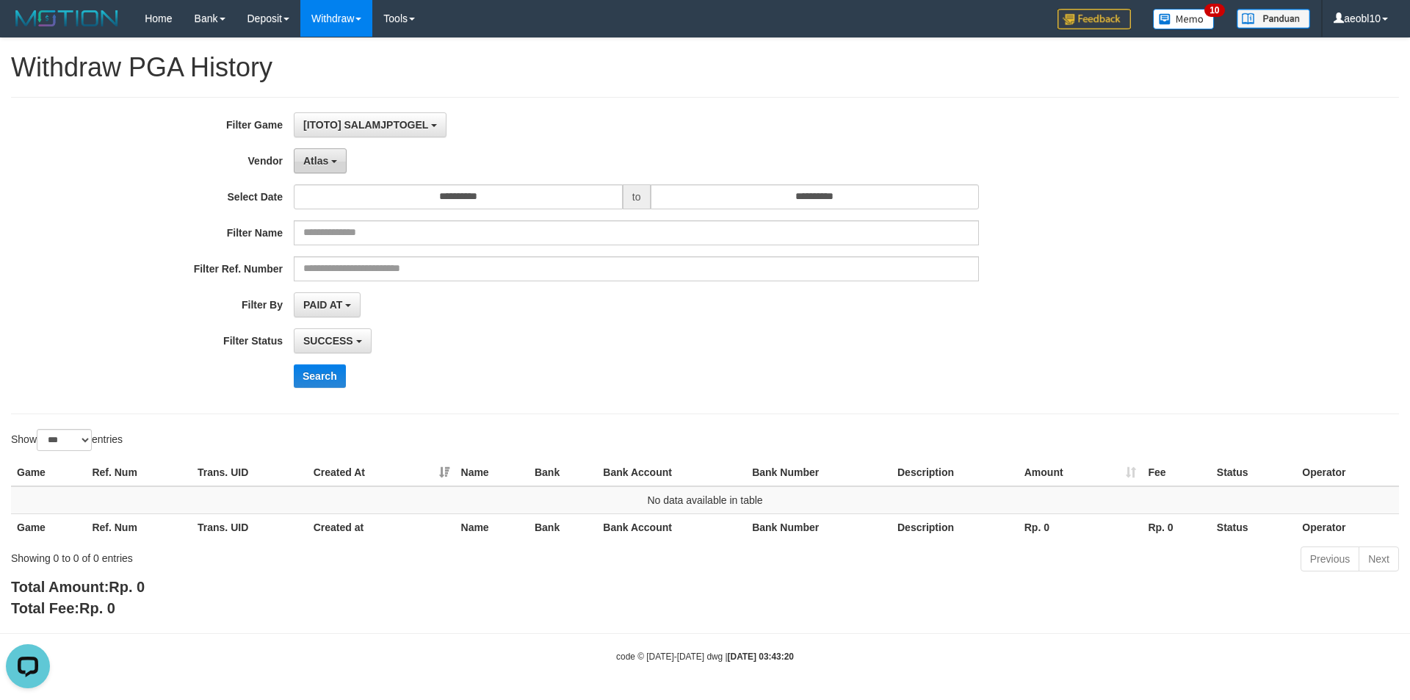
click at [316, 156] on span "Atlas" at bounding box center [315, 161] width 25 height 12
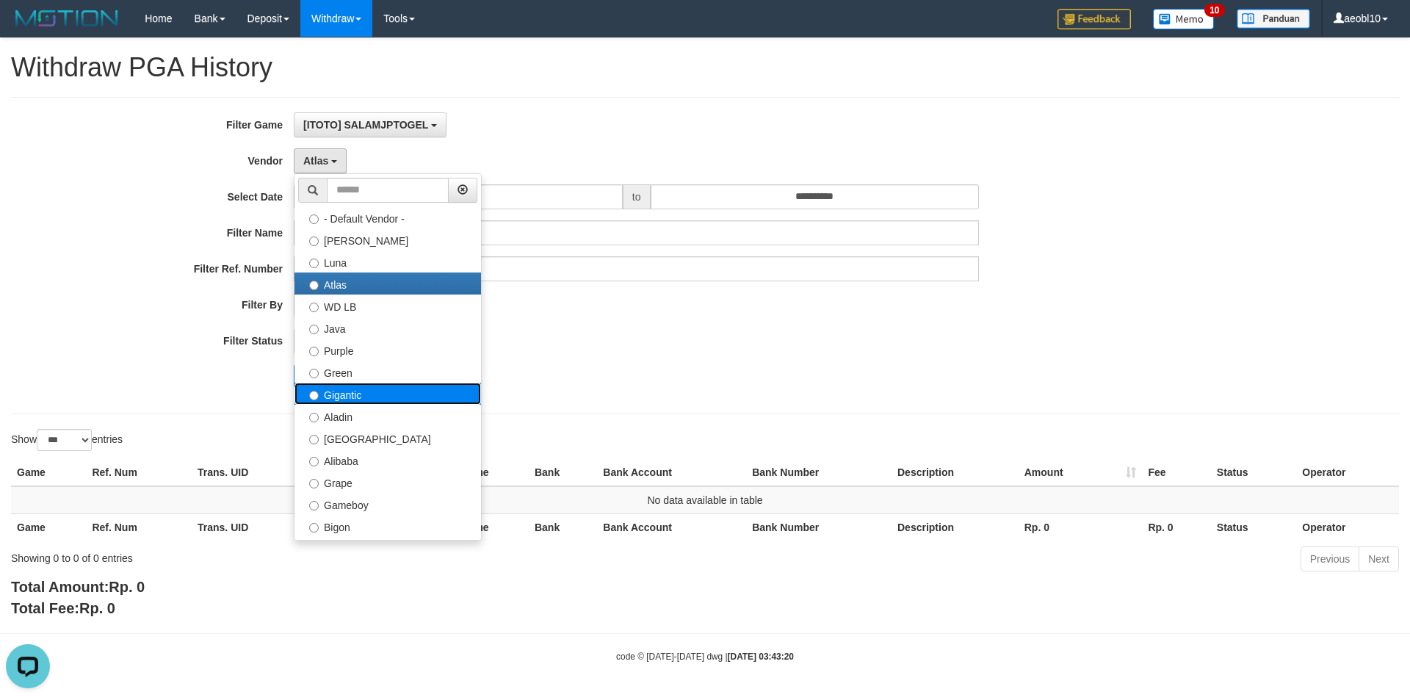
click at [355, 393] on label "Gigantic" at bounding box center [387, 393] width 186 height 22
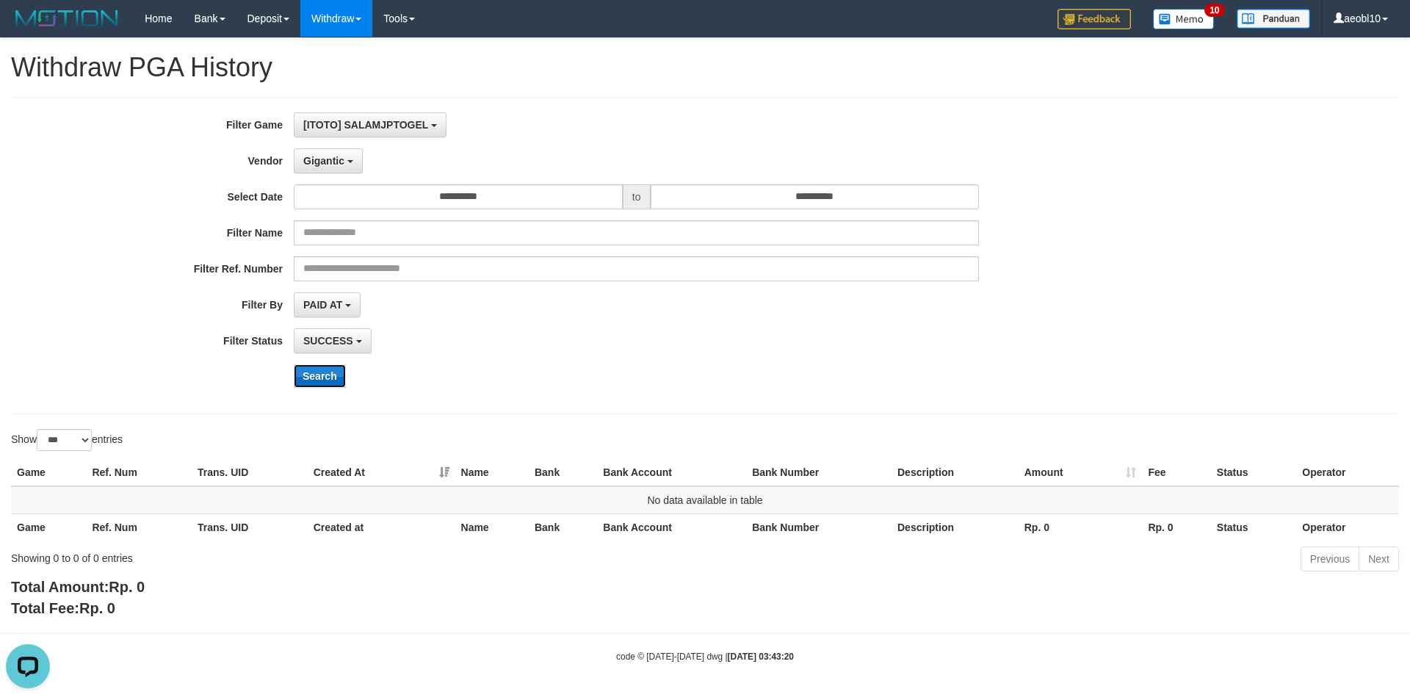
click at [308, 371] on button "Search" at bounding box center [320, 375] width 52 height 23
click at [338, 156] on span "Gigantic" at bounding box center [323, 161] width 41 height 12
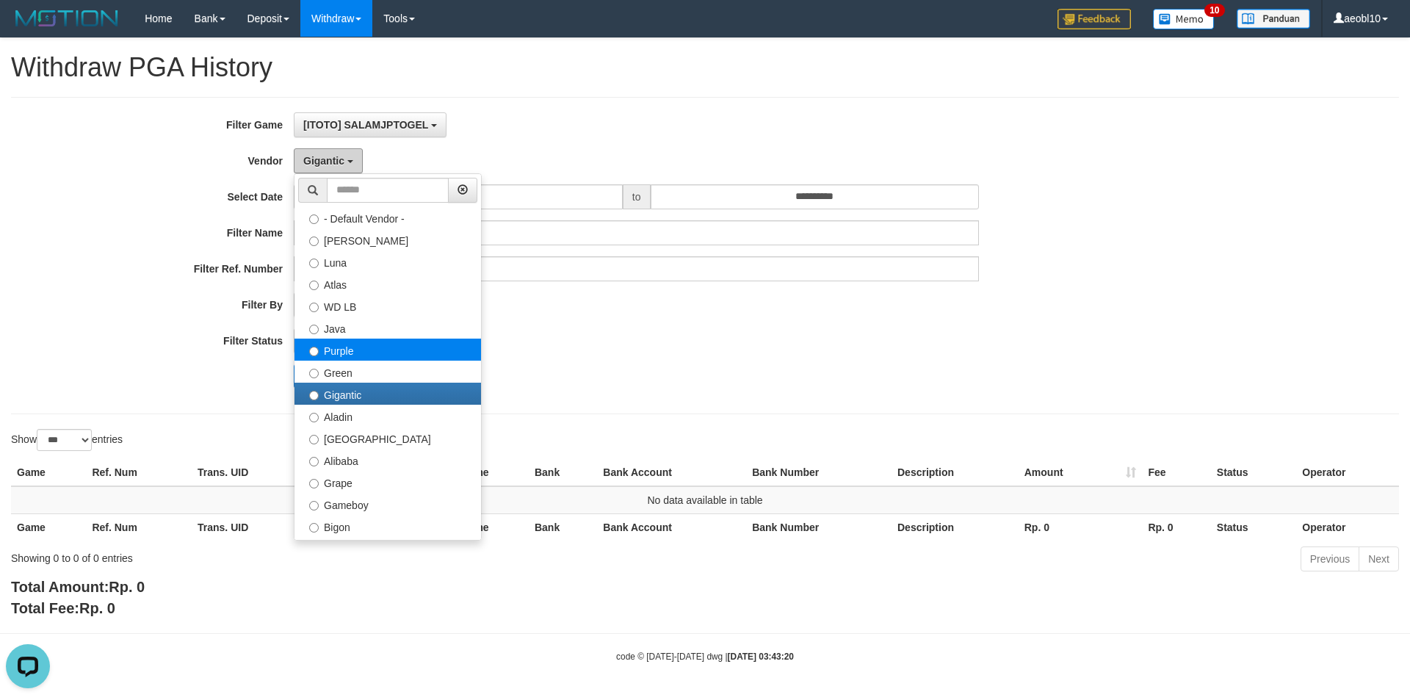
scroll to position [147, 0]
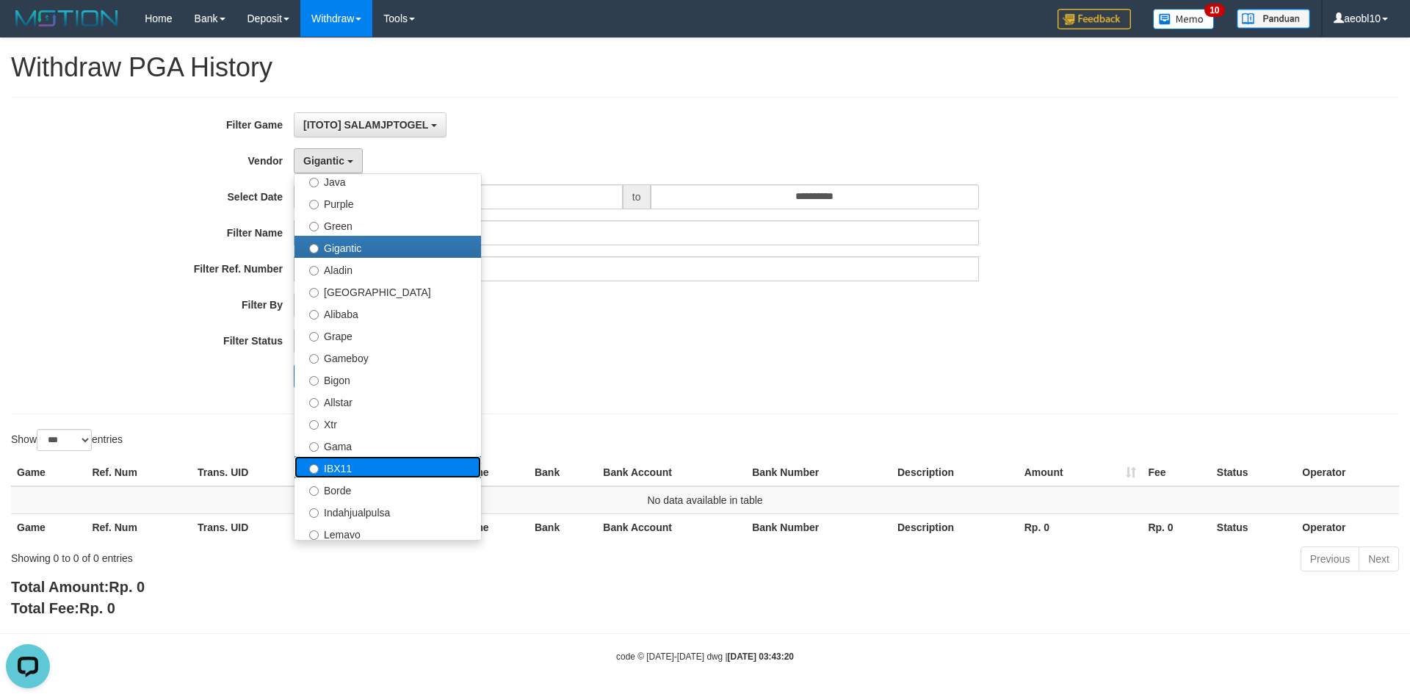
click at [352, 469] on label "IBX11" at bounding box center [387, 467] width 186 height 22
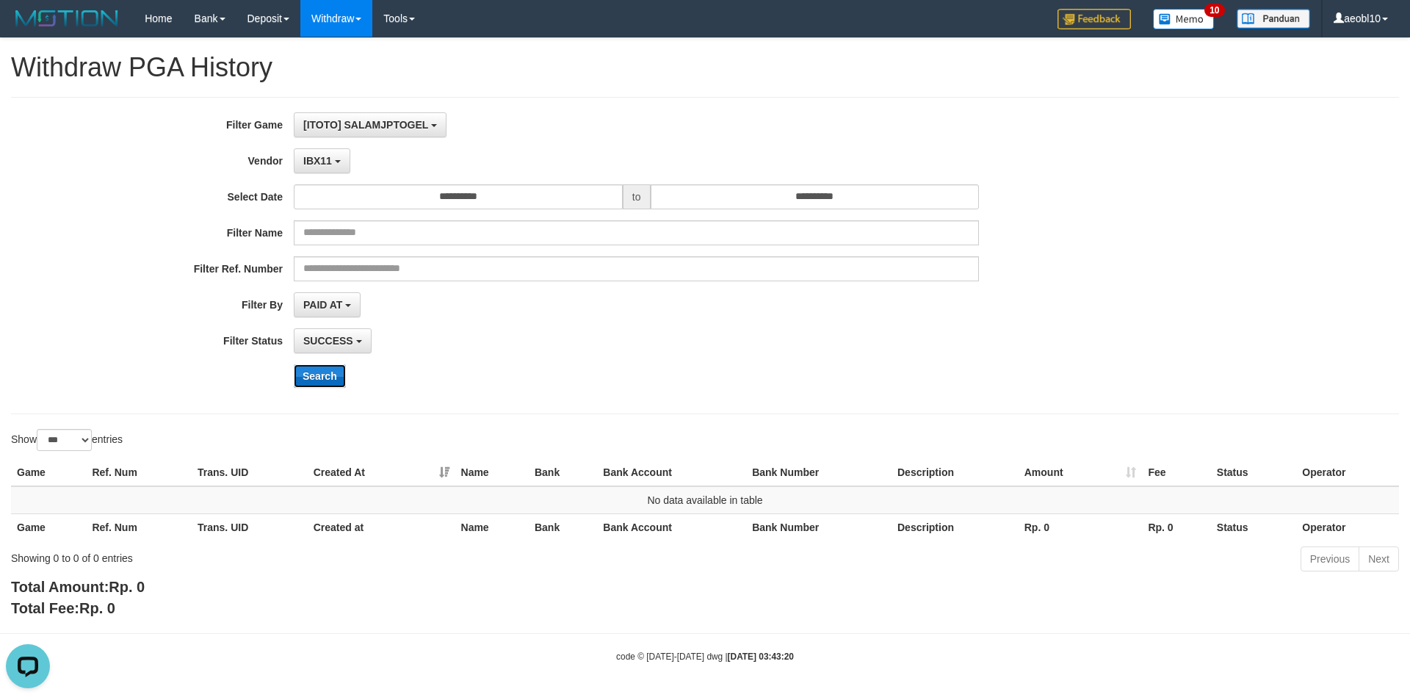
click at [329, 376] on button "Search" at bounding box center [320, 375] width 52 height 23
click at [336, 155] on button "IBX11" at bounding box center [322, 160] width 57 height 25
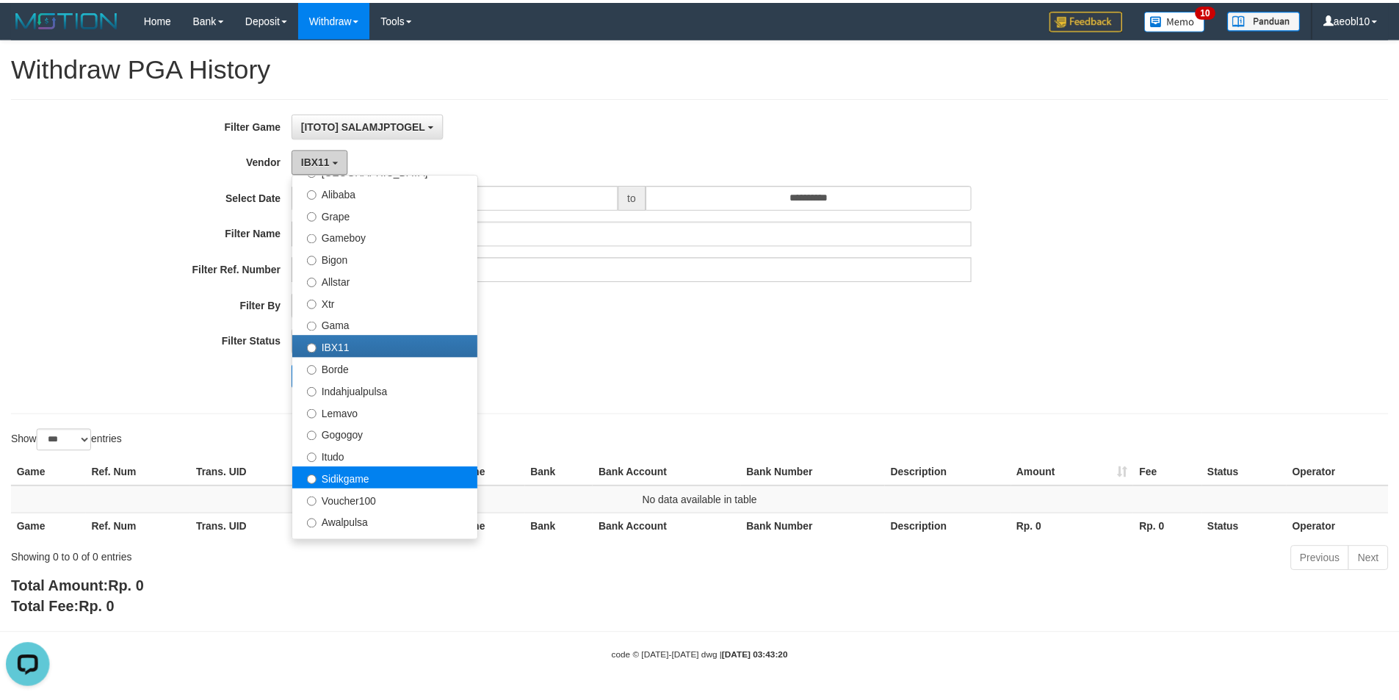
scroll to position [294, 0]
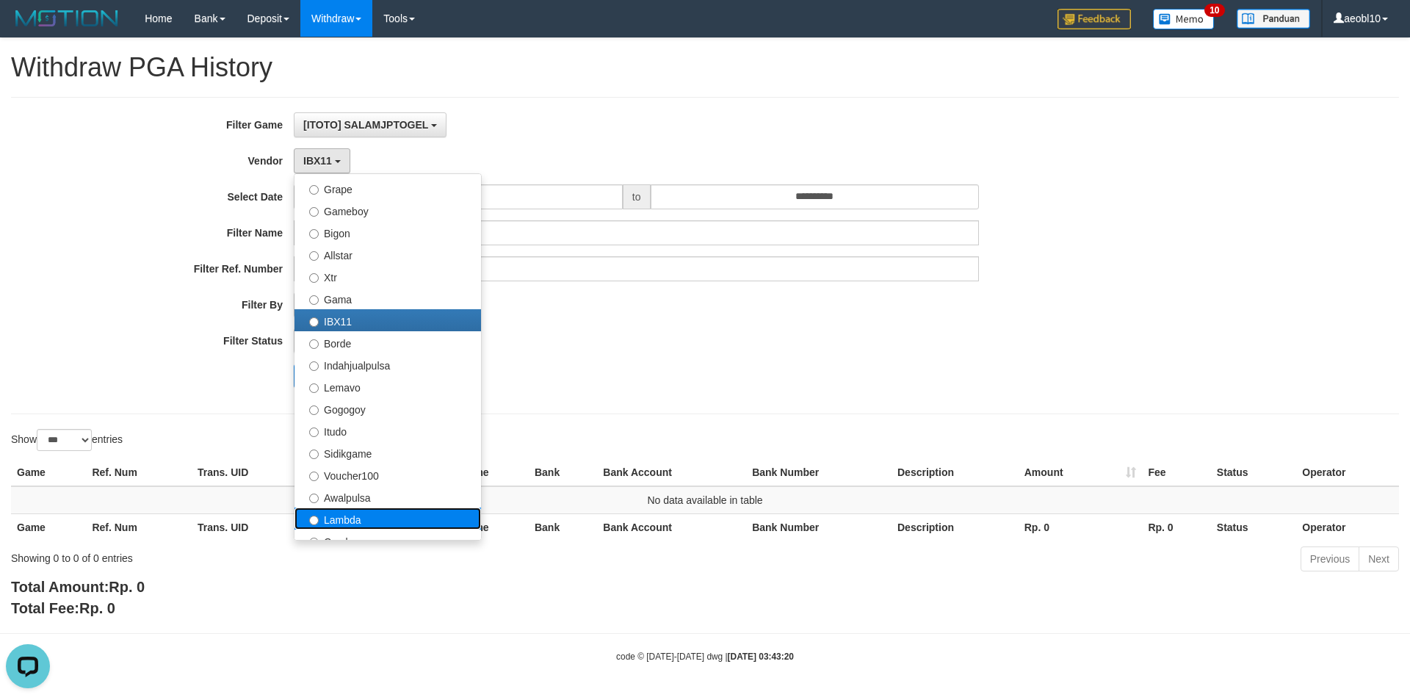
click at [347, 518] on label "Lambda" at bounding box center [387, 518] width 186 height 22
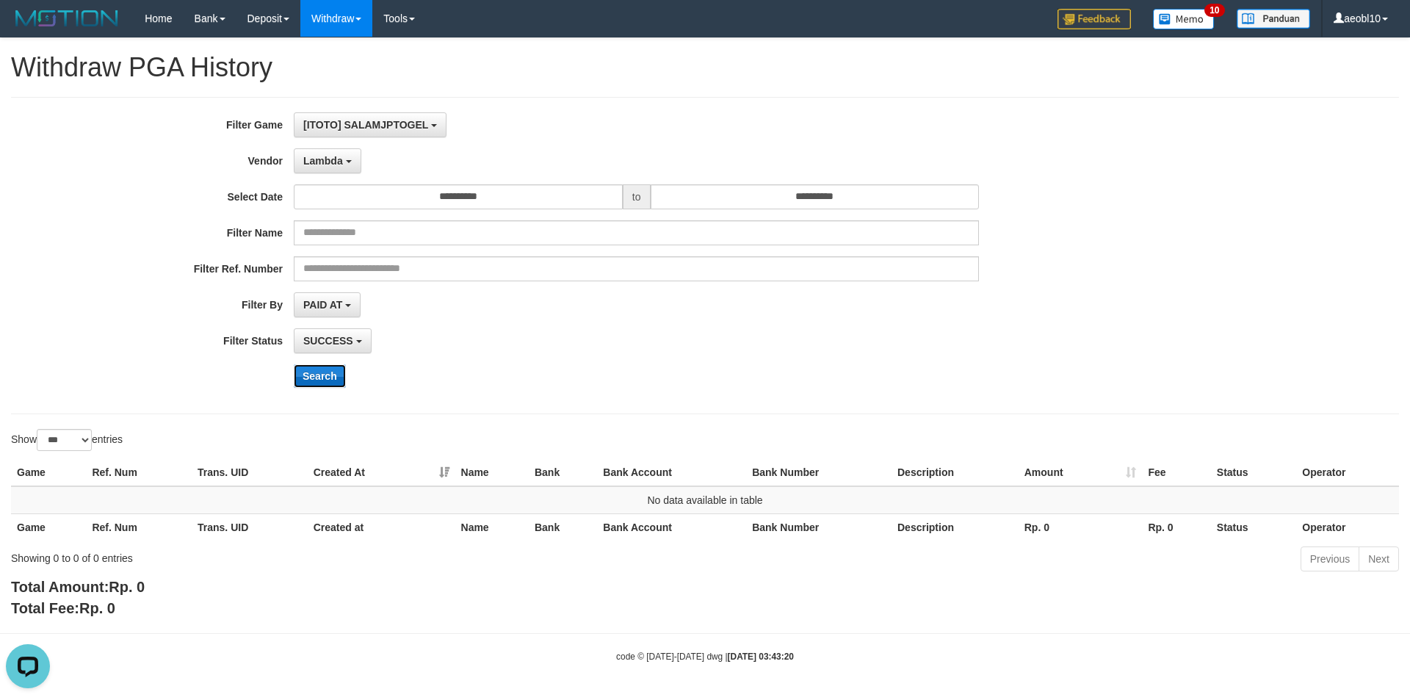
click at [318, 375] on button "Search" at bounding box center [320, 375] width 52 height 23
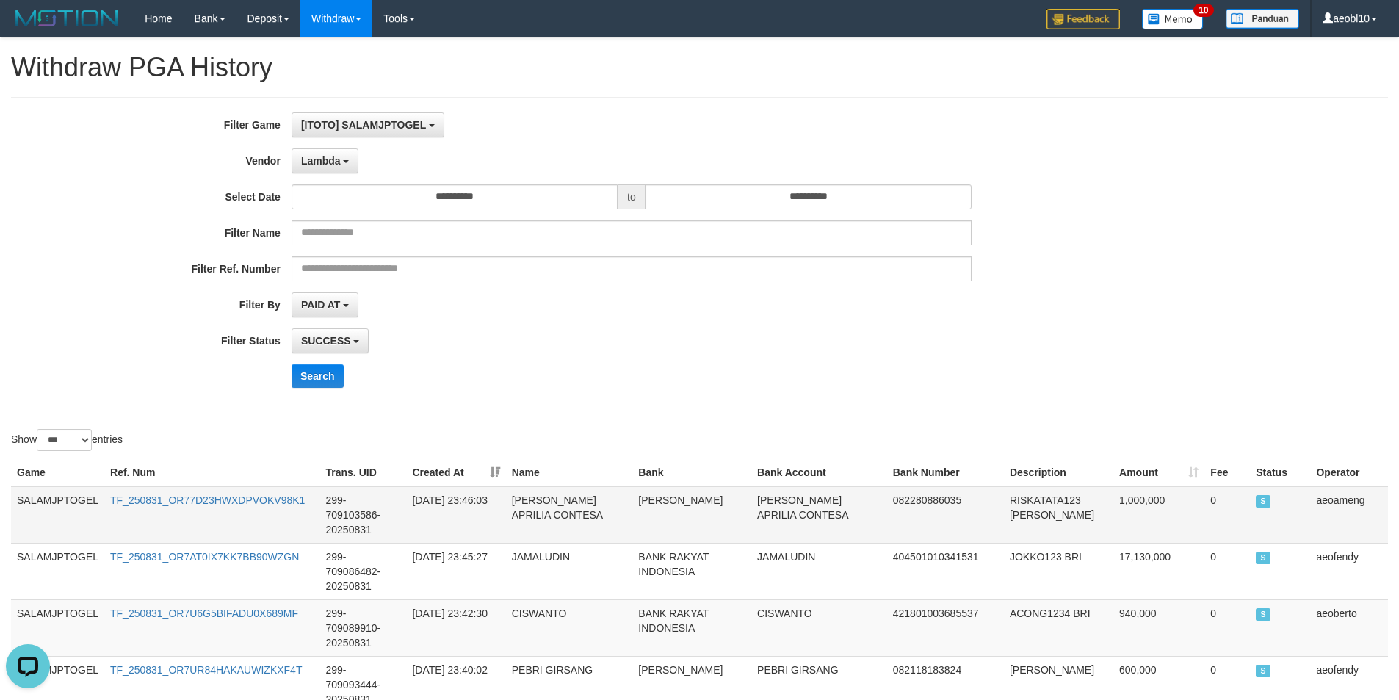
click at [43, 499] on td "SALAMJPTOGEL" at bounding box center [57, 514] width 93 height 57
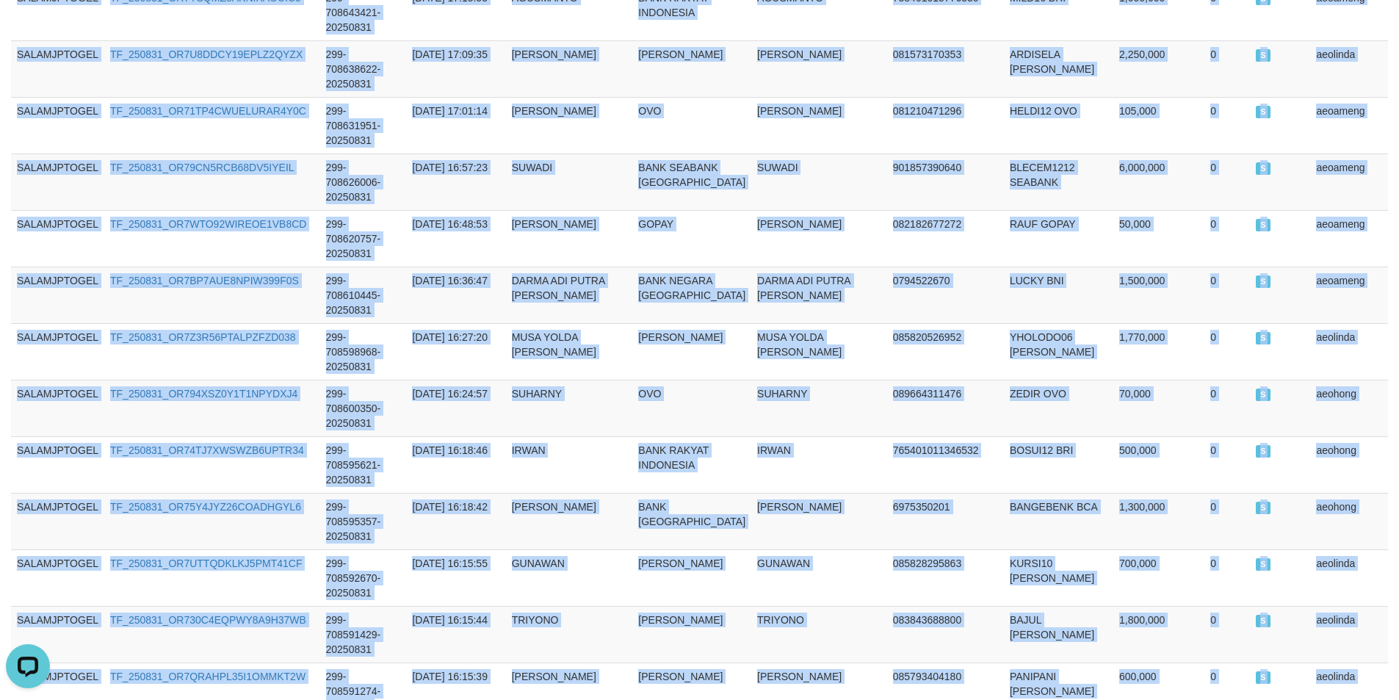
scroll to position [4583, 0]
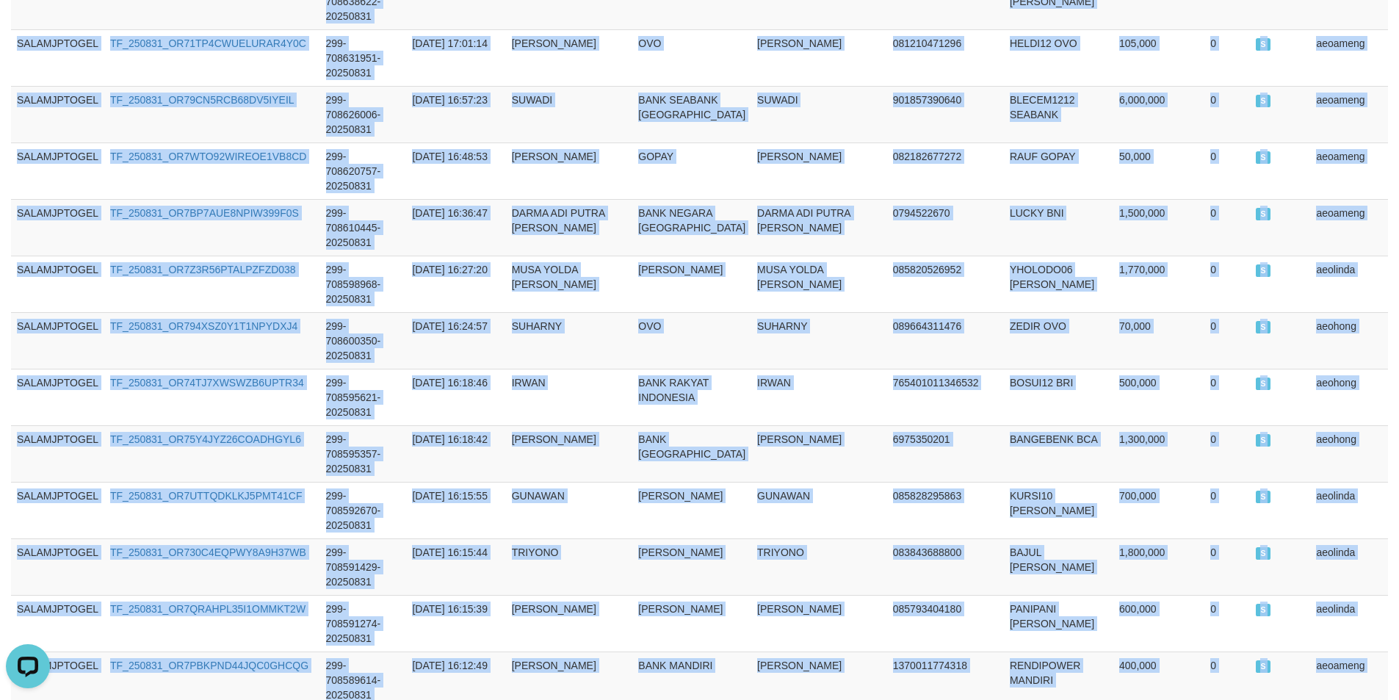
drag, startPoint x: 43, startPoint y: 499, endPoint x: 1379, endPoint y: 499, distance: 1336.1
copy tbody "SALAMJPTOGEL TF_250831_OR77D23HWXDPVOKV98K1 299-709103586-20250831 2025-08-31 2…"
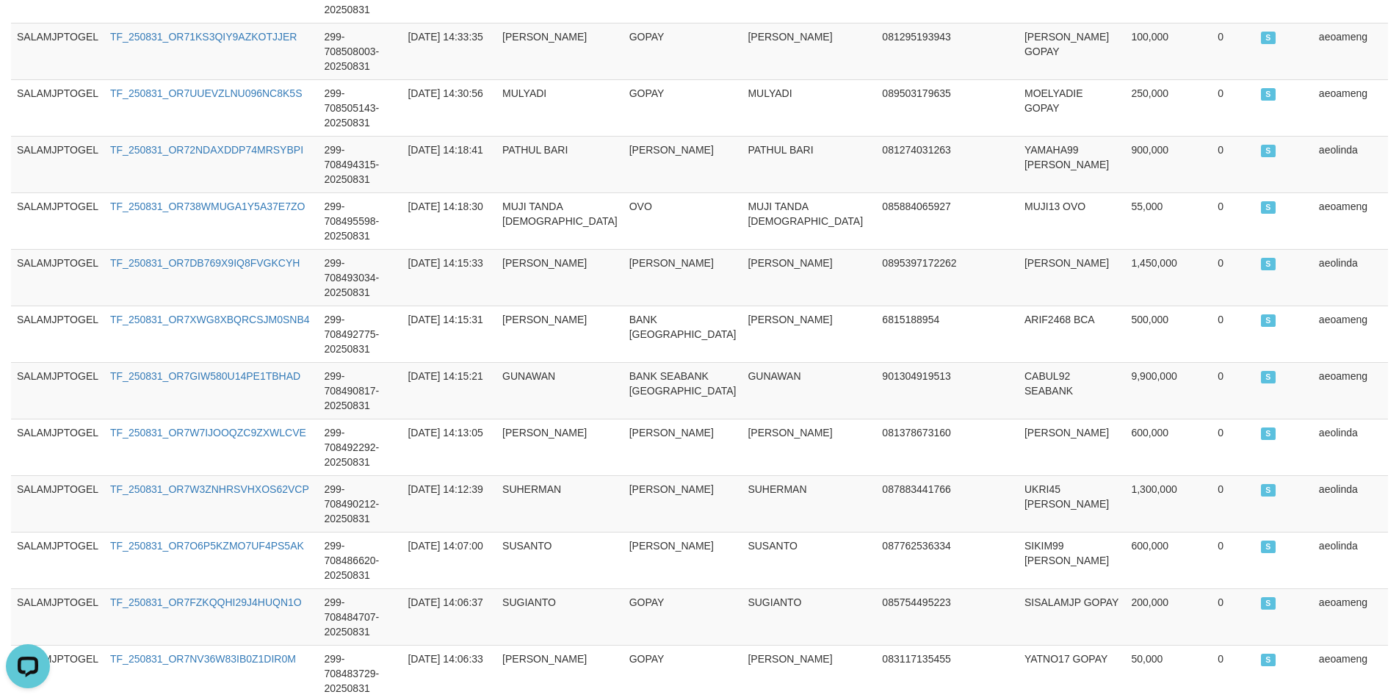
scroll to position [0, 0]
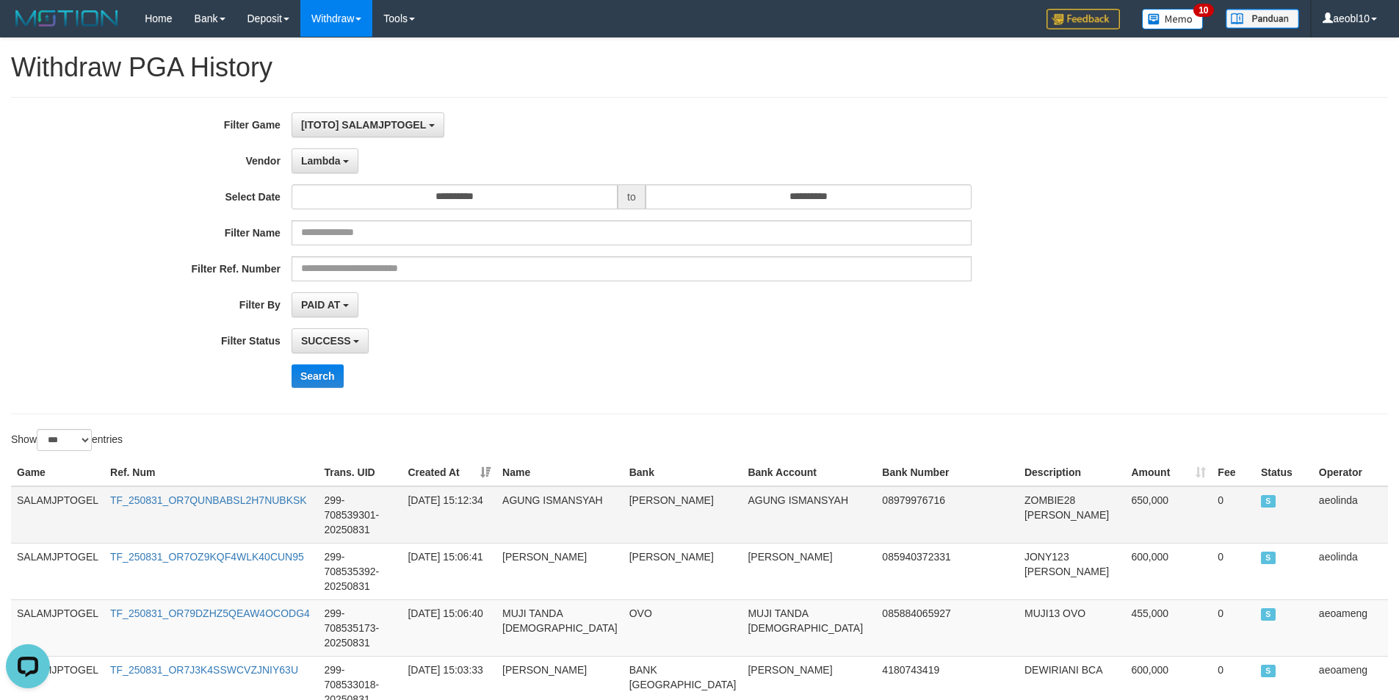
click at [43, 494] on td "SALAMJPTOGEL" at bounding box center [57, 514] width 93 height 57
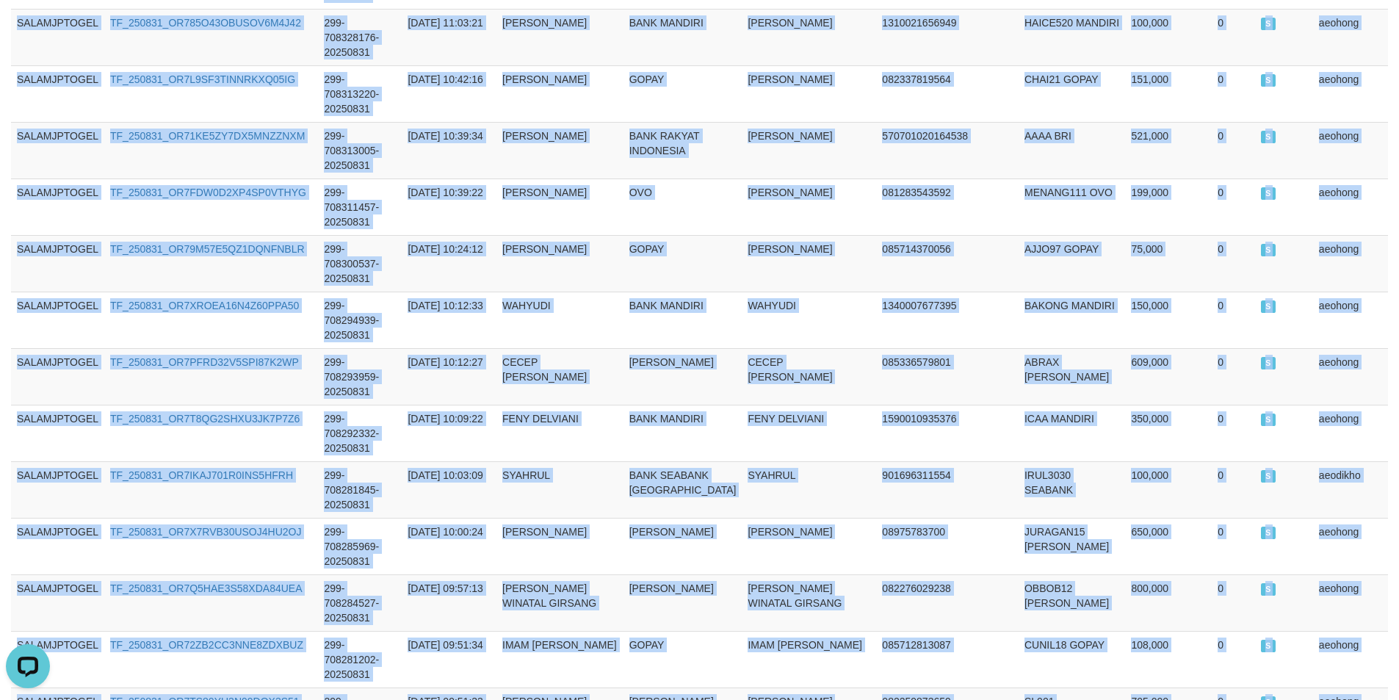
scroll to position [4568, 0]
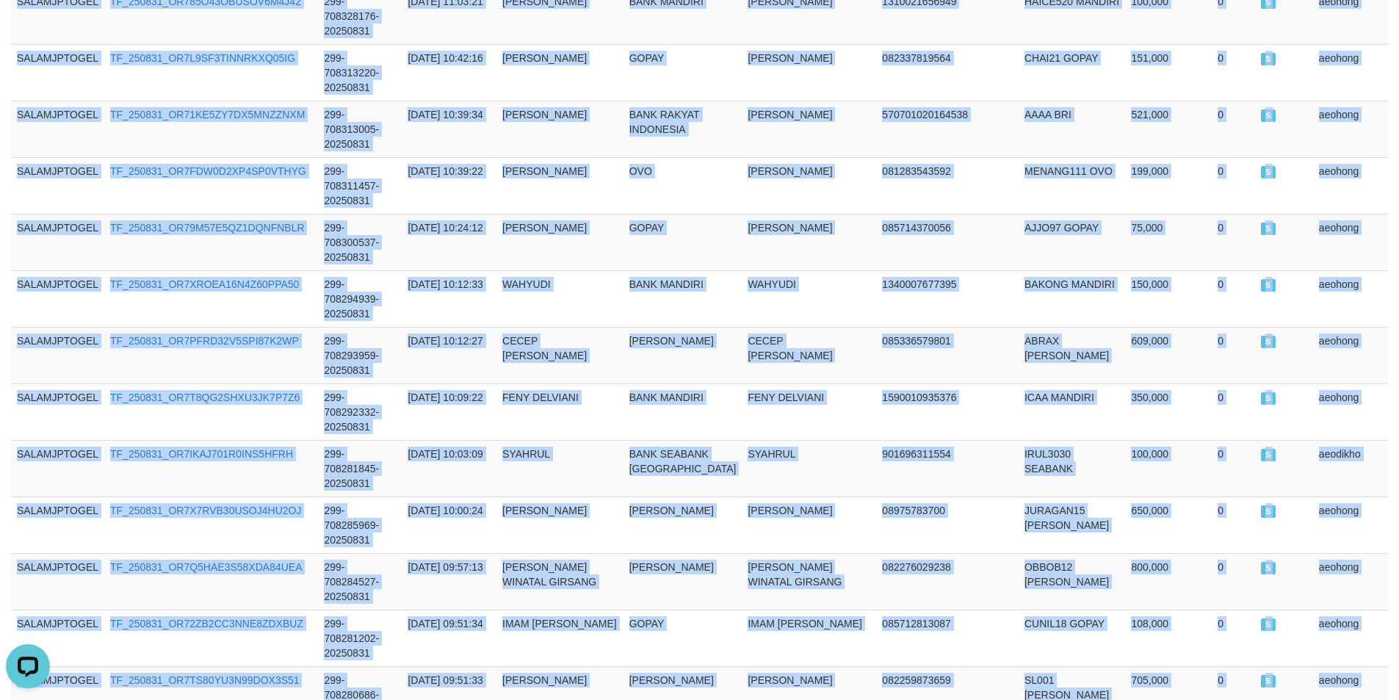
drag, startPoint x: 43, startPoint y: 494, endPoint x: 1357, endPoint y: 468, distance: 1315.1
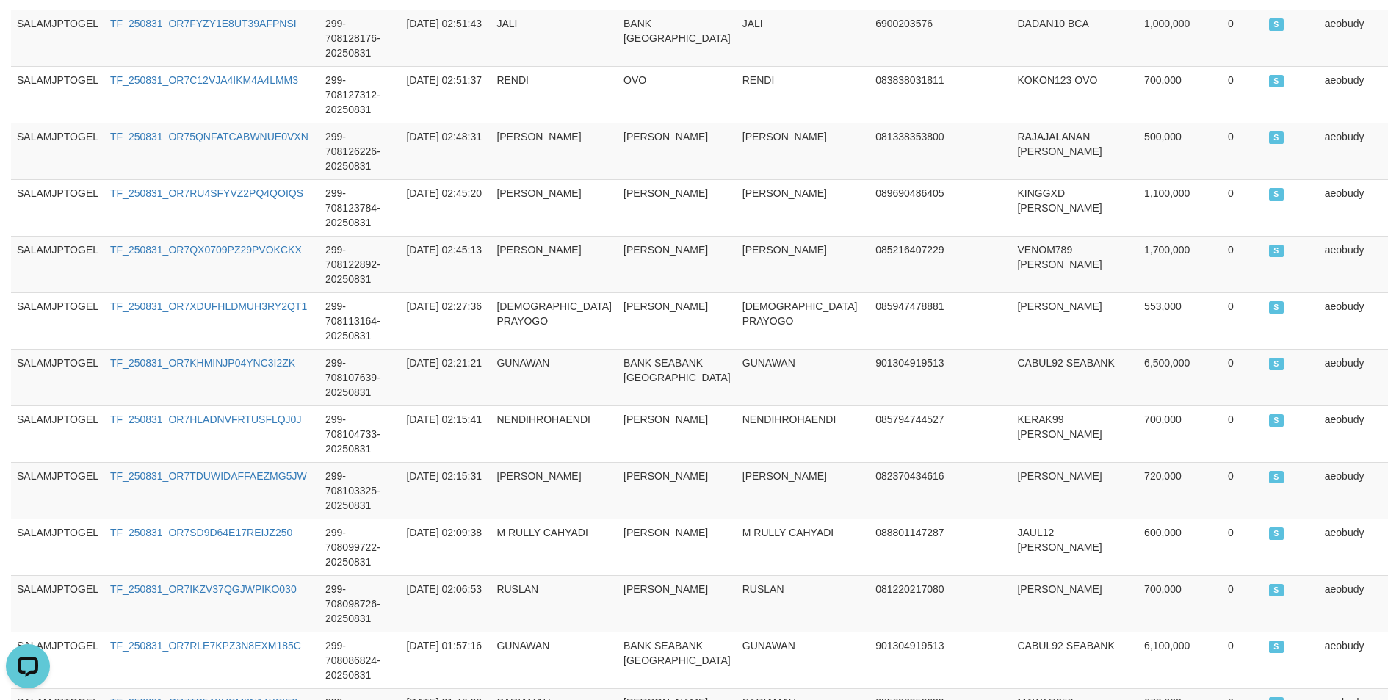
drag, startPoint x: 1394, startPoint y: 645, endPoint x: 1409, endPoint y: 78, distance: 567.7
drag, startPoint x: 1324, startPoint y: 589, endPoint x: 1409, endPoint y: 616, distance: 88.7
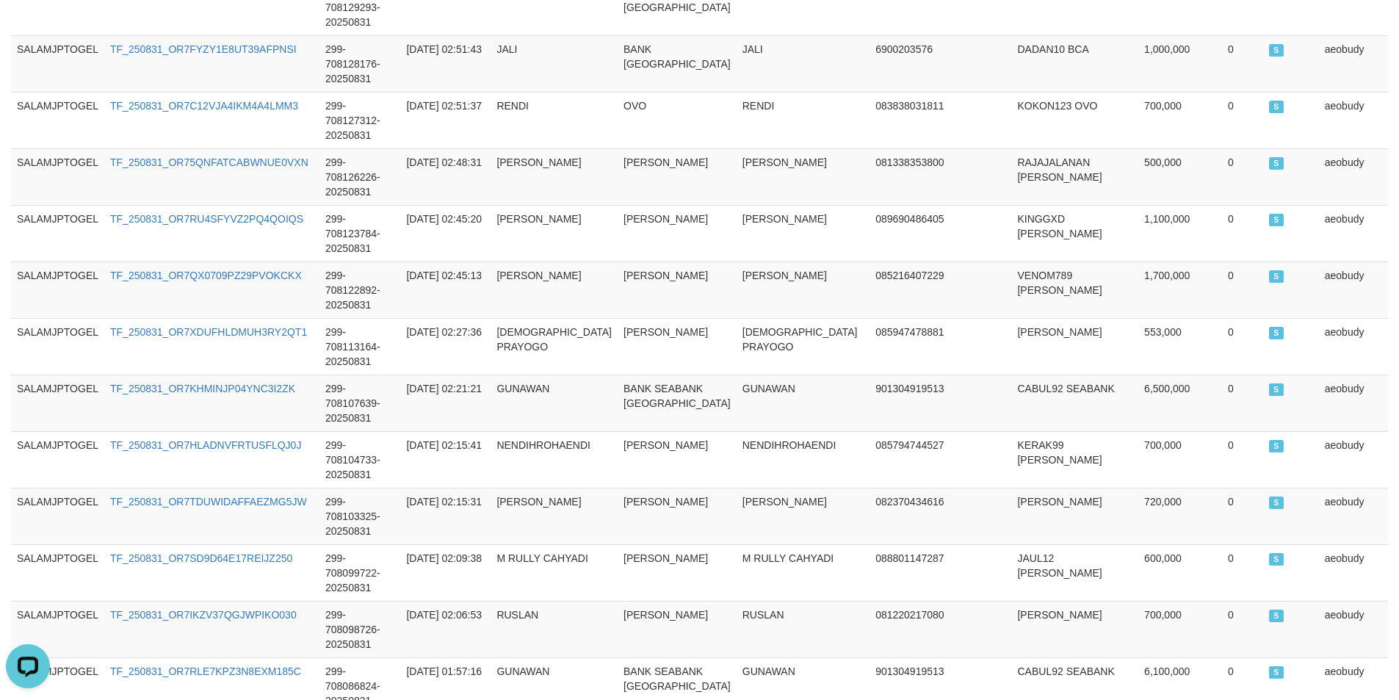
scroll to position [0, 0]
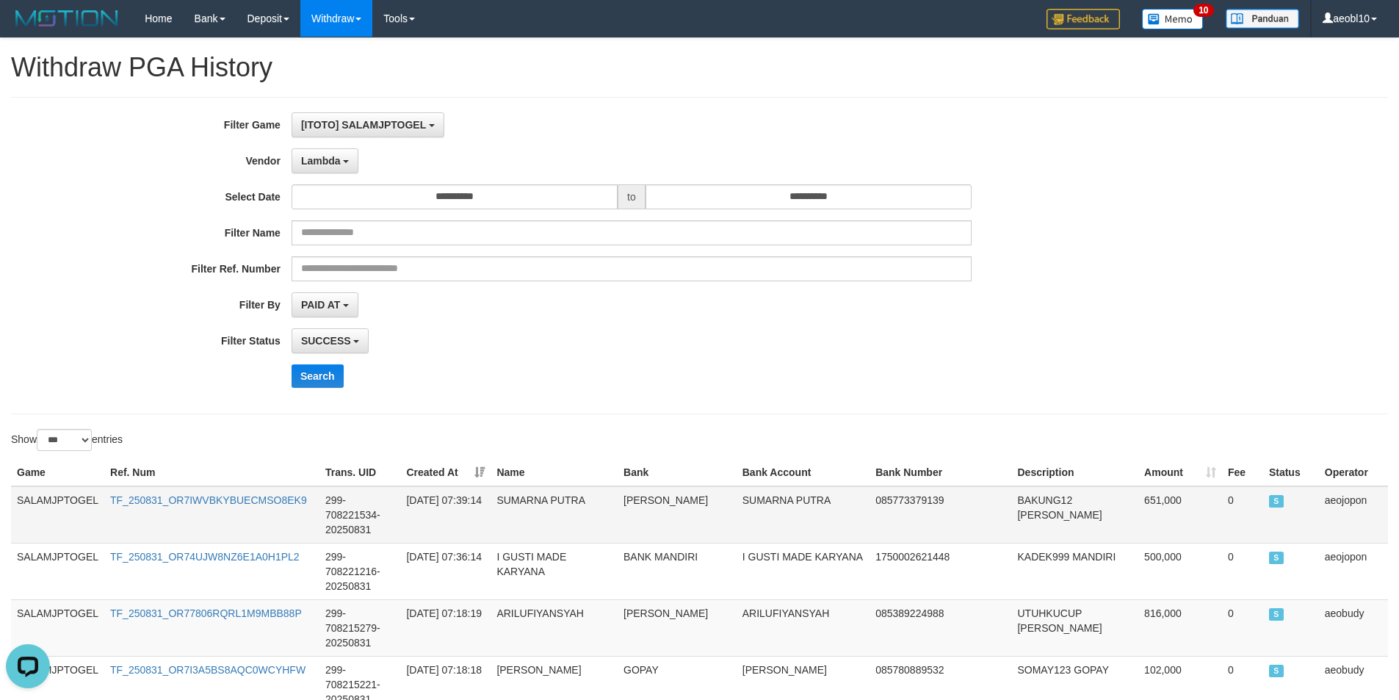
click at [59, 498] on td "SALAMJPTOGEL" at bounding box center [57, 514] width 93 height 57
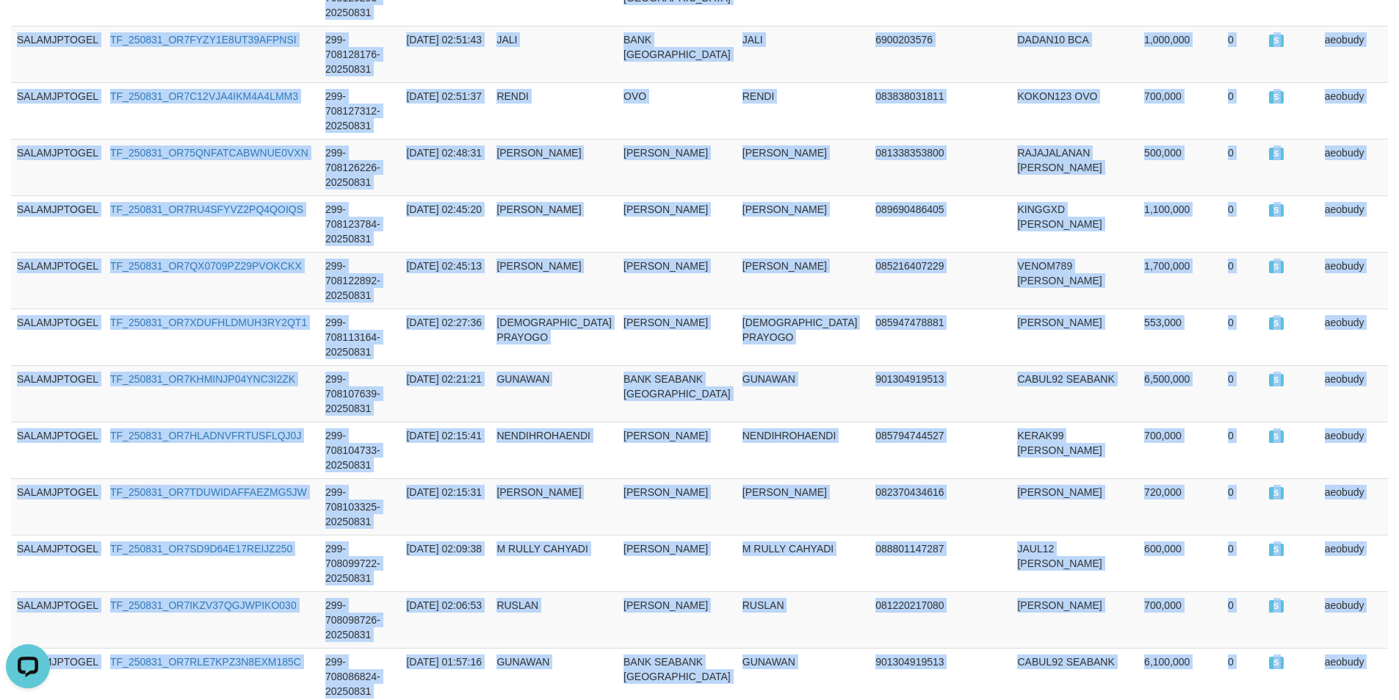
scroll to position [2285, 0]
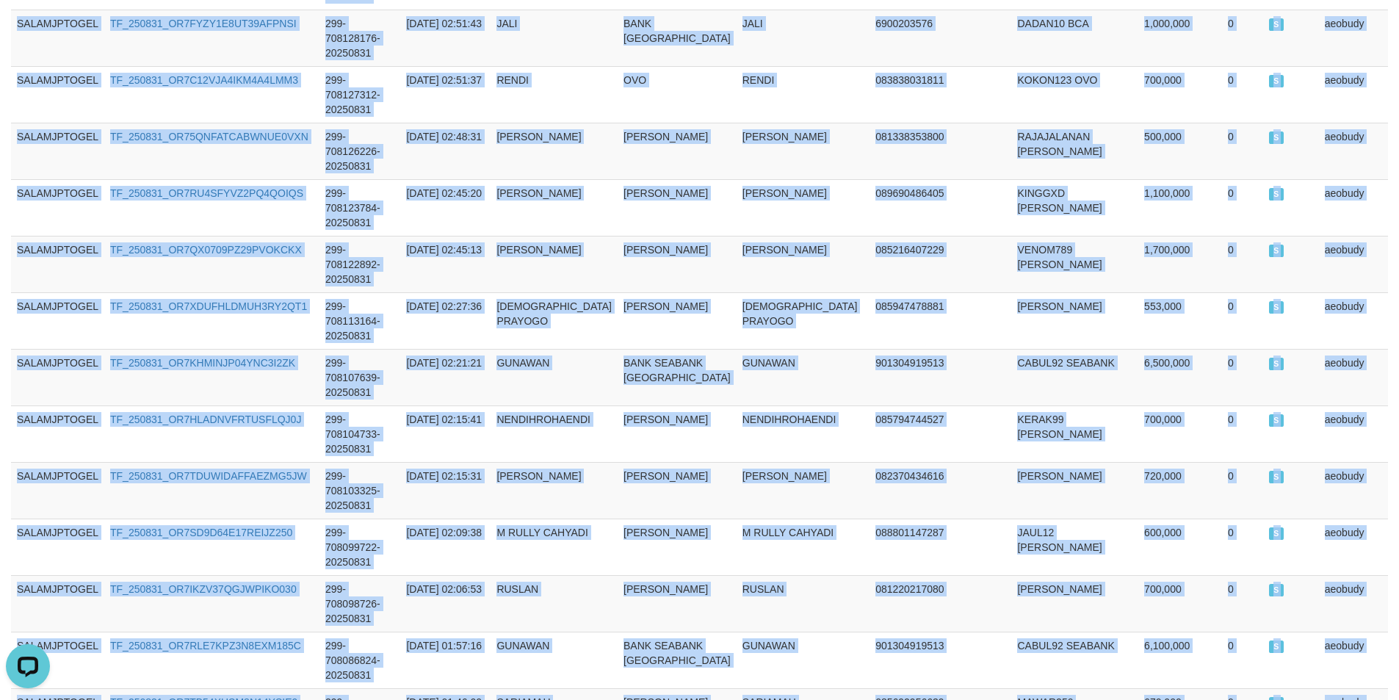
drag, startPoint x: 59, startPoint y: 498, endPoint x: 1355, endPoint y: 484, distance: 1296.5
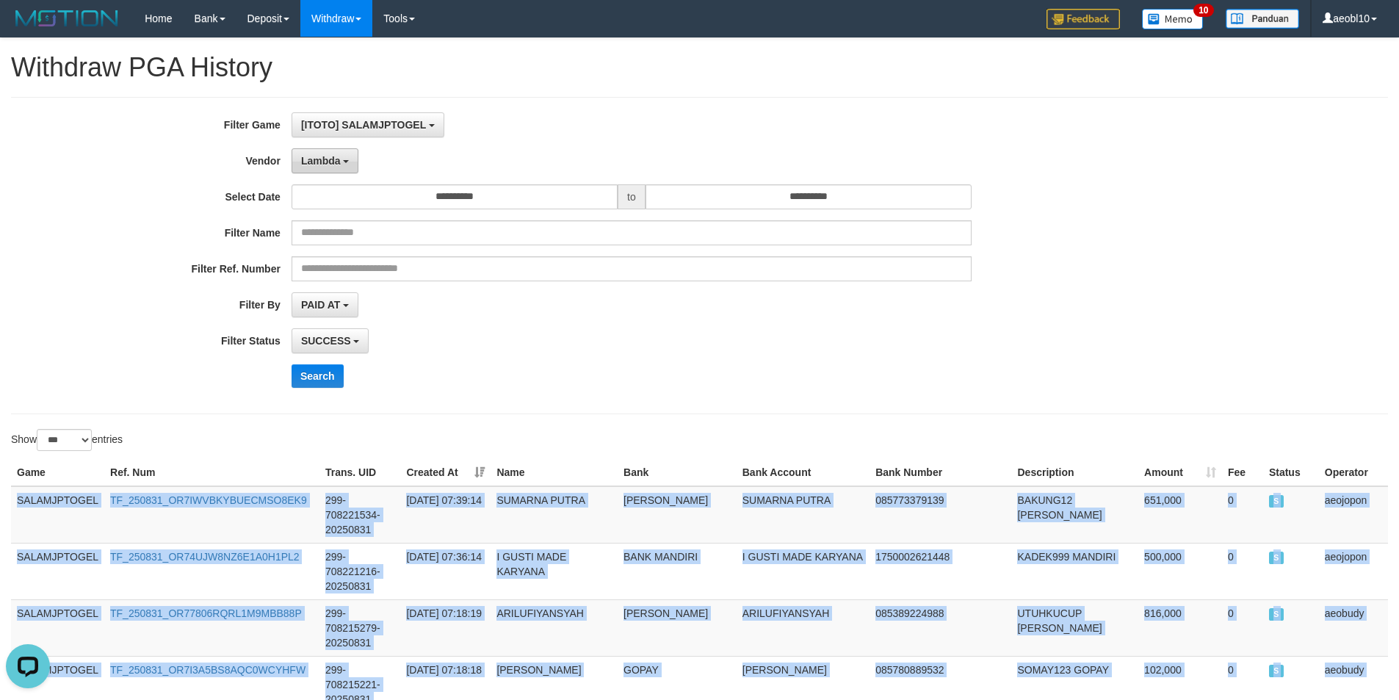
click at [317, 157] on span "Lambda" at bounding box center [321, 161] width 40 height 12
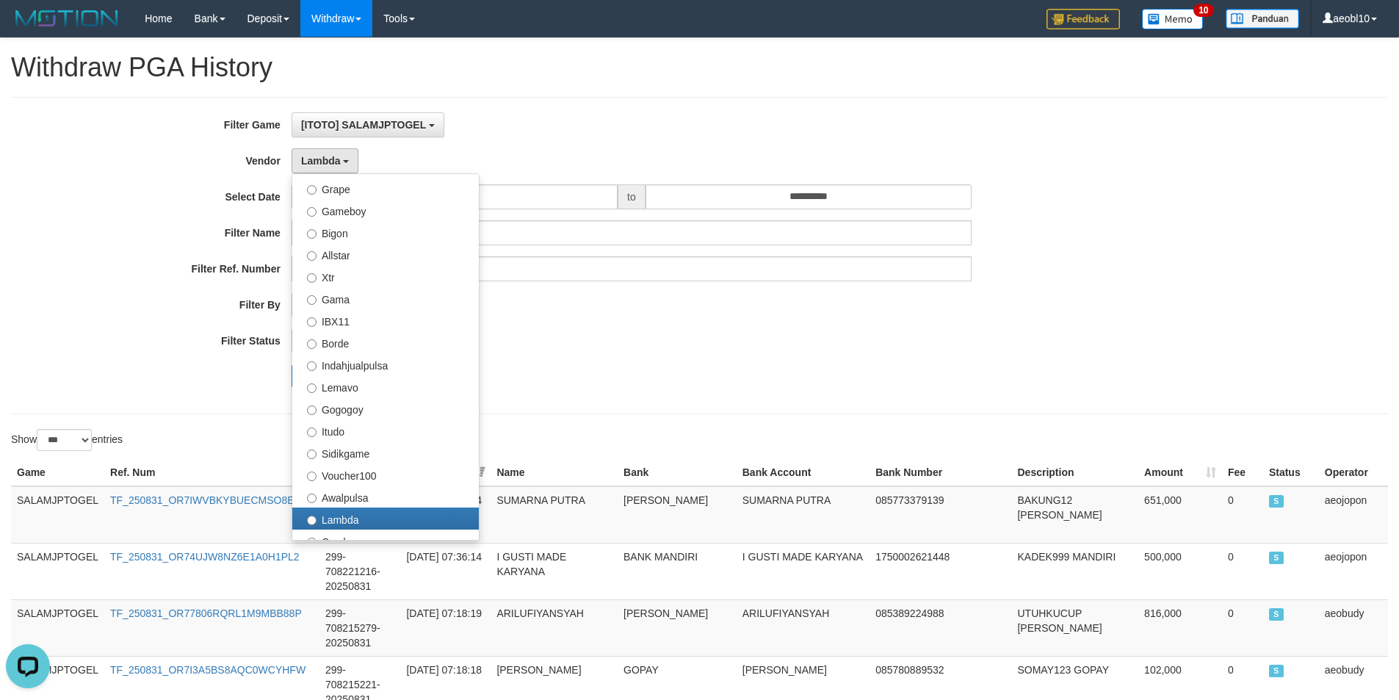
click at [784, 302] on div "PAID AT PAID AT CREATED AT" at bounding box center [631, 304] width 680 height 25
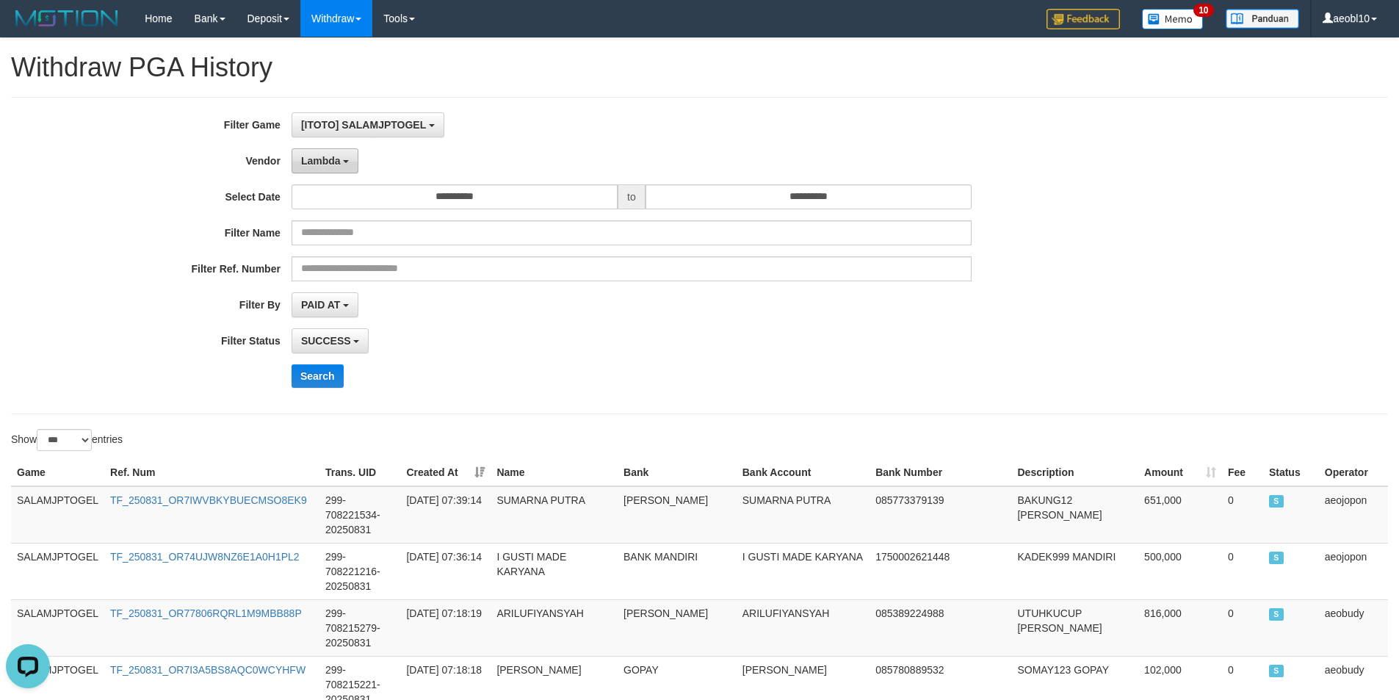
click at [316, 161] on span "Lambda" at bounding box center [321, 161] width 40 height 12
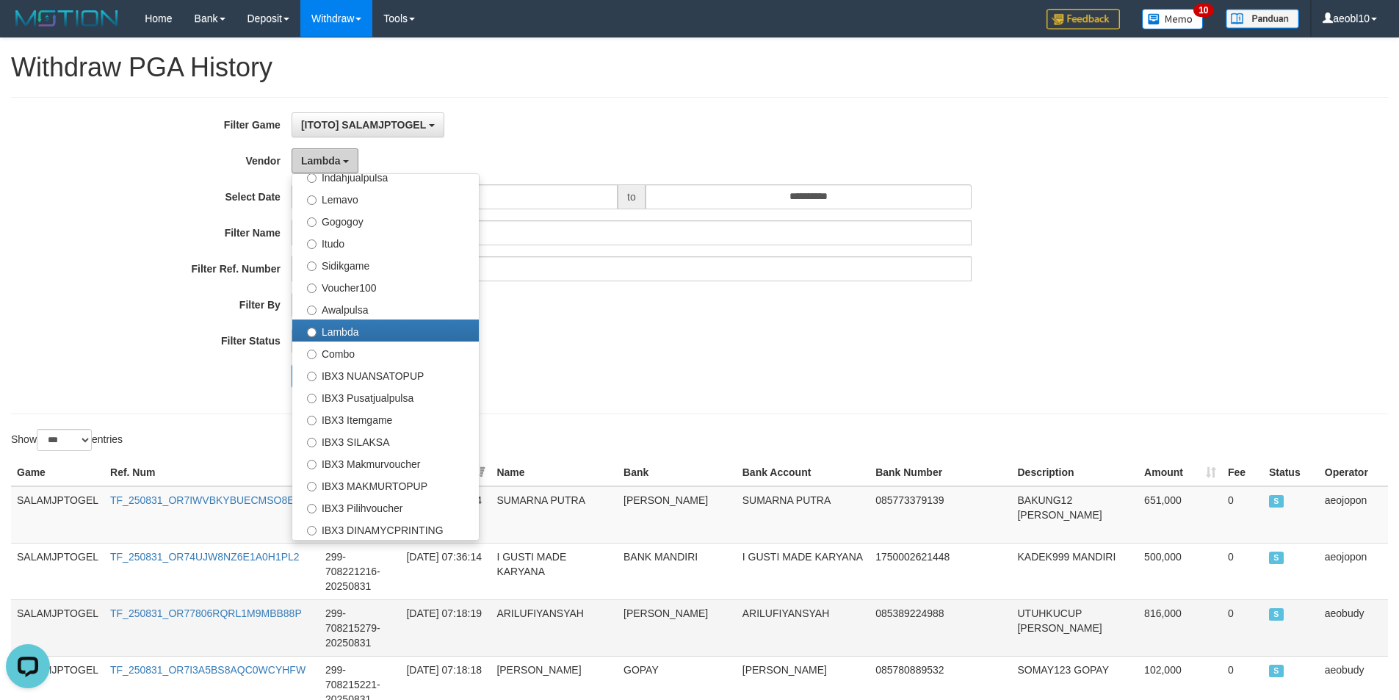
scroll to position [73, 0]
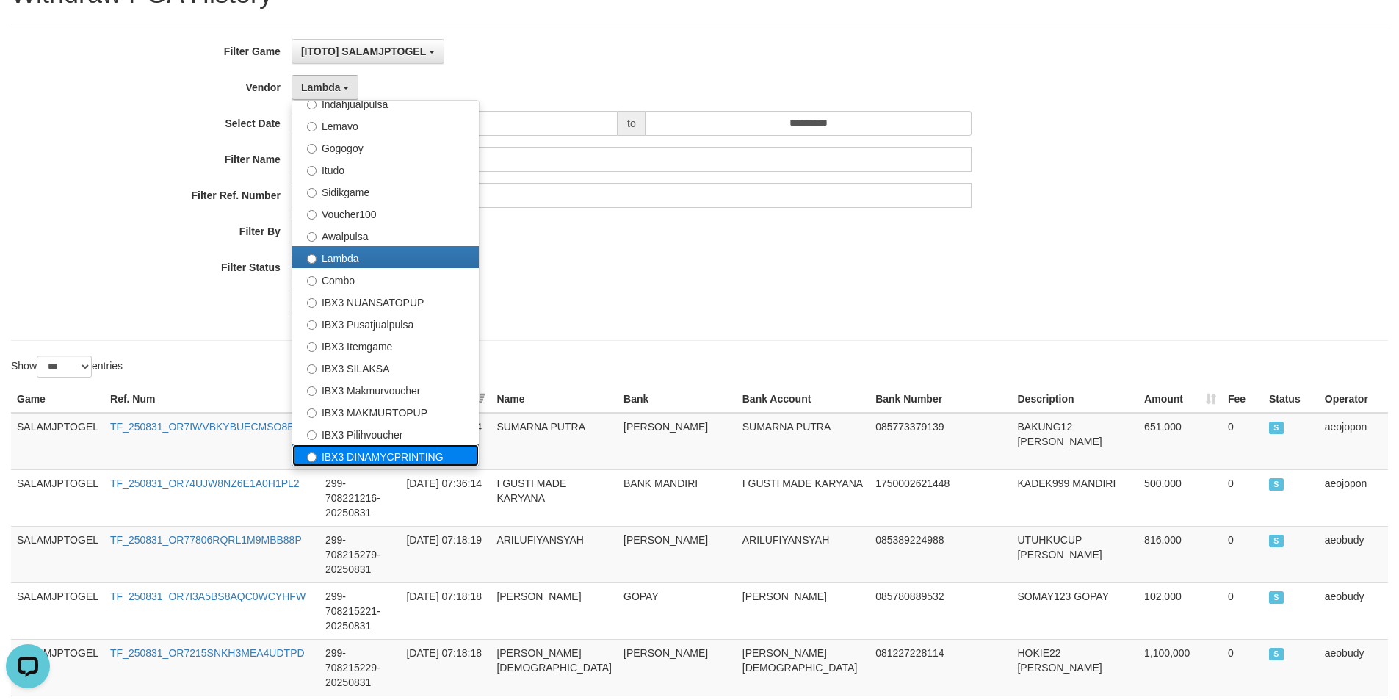
click at [392, 454] on label "IBX3 DINAMYCPRINTING" at bounding box center [385, 455] width 186 height 22
select select "**********"
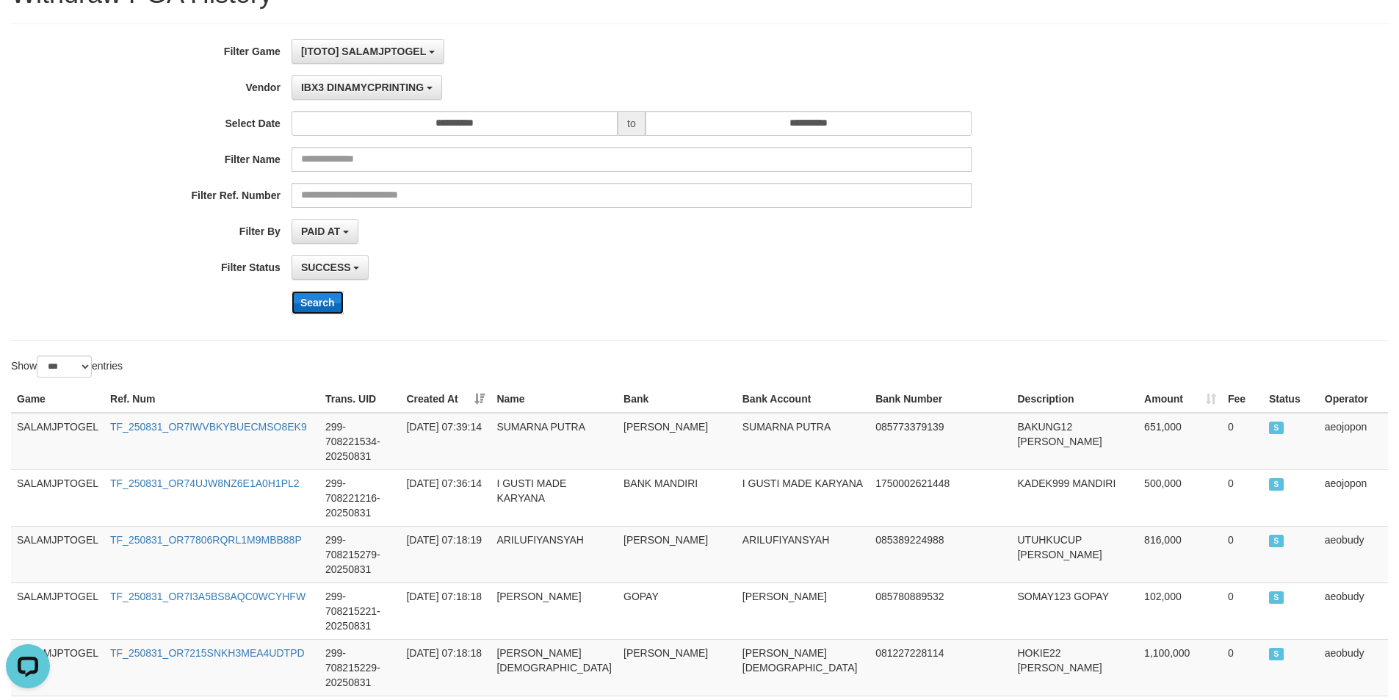
click at [320, 297] on button "Search" at bounding box center [317, 302] width 52 height 23
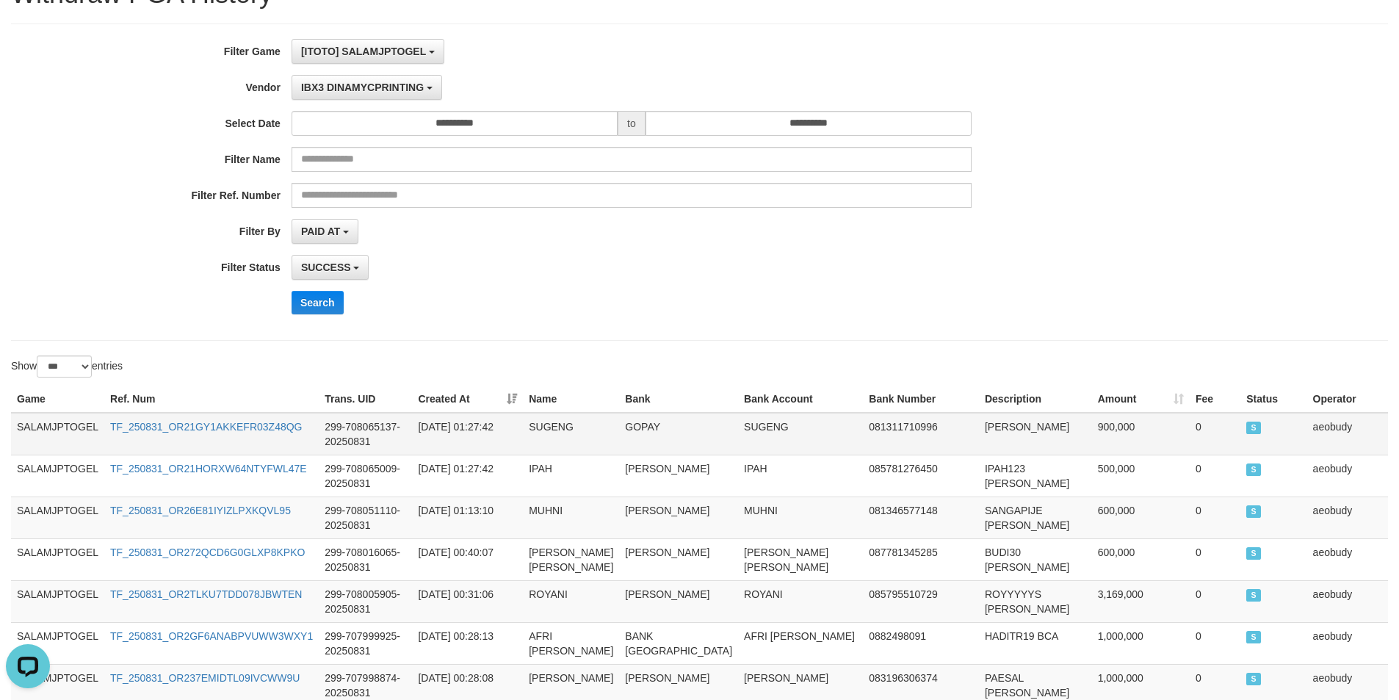
click at [36, 425] on td "SALAMJPTOGEL" at bounding box center [57, 434] width 93 height 43
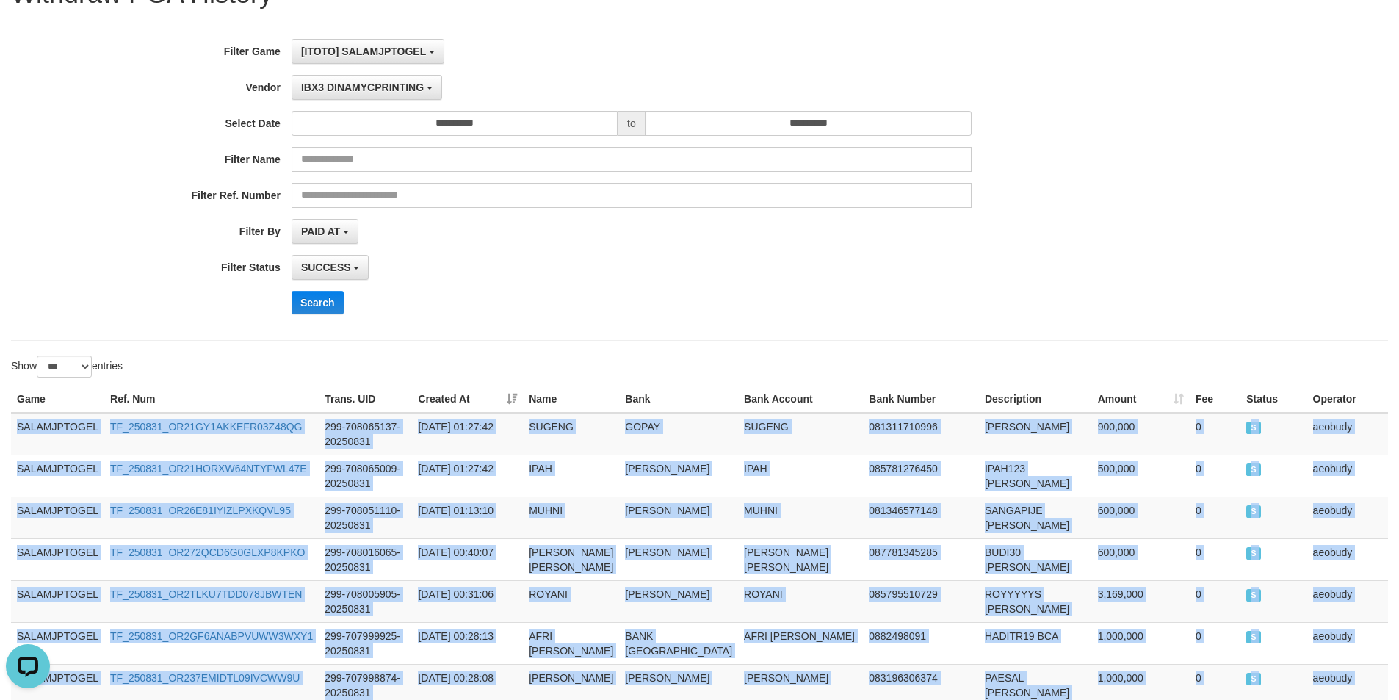
scroll to position [435, 0]
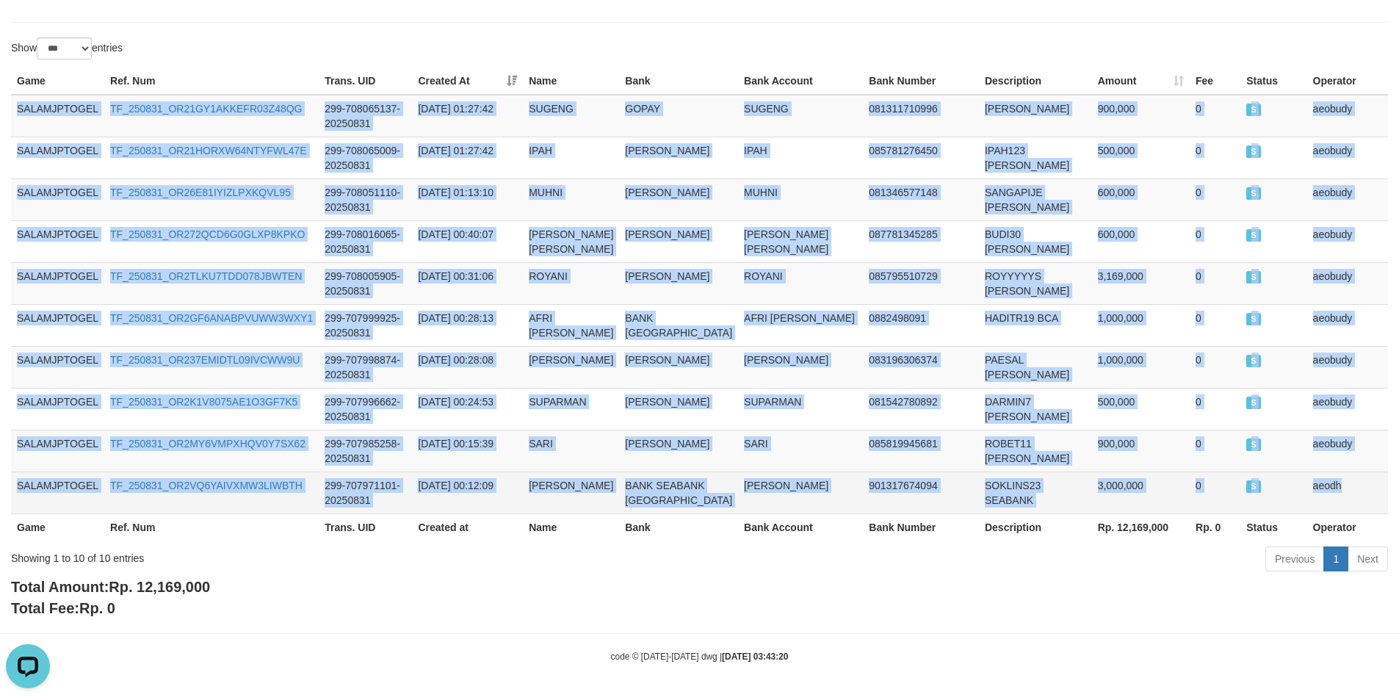
drag, startPoint x: 36, startPoint y: 425, endPoint x: 1350, endPoint y: 465, distance: 1314.7
click at [1350, 465] on tbody "SALAMJPTOGEL TF_250831_OR21GY1AKKEFR03Z48QG 299-708065137-20250831 2025-08-31 0…" at bounding box center [699, 304] width 1376 height 419
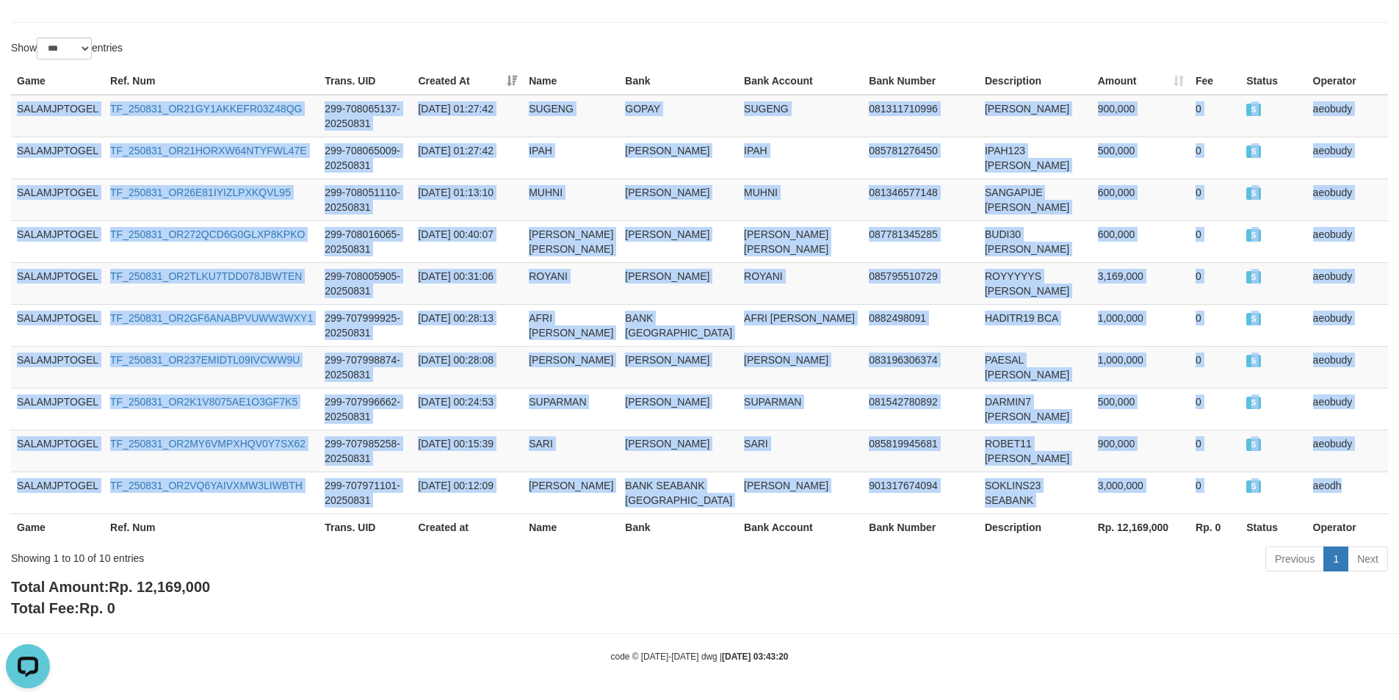
scroll to position [0, 0]
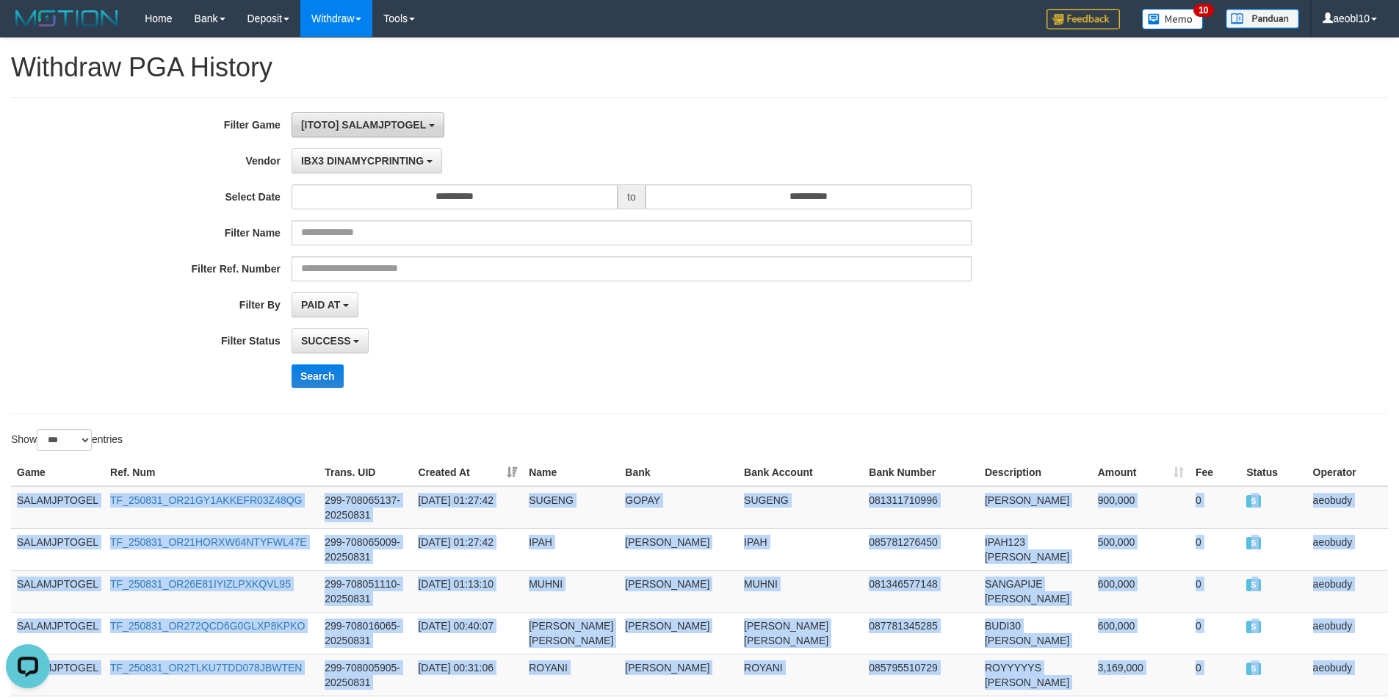
click at [380, 126] on span "[ITOTO] SALAMJPTOGEL" at bounding box center [363, 125] width 125 height 12
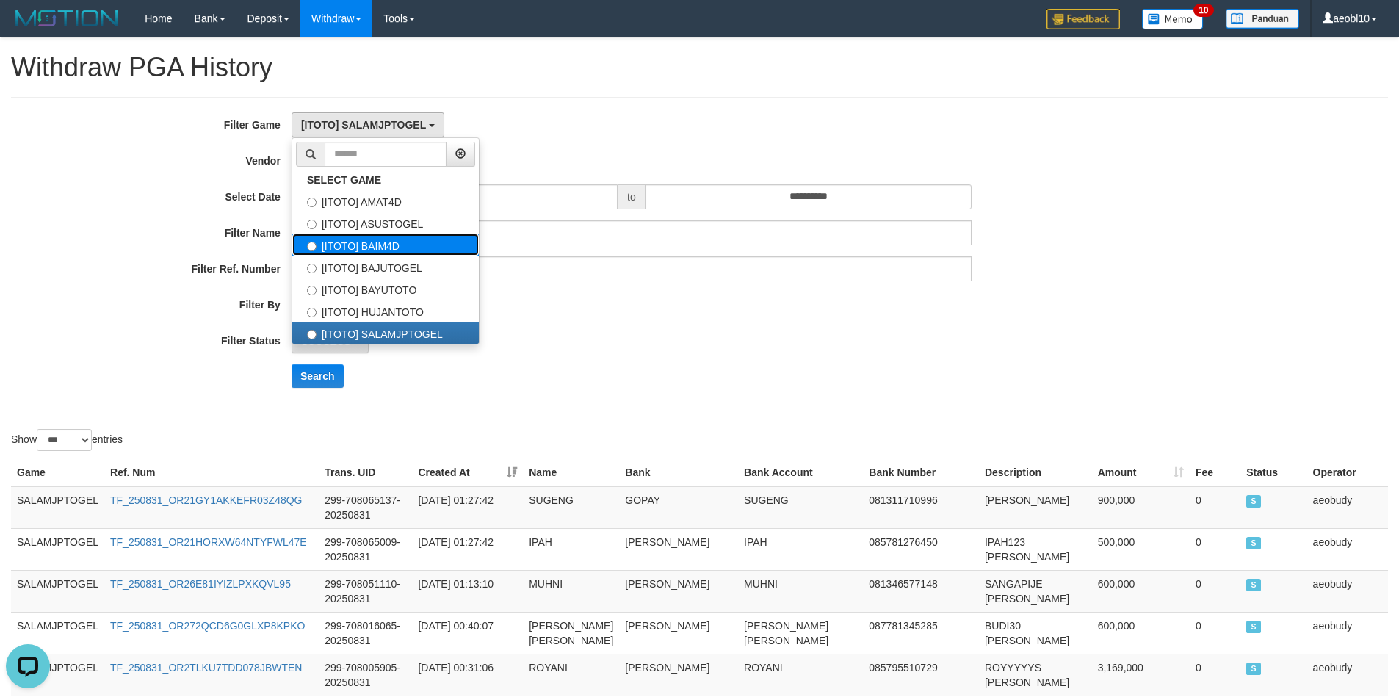
click at [399, 253] on label "[ITOTO] BAIM4D" at bounding box center [385, 244] width 186 height 22
select select "***"
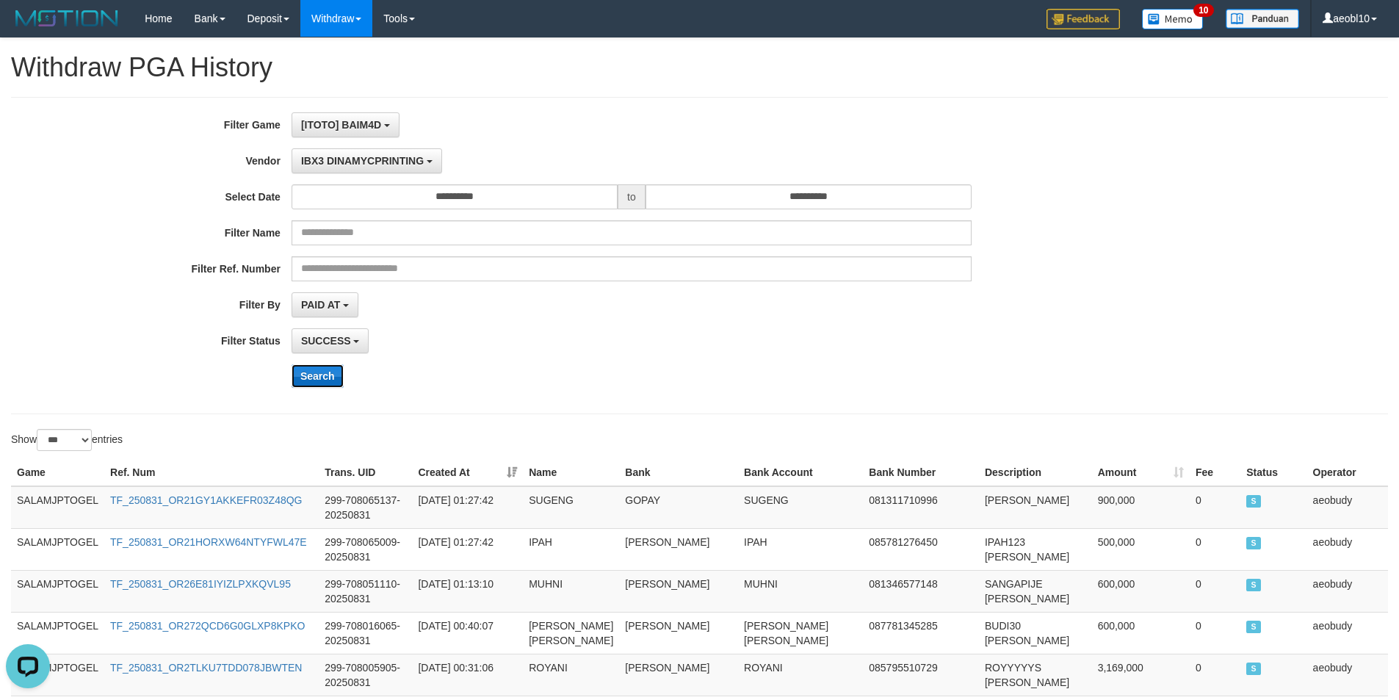
click at [319, 369] on button "Search" at bounding box center [317, 375] width 52 height 23
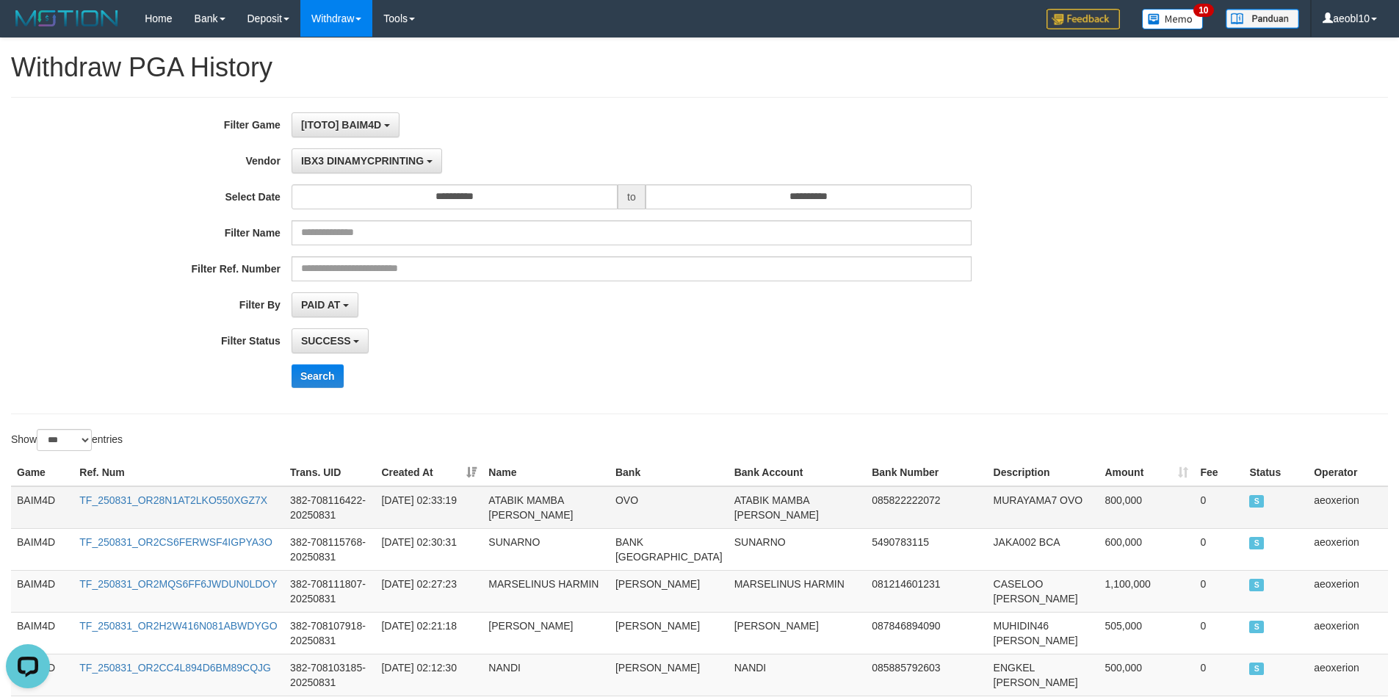
click at [28, 499] on td "BAIM4D" at bounding box center [42, 507] width 62 height 43
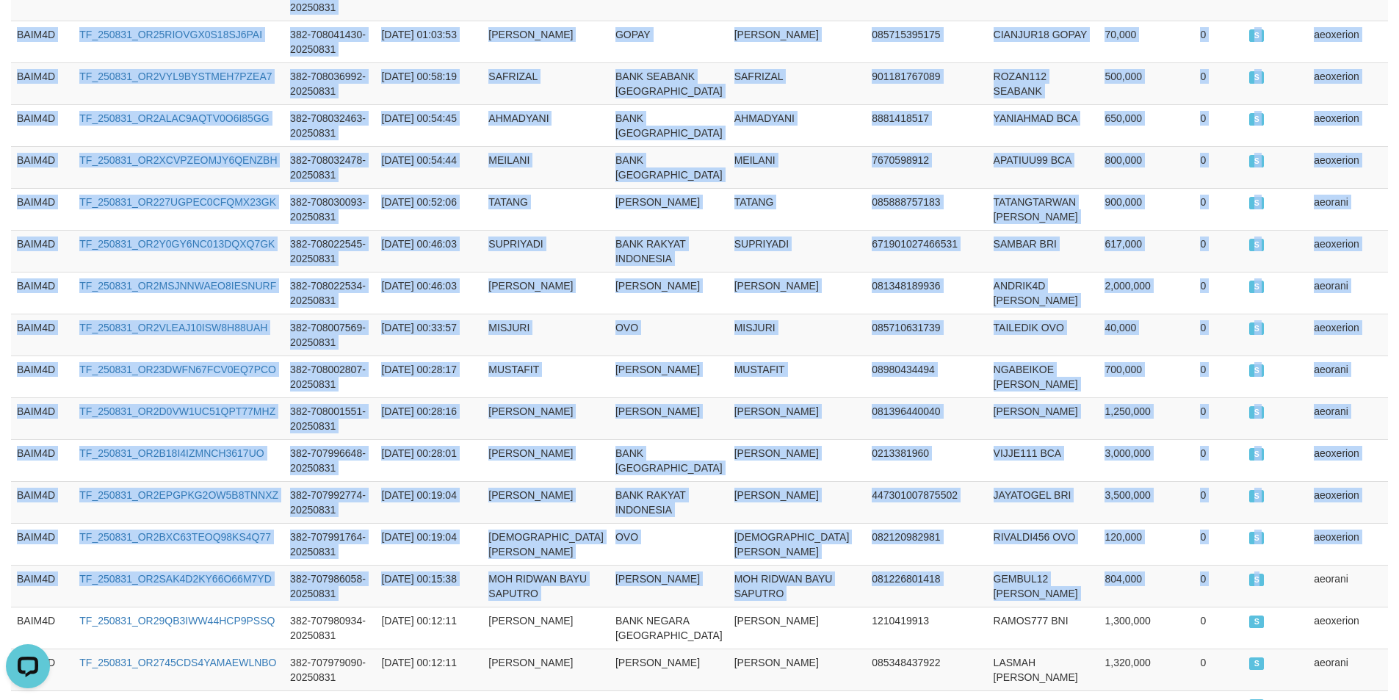
scroll to position [1984, 0]
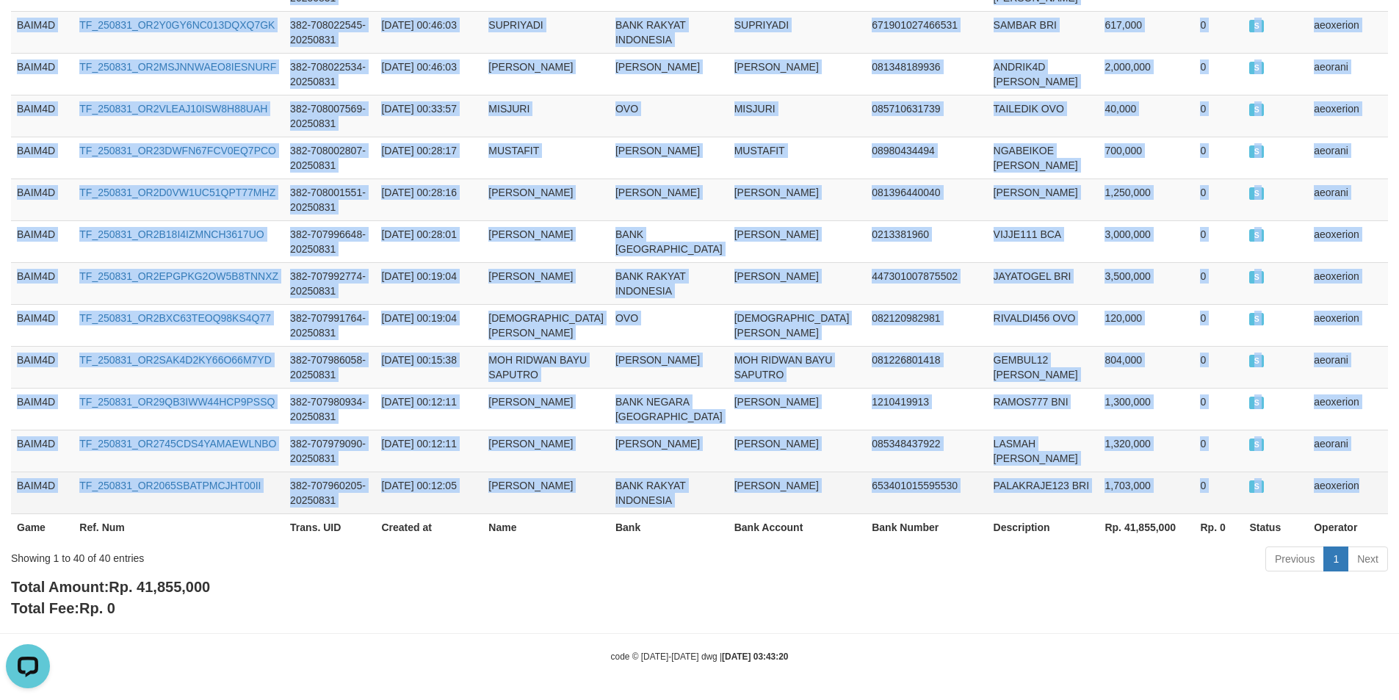
drag, startPoint x: 28, startPoint y: 498, endPoint x: 1379, endPoint y: 483, distance: 1351.6
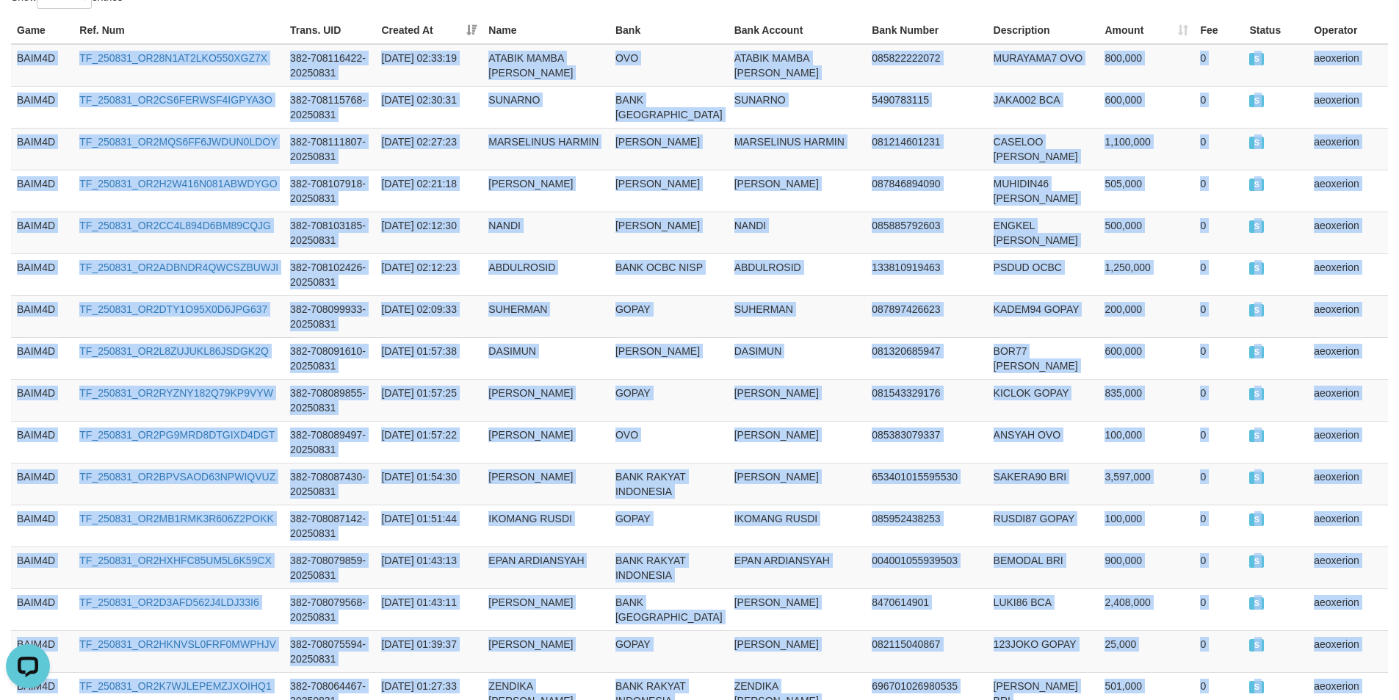
scroll to position [0, 0]
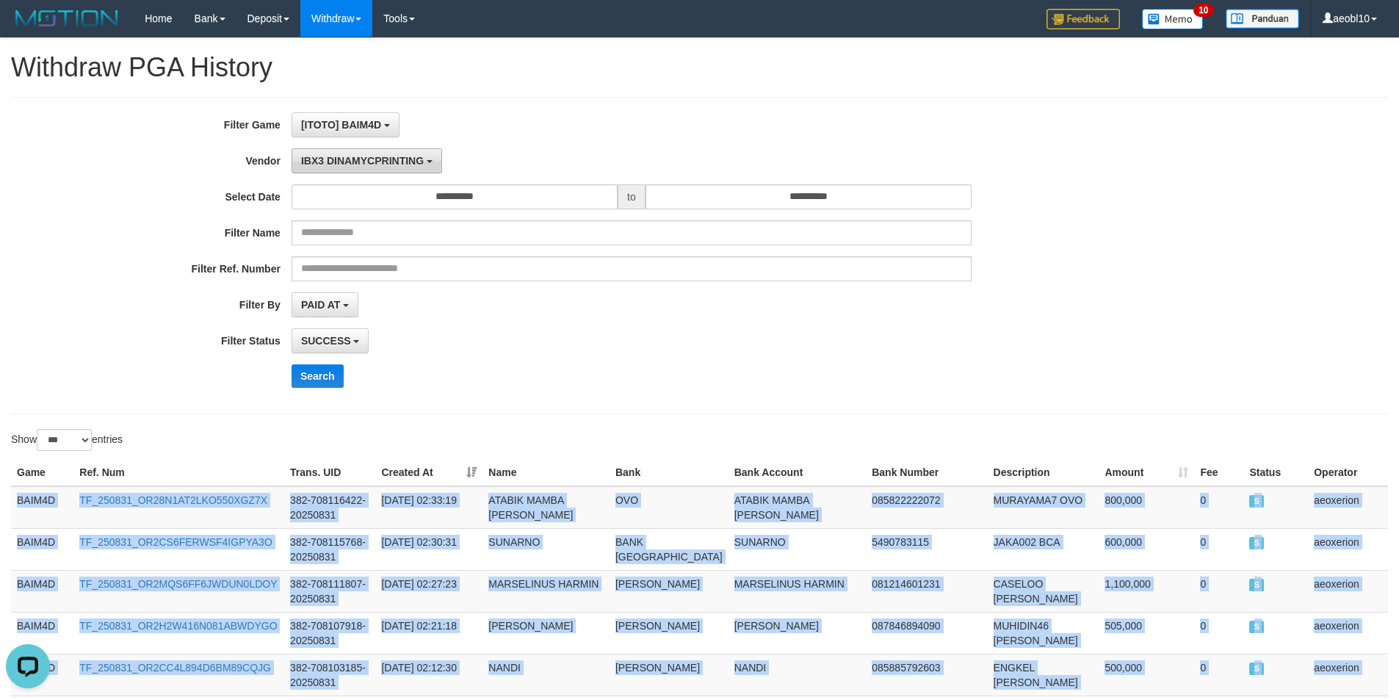
click at [368, 168] on button "IBX3 DINAMYCPRINTING" at bounding box center [366, 160] width 150 height 25
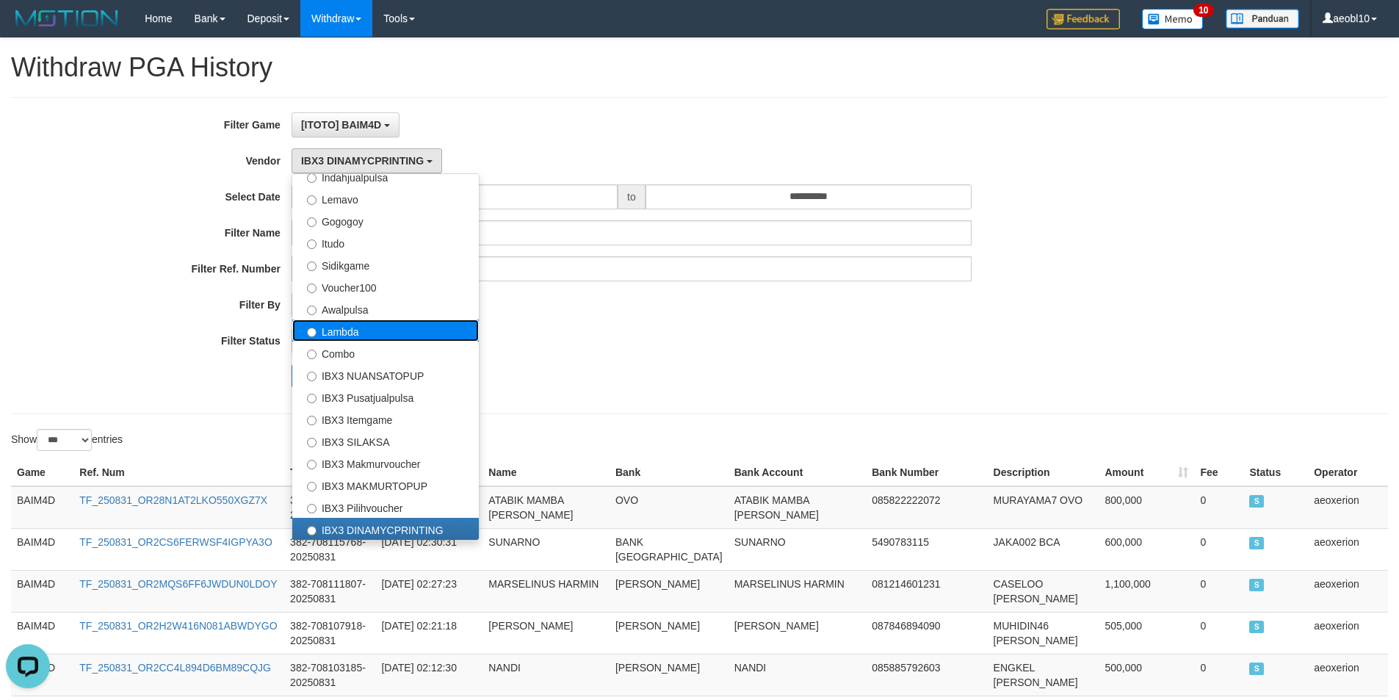
click at [358, 331] on label "Lambda" at bounding box center [385, 330] width 186 height 22
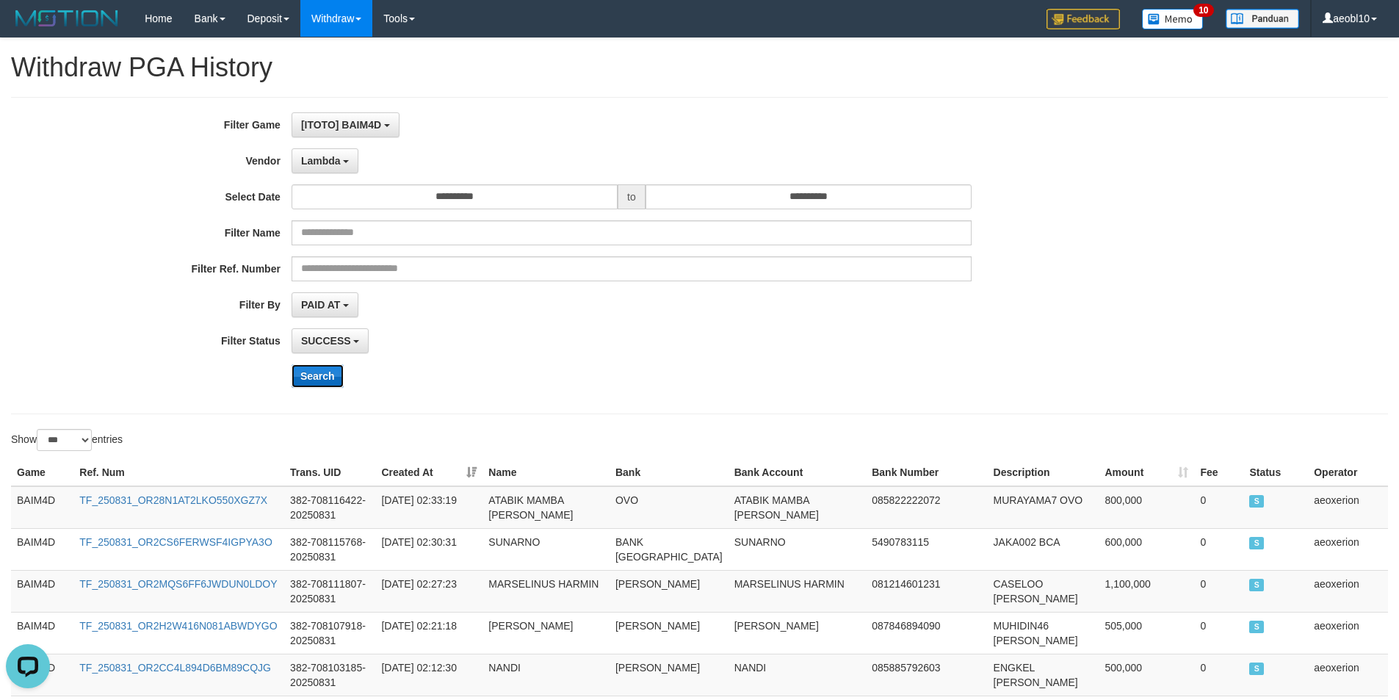
click at [319, 374] on button "Search" at bounding box center [317, 375] width 52 height 23
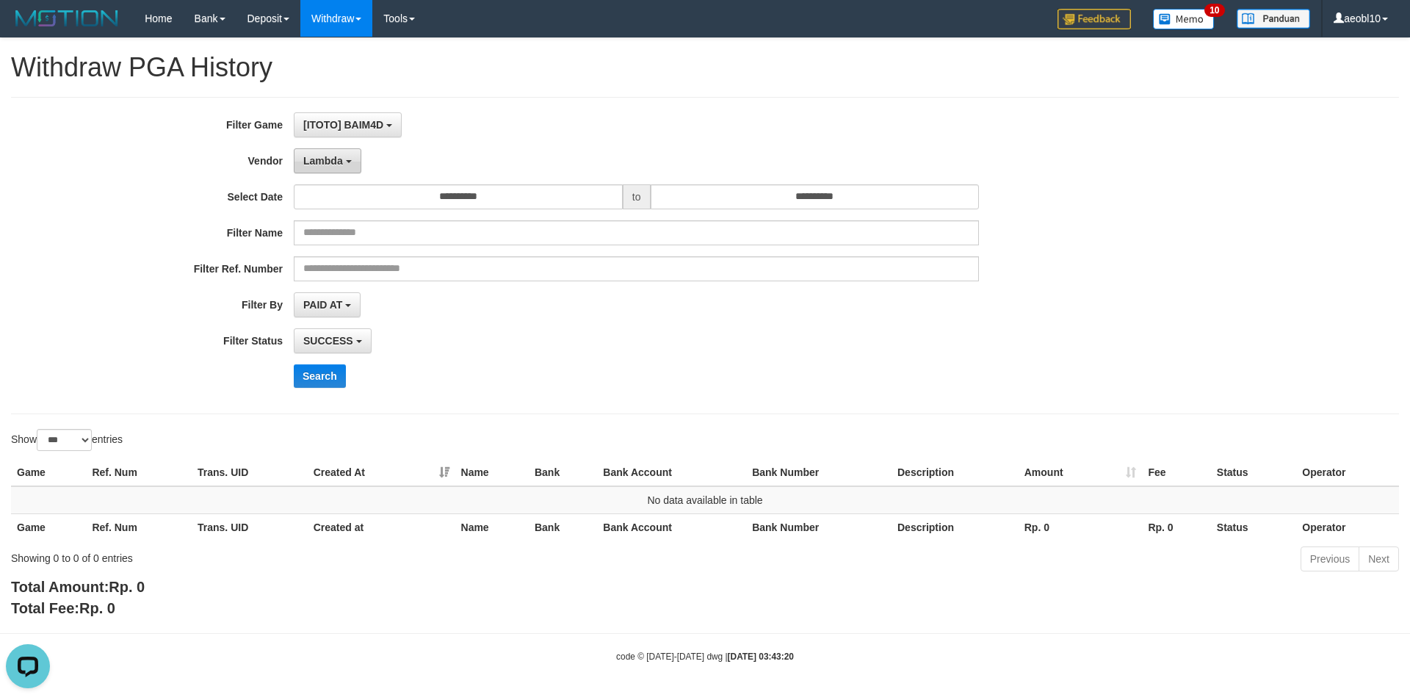
click at [342, 161] on span "Lambda" at bounding box center [323, 161] width 40 height 12
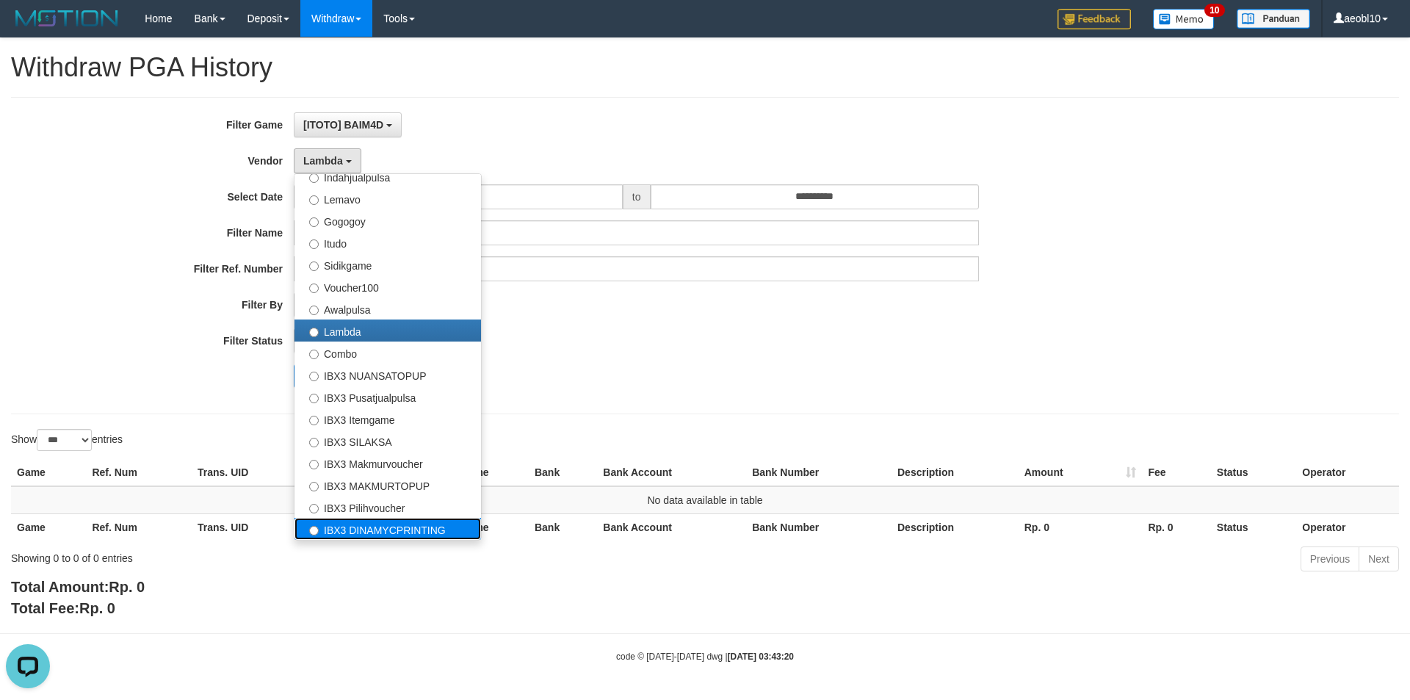
click at [403, 534] on label "IBX3 DINAMYCPRINTING" at bounding box center [387, 529] width 186 height 22
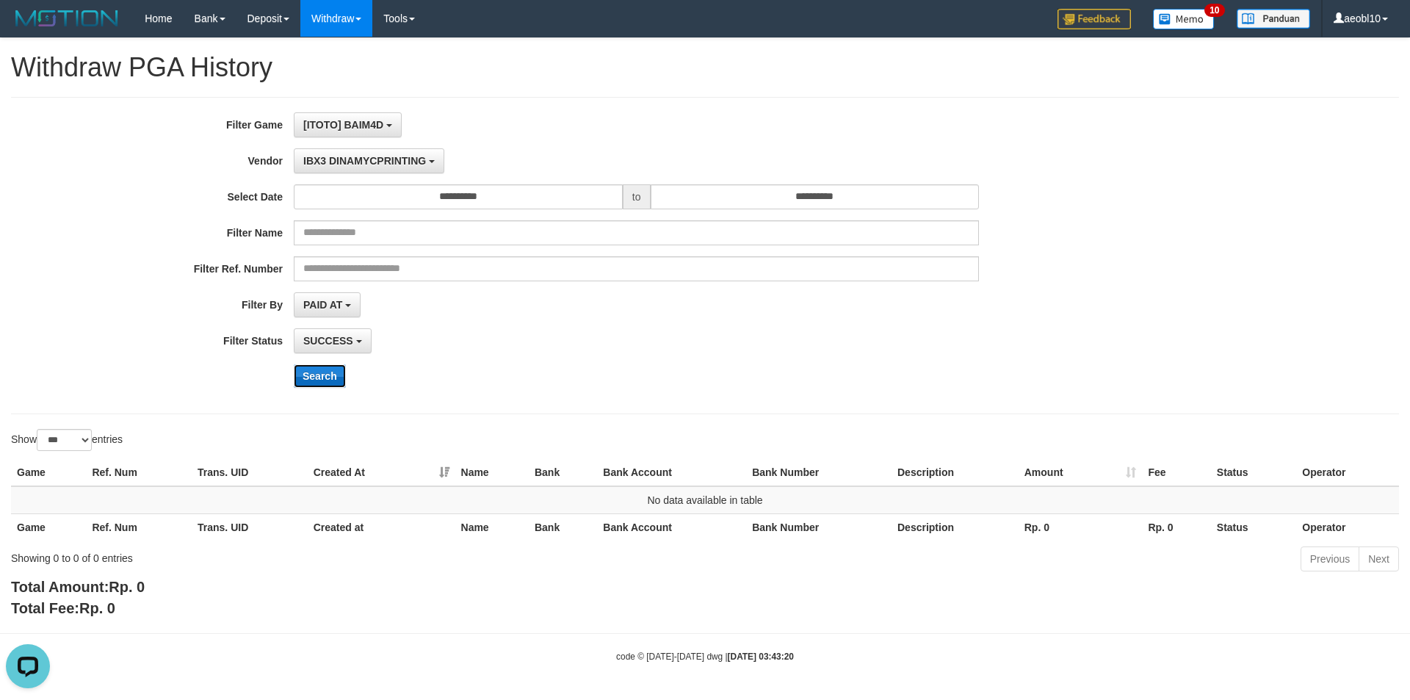
click at [317, 379] on button "Search" at bounding box center [320, 375] width 52 height 23
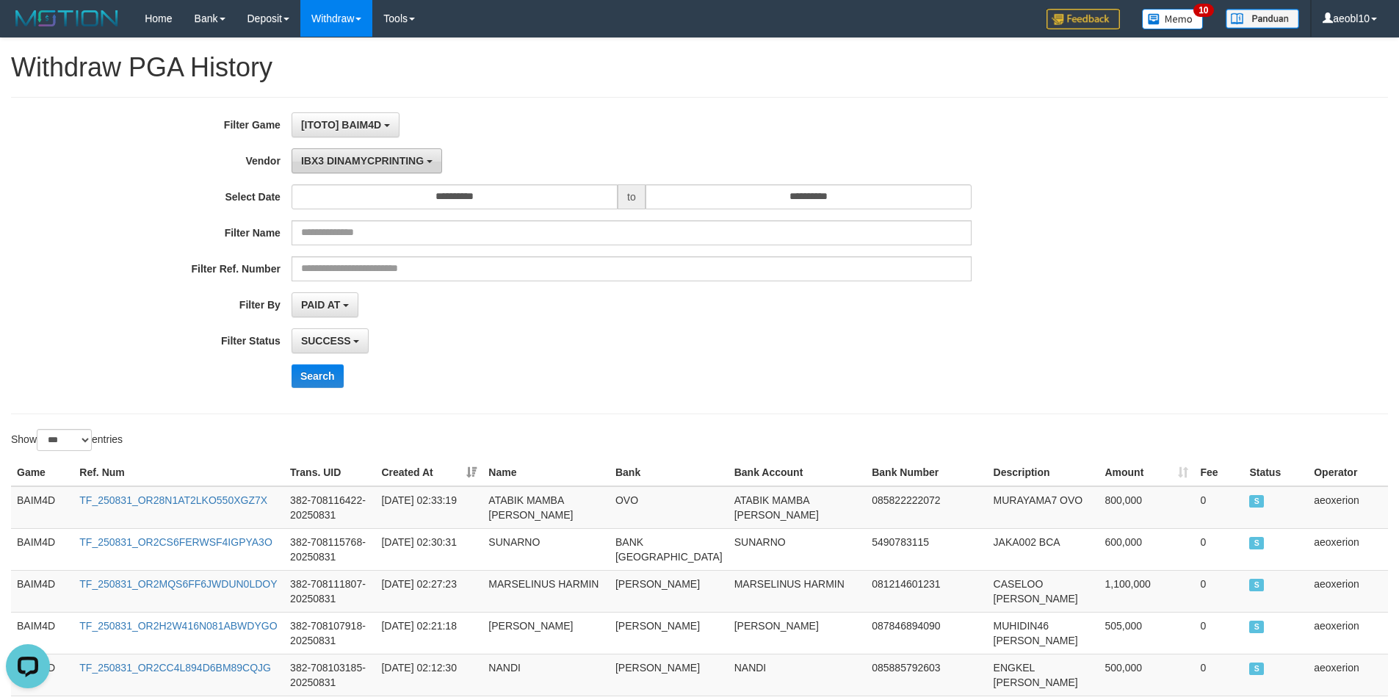
click at [351, 155] on span "IBX3 DINAMYCPRINTING" at bounding box center [362, 161] width 123 height 12
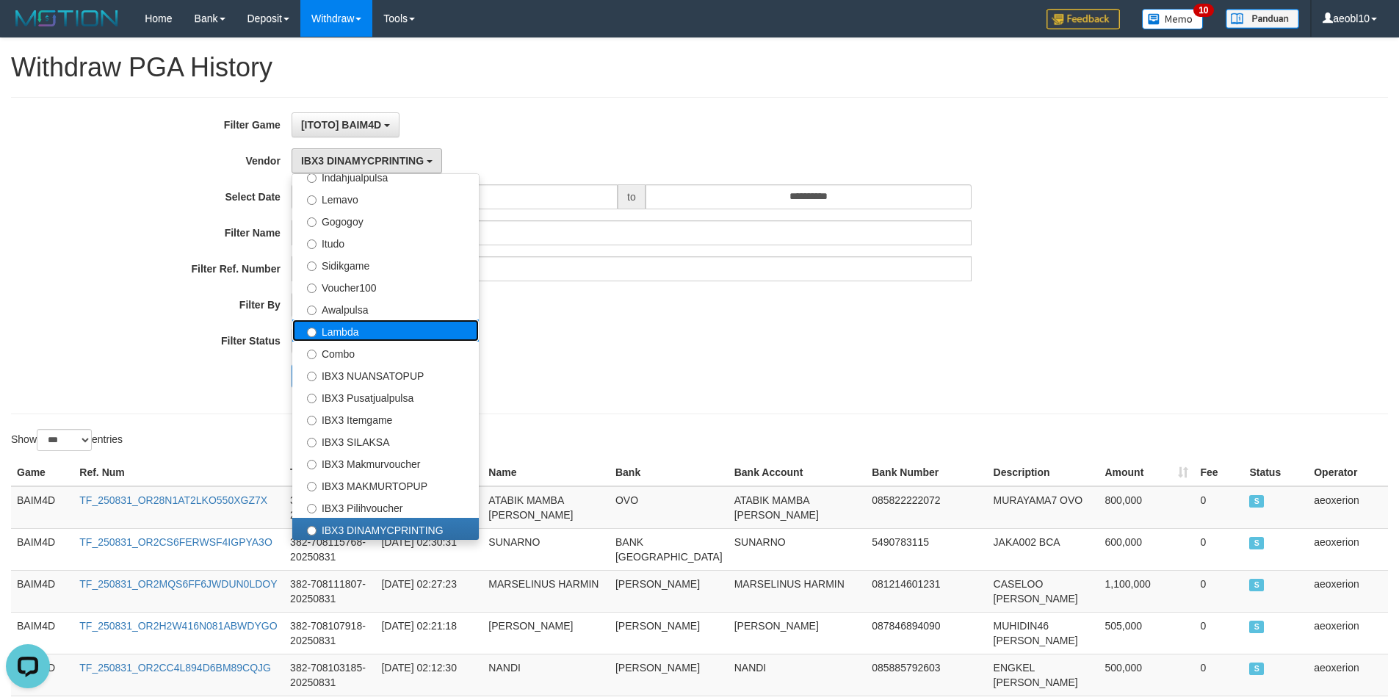
click at [358, 333] on label "Lambda" at bounding box center [385, 330] width 186 height 22
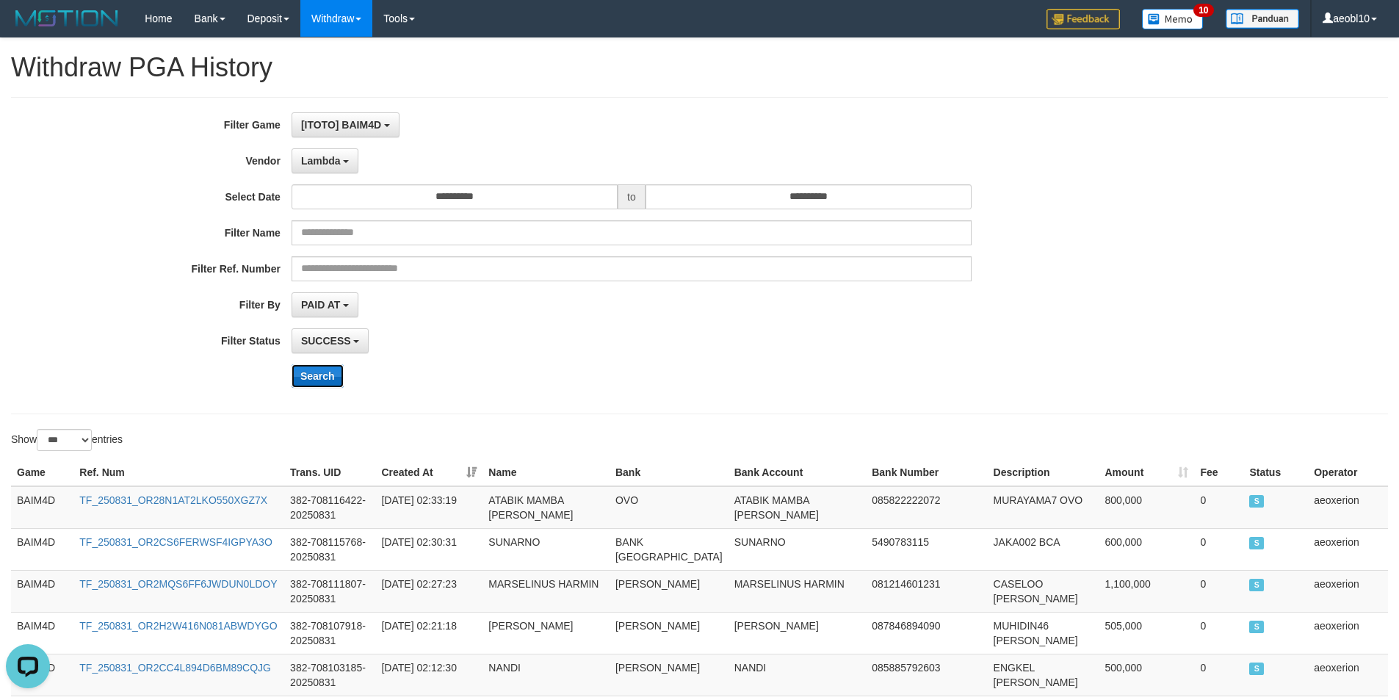
click at [314, 373] on button "Search" at bounding box center [317, 375] width 52 height 23
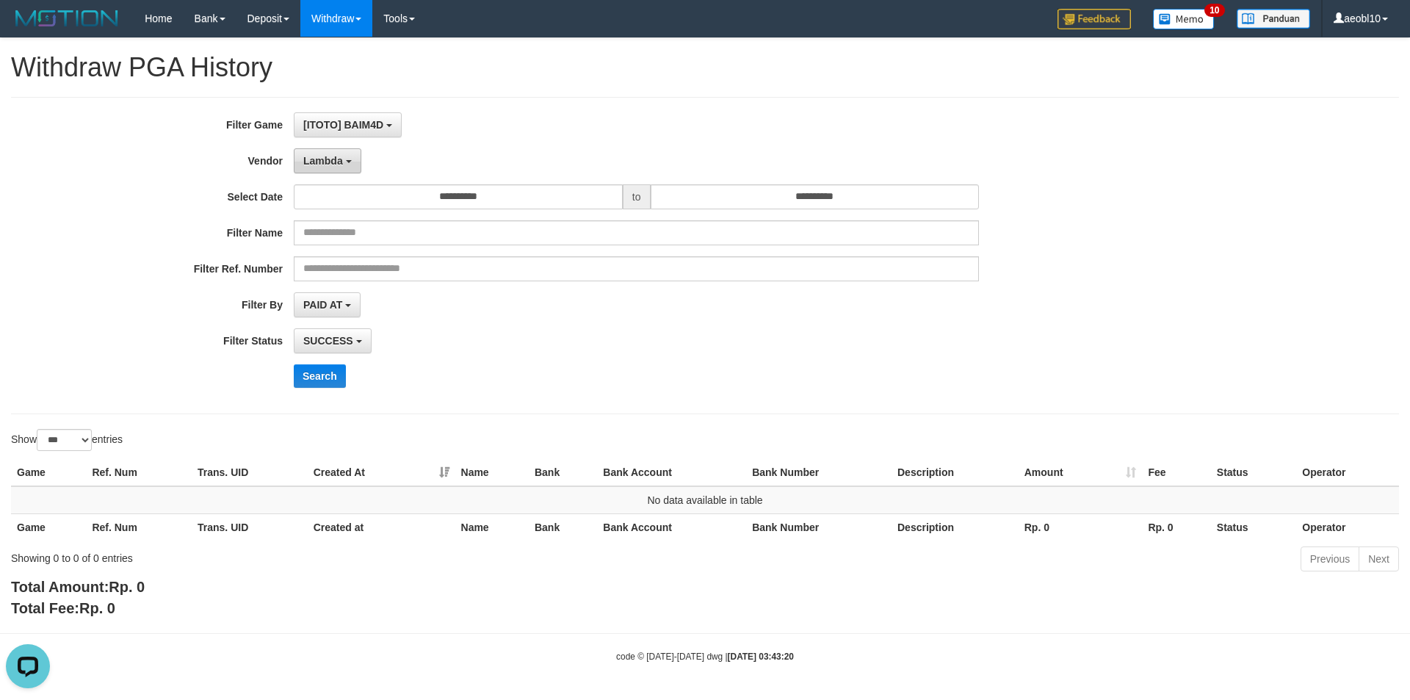
drag, startPoint x: 284, startPoint y: 153, endPoint x: 341, endPoint y: 165, distance: 58.5
click at [291, 155] on label "Vendor" at bounding box center [147, 158] width 294 height 20
click at [341, 165] on span "Lambda" at bounding box center [323, 161] width 40 height 12
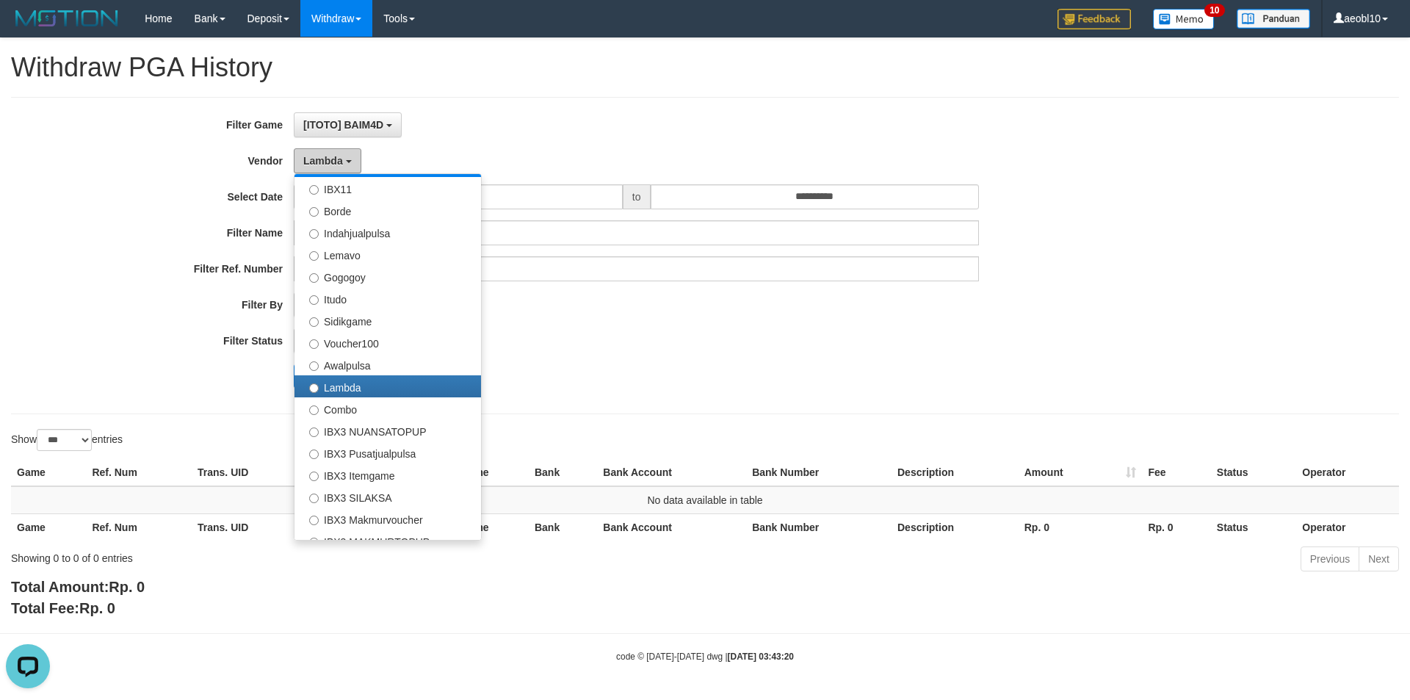
scroll to position [335, 0]
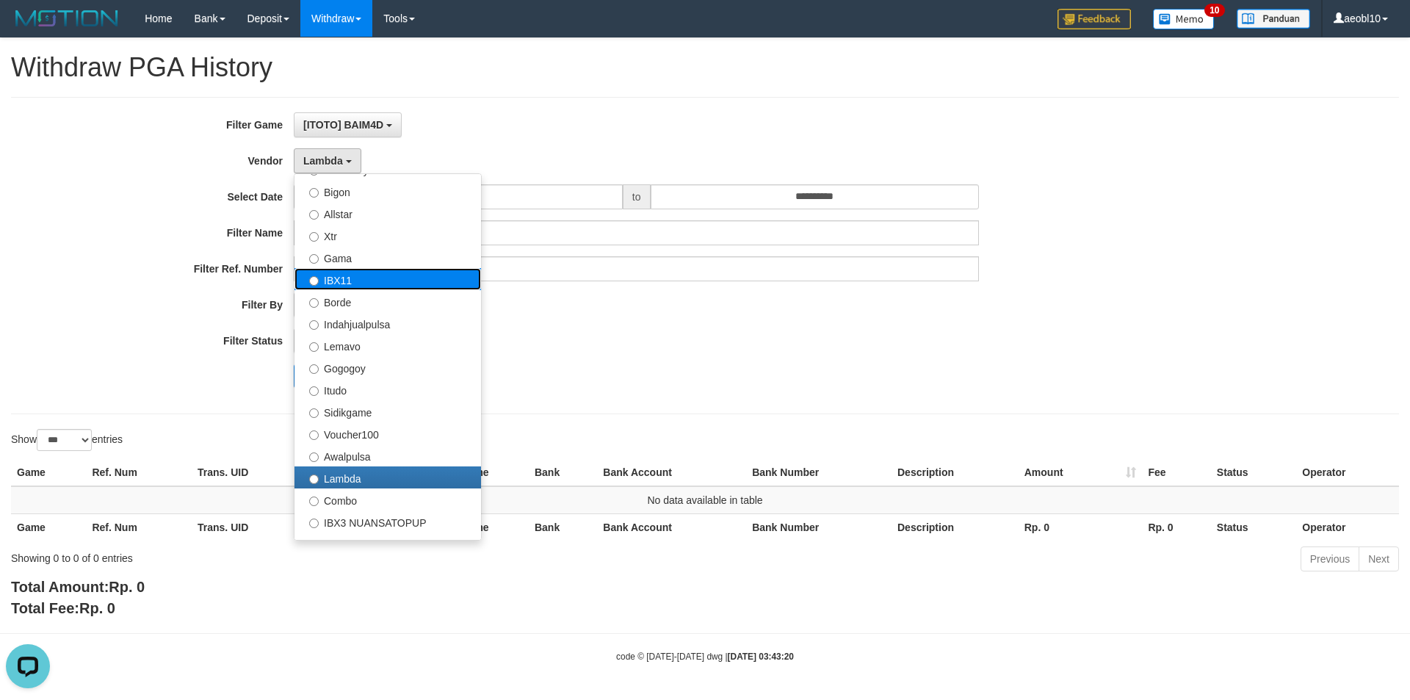
click at [359, 277] on label "IBX11" at bounding box center [387, 279] width 186 height 22
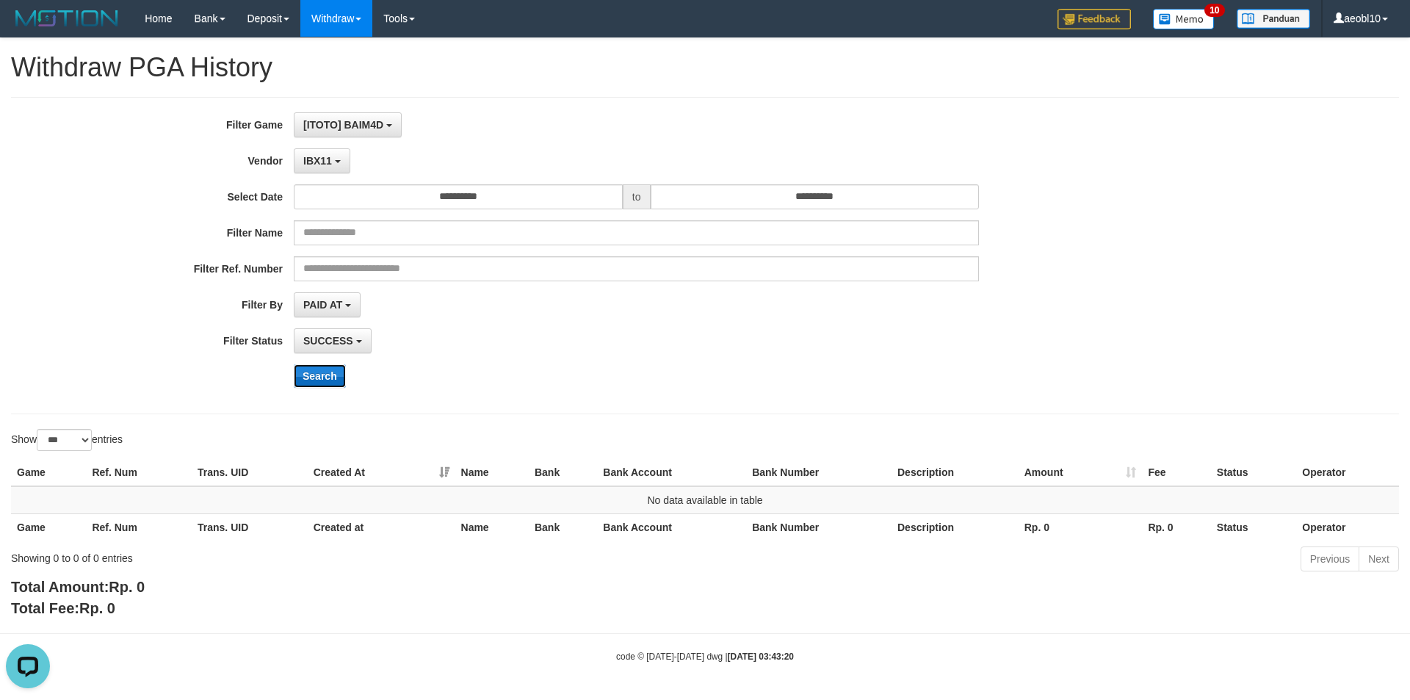
click at [330, 381] on button "Search" at bounding box center [320, 375] width 52 height 23
click at [322, 153] on button "IBX11" at bounding box center [322, 160] width 57 height 25
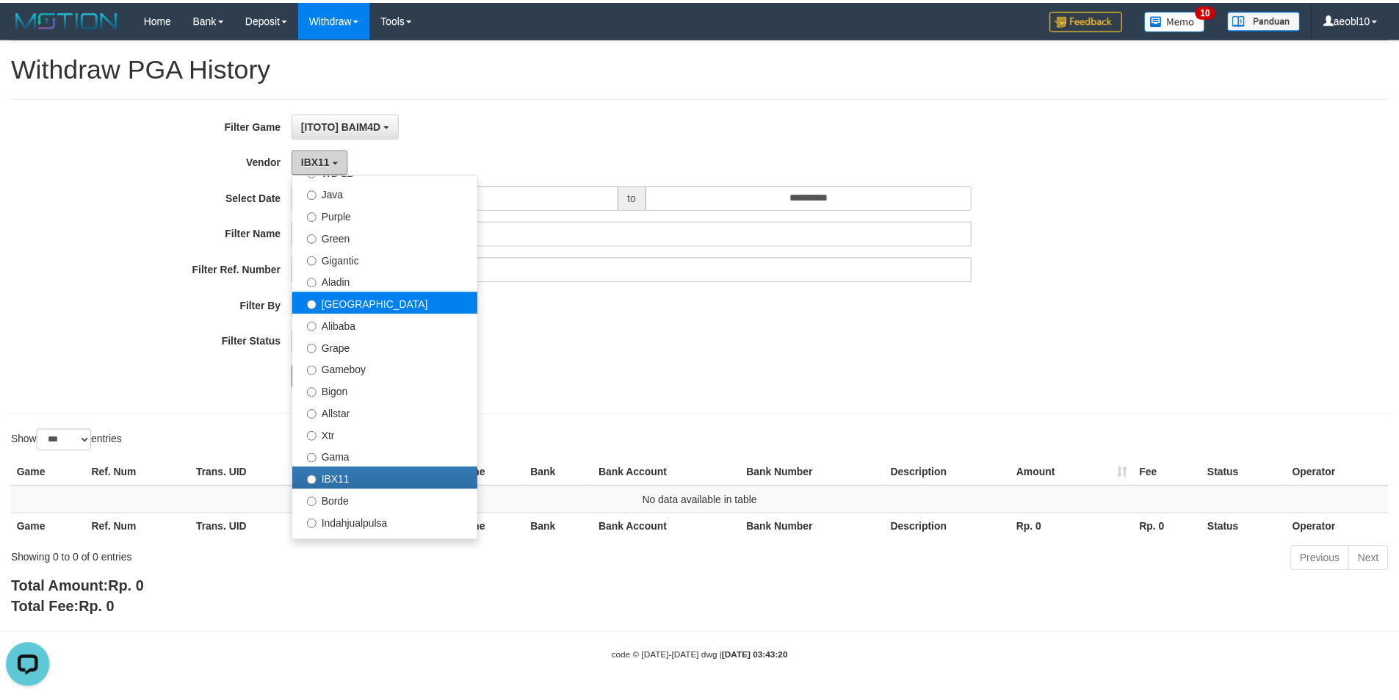
scroll to position [115, 0]
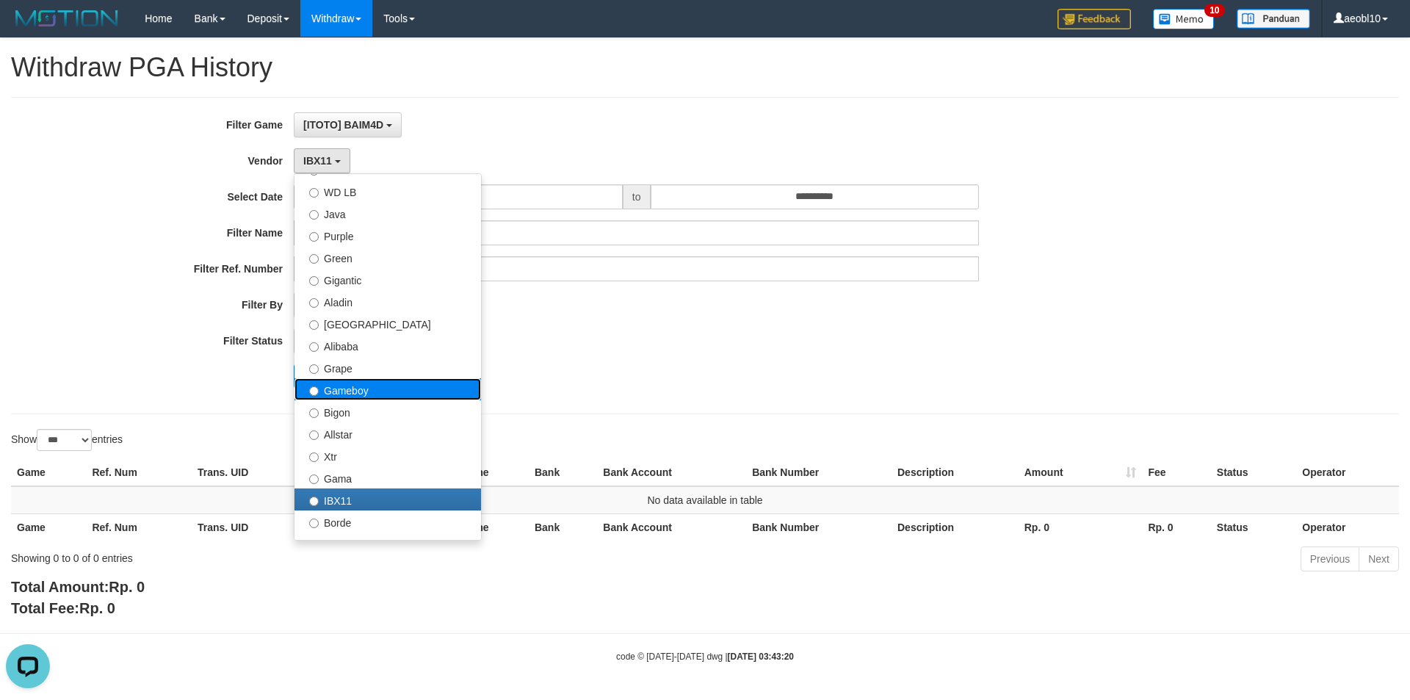
click at [359, 387] on label "Gameboy" at bounding box center [387, 389] width 186 height 22
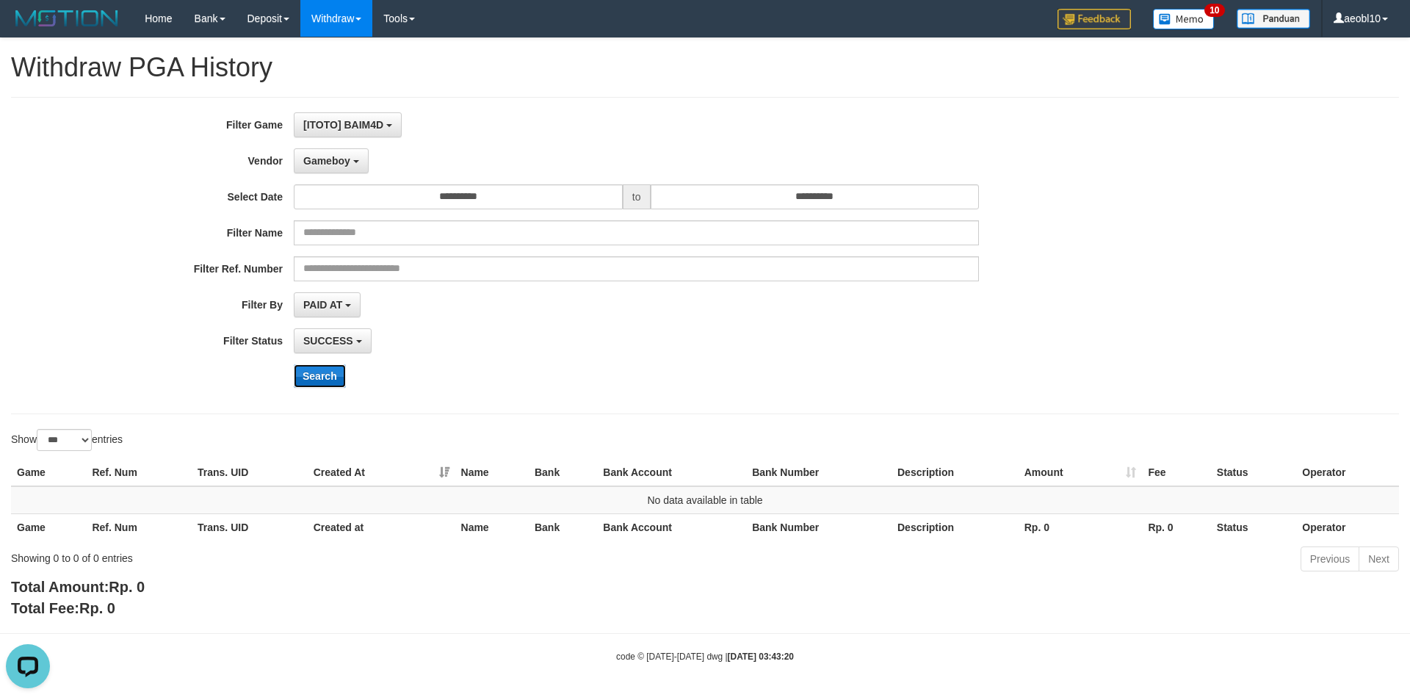
click at [320, 374] on button "Search" at bounding box center [320, 375] width 52 height 23
click at [344, 155] on span "Gameboy" at bounding box center [326, 161] width 47 height 12
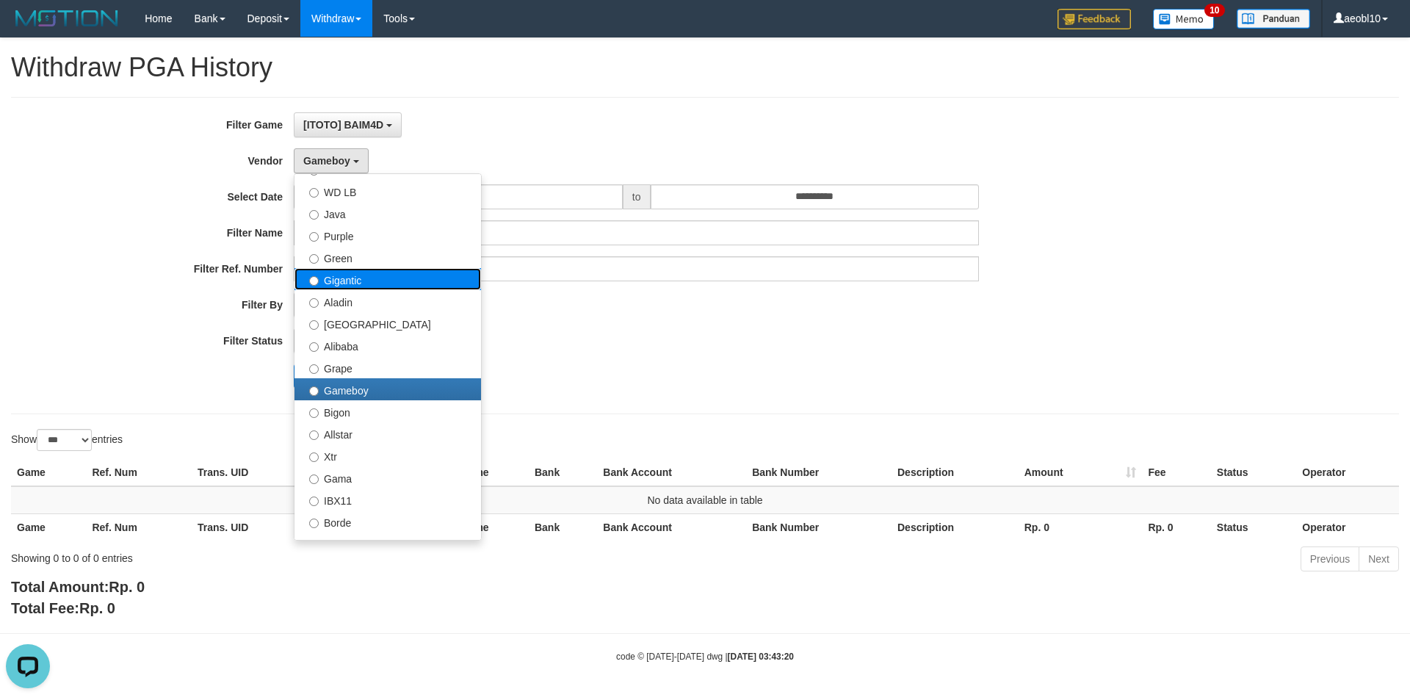
click at [367, 281] on label "Gigantic" at bounding box center [387, 279] width 186 height 22
select select "**********"
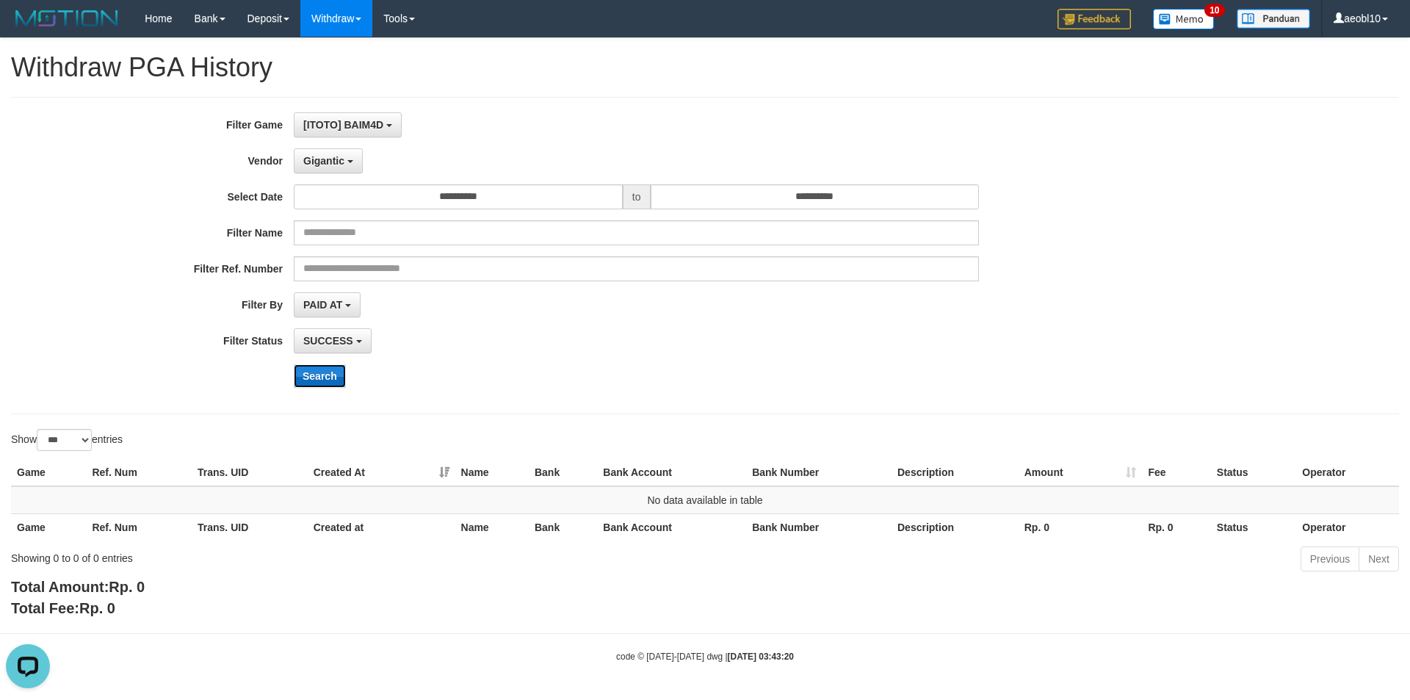
click at [321, 380] on button "Search" at bounding box center [320, 375] width 52 height 23
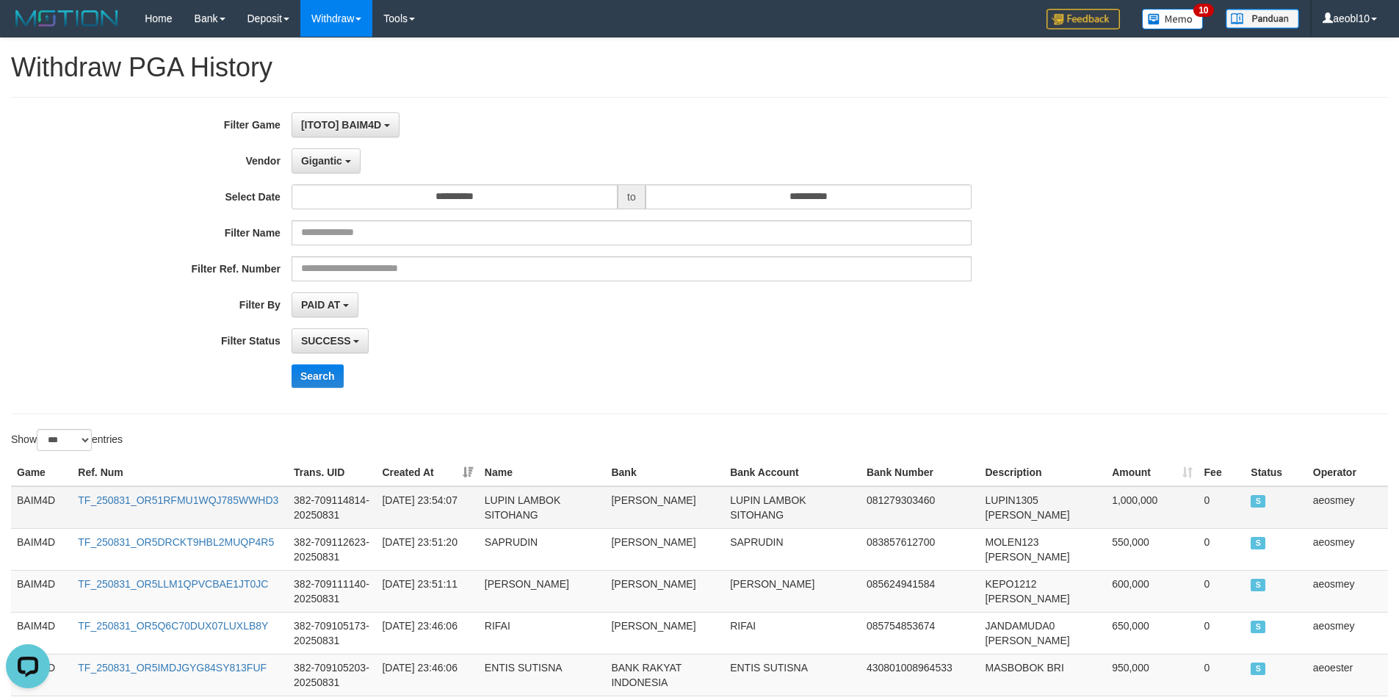
click at [27, 495] on td "BAIM4D" at bounding box center [41, 507] width 61 height 43
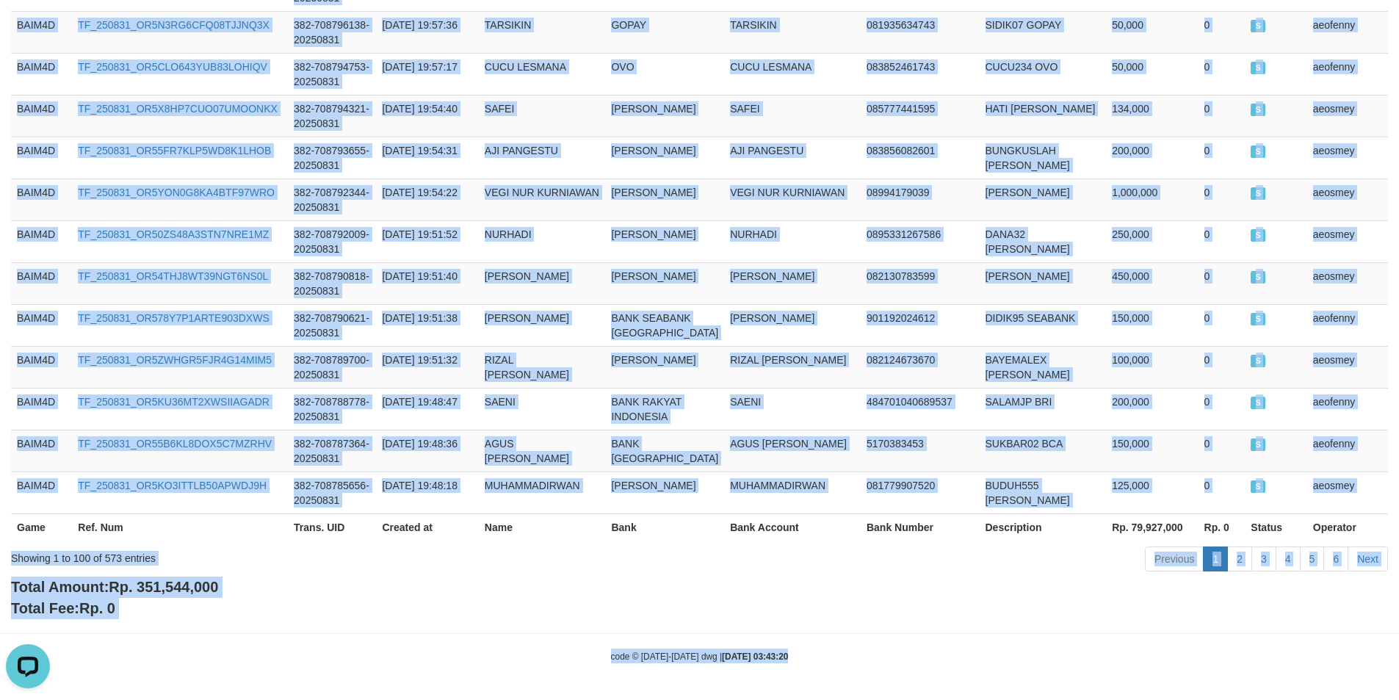
scroll to position [4730, 0]
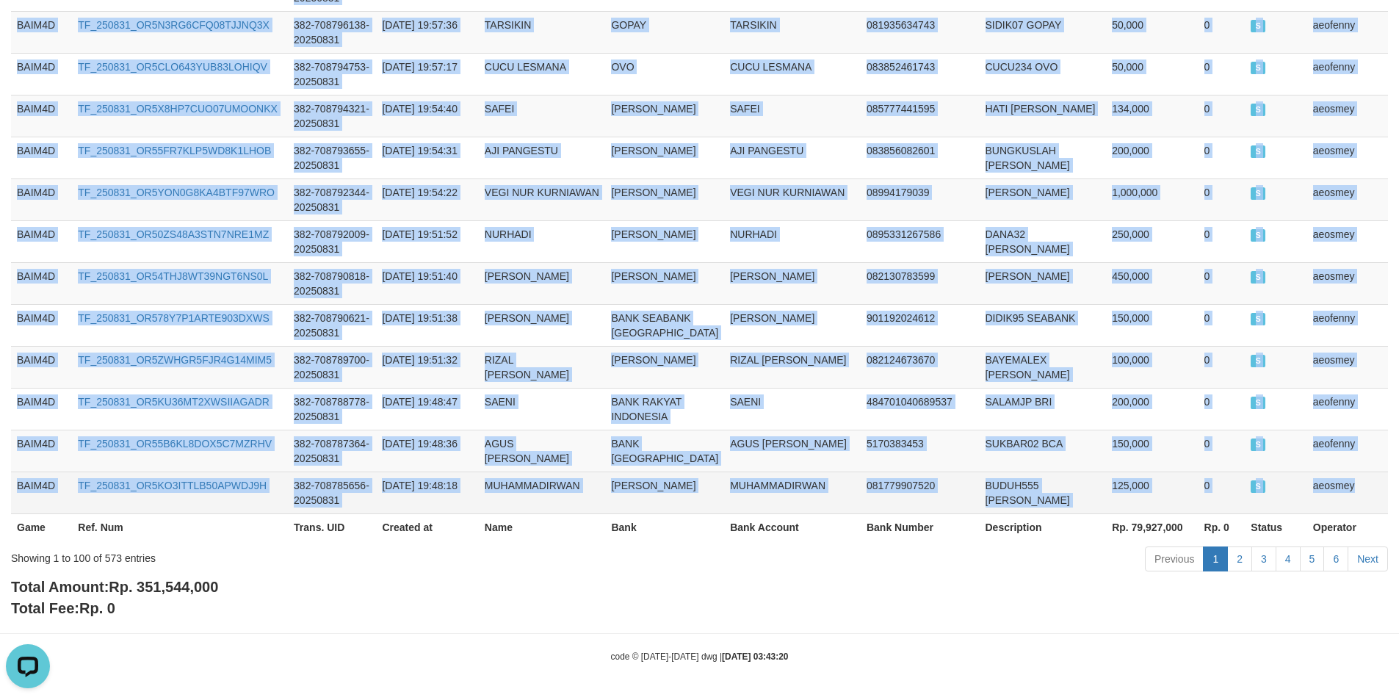
drag, startPoint x: 27, startPoint y: 495, endPoint x: 1359, endPoint y: 485, distance: 1331.7
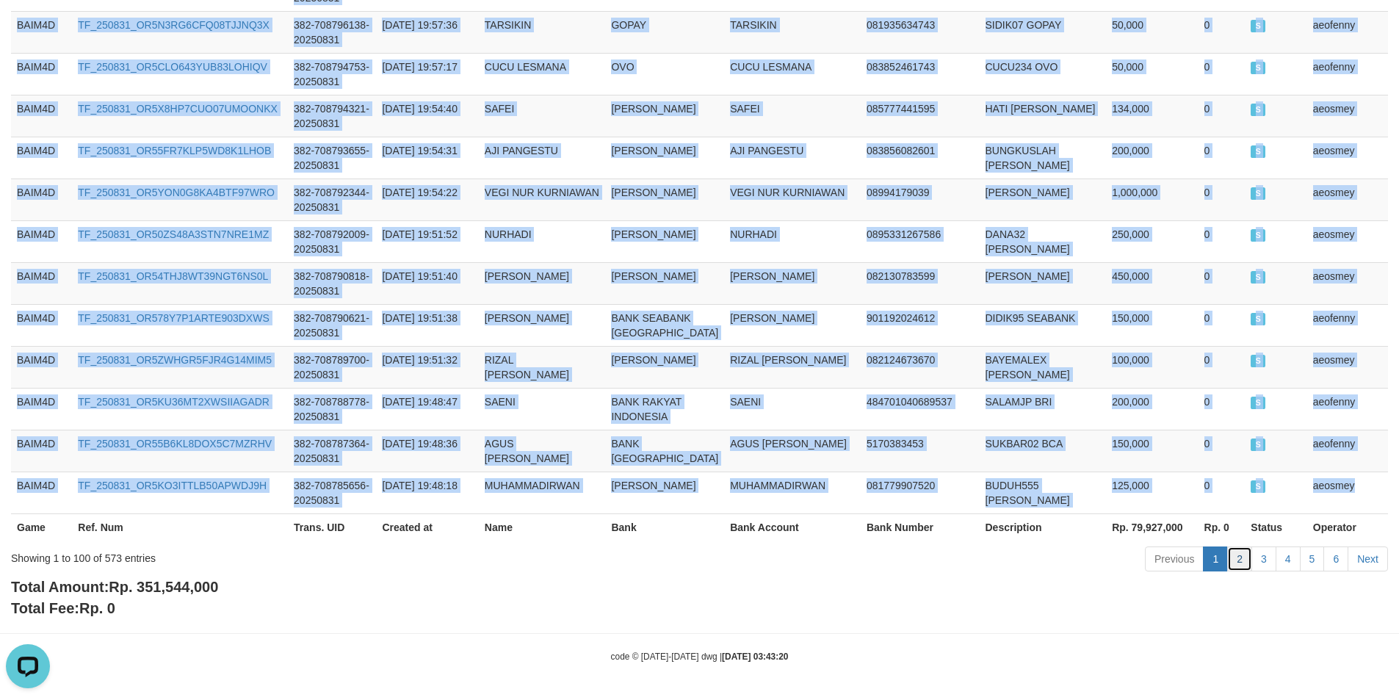
drag, startPoint x: 1241, startPoint y: 559, endPoint x: 1249, endPoint y: 551, distance: 11.4
click at [1241, 558] on link "2" at bounding box center [1239, 558] width 25 height 25
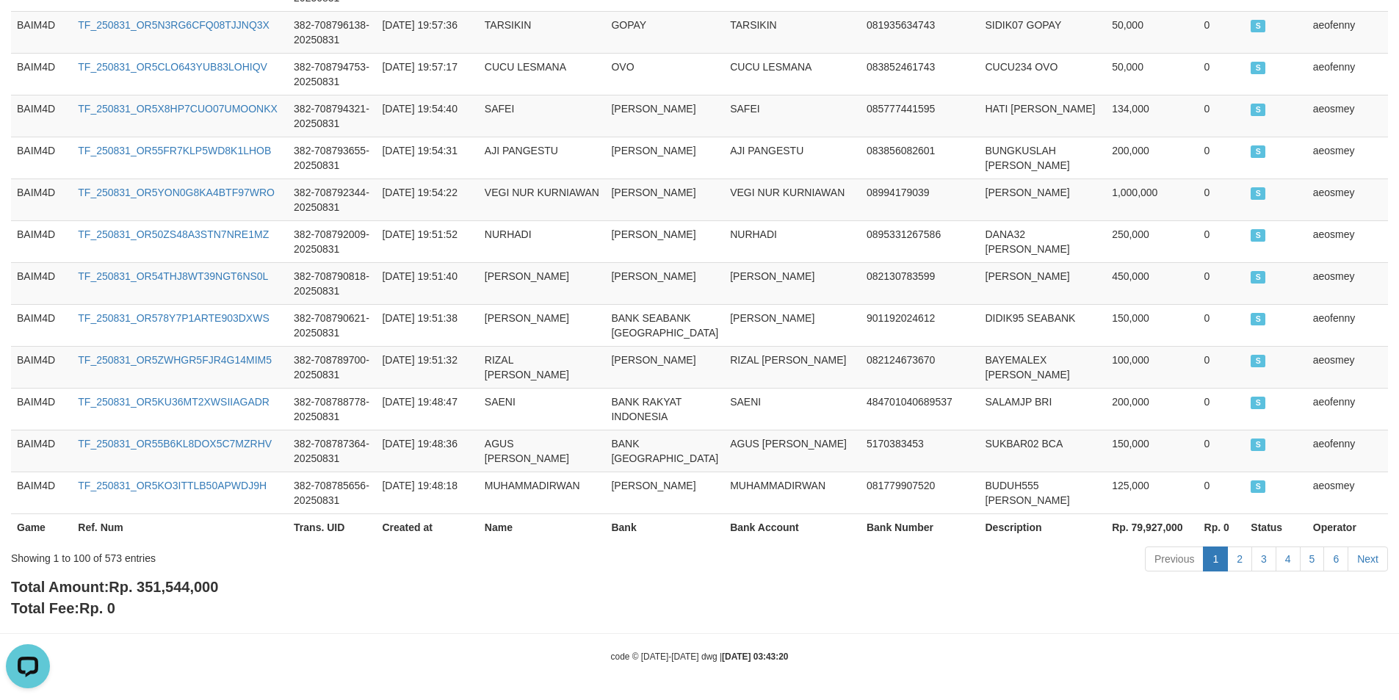
click at [1361, 614] on div "Total Amount: Rp. 351,544,000 Total Fee: Rp. 0" at bounding box center [699, 597] width 1376 height 42
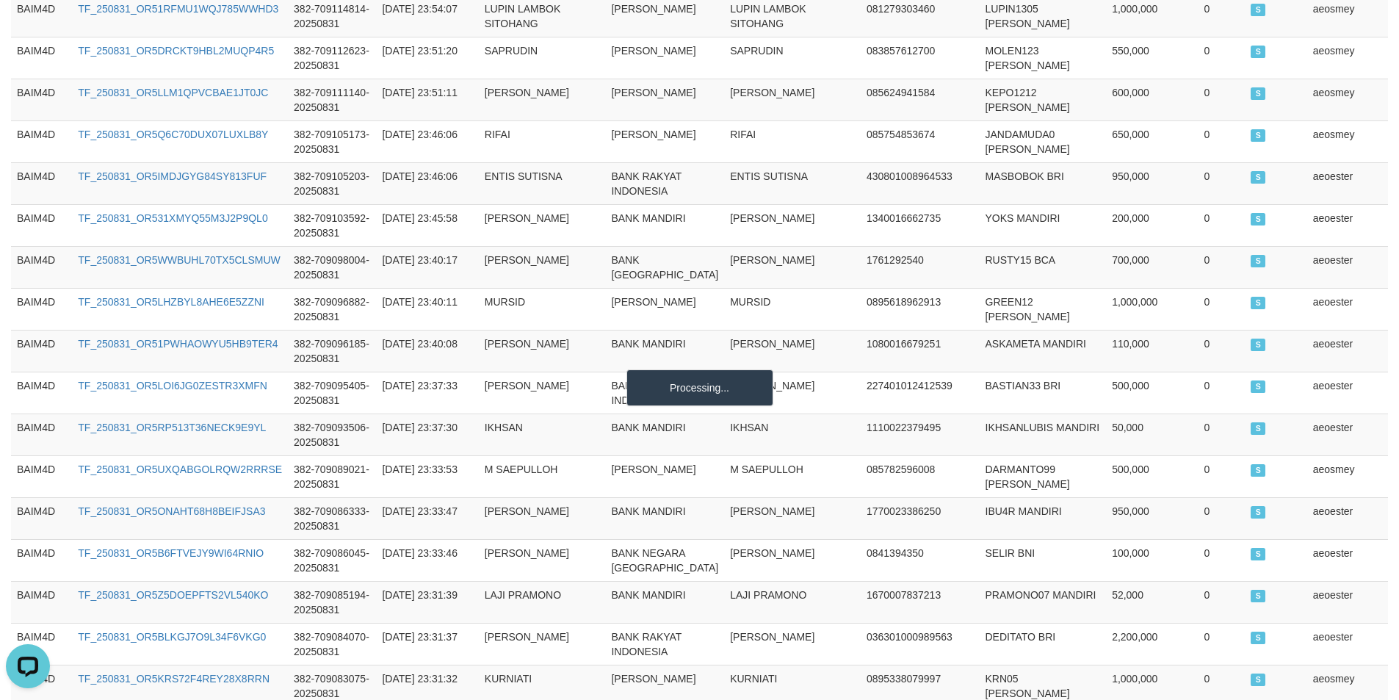
scroll to position [432, 0]
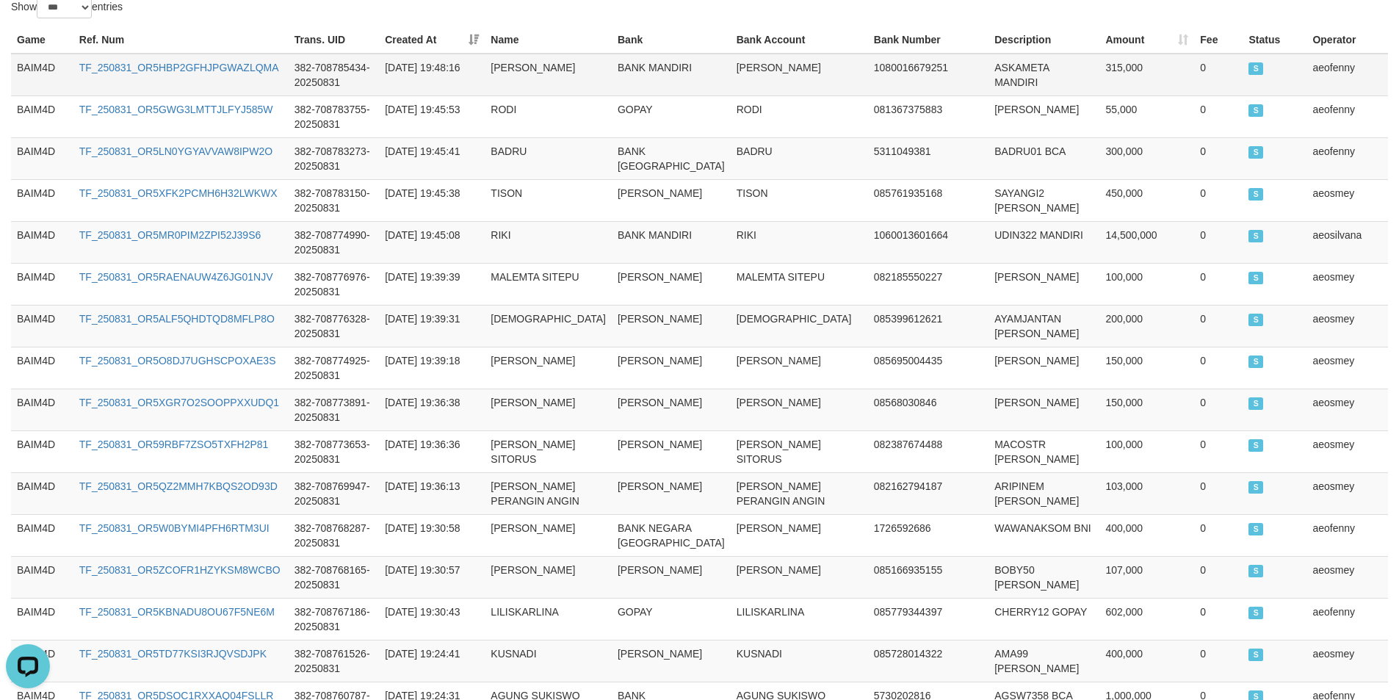
click at [27, 69] on td "BAIM4D" at bounding box center [42, 75] width 62 height 43
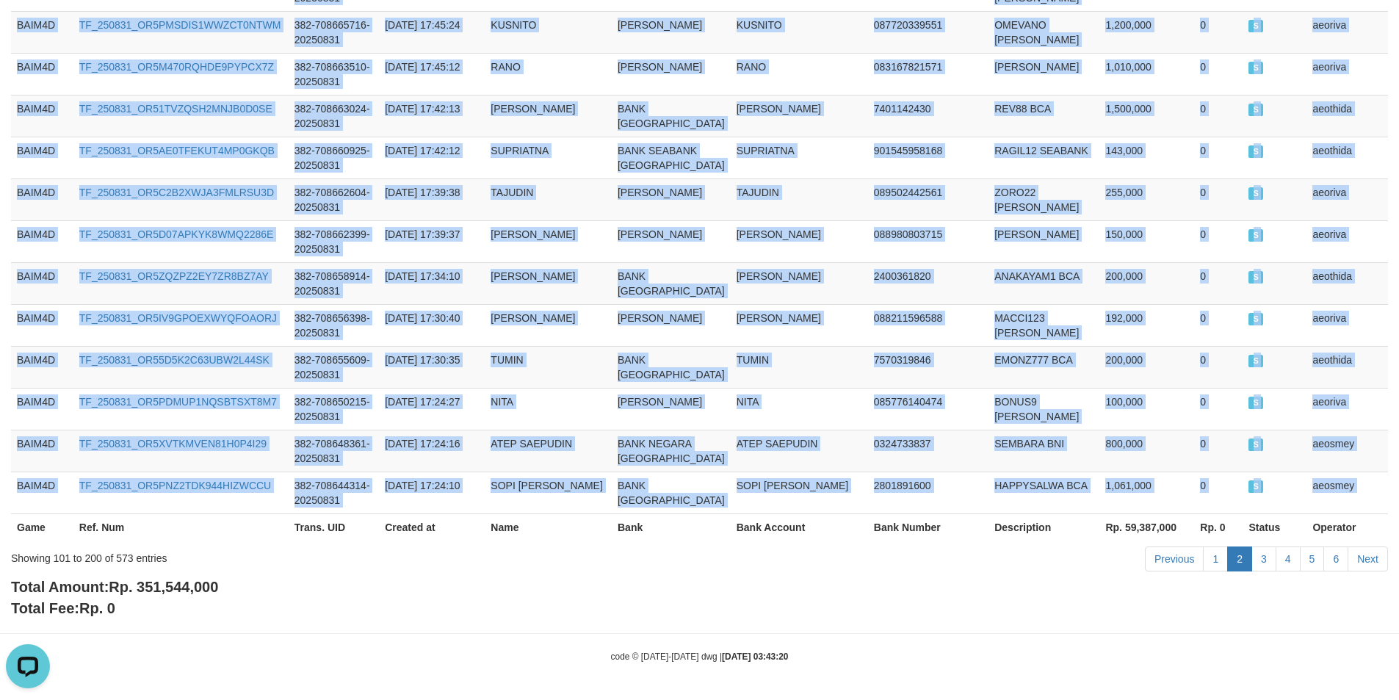
scroll to position [4671, 0]
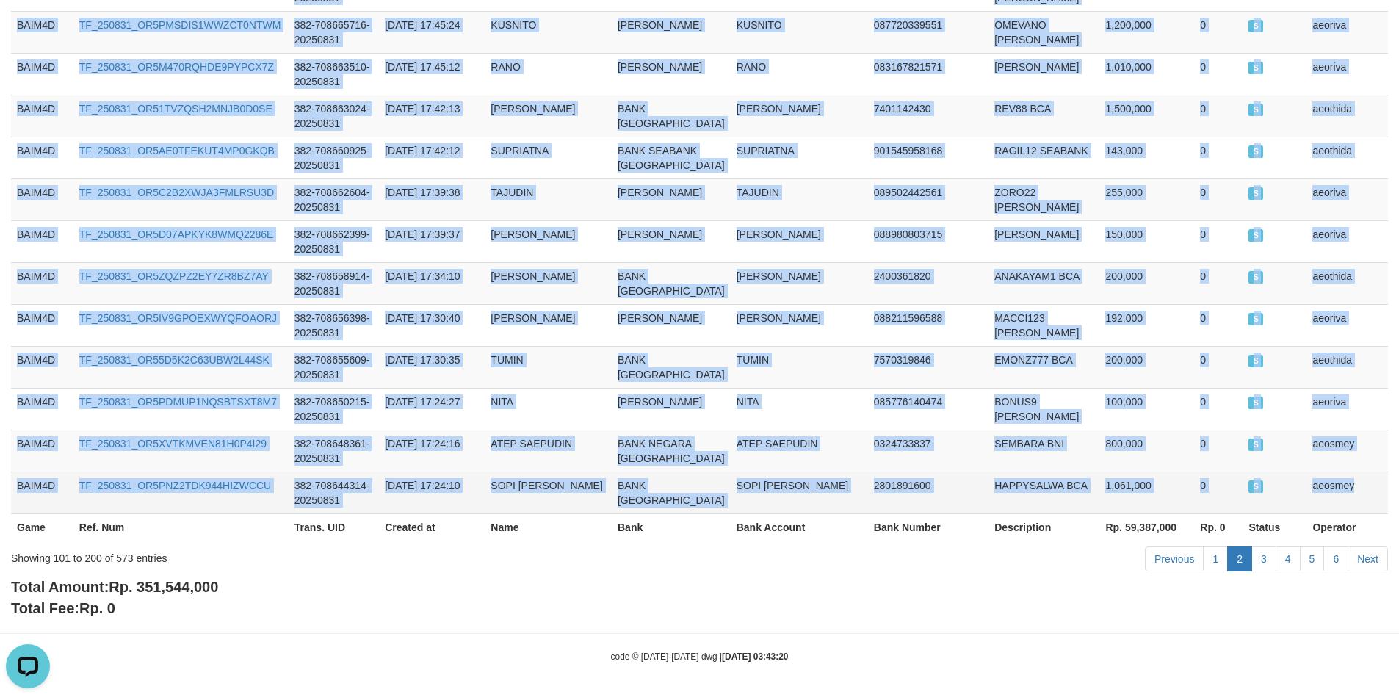
drag, startPoint x: 27, startPoint y: 69, endPoint x: 1352, endPoint y: 473, distance: 1385.2
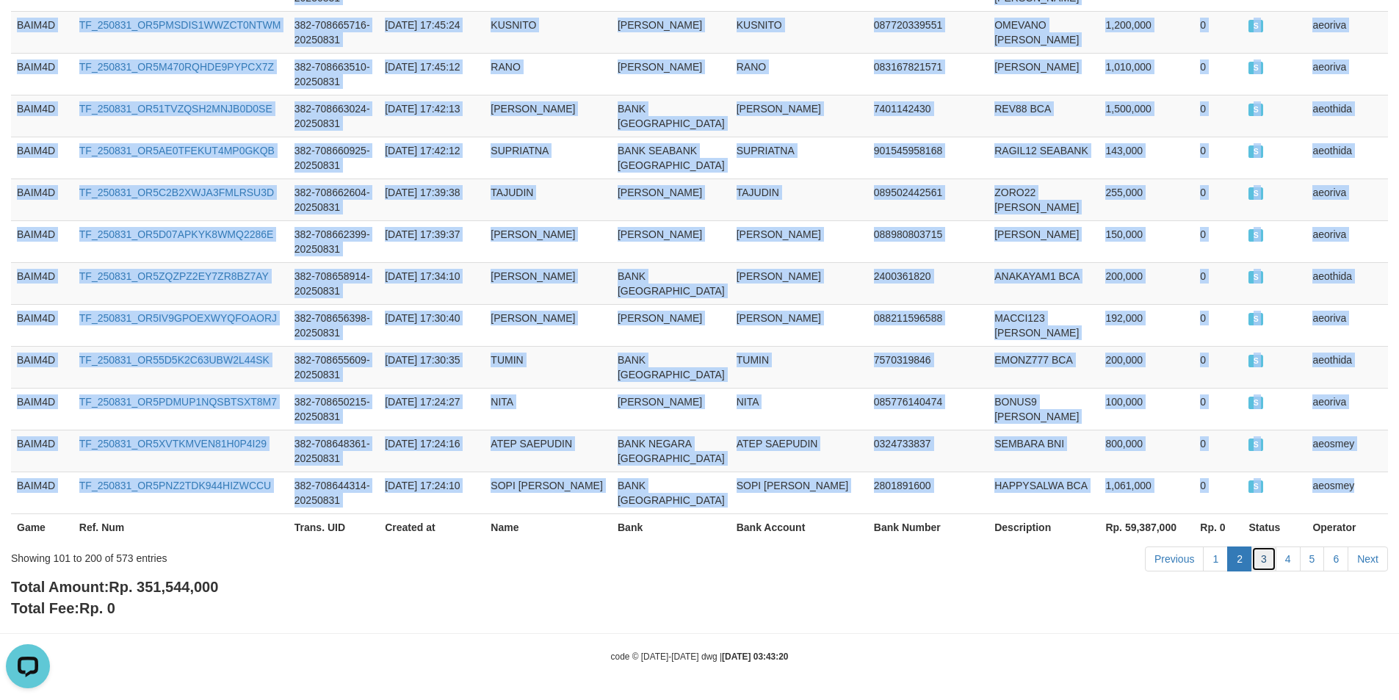
click at [1260, 560] on link "3" at bounding box center [1263, 558] width 25 height 25
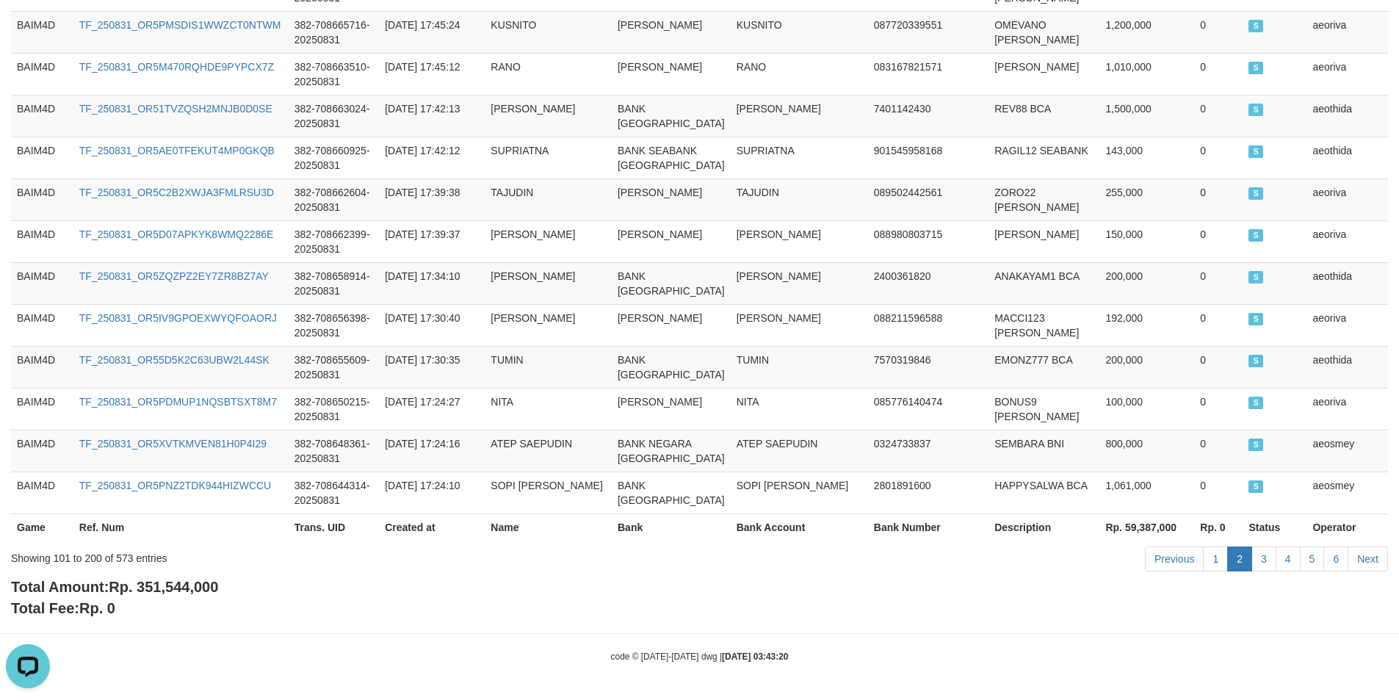
click at [1254, 595] on div "Total Amount: Rp. 351,544,000 Total Fee: Rp. 0" at bounding box center [699, 597] width 1376 height 42
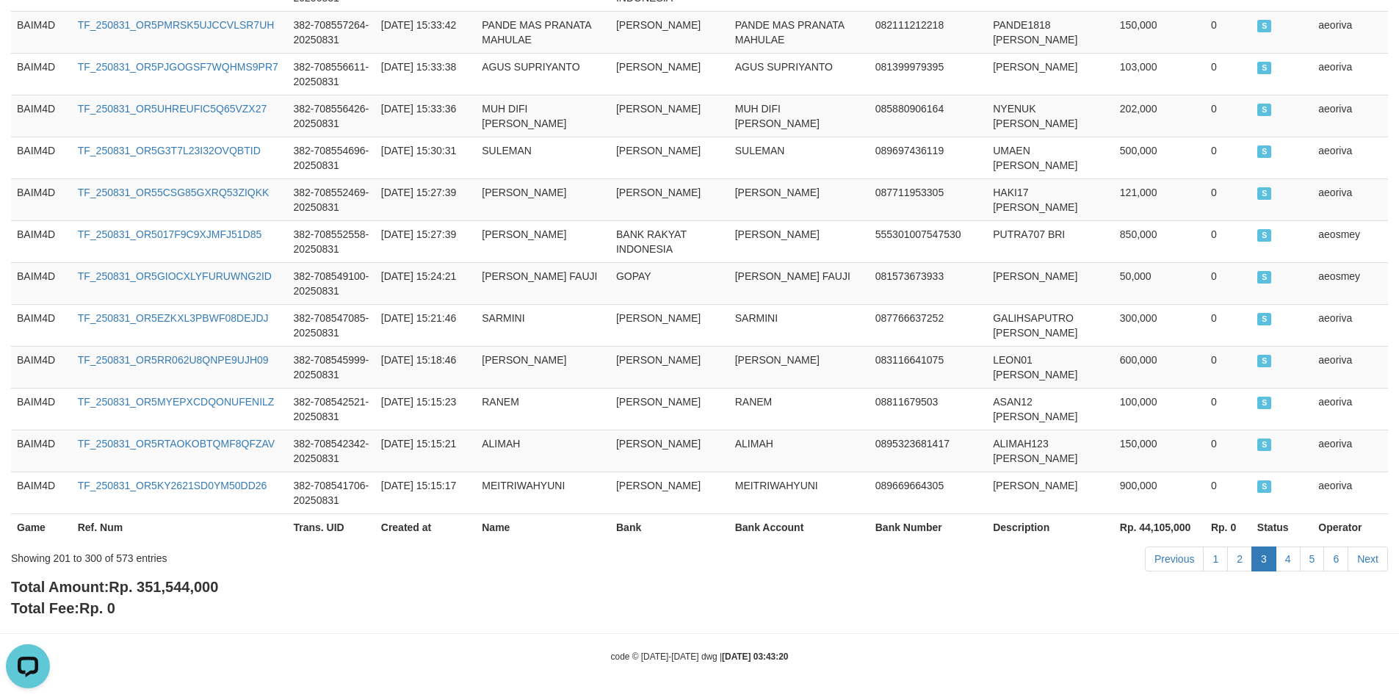
scroll to position [0, 0]
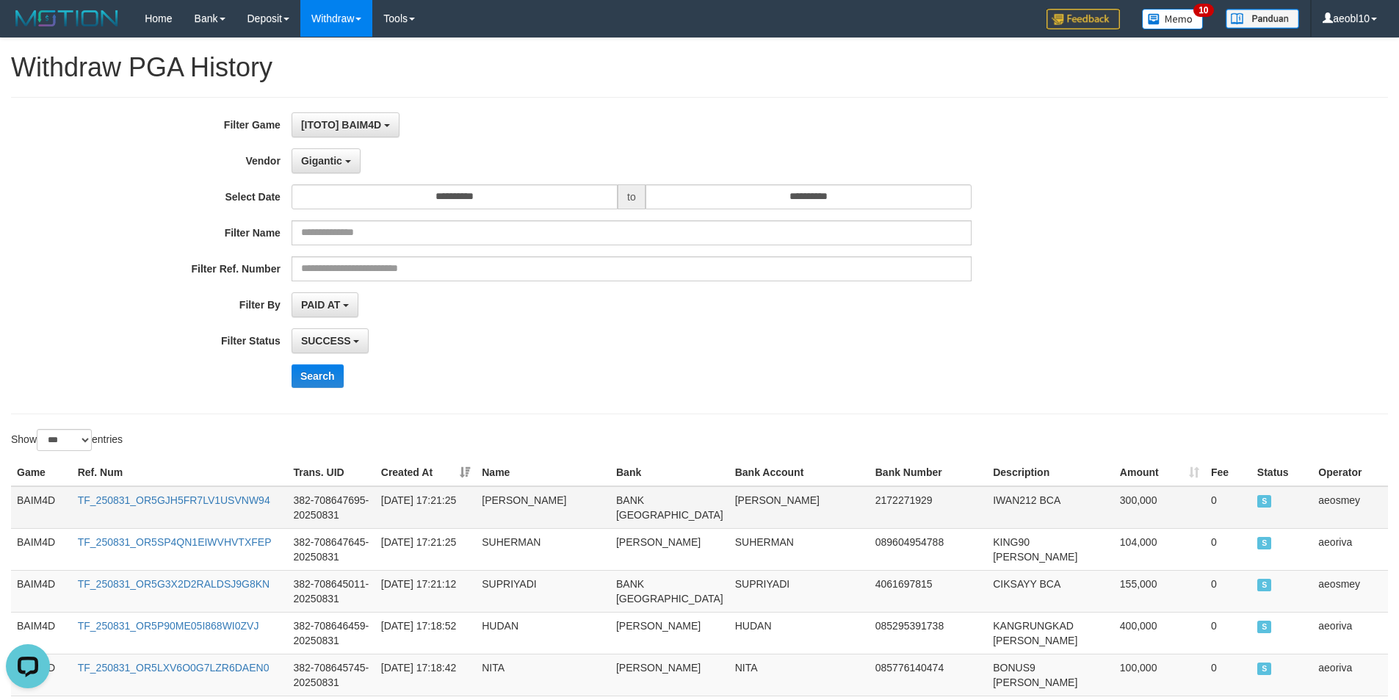
click at [37, 498] on td "BAIM4D" at bounding box center [41, 507] width 61 height 43
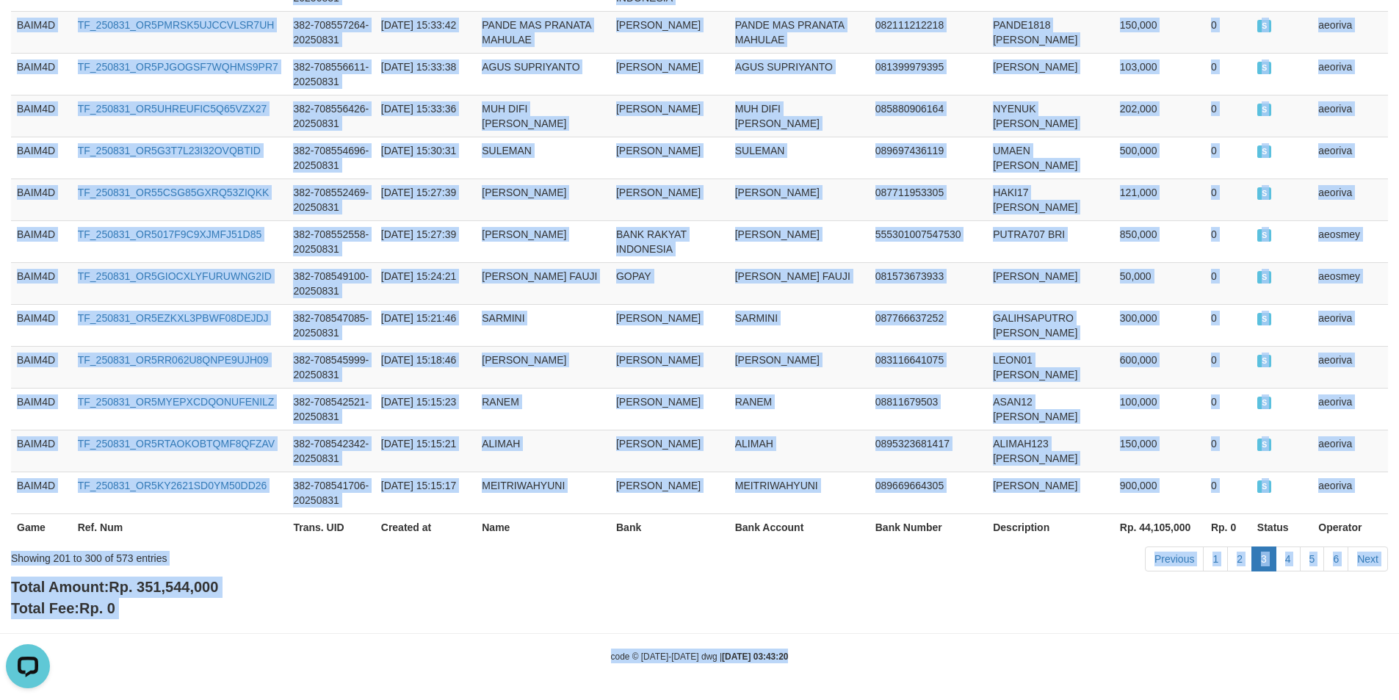
scroll to position [4583, 0]
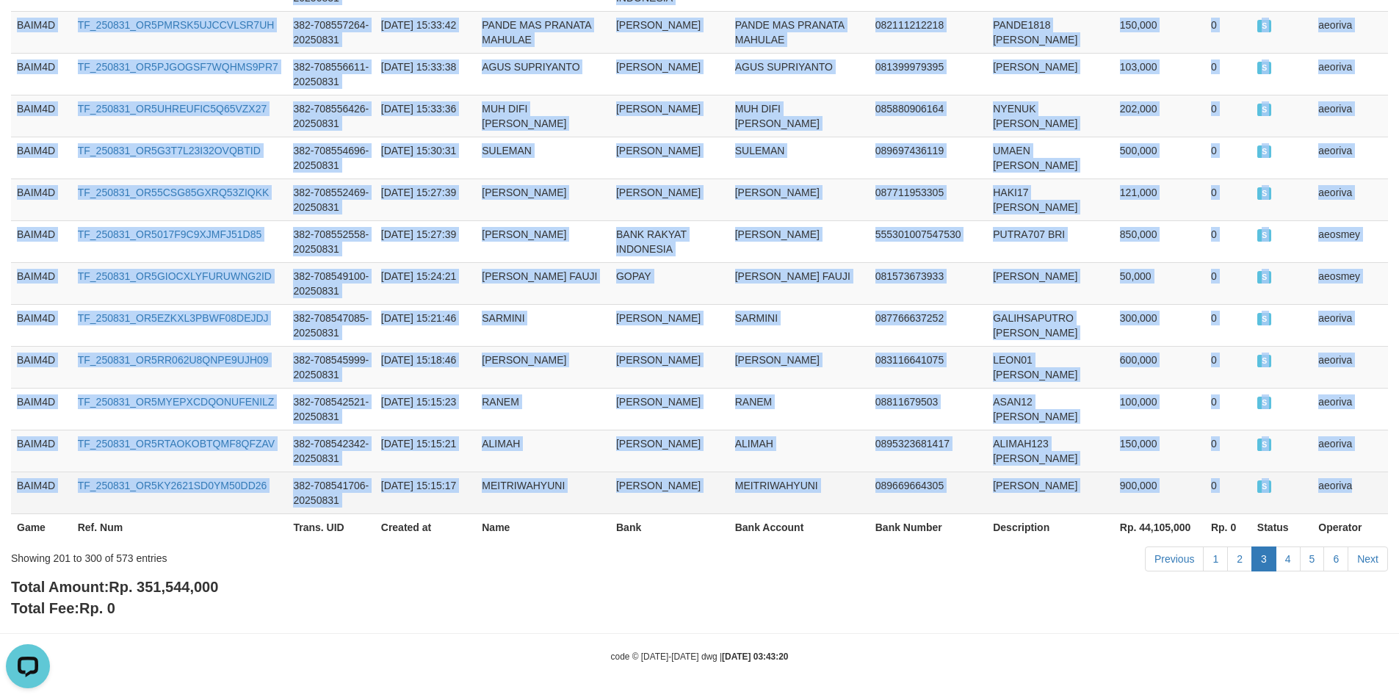
drag, startPoint x: 37, startPoint y: 498, endPoint x: 1344, endPoint y: 483, distance: 1306.8
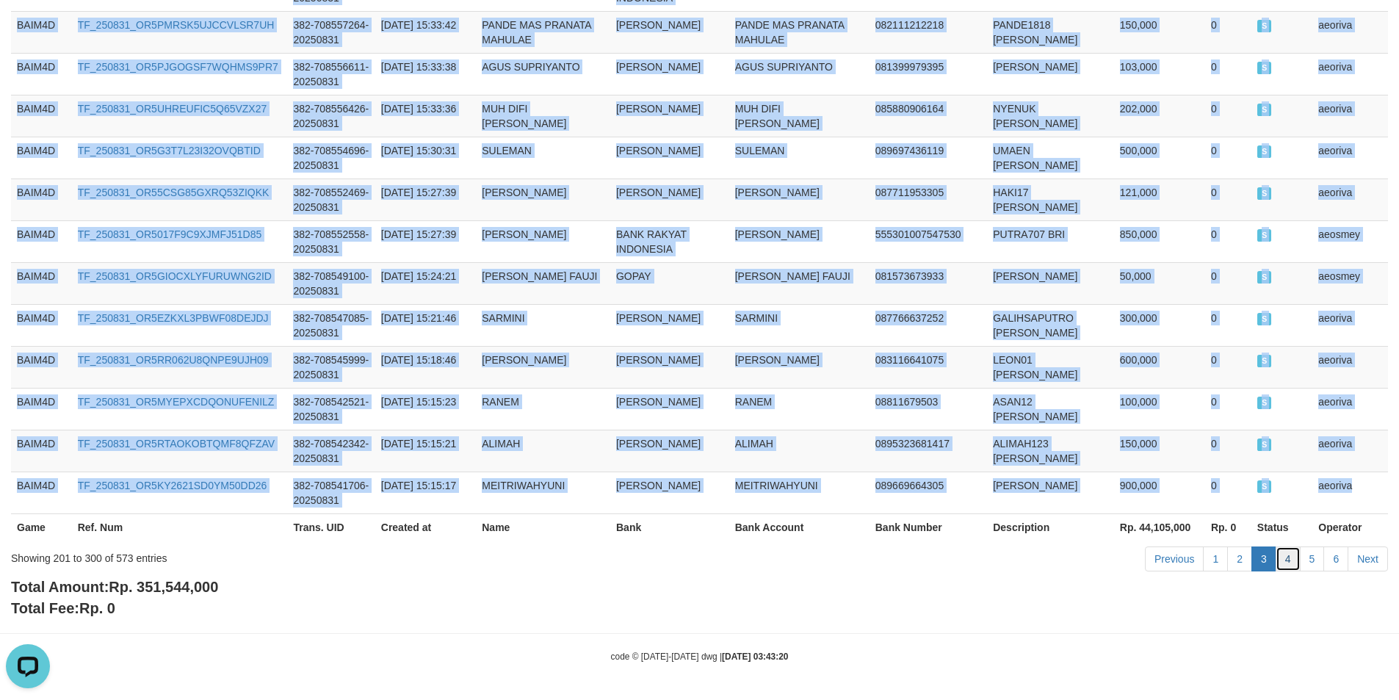
click at [1284, 563] on link "4" at bounding box center [1287, 558] width 25 height 25
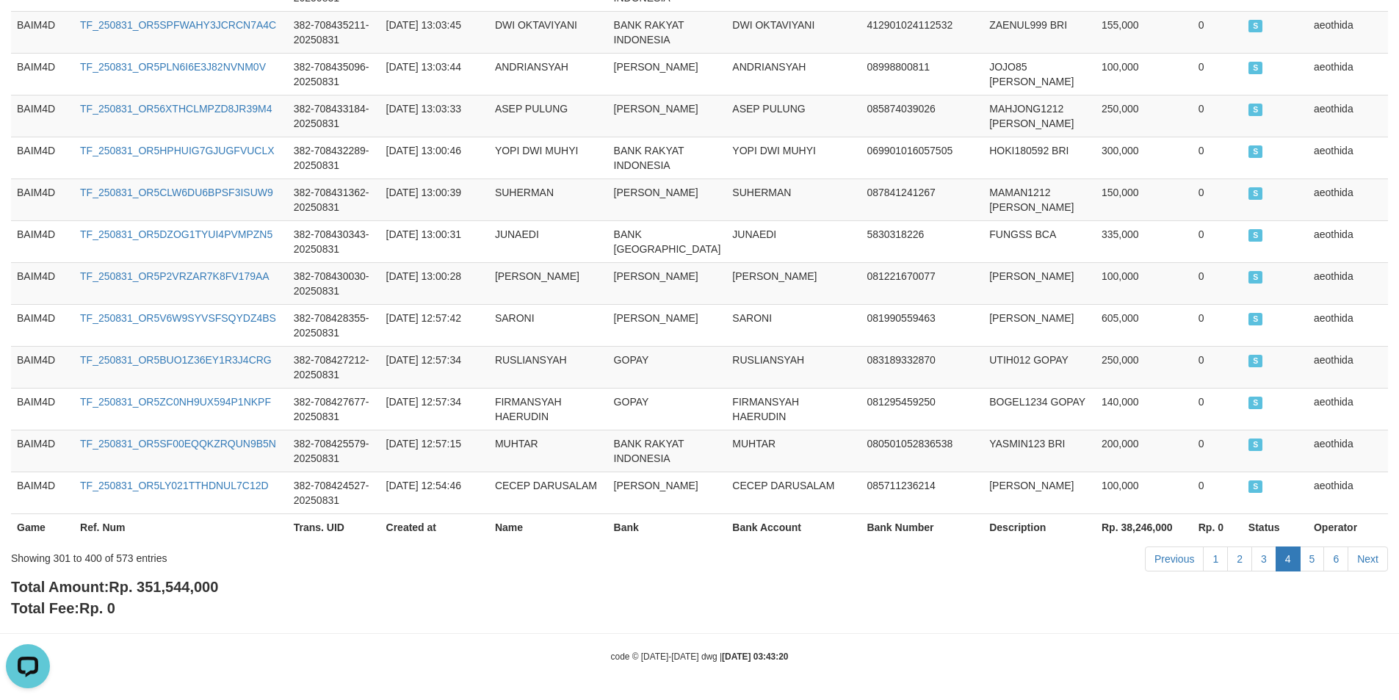
scroll to position [0, 0]
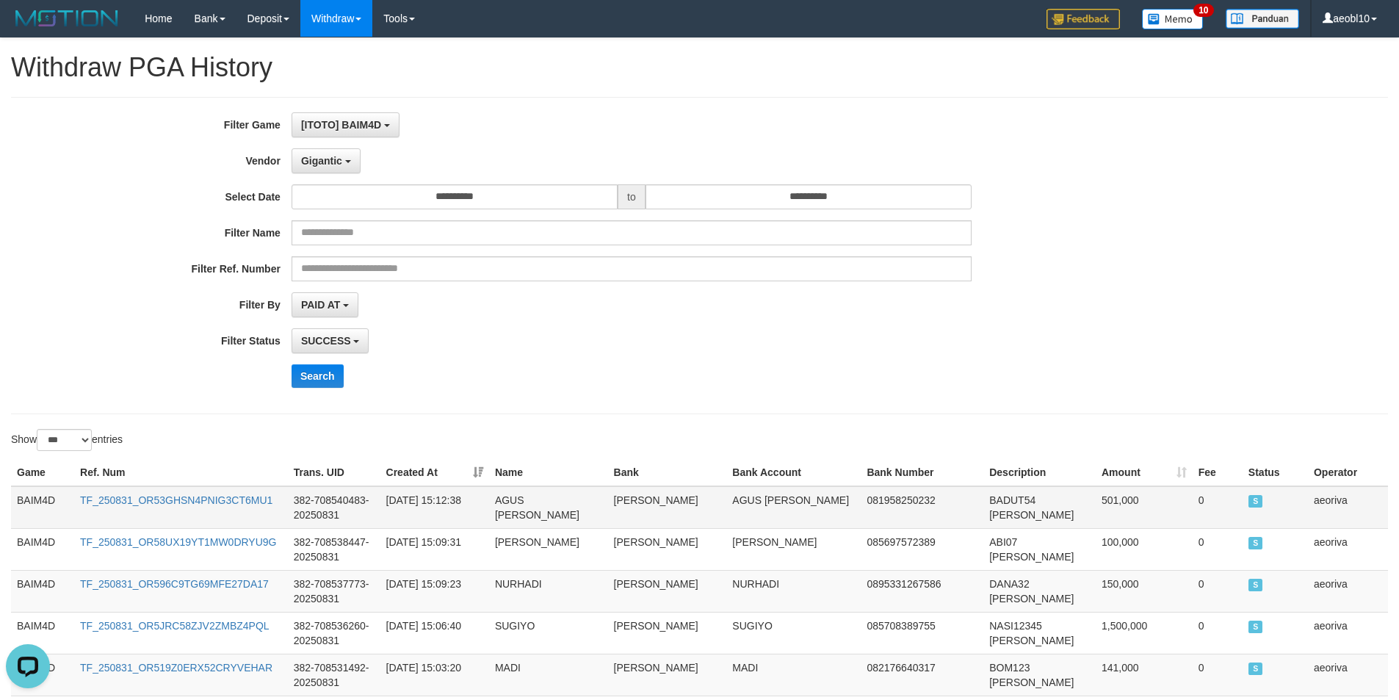
click at [36, 496] on td "BAIM4D" at bounding box center [42, 507] width 63 height 43
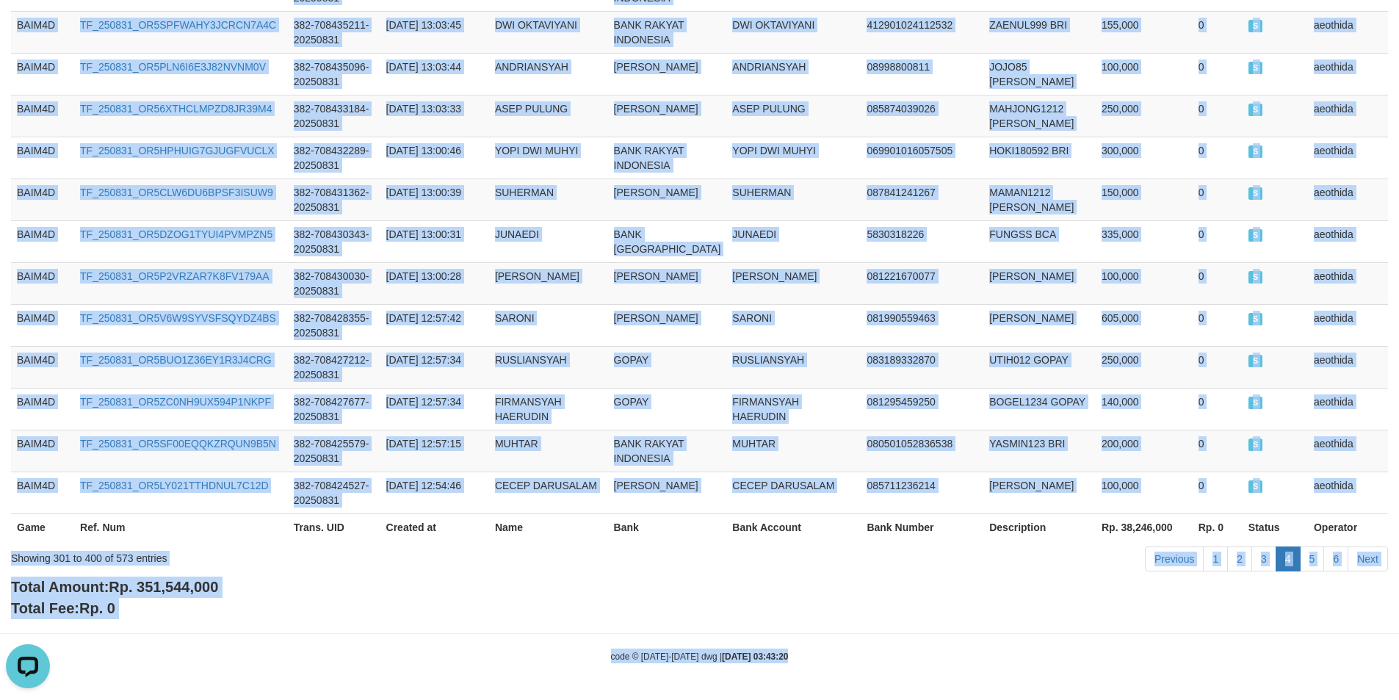
scroll to position [4407, 0]
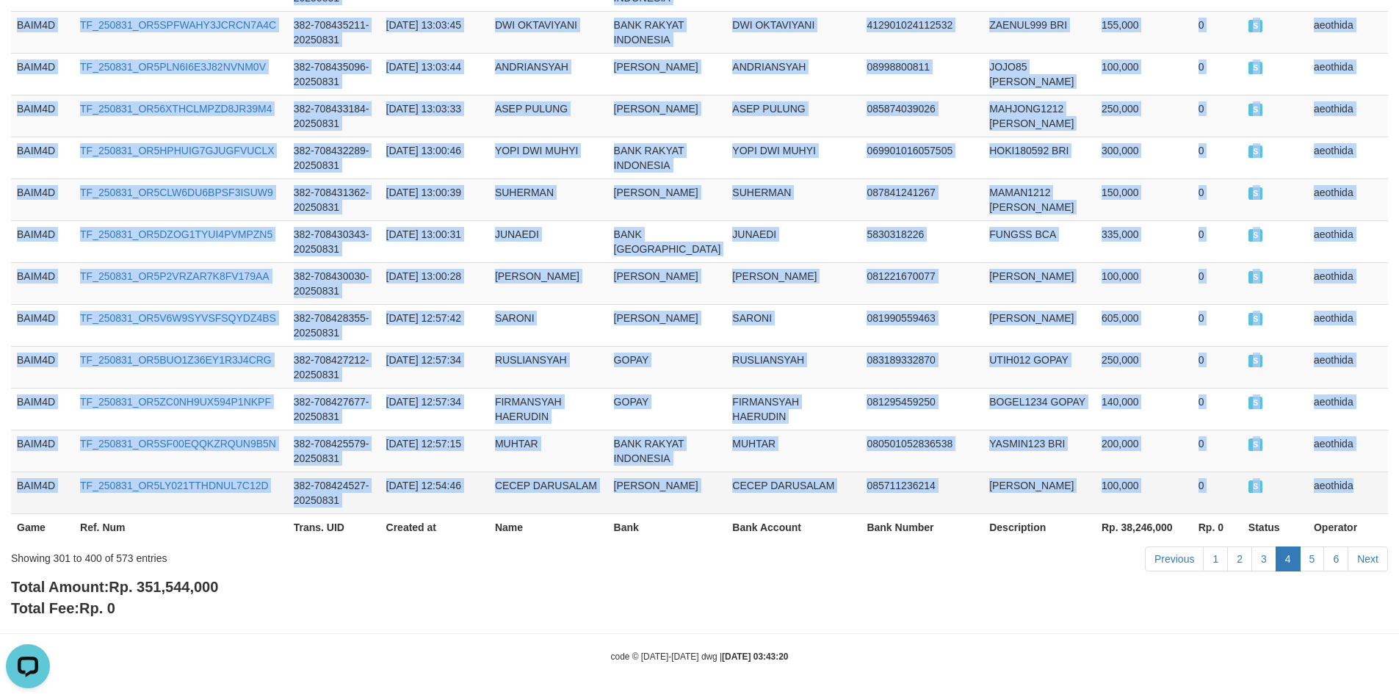
drag, startPoint x: 36, startPoint y: 496, endPoint x: 1362, endPoint y: 478, distance: 1325.9
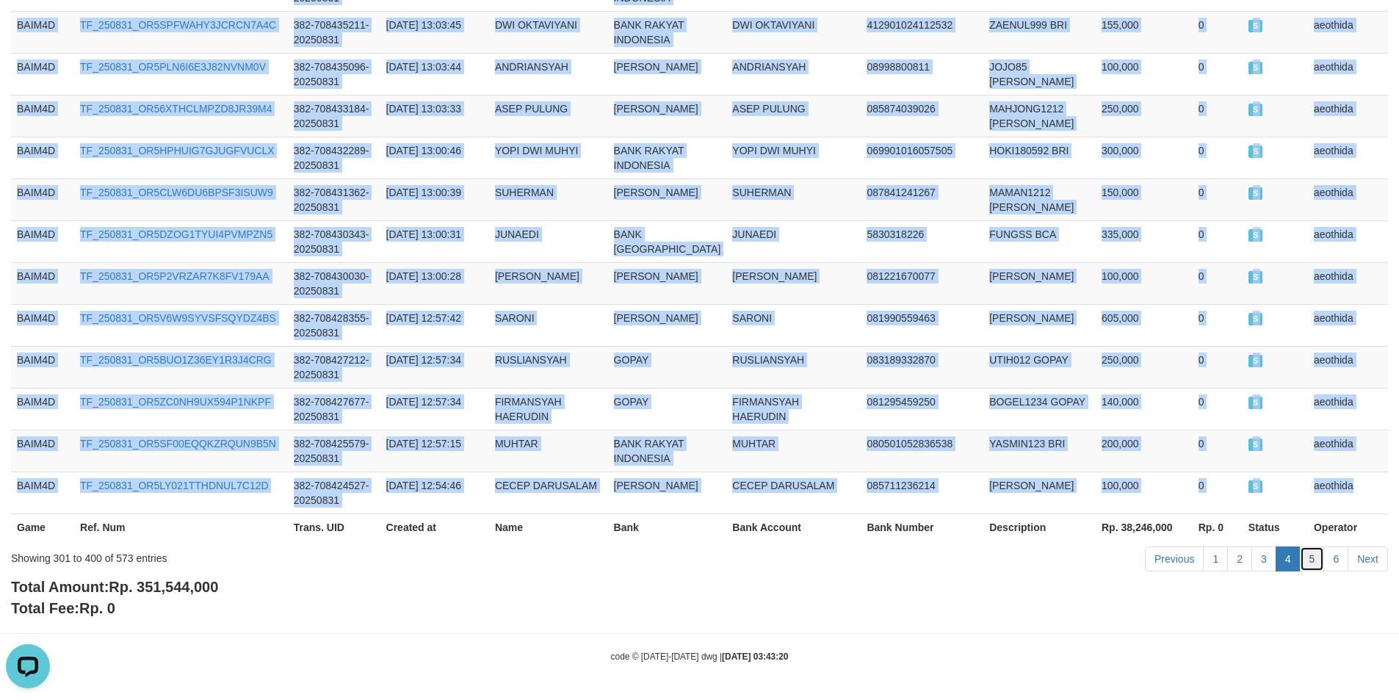
click at [1311, 562] on link "5" at bounding box center [1311, 558] width 25 height 25
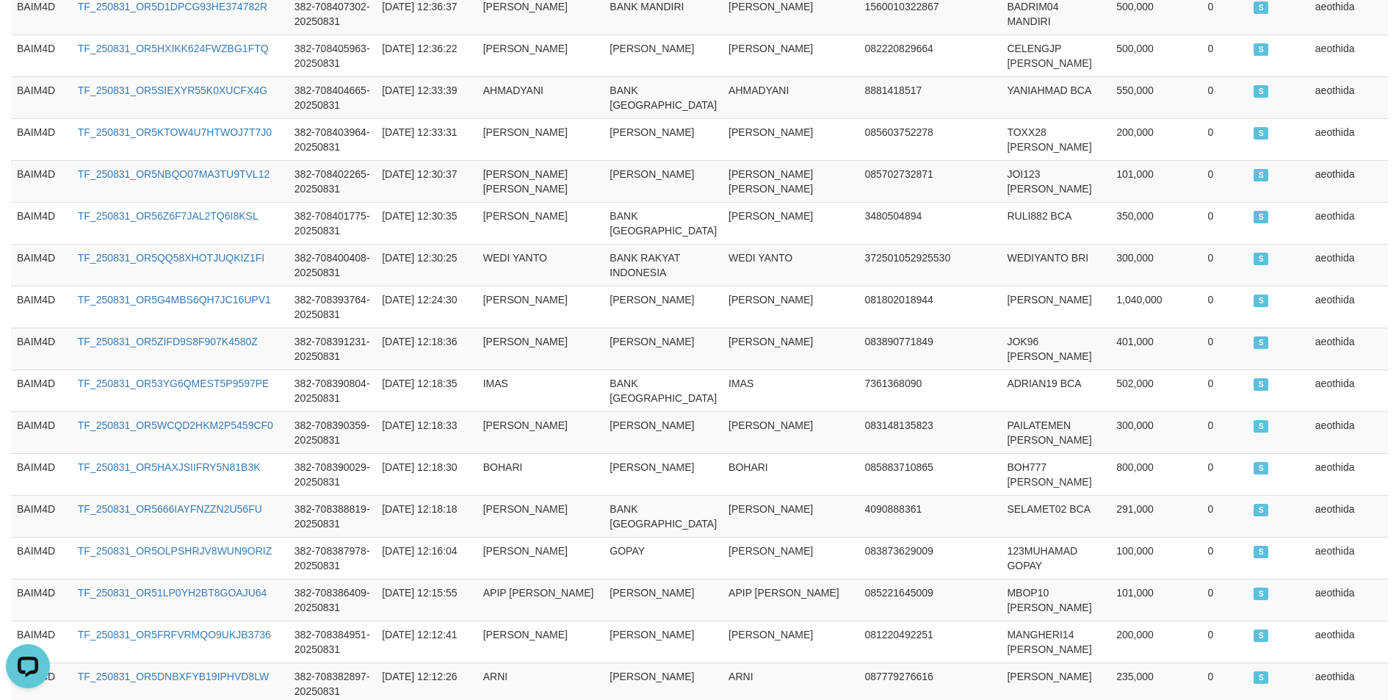
scroll to position [0, 0]
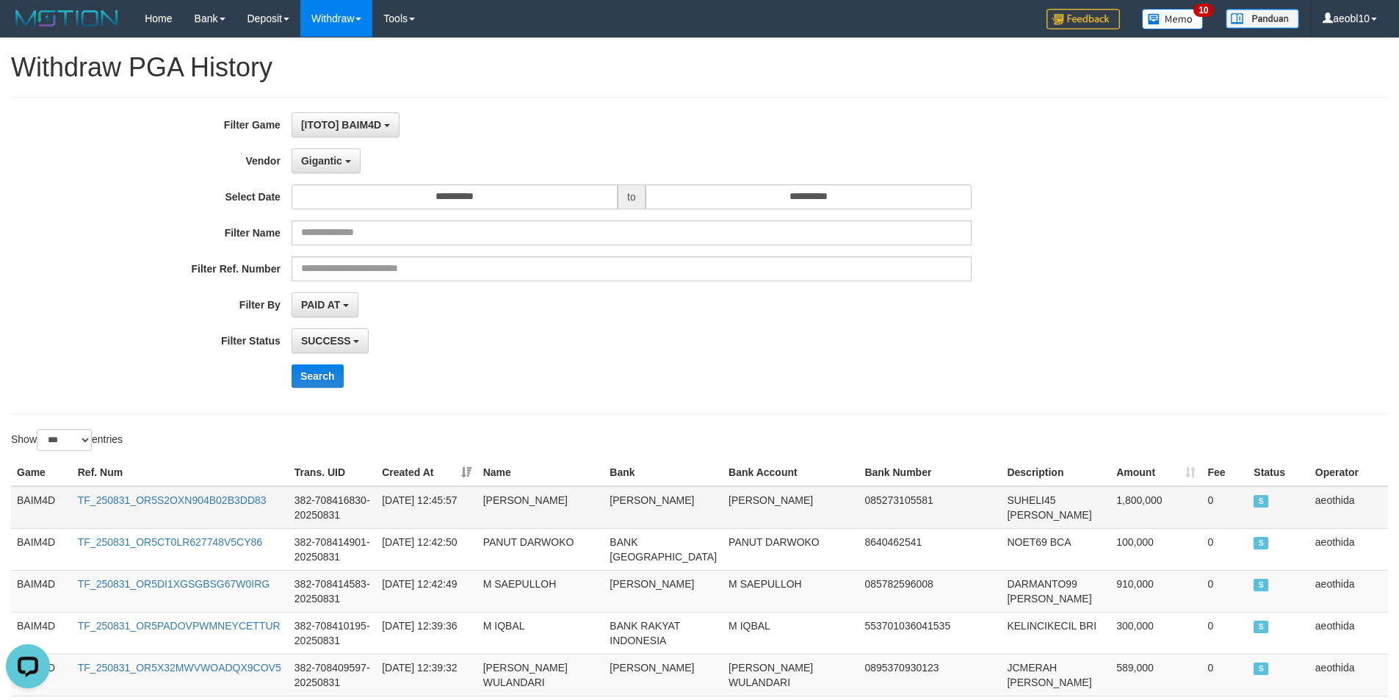
click at [34, 496] on td "BAIM4D" at bounding box center [41, 507] width 61 height 43
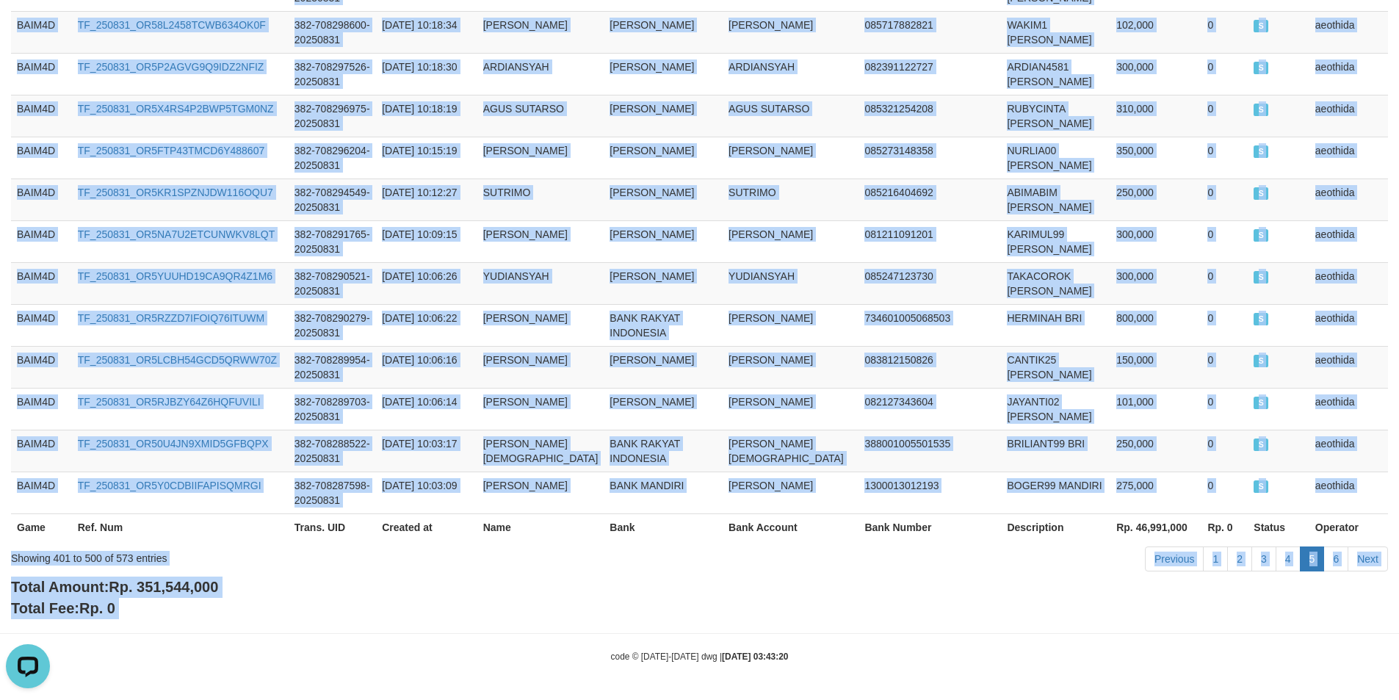
scroll to position [4554, 0]
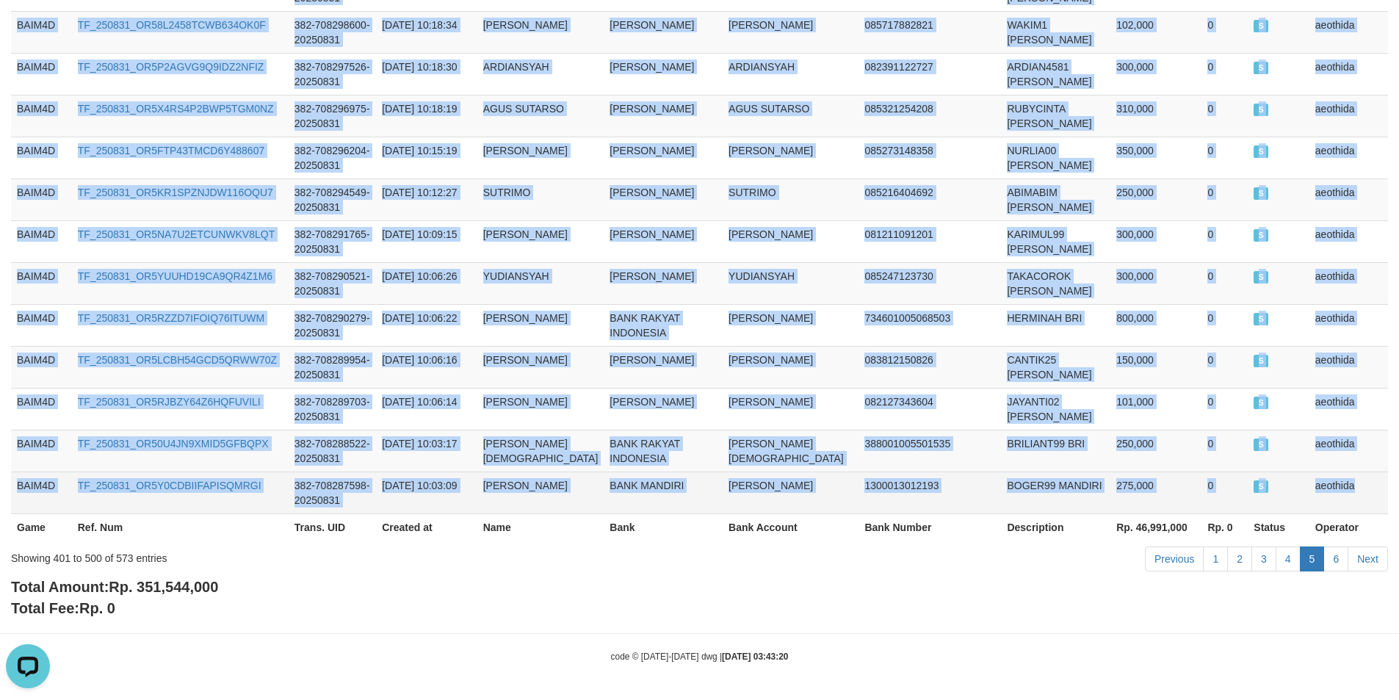
drag, startPoint x: 34, startPoint y: 496, endPoint x: 1351, endPoint y: 486, distance: 1317.1
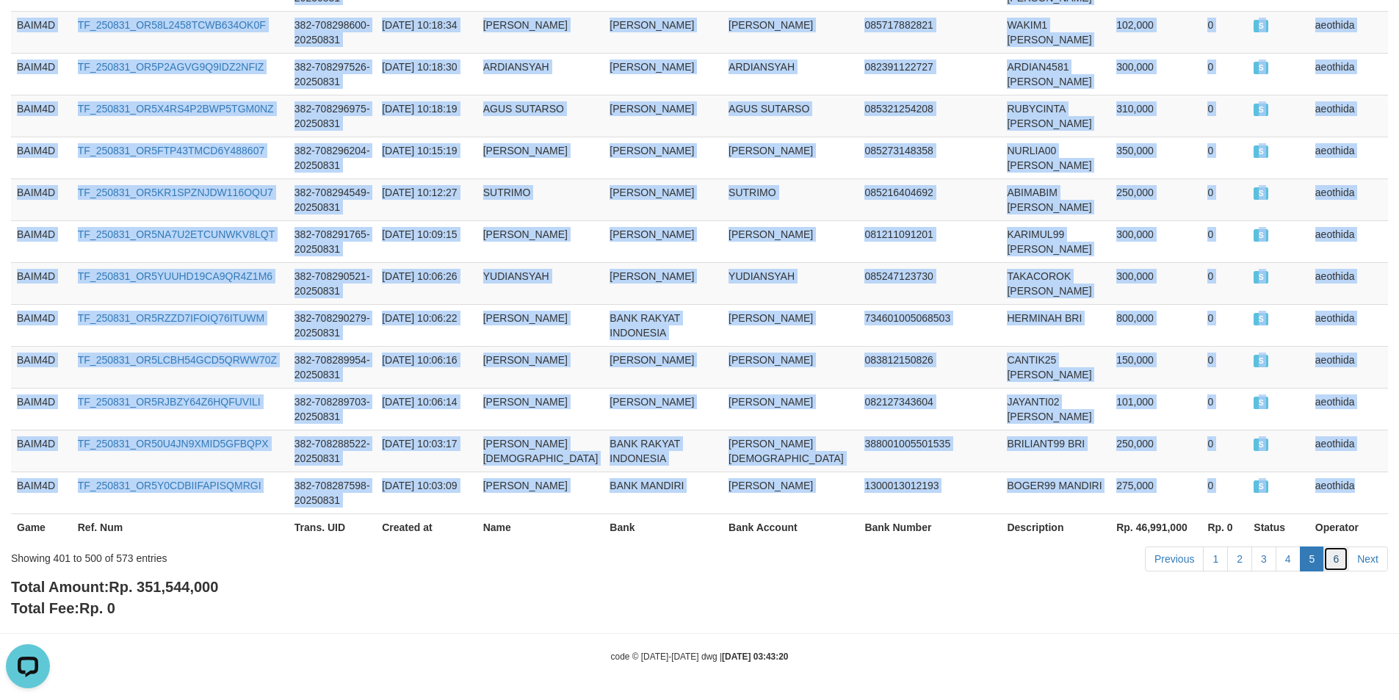
click at [1333, 565] on link "6" at bounding box center [1335, 558] width 25 height 25
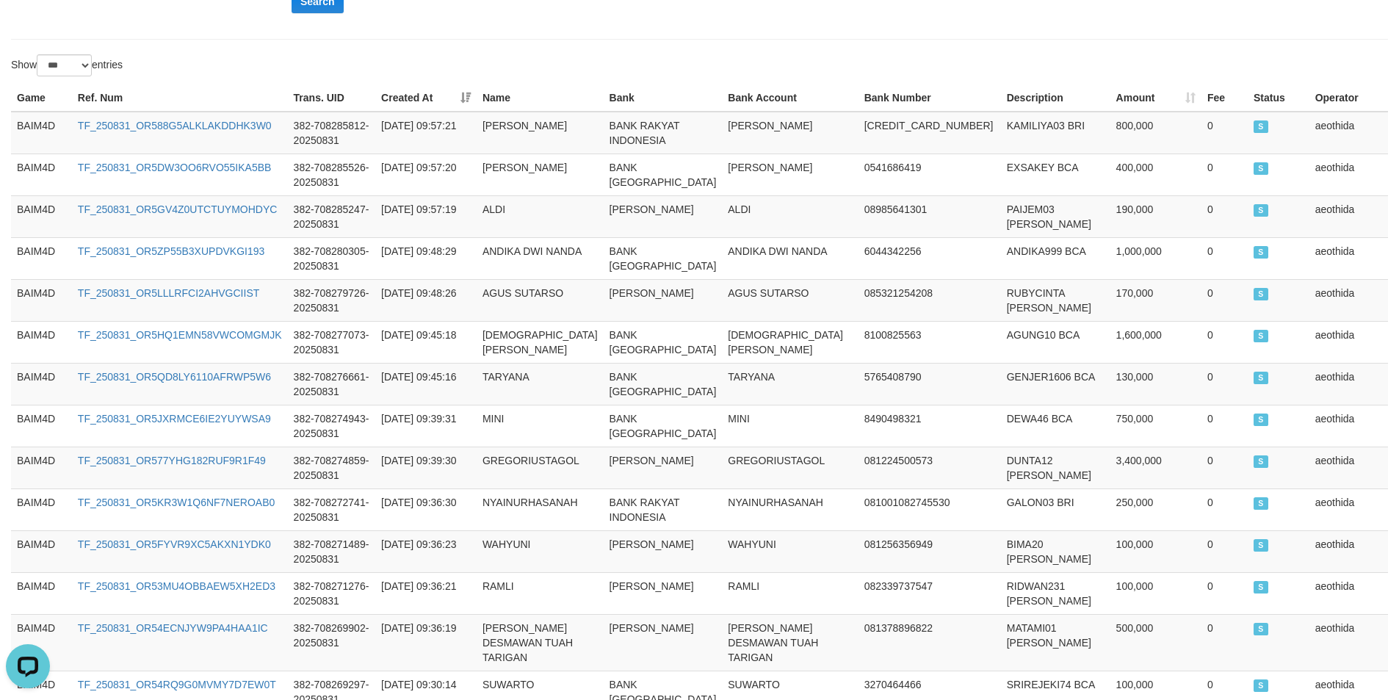
scroll to position [335, 0]
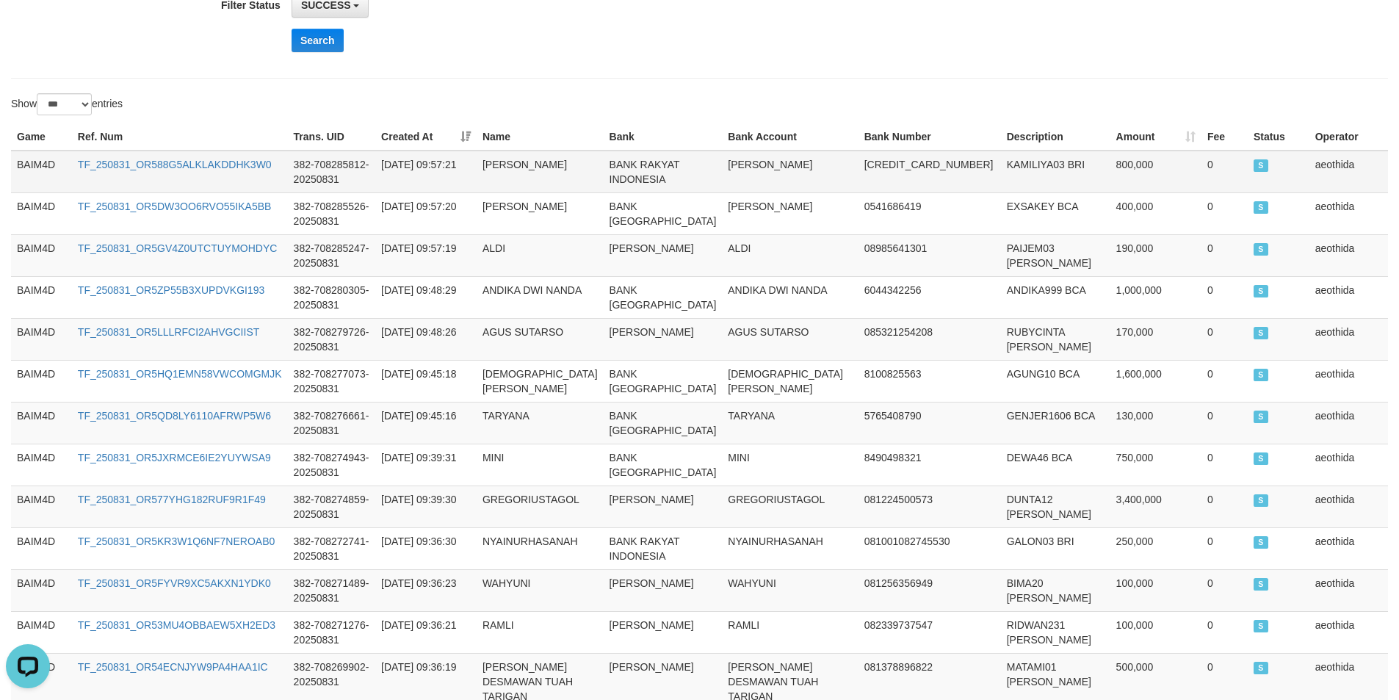
click at [30, 164] on td "BAIM4D" at bounding box center [41, 171] width 61 height 43
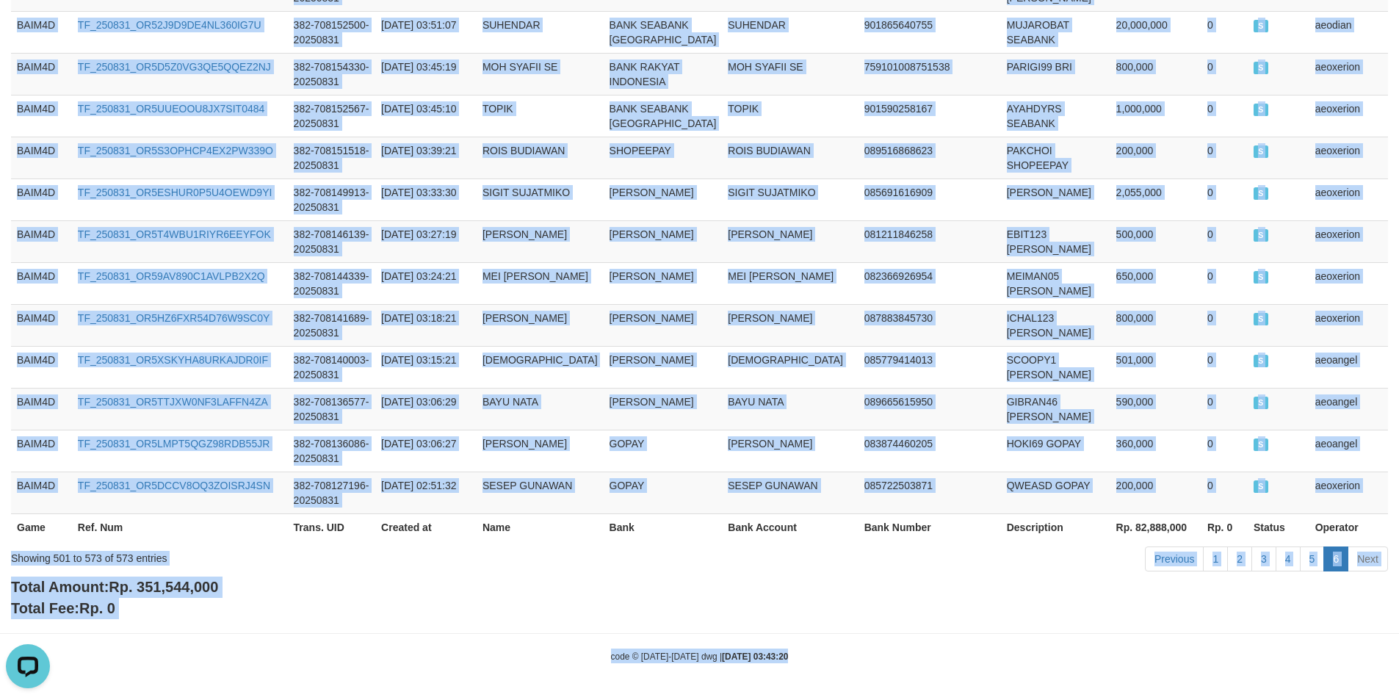
scroll to position [3292, 0]
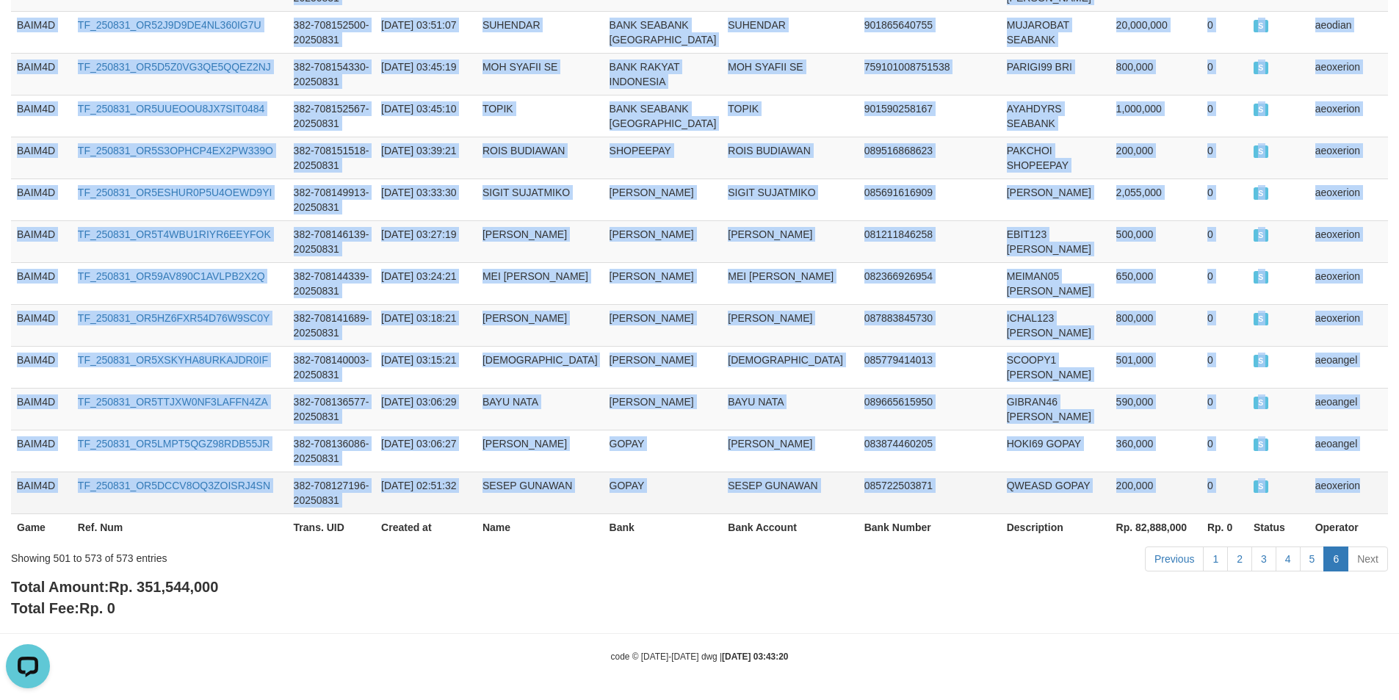
drag, startPoint x: 30, startPoint y: 164, endPoint x: 1357, endPoint y: 493, distance: 1367.4
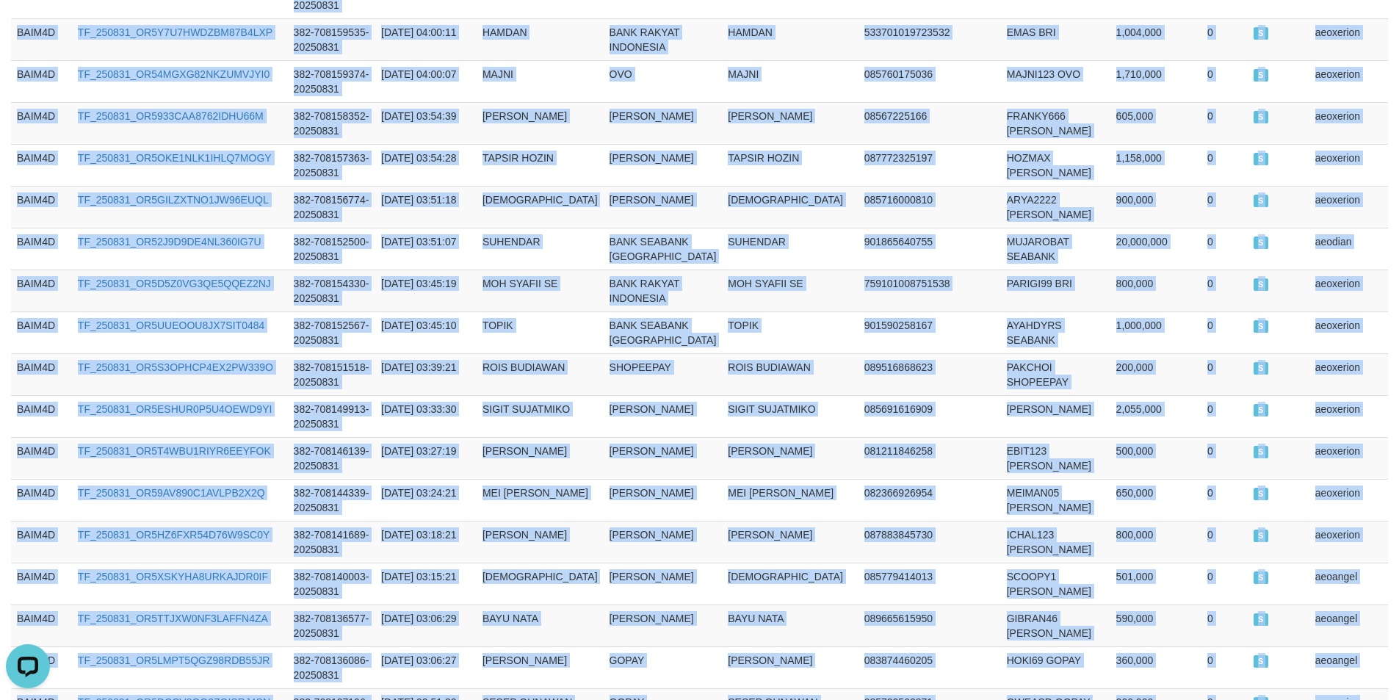
scroll to position [0, 0]
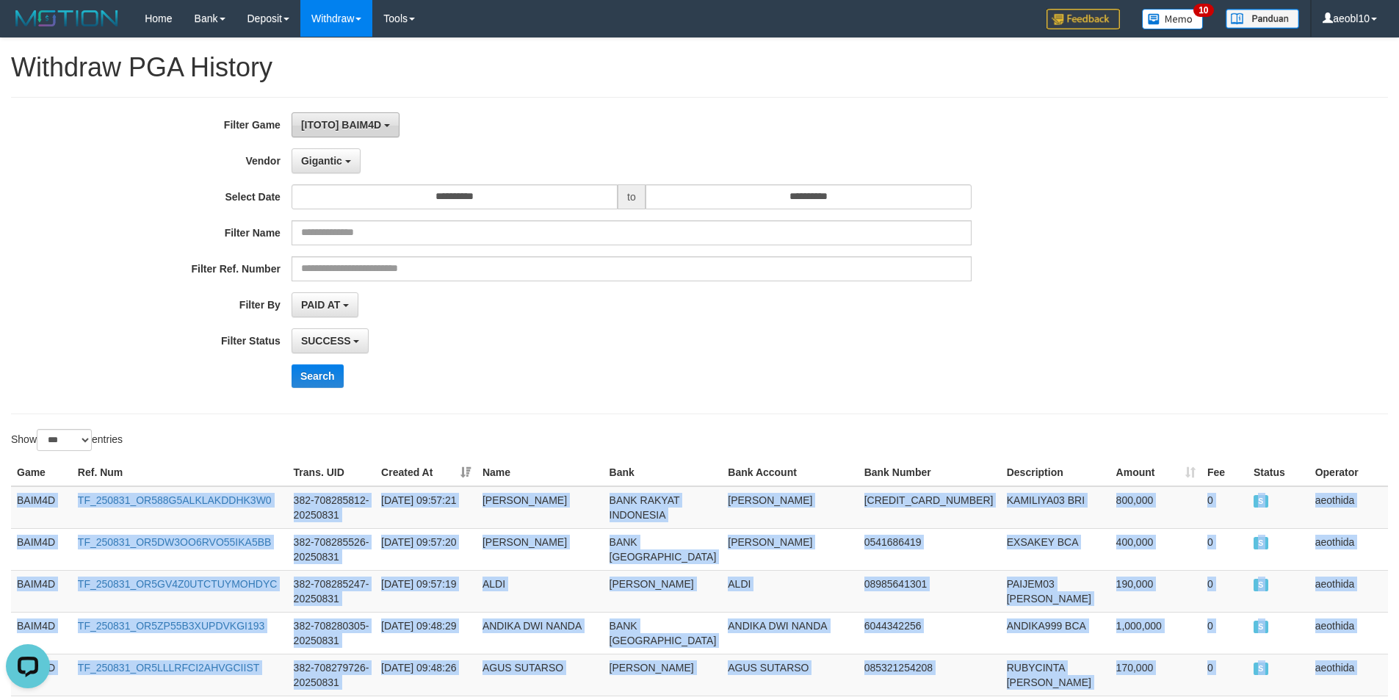
click at [357, 131] on button "[ITOTO] BAIM4D" at bounding box center [345, 124] width 108 height 25
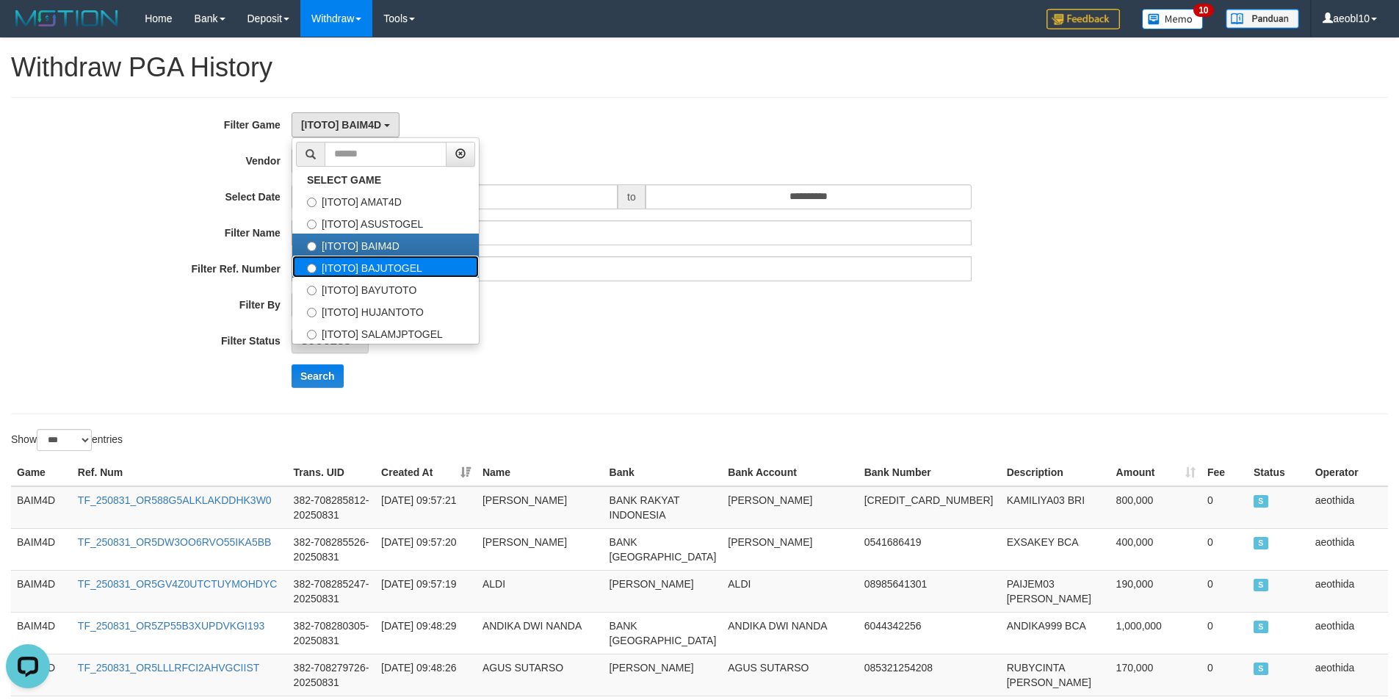
click at [396, 274] on label "[ITOTO] BAJUTOGEL" at bounding box center [385, 266] width 186 height 22
select select "***"
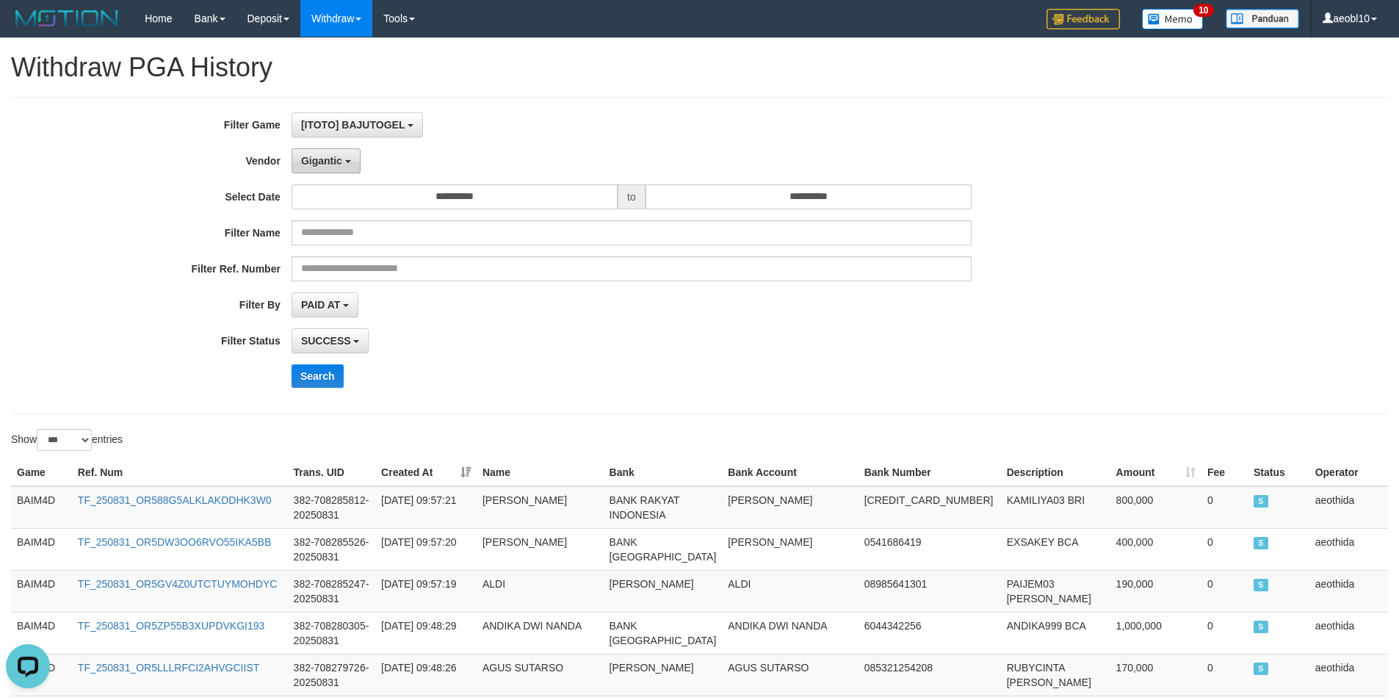
click at [327, 156] on span "Gigantic" at bounding box center [321, 161] width 41 height 12
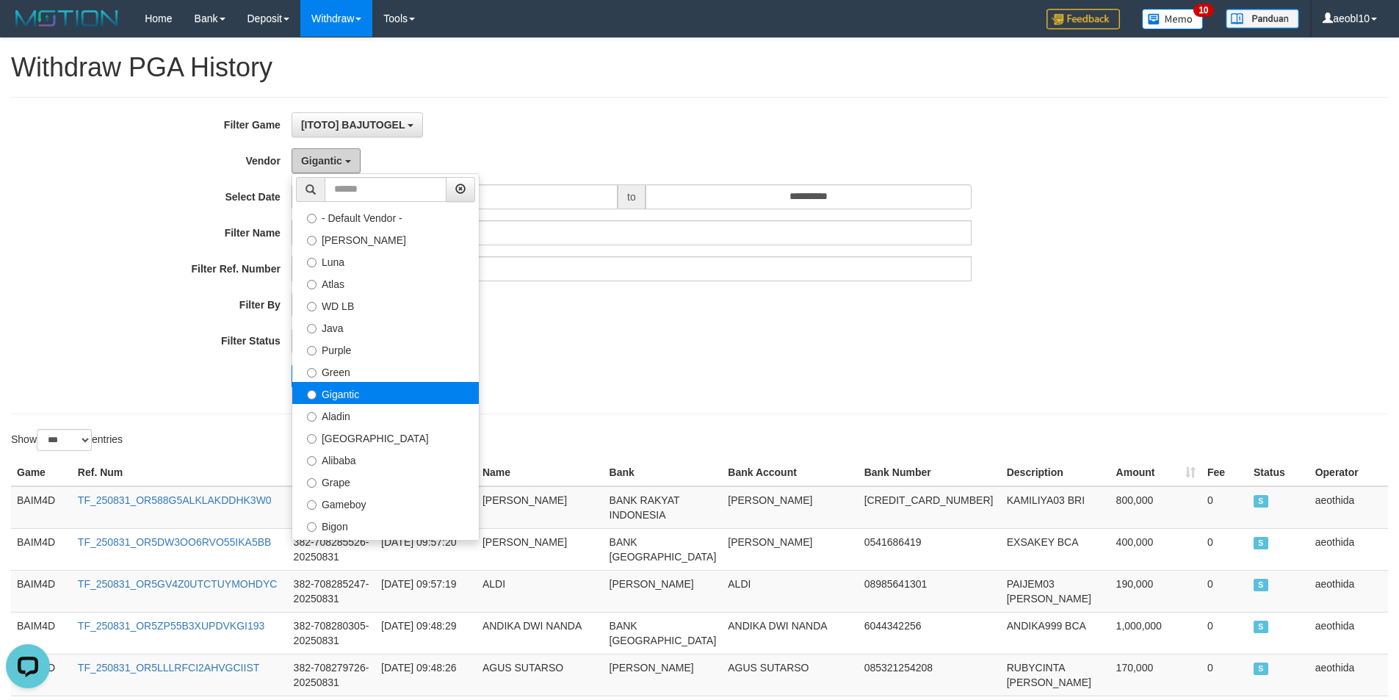
scroll to position [0, 0]
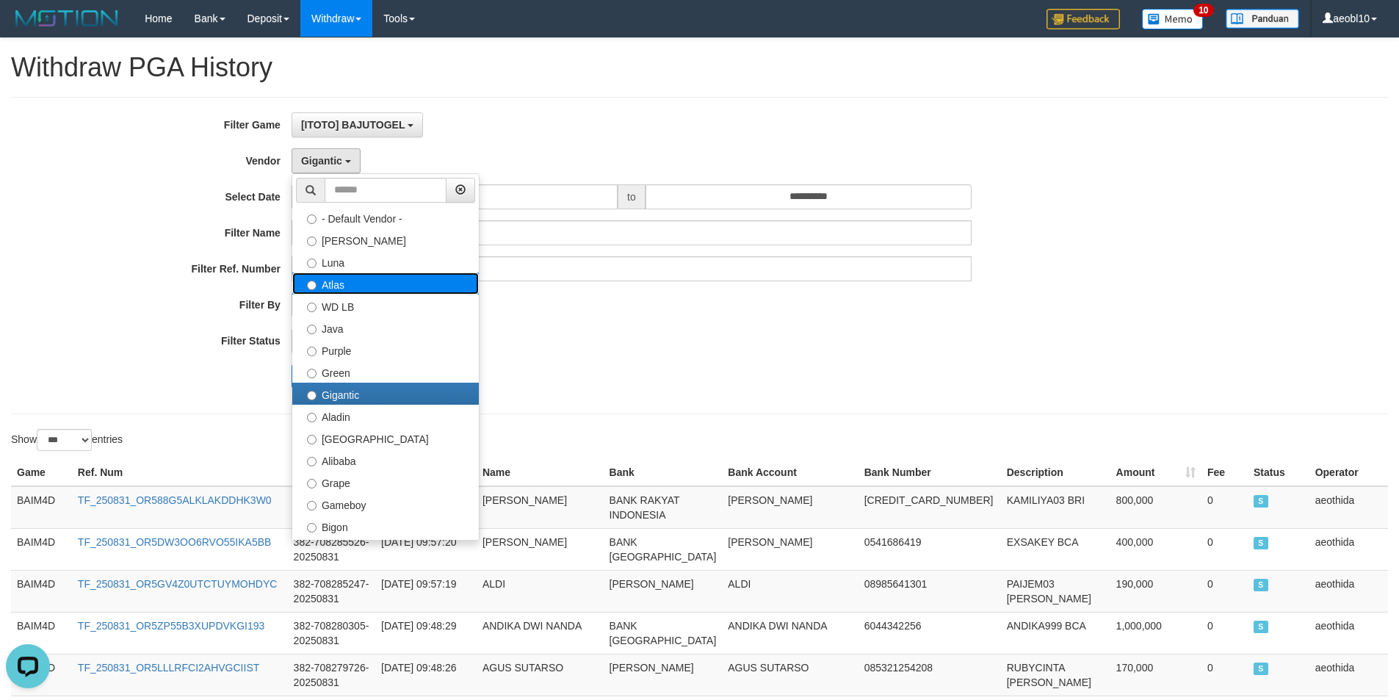
click at [358, 286] on label "Atlas" at bounding box center [385, 283] width 186 height 22
select select "**********"
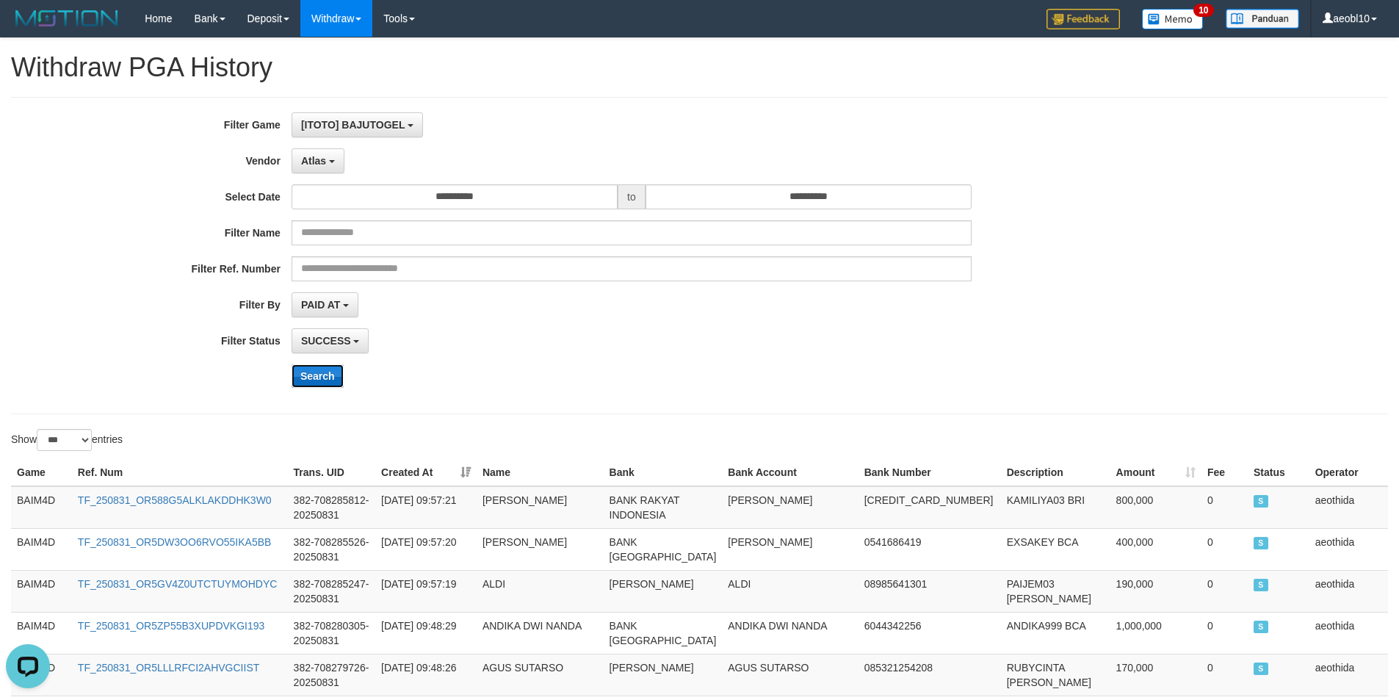
click at [315, 380] on button "Search" at bounding box center [317, 375] width 52 height 23
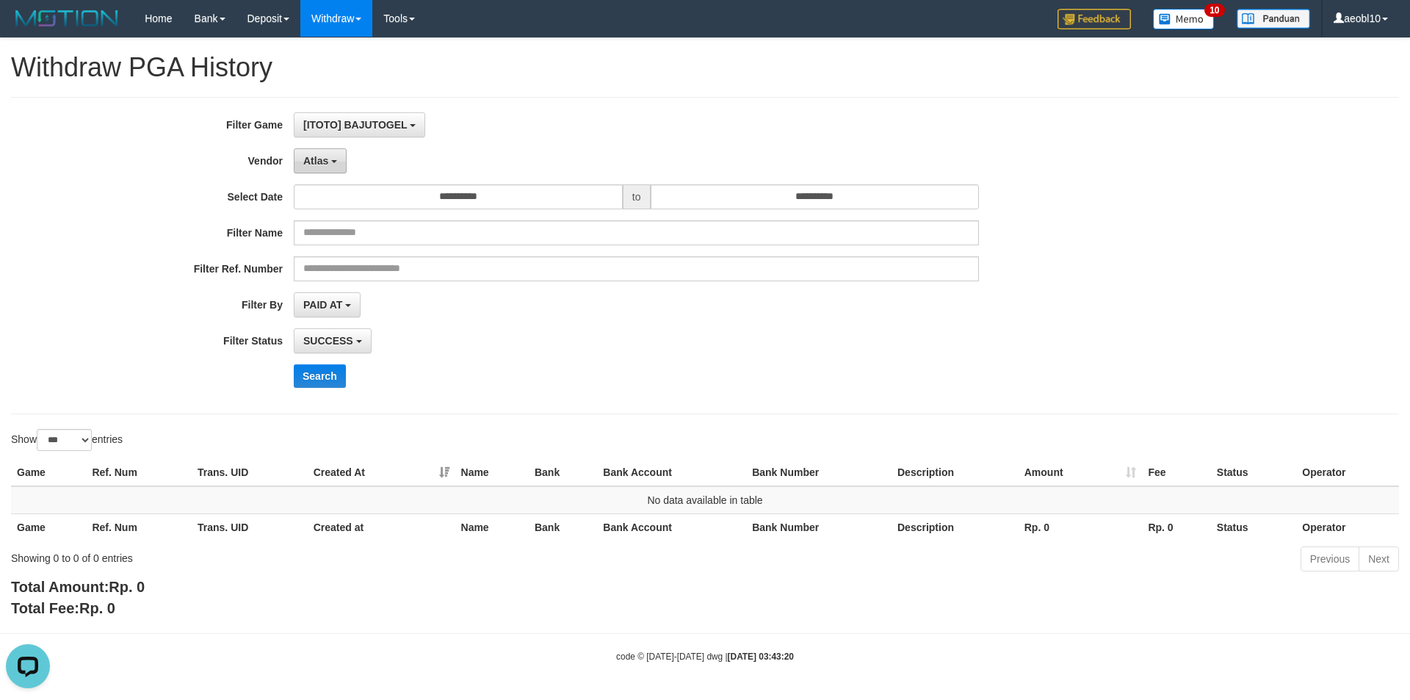
click at [314, 156] on span "Atlas" at bounding box center [315, 161] width 25 height 12
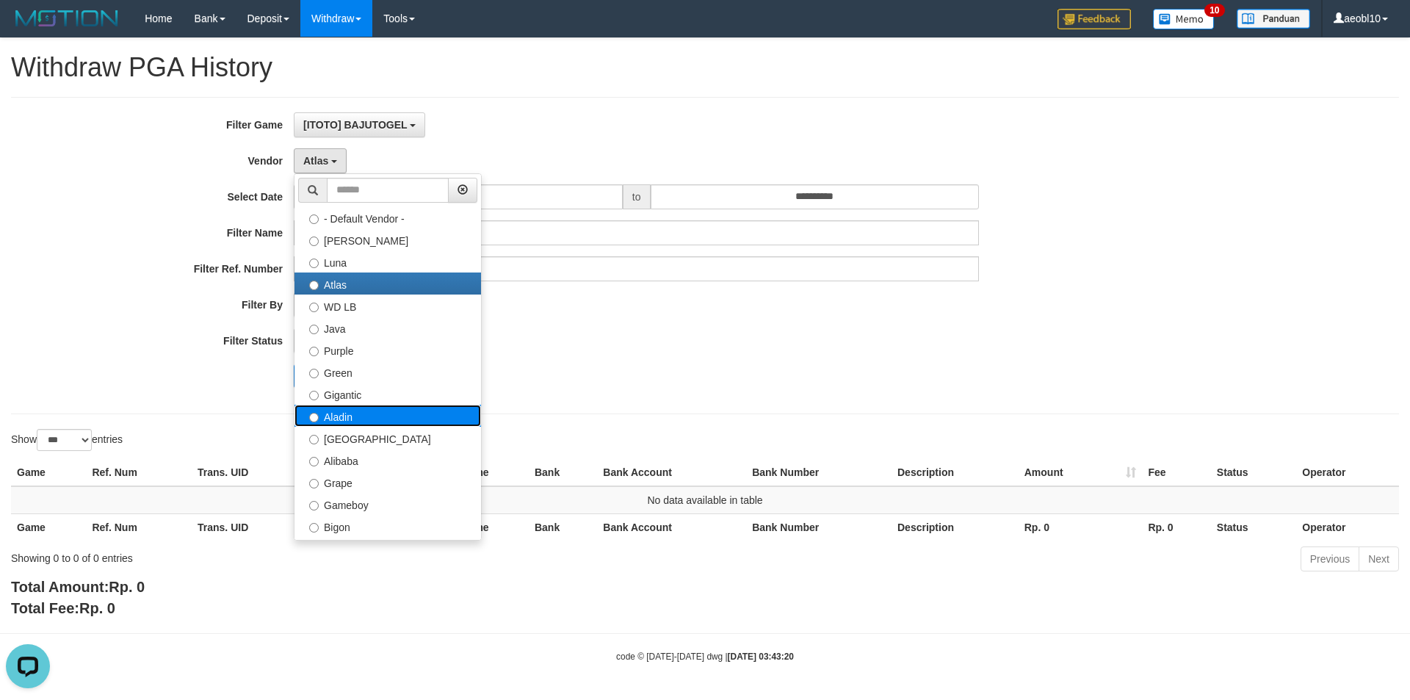
click at [363, 424] on label "Aladin" at bounding box center [387, 416] width 186 height 22
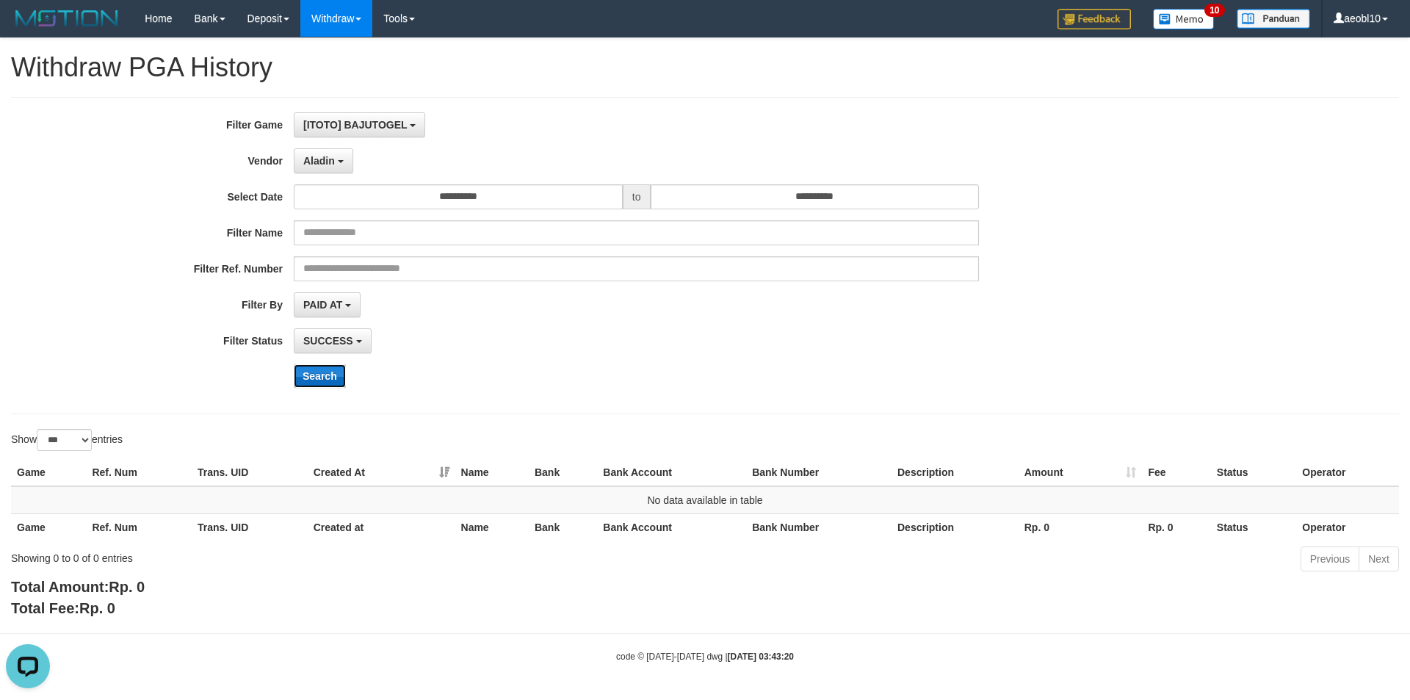
click at [316, 364] on button "Search" at bounding box center [320, 375] width 52 height 23
click at [330, 161] on span "Aladin" at bounding box center [319, 161] width 32 height 12
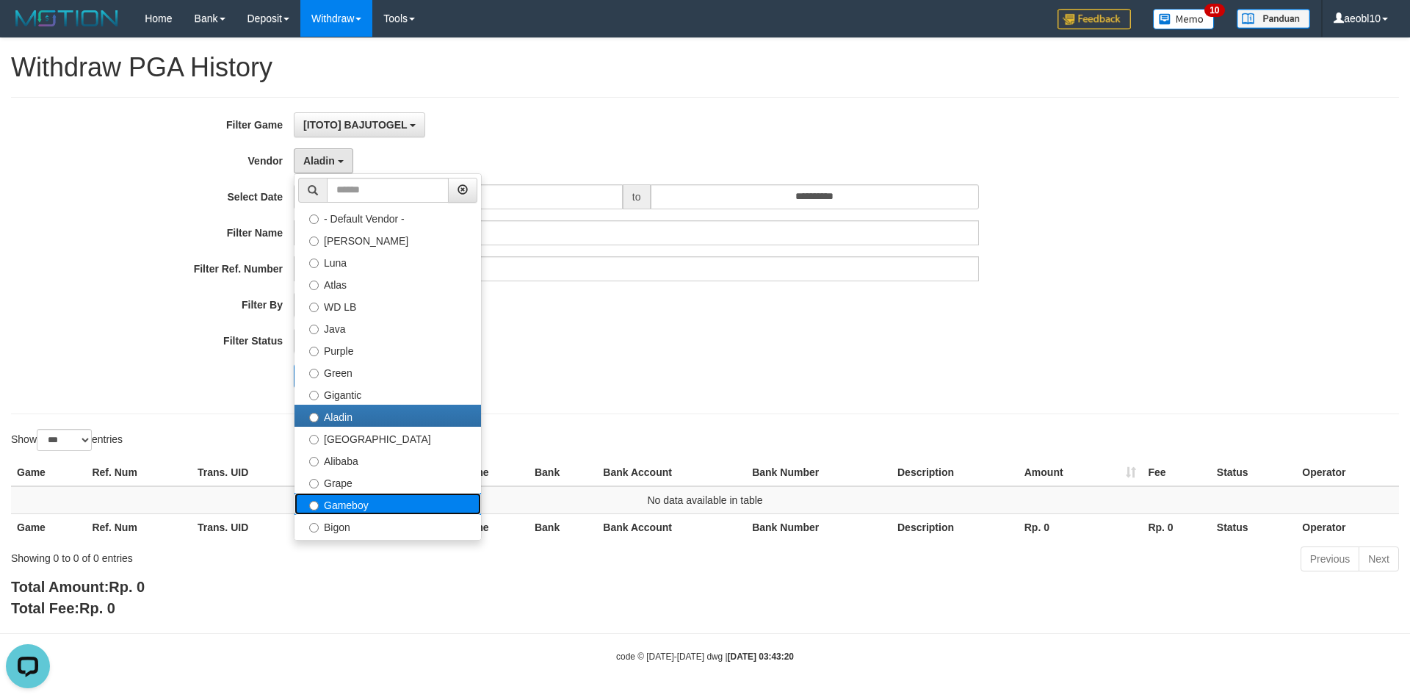
click at [360, 507] on label "Gameboy" at bounding box center [387, 504] width 186 height 22
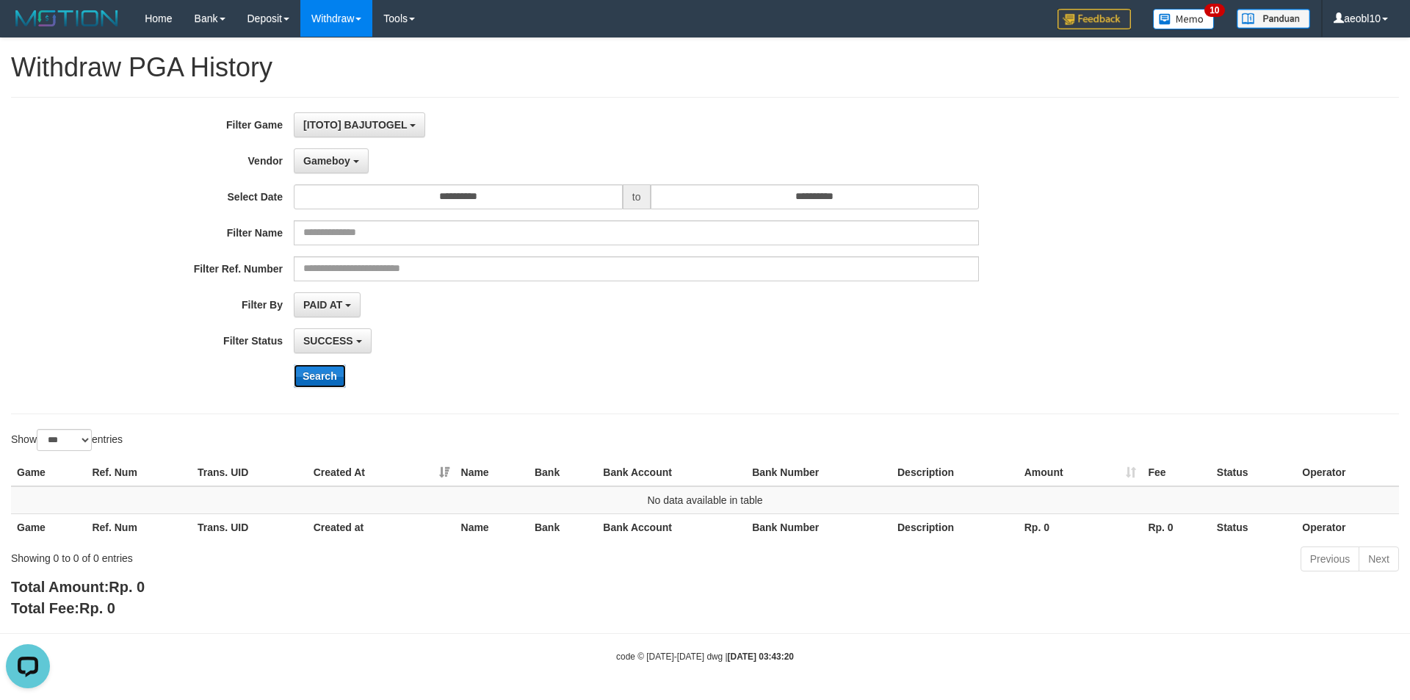
click at [314, 371] on button "Search" at bounding box center [320, 375] width 52 height 23
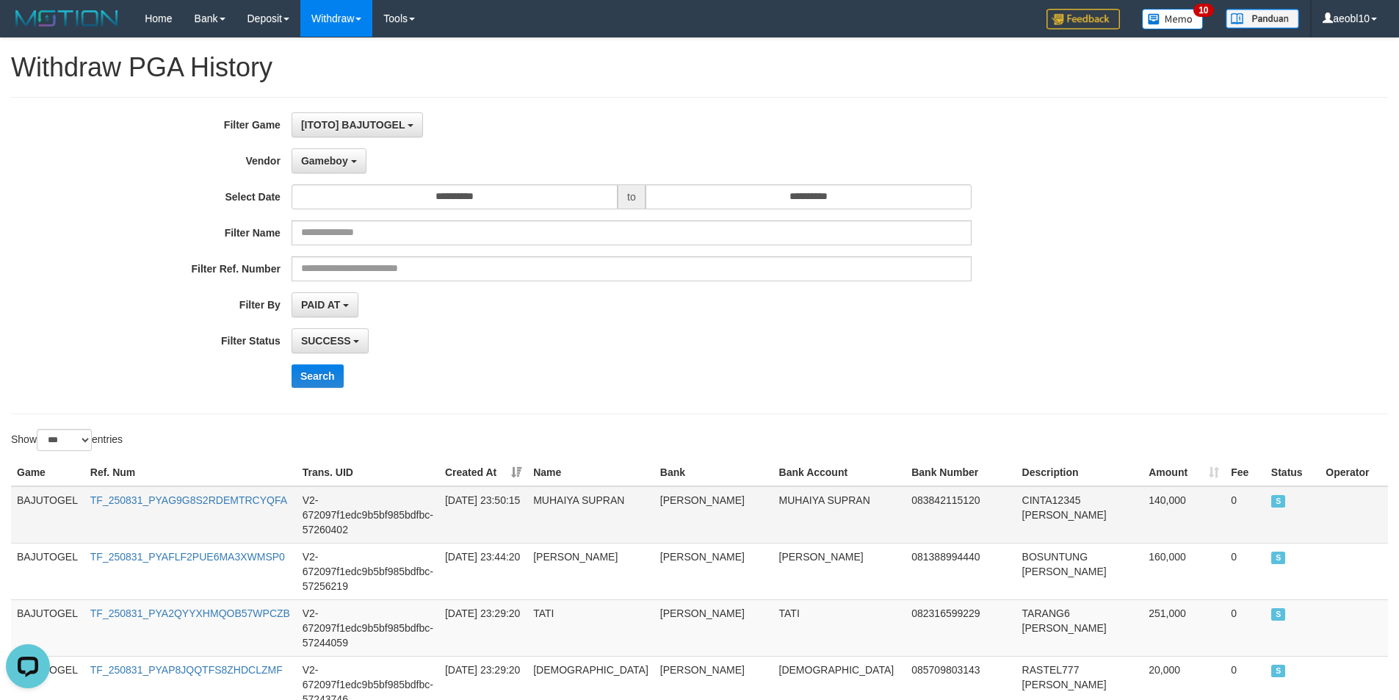
click at [48, 504] on td "BAJUTOGEL" at bounding box center [47, 514] width 73 height 57
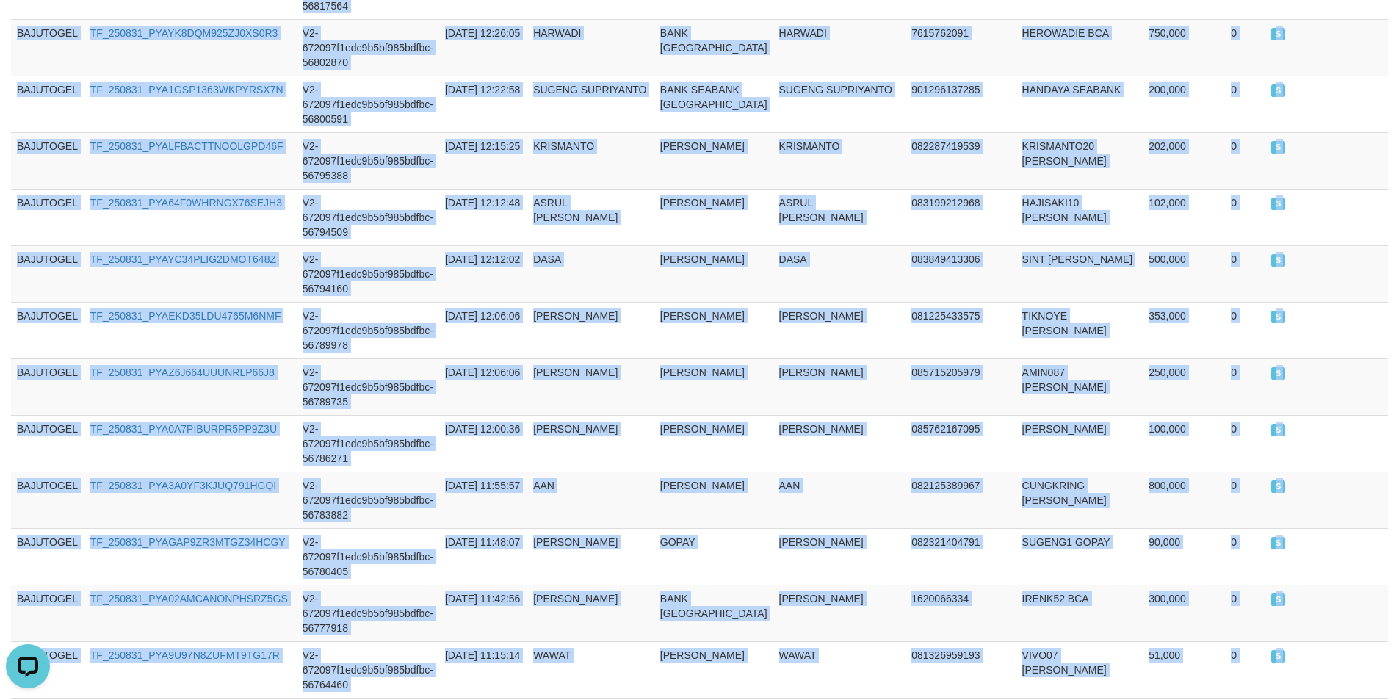
scroll to position [5626, 0]
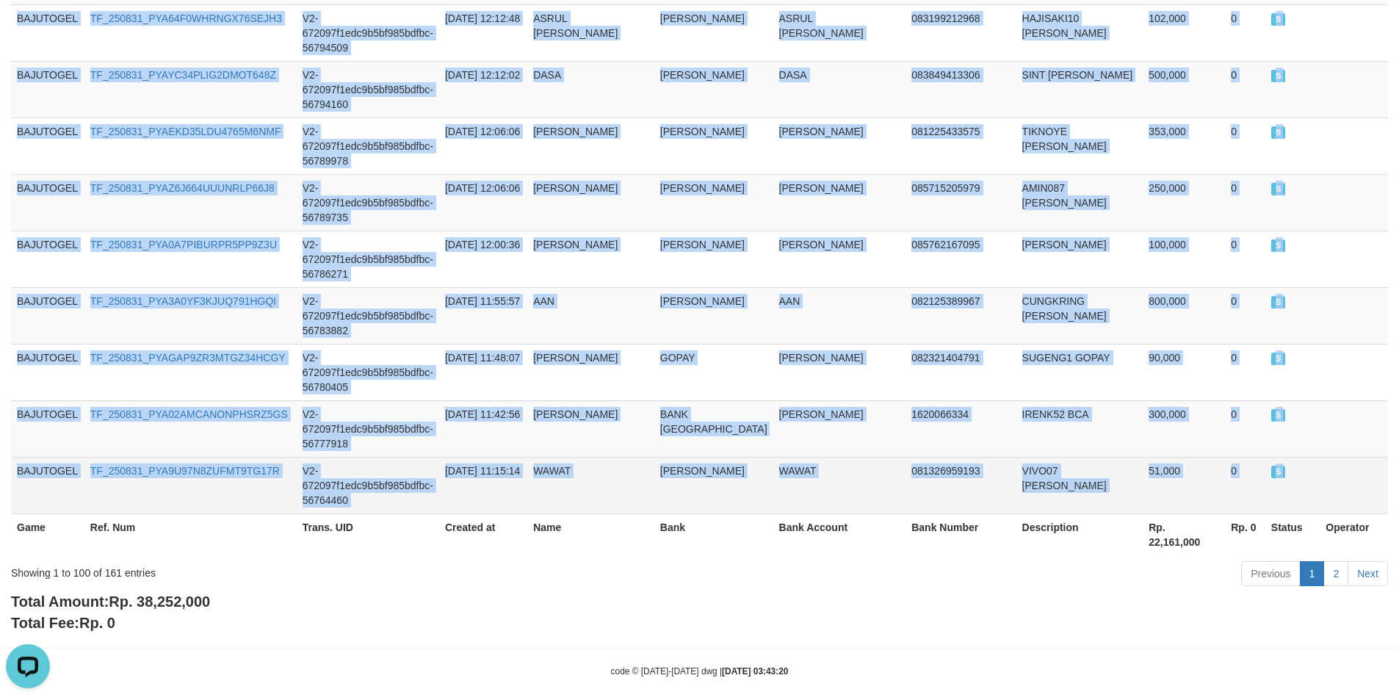
drag, startPoint x: 48, startPoint y: 504, endPoint x: 1324, endPoint y: 504, distance: 1276.6
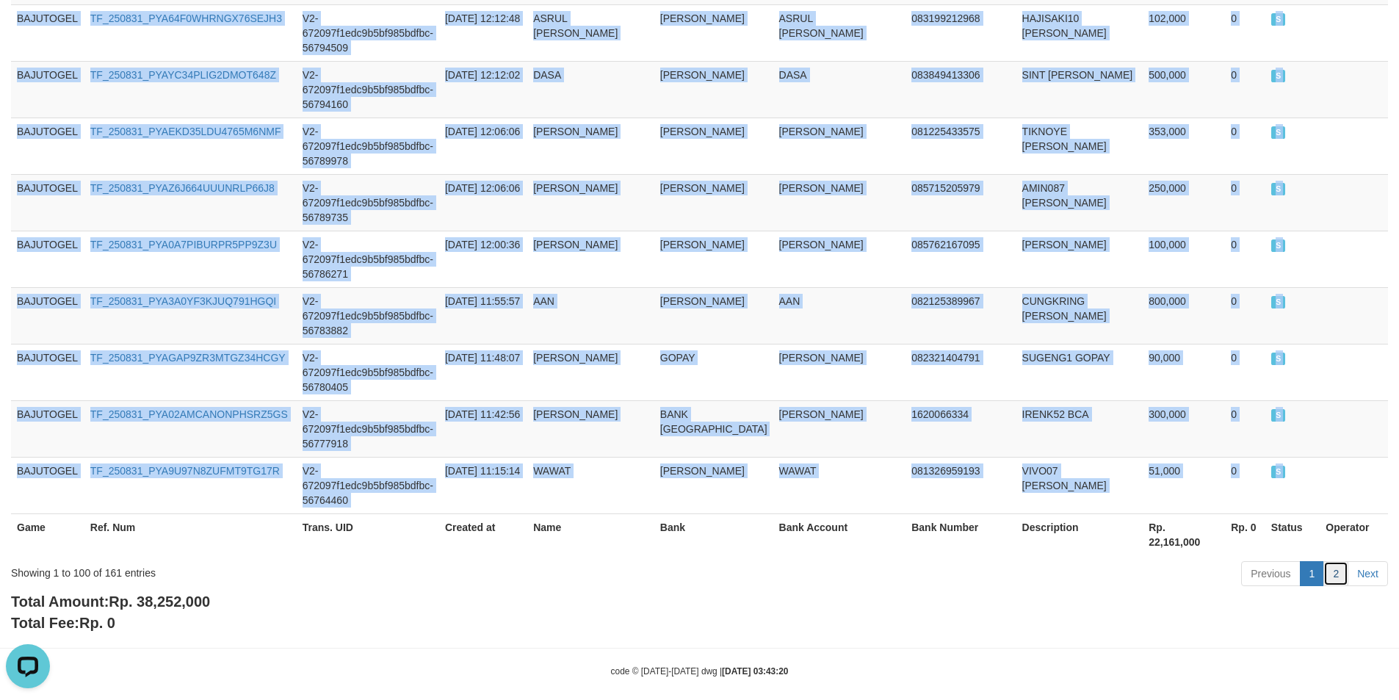
click at [1331, 561] on link "2" at bounding box center [1335, 573] width 25 height 25
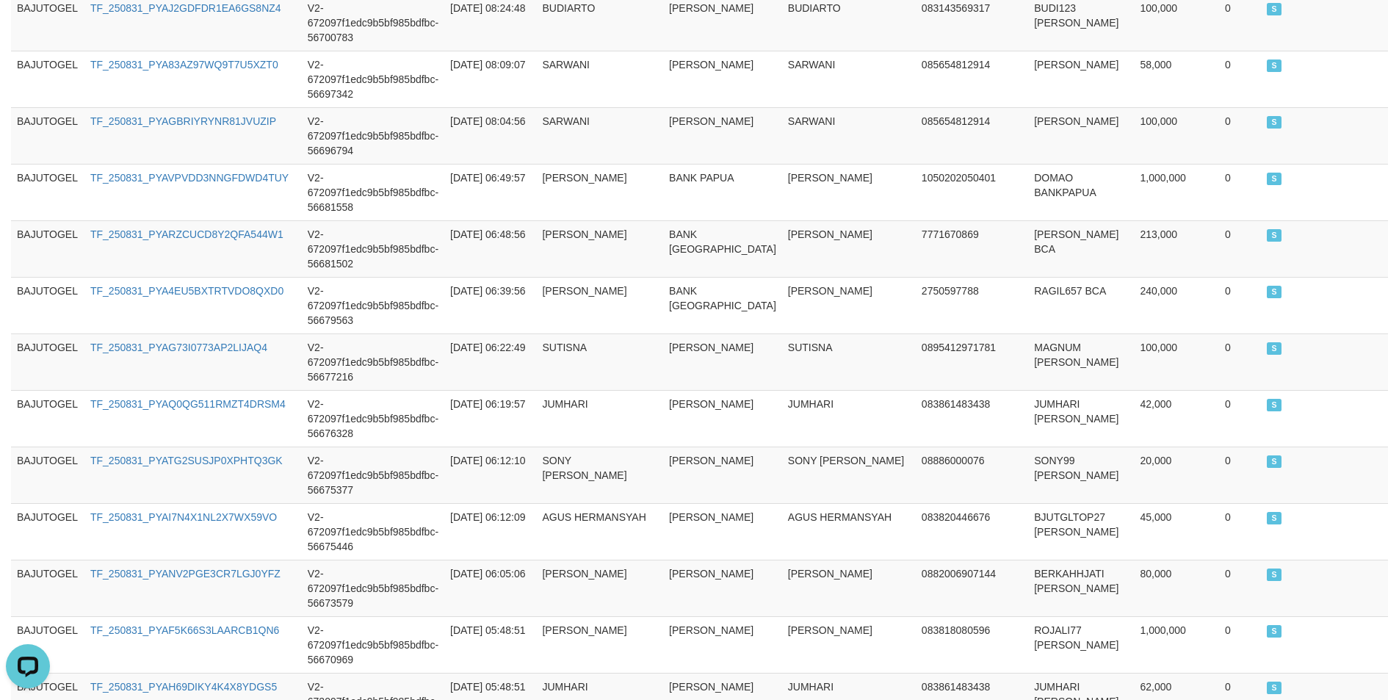
scroll to position [0, 0]
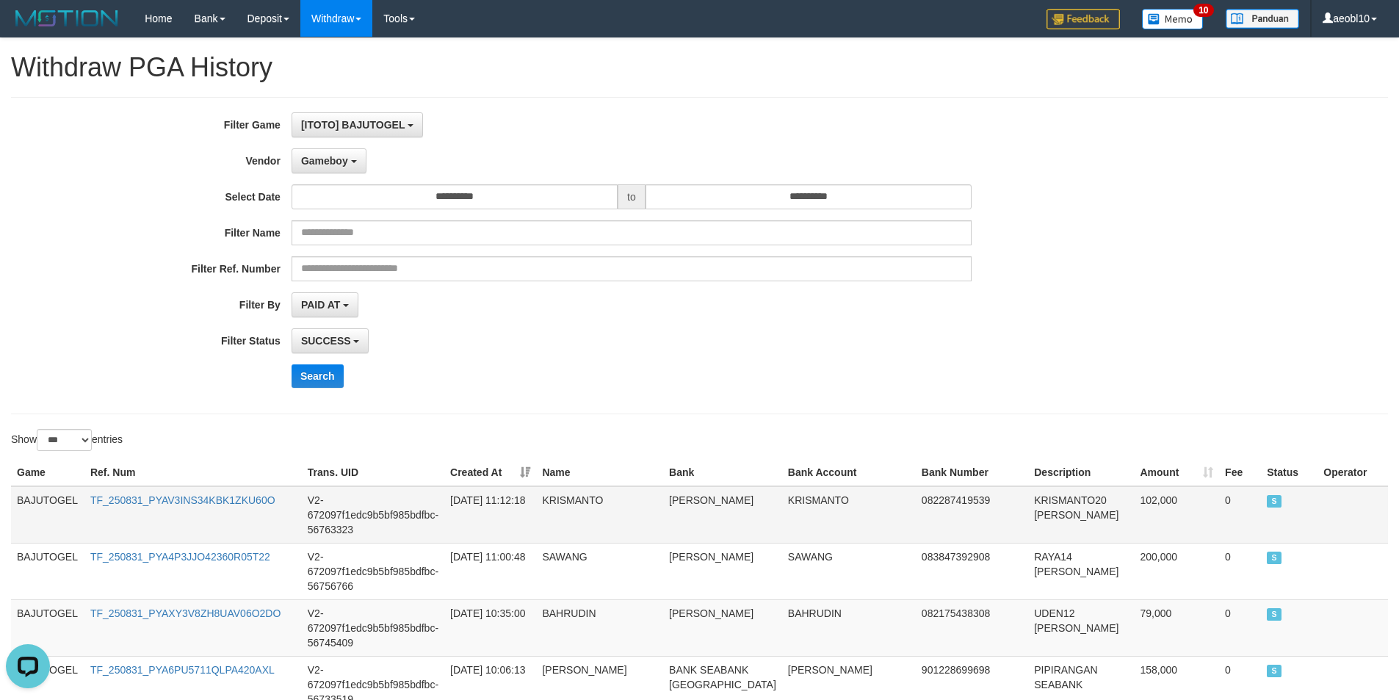
click at [37, 504] on td "BAJUTOGEL" at bounding box center [47, 514] width 73 height 57
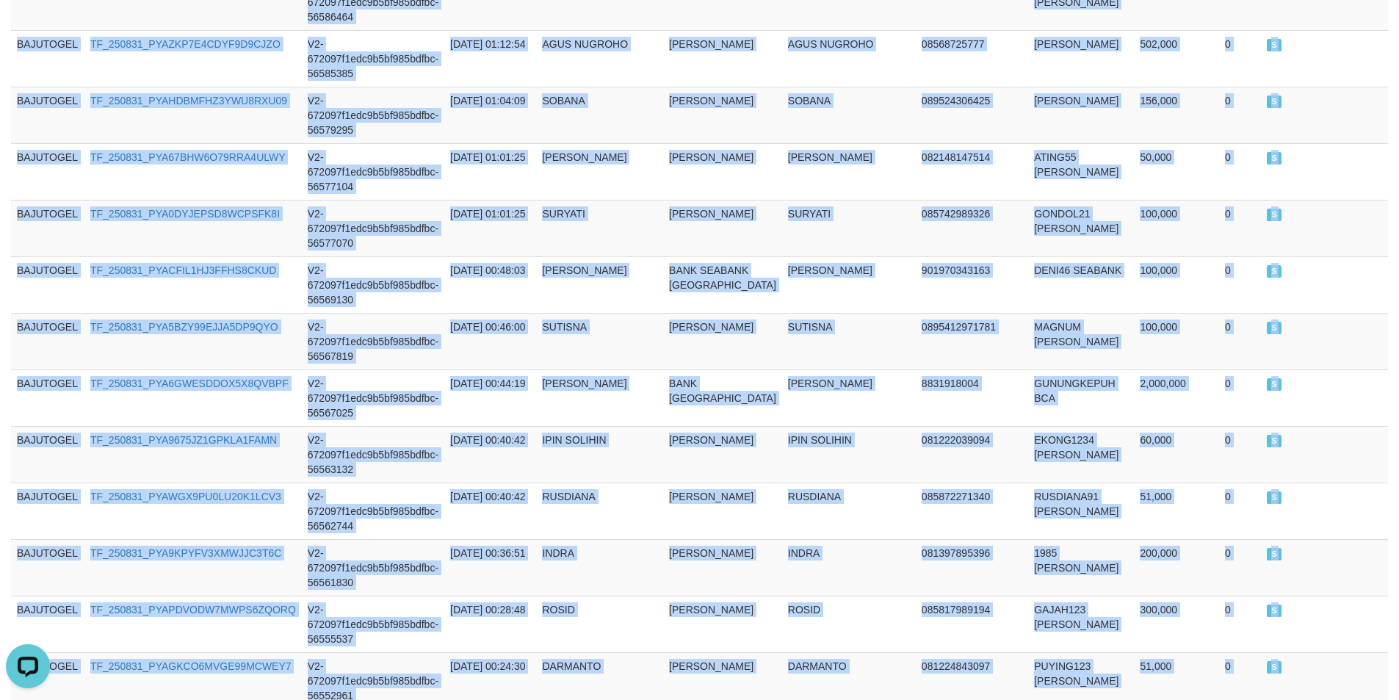
scroll to position [3421, 0]
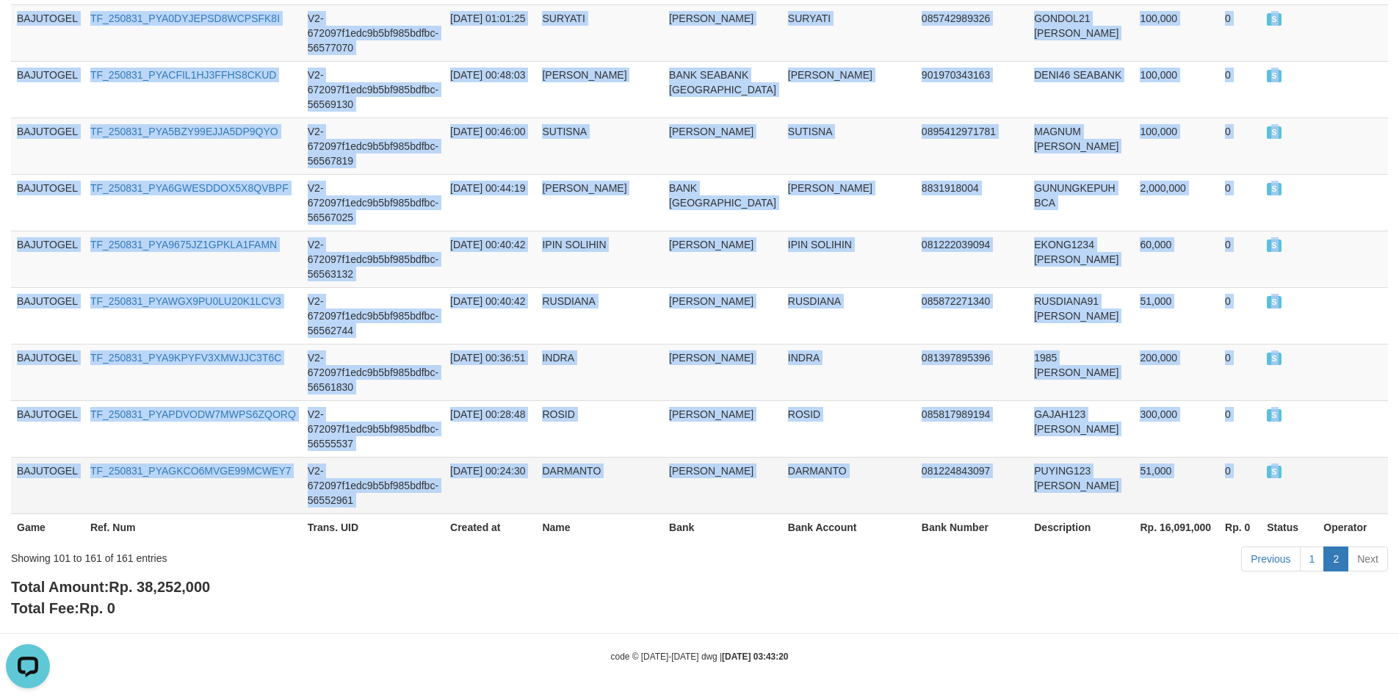
drag, startPoint x: 37, startPoint y: 504, endPoint x: 1310, endPoint y: 479, distance: 1274.0
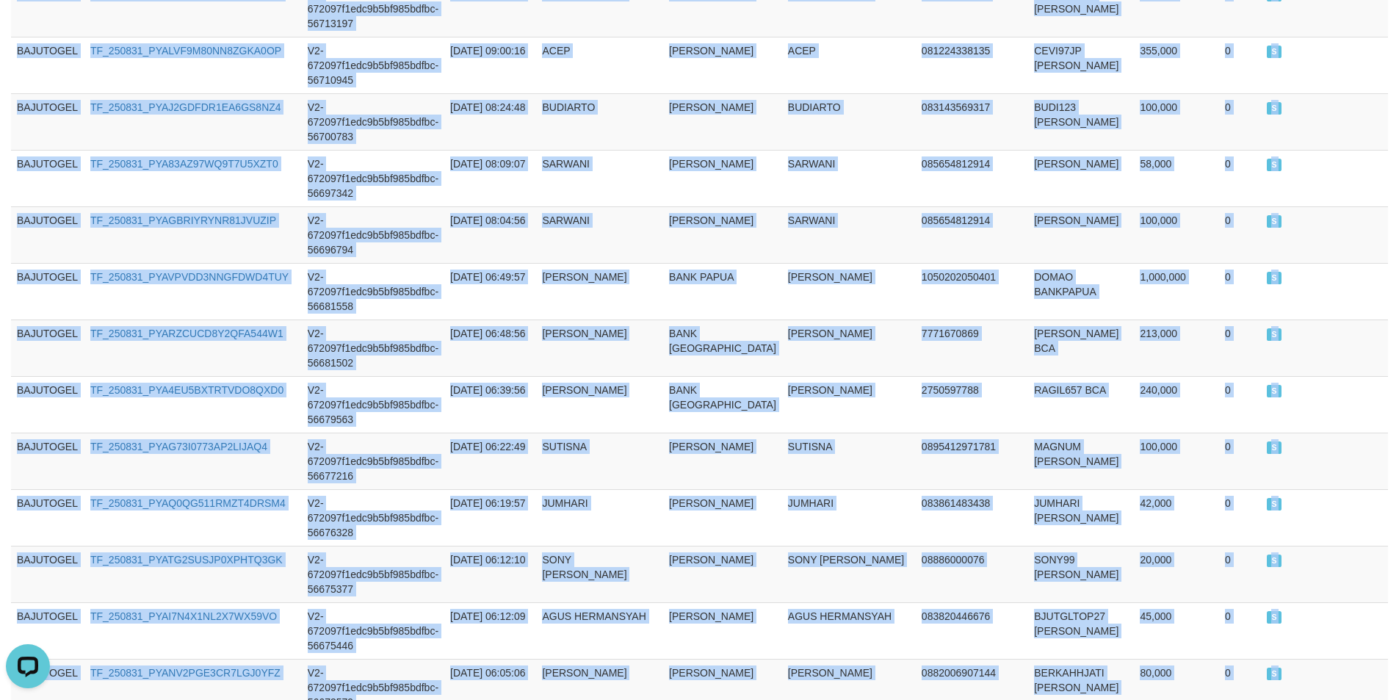
scroll to position [0, 0]
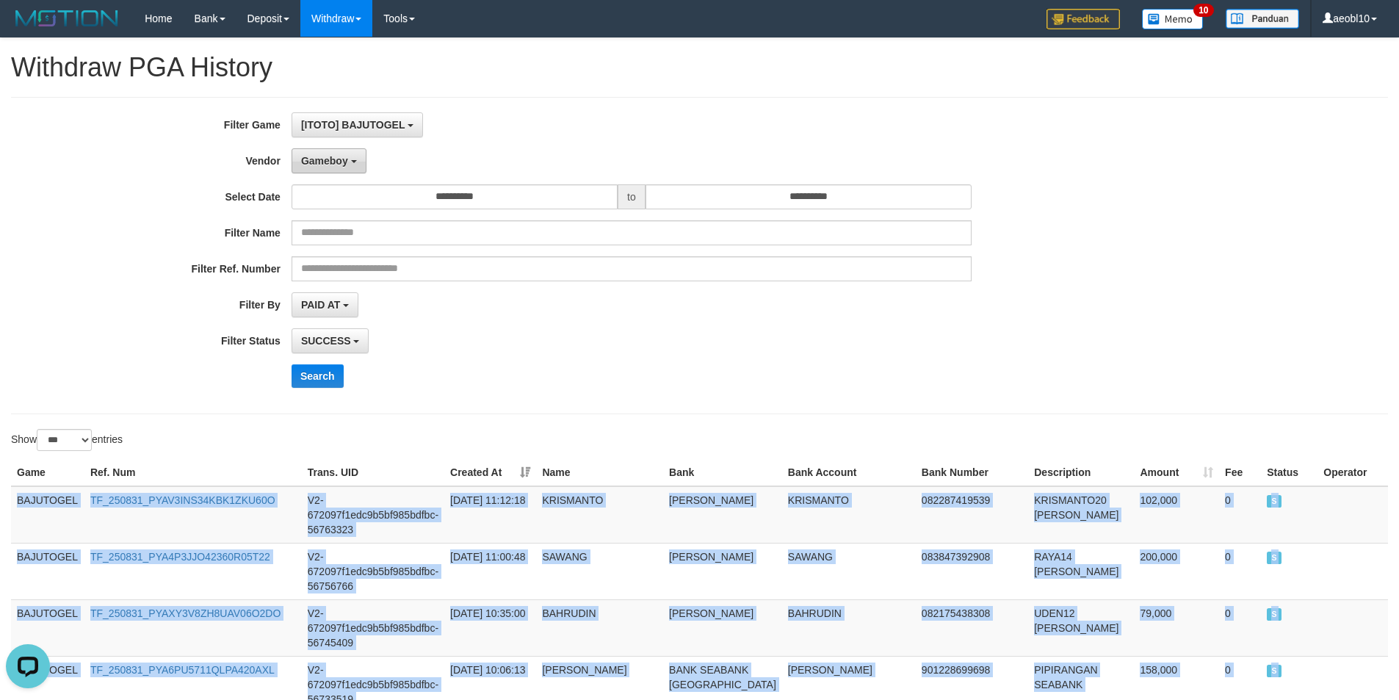
click at [329, 159] on span "Gameboy" at bounding box center [324, 161] width 47 height 12
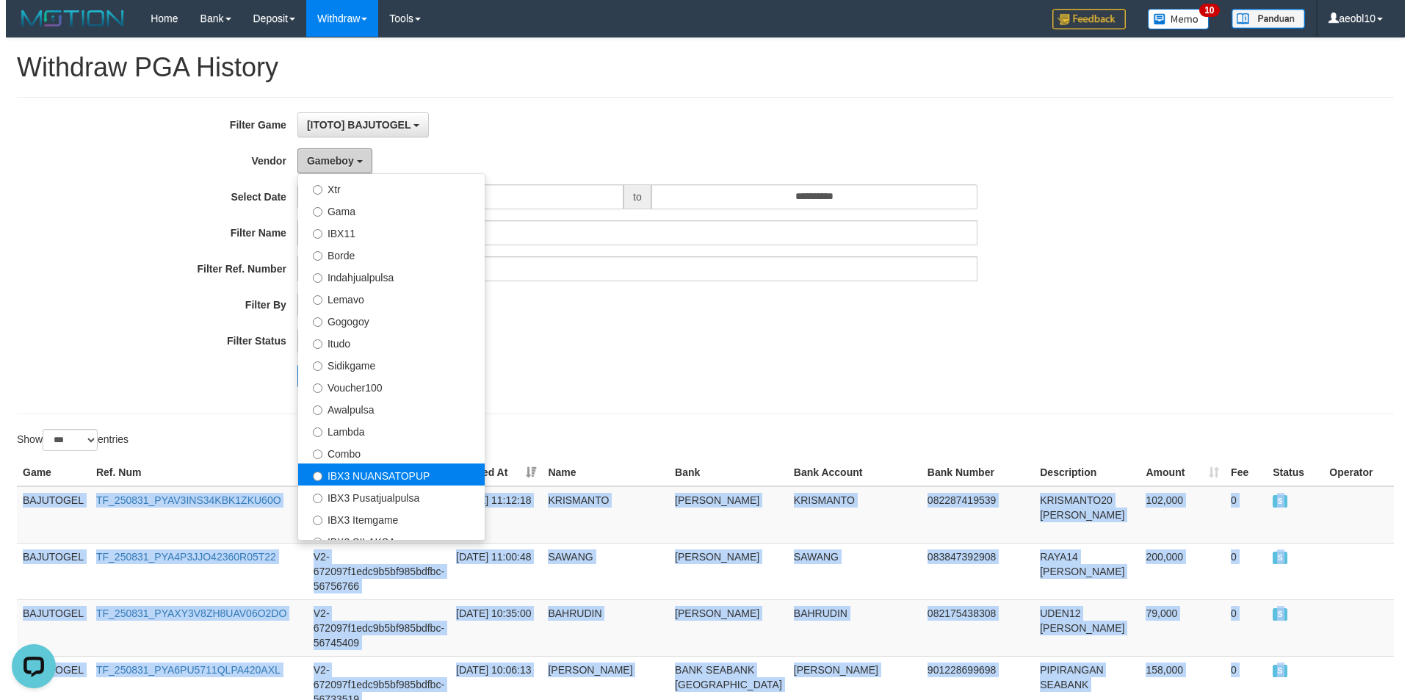
scroll to position [482, 0]
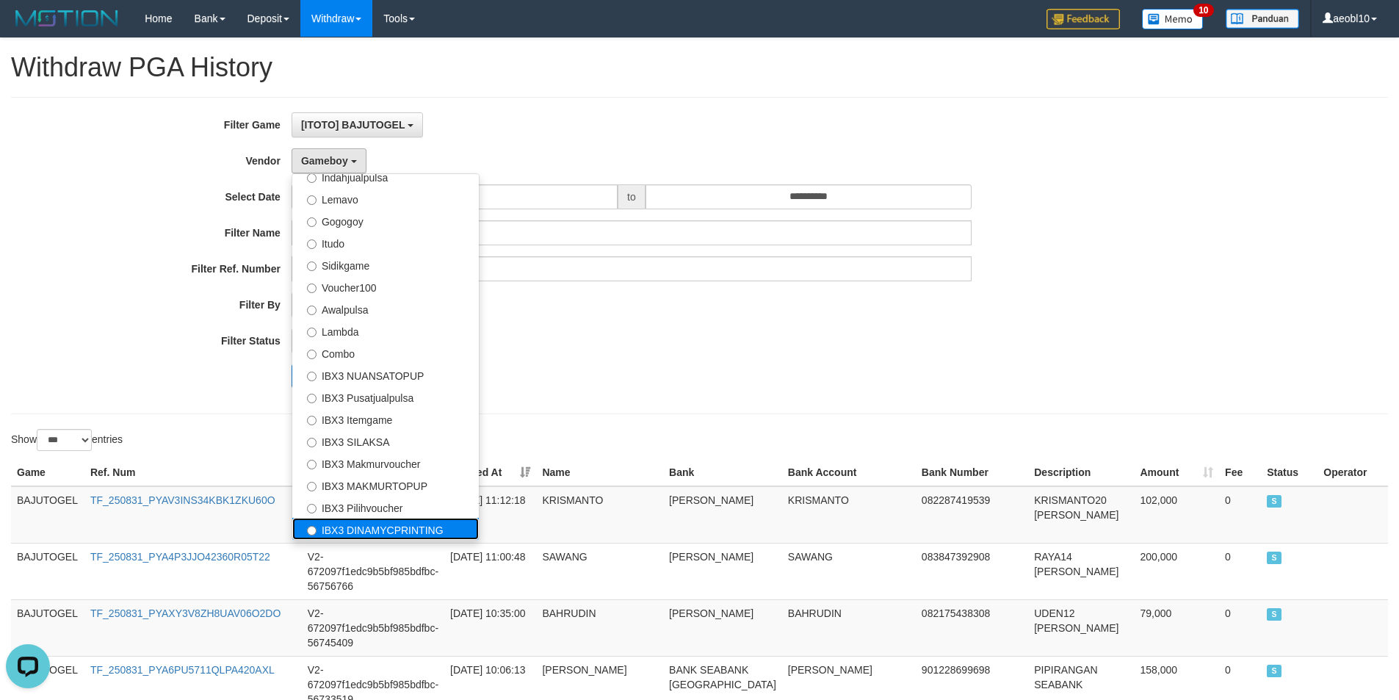
click at [397, 532] on label "IBX3 DINAMYCPRINTING" at bounding box center [385, 529] width 186 height 22
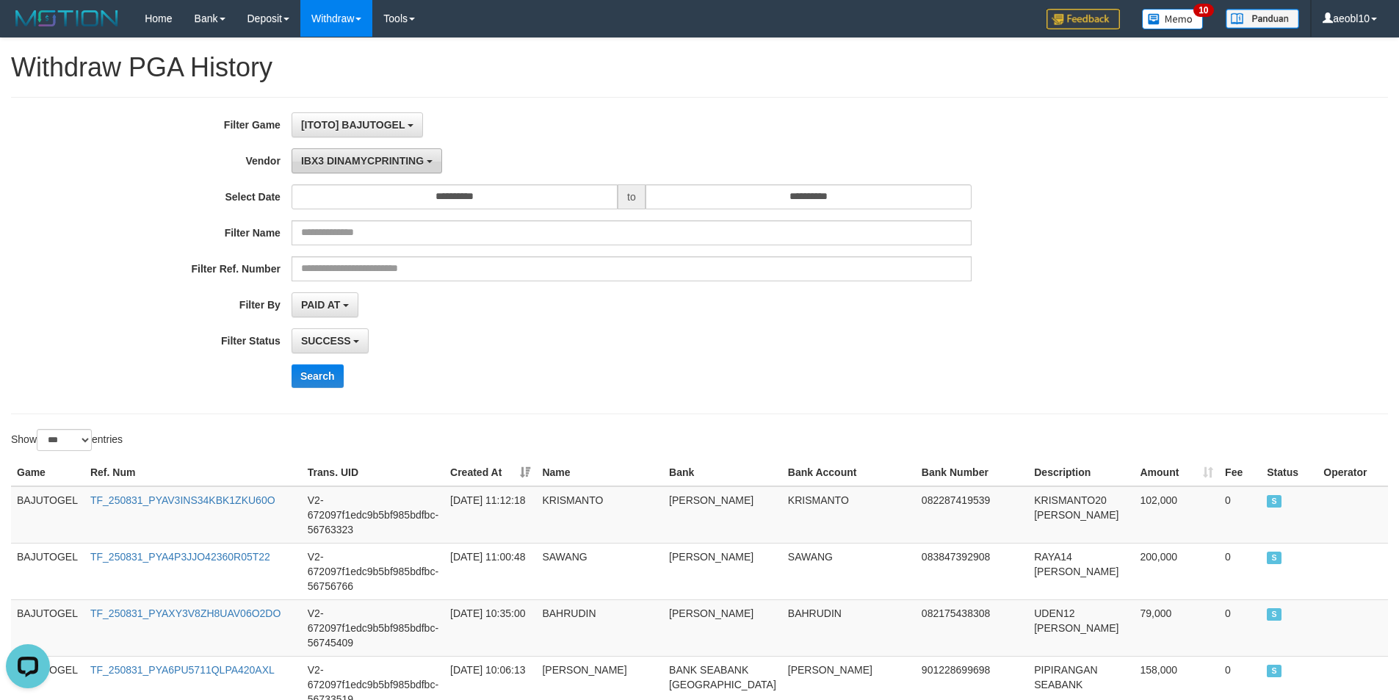
click at [376, 161] on span "IBX3 DINAMYCPRINTING" at bounding box center [362, 161] width 123 height 12
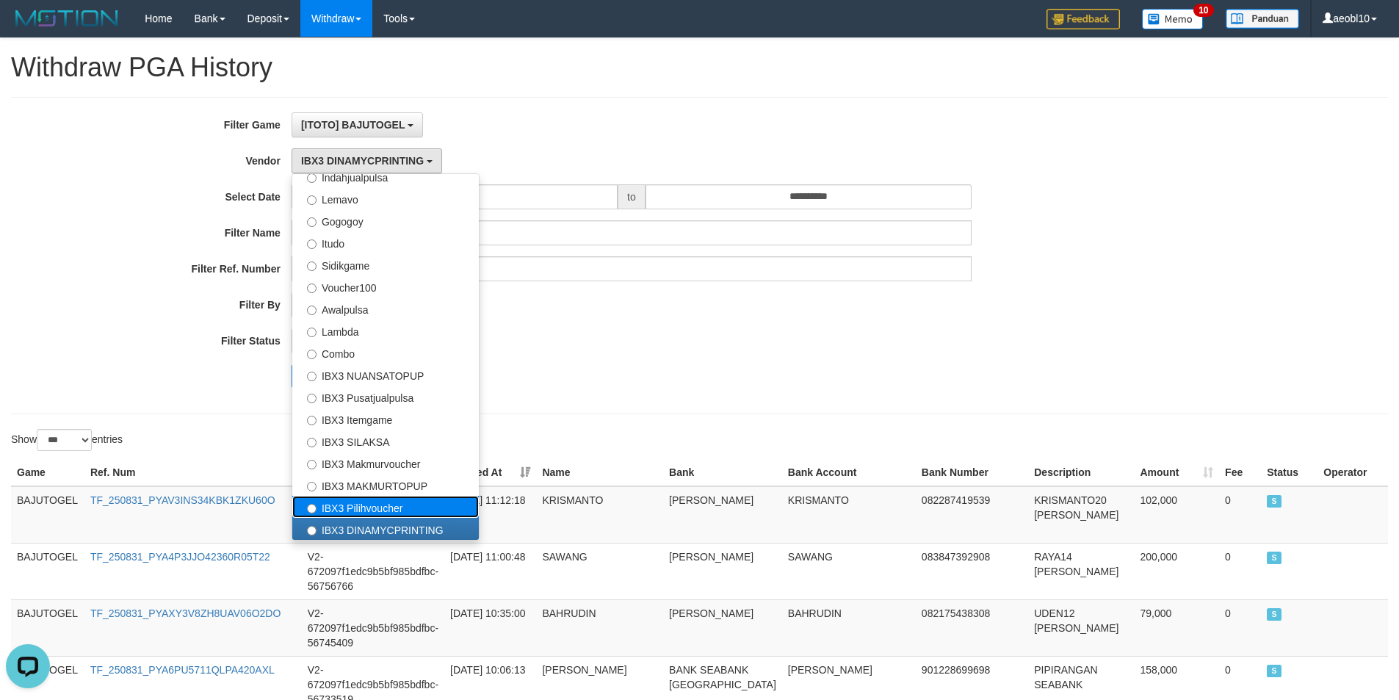
click at [399, 507] on label "IBX3 Pilihvoucher" at bounding box center [385, 507] width 186 height 22
select select "**********"
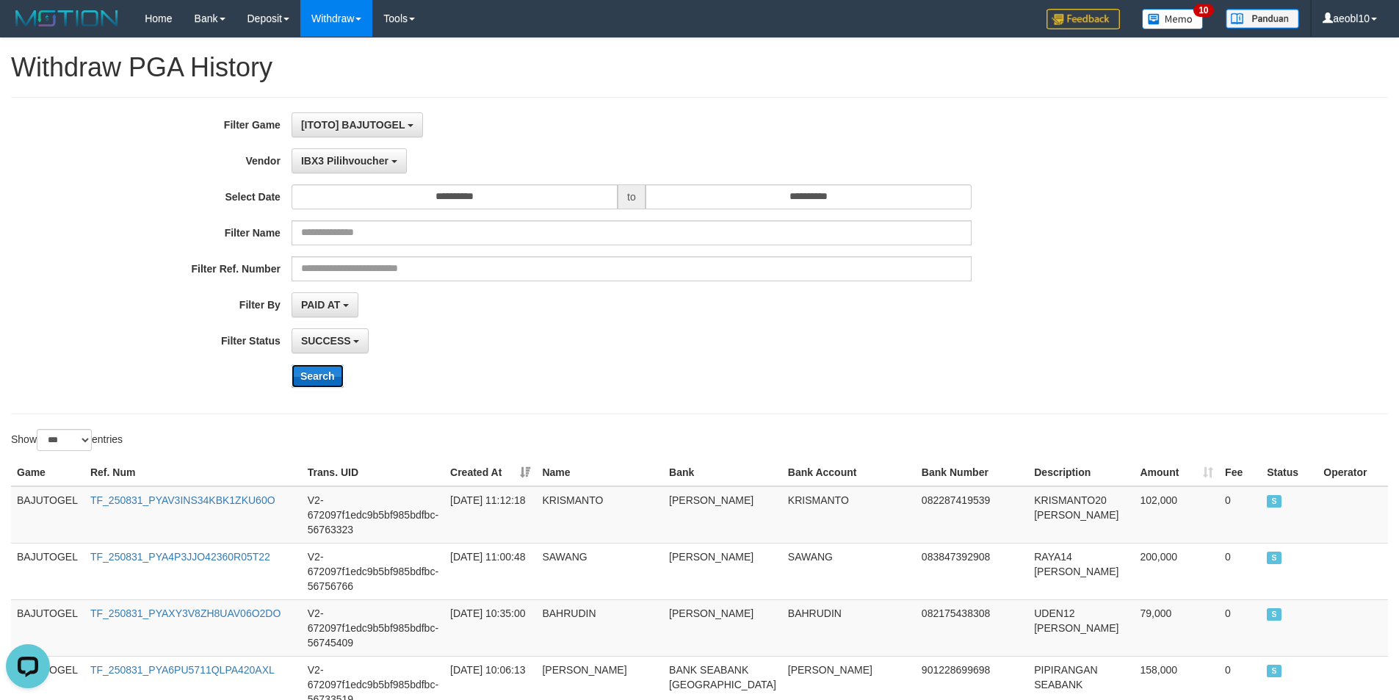
click at [308, 375] on button "Search" at bounding box center [317, 375] width 52 height 23
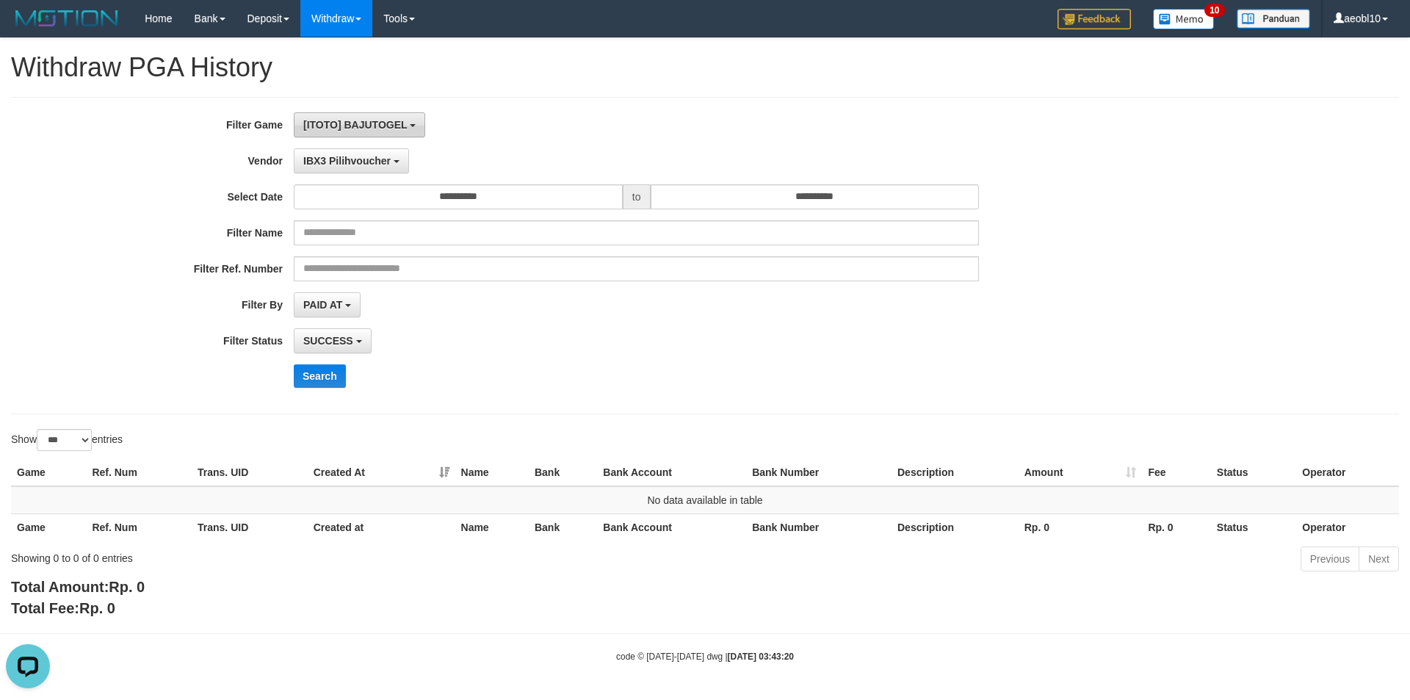
click at [361, 120] on span "[ITOTO] BAJUTOGEL" at bounding box center [355, 125] width 104 height 12
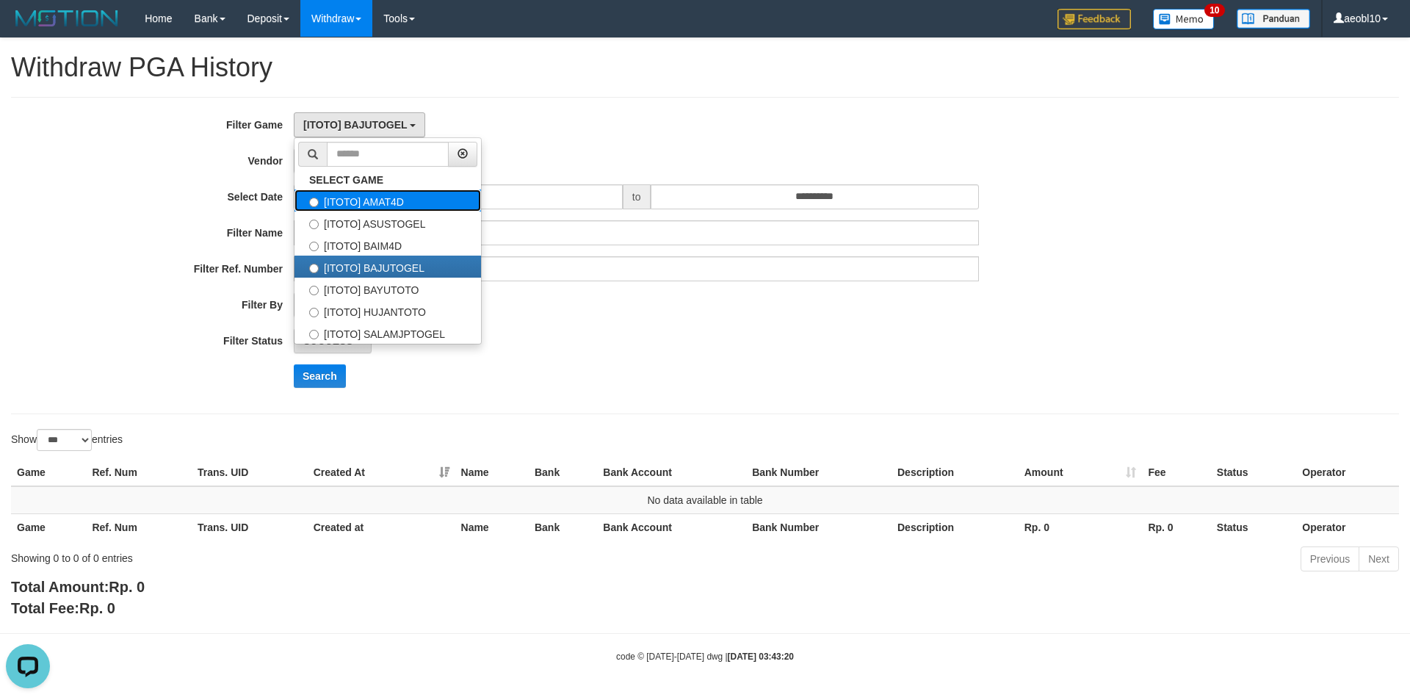
click at [387, 205] on label "[ITOTO] AMAT4D" at bounding box center [387, 200] width 186 height 22
select select "****"
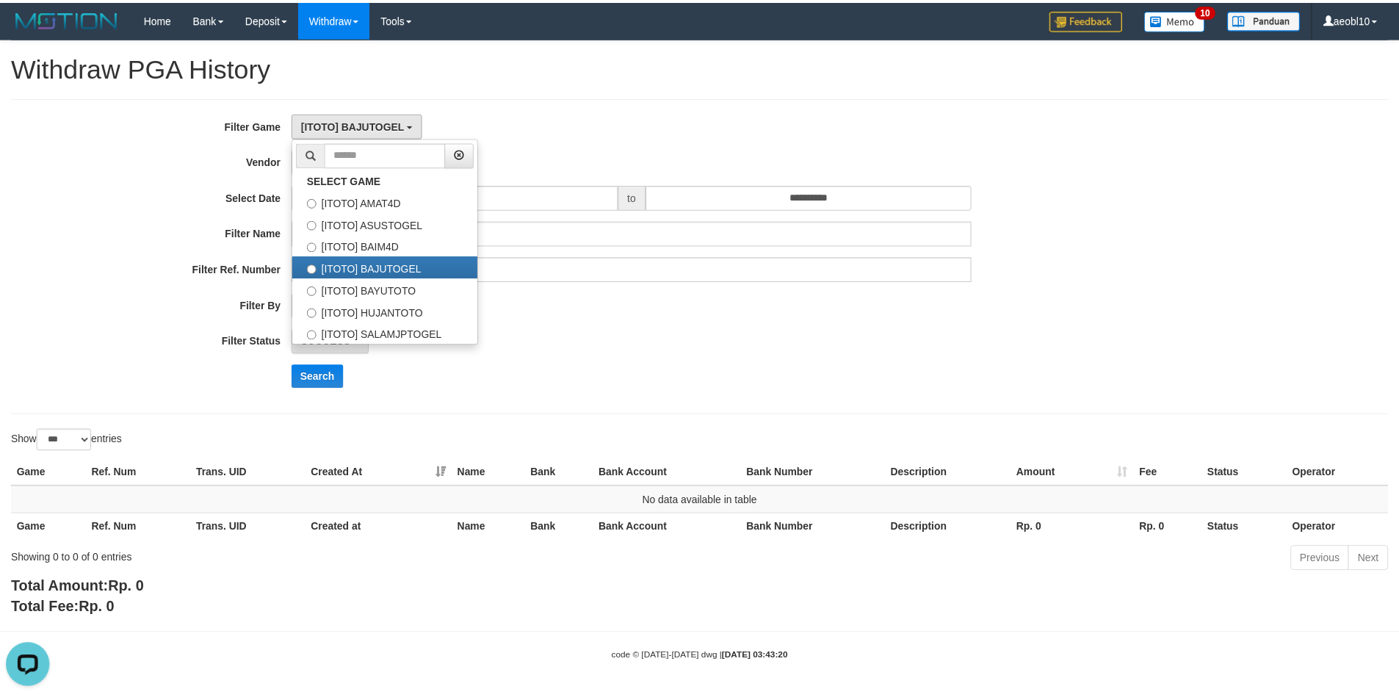
scroll to position [25, 0]
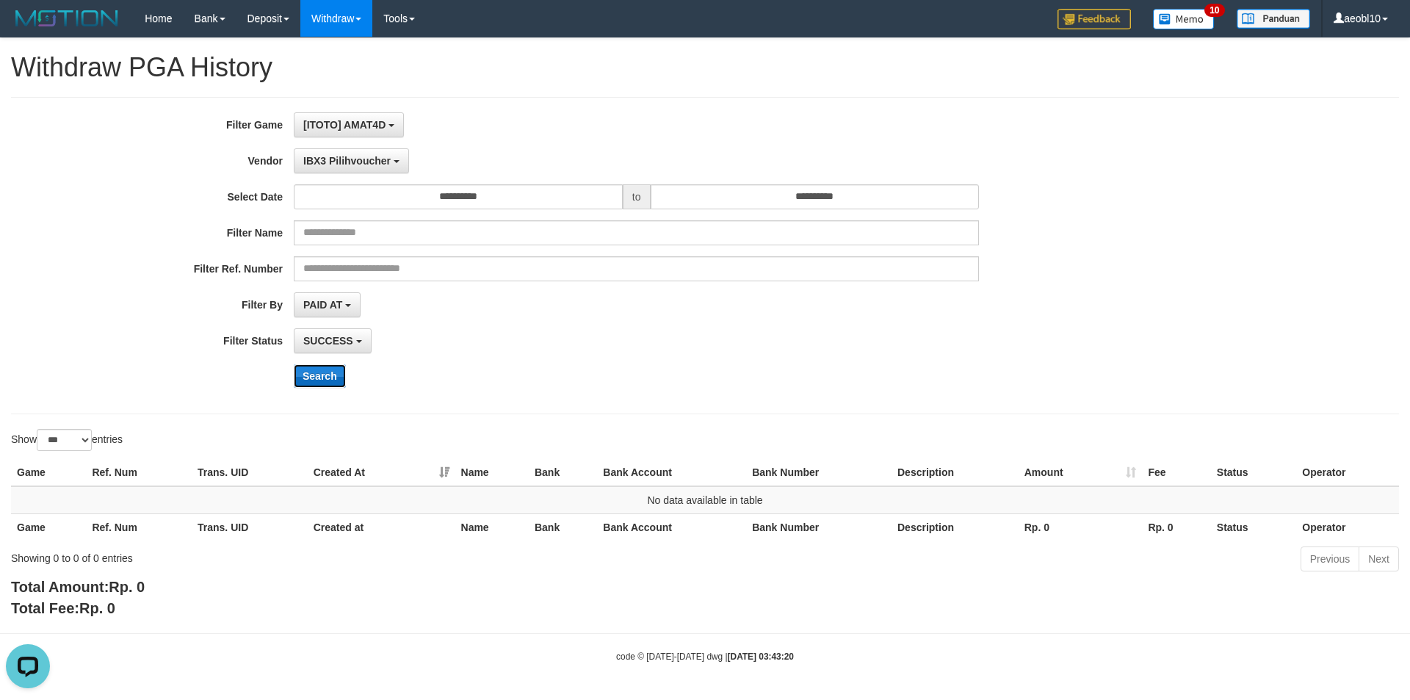
click at [316, 378] on button "Search" at bounding box center [320, 375] width 52 height 23
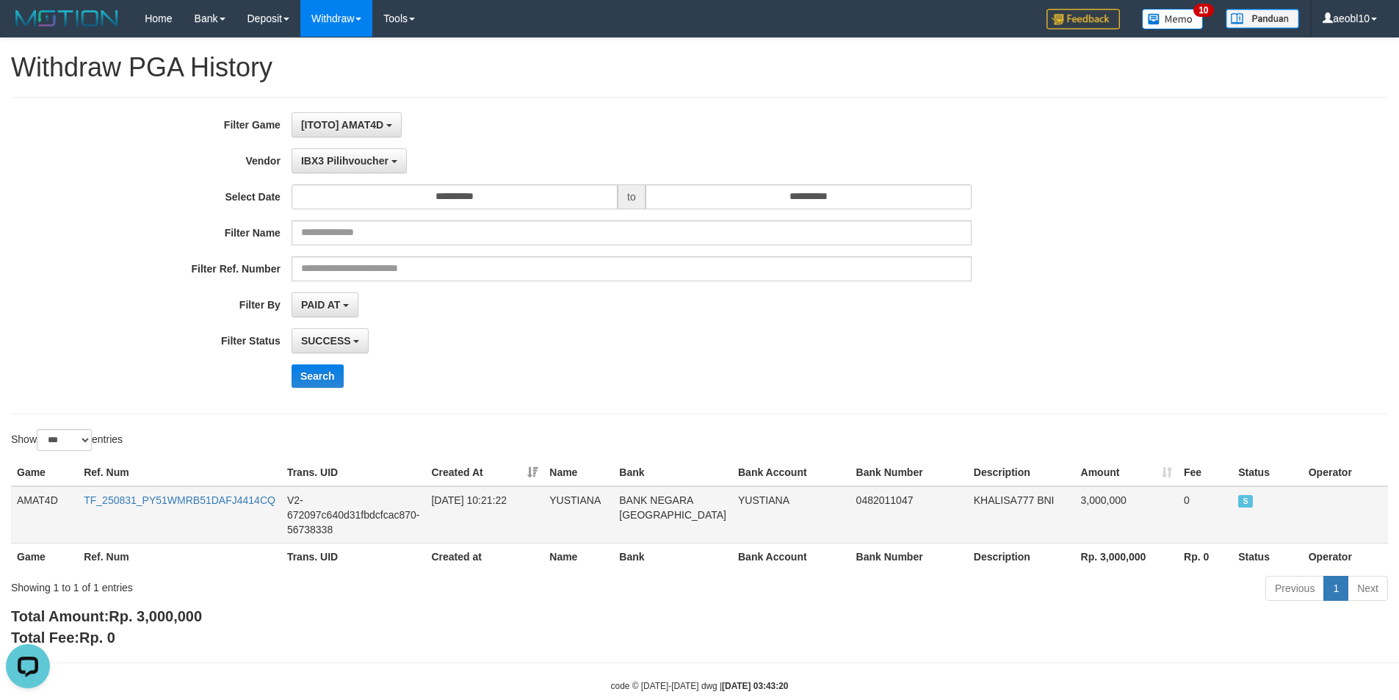
click at [26, 501] on td "AMAT4D" at bounding box center [44, 514] width 67 height 57
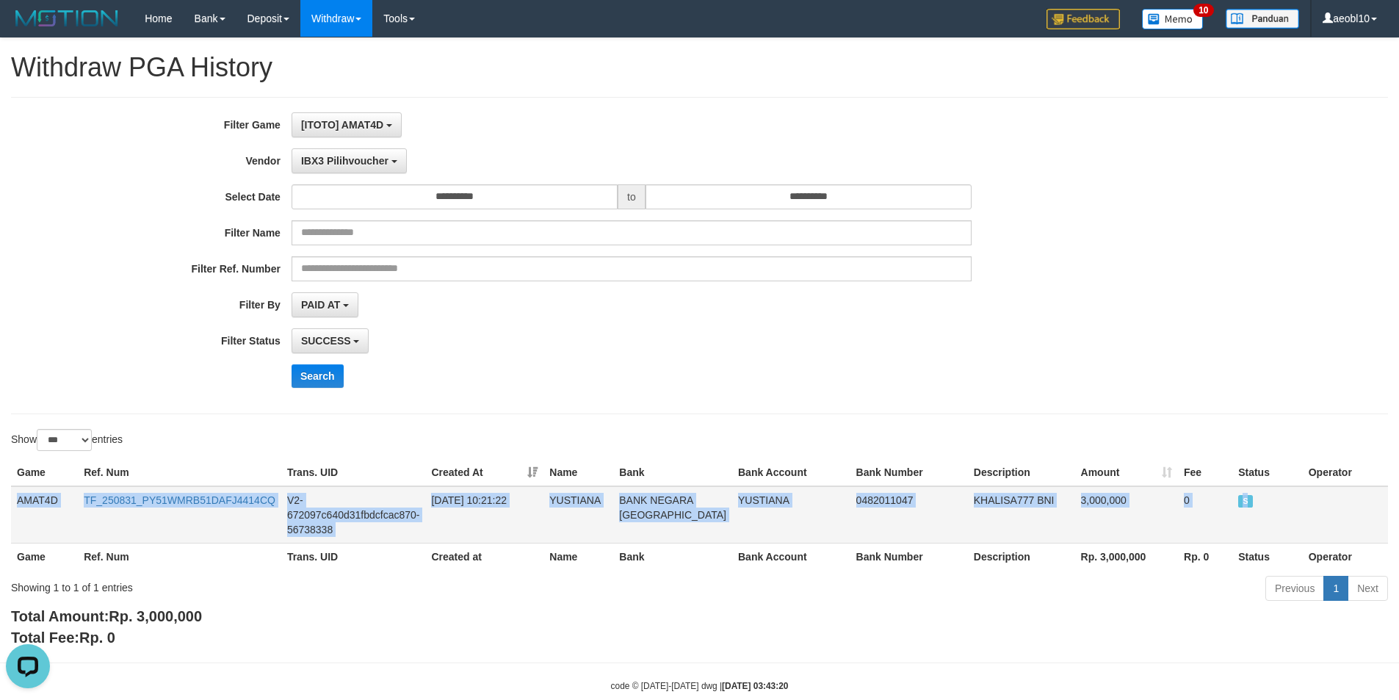
drag, startPoint x: 26, startPoint y: 501, endPoint x: 1269, endPoint y: 518, distance: 1243.0
click at [1269, 518] on tr "AMAT4D TF_250831_PY51WMRB51DAFJ4414CQ V2-672097c640d31fbdcfcac870-56738338 2025…" at bounding box center [699, 514] width 1376 height 57
click at [360, 162] on span "IBX3 Pilihvoucher" at bounding box center [344, 161] width 87 height 12
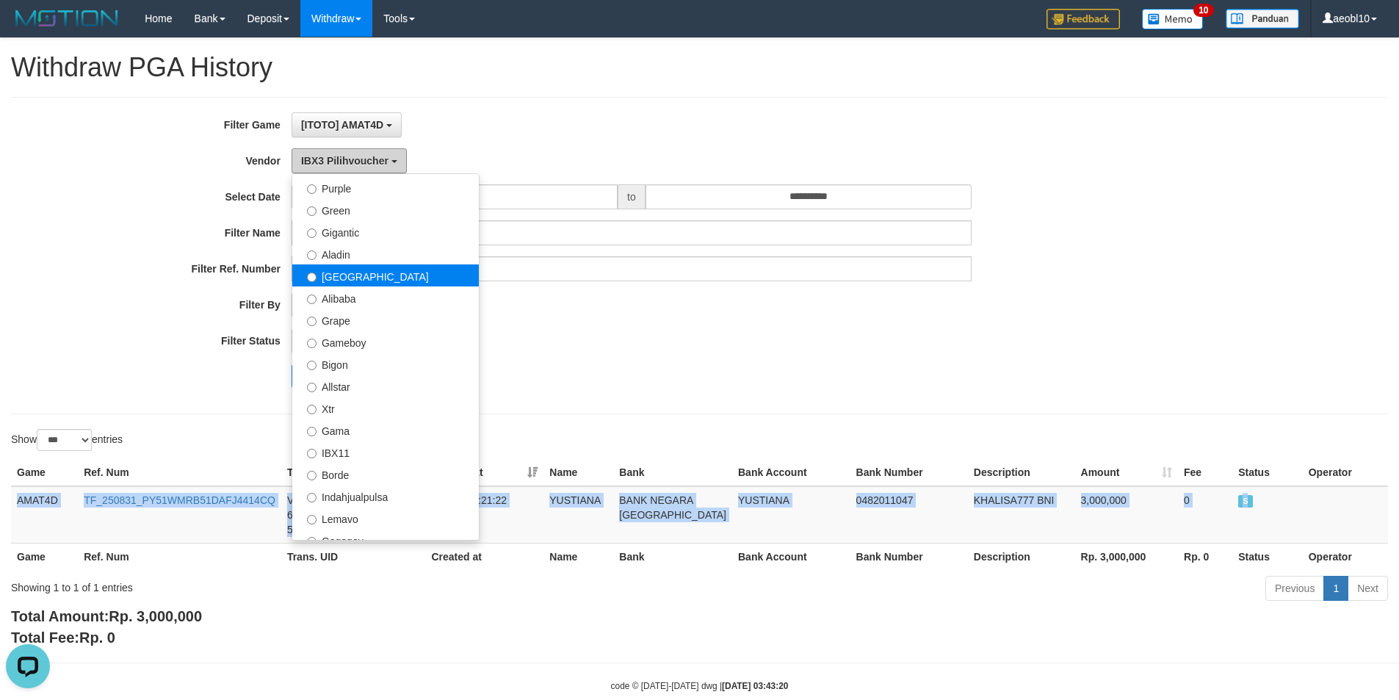
scroll to position [115, 0]
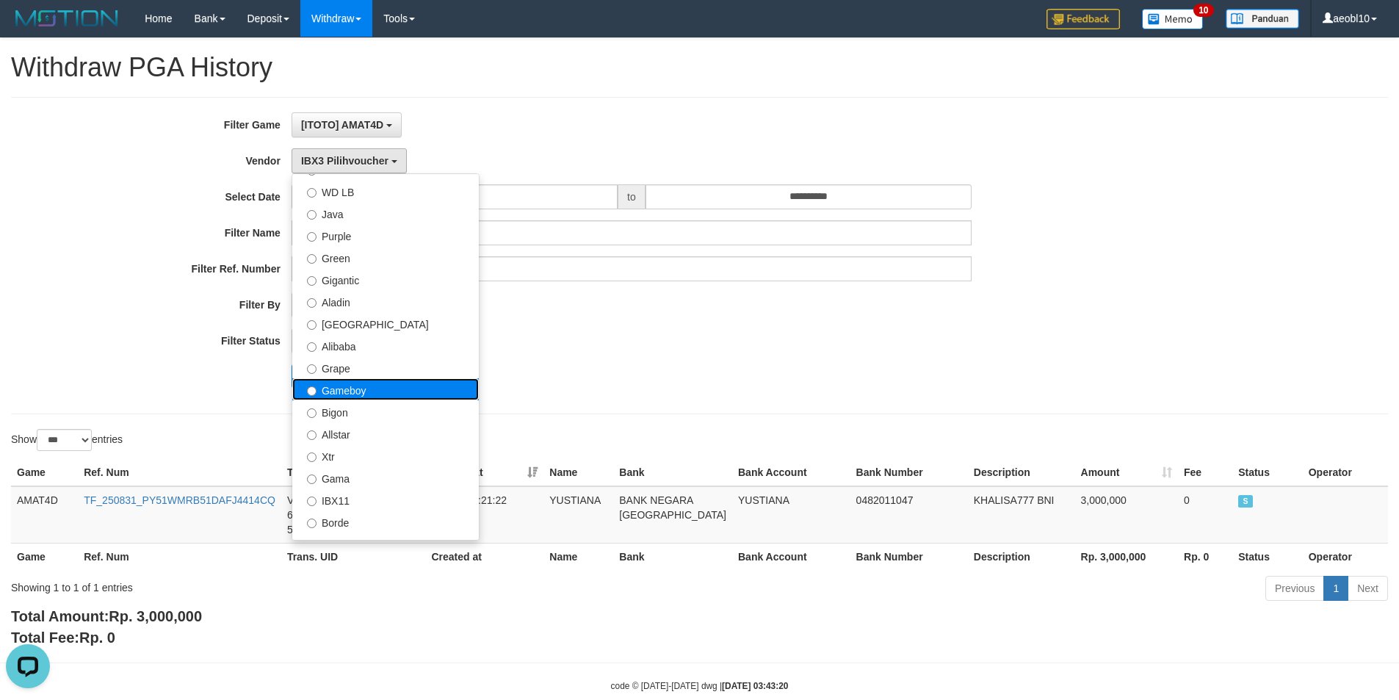
click at [368, 391] on label "Gameboy" at bounding box center [385, 389] width 186 height 22
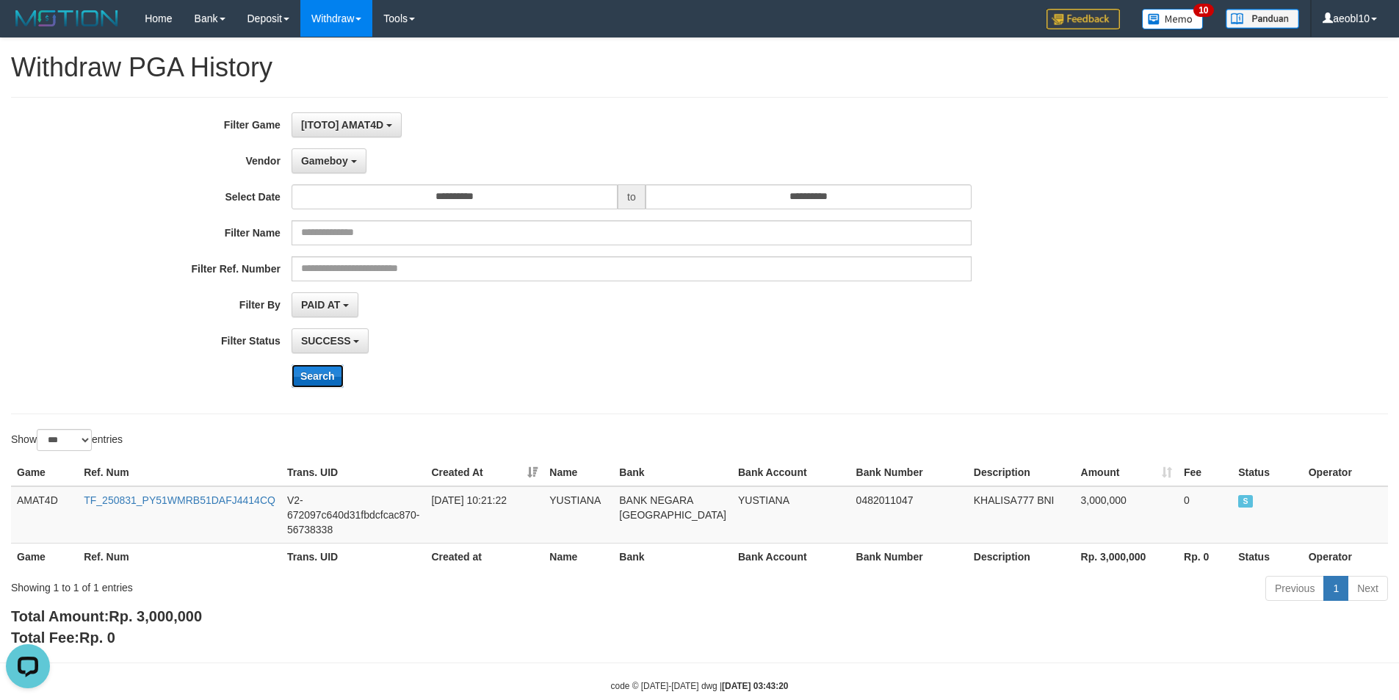
click at [302, 370] on button "Search" at bounding box center [317, 375] width 52 height 23
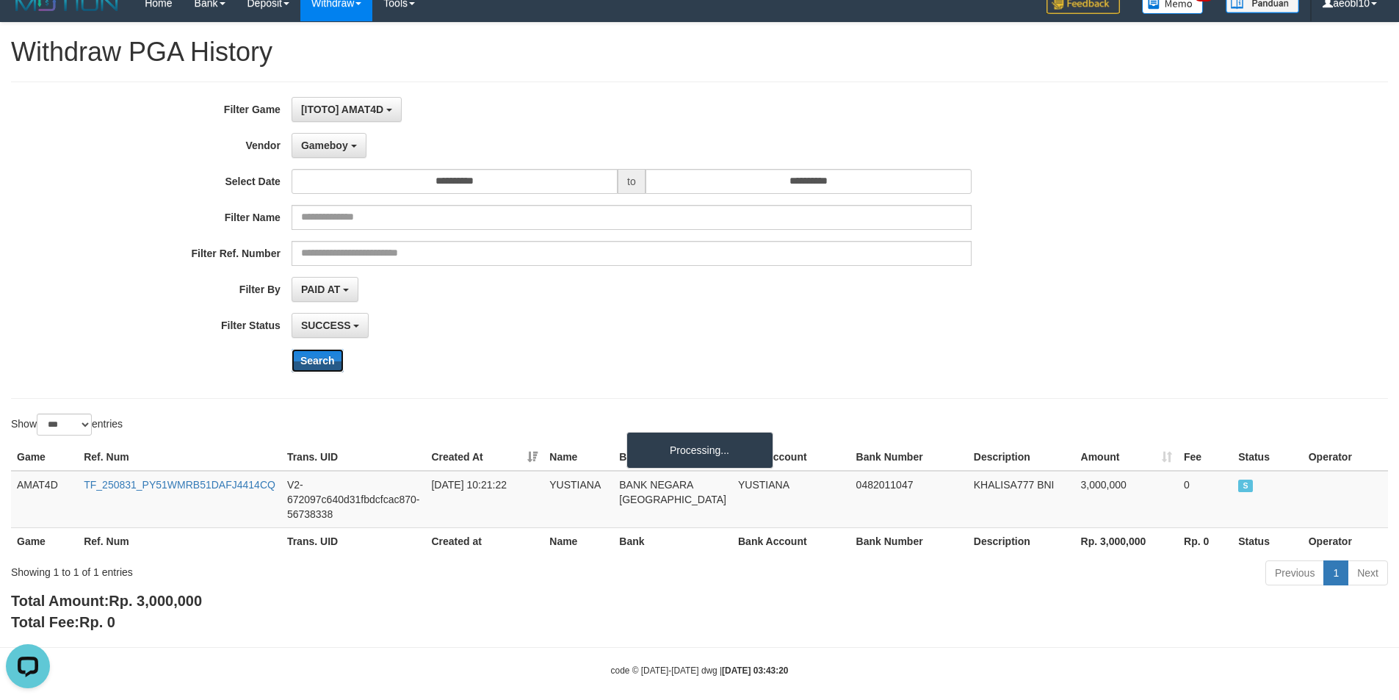
scroll to position [29, 0]
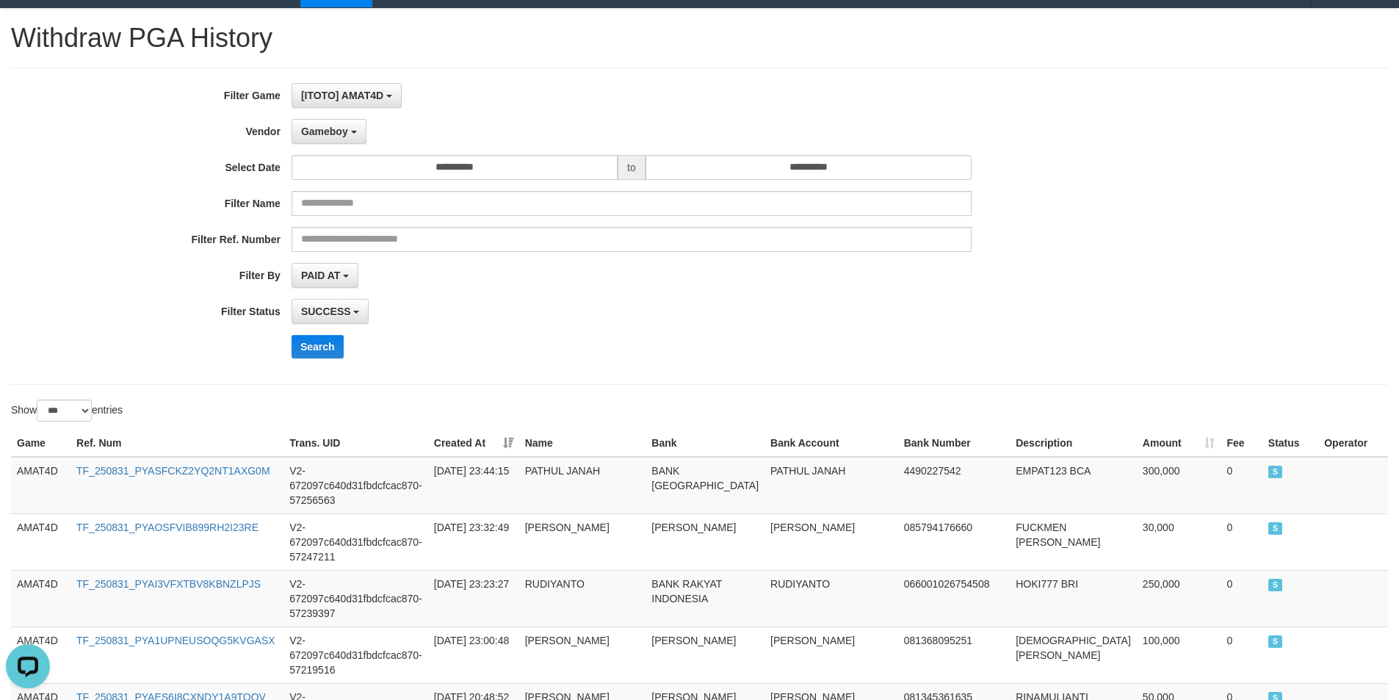
click at [31, 468] on td "AMAT4D" at bounding box center [40, 485] width 59 height 57
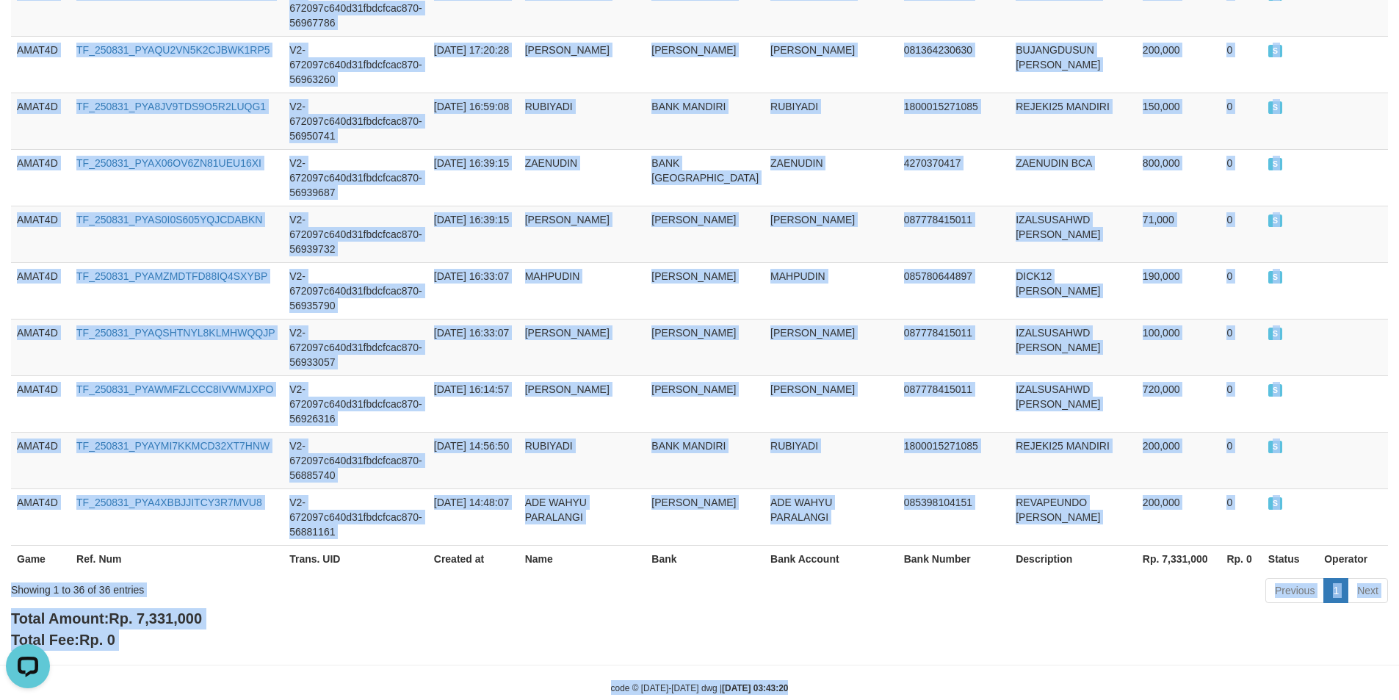
scroll to position [2008, 0]
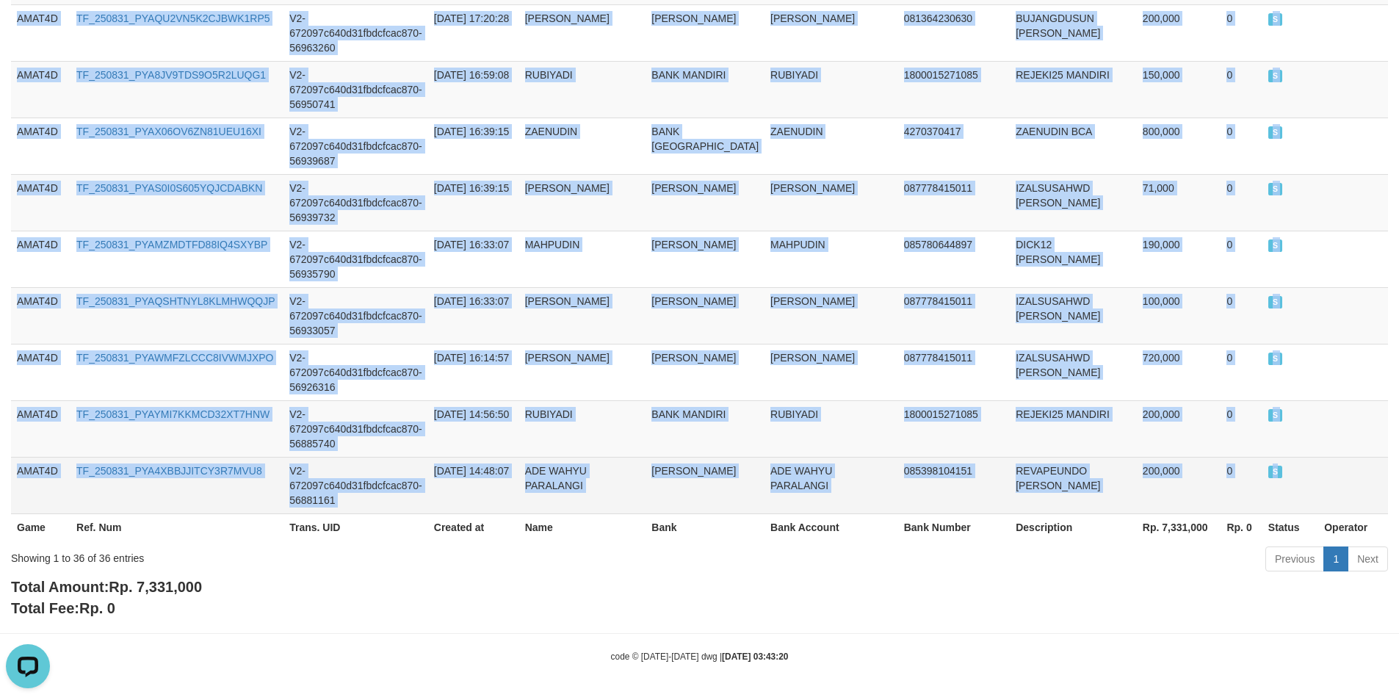
drag, startPoint x: 31, startPoint y: 468, endPoint x: 1283, endPoint y: 471, distance: 1251.7
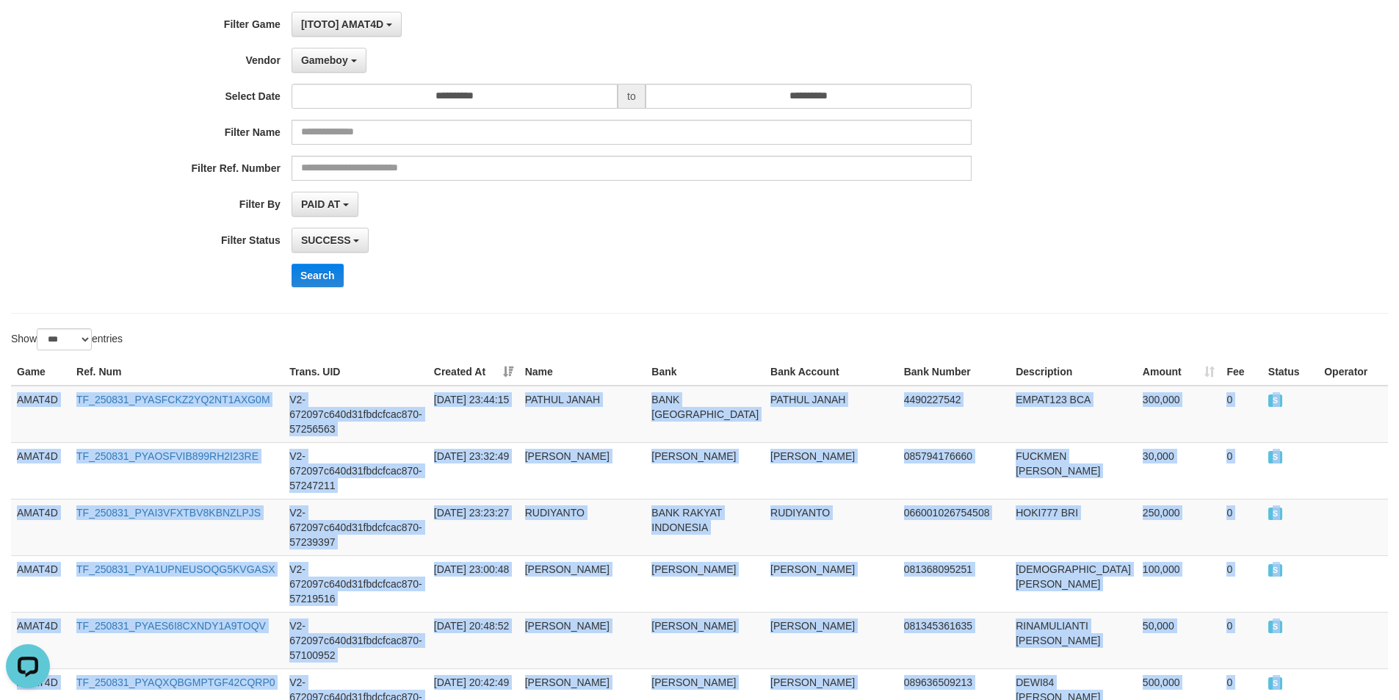
scroll to position [0, 0]
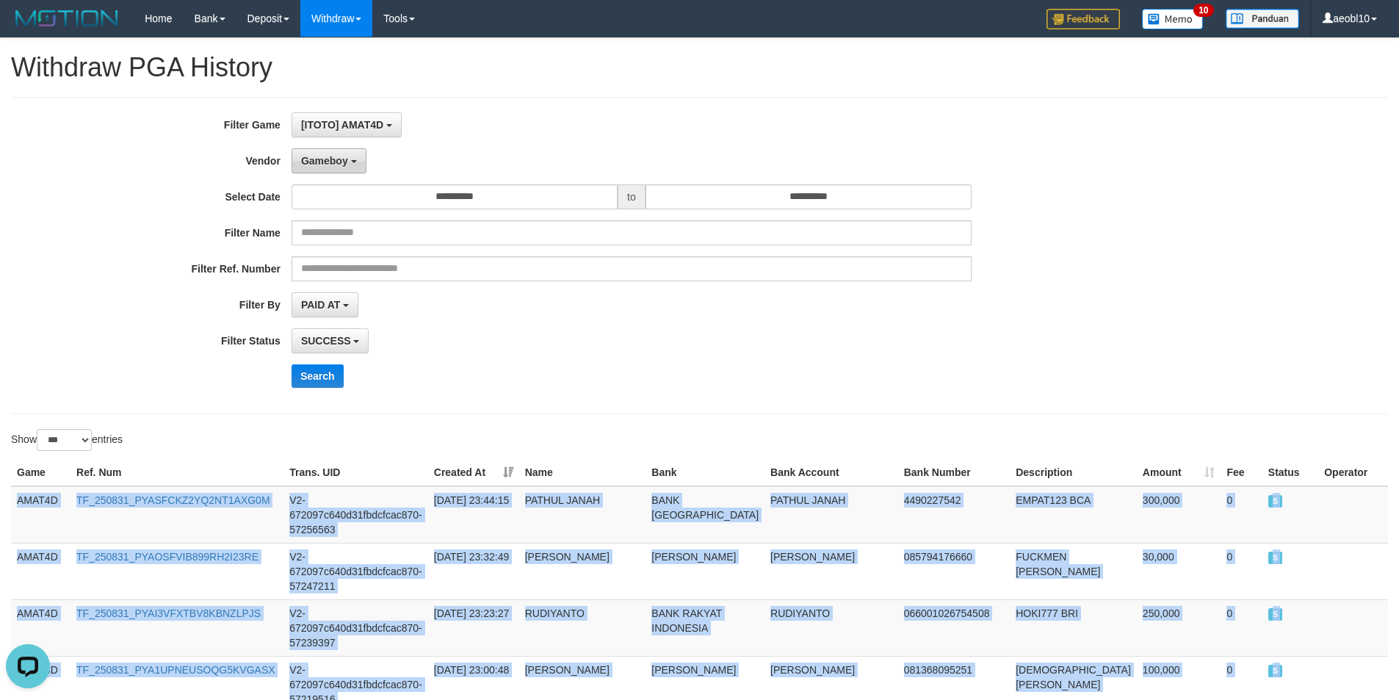
click at [340, 161] on span "Gameboy" at bounding box center [324, 161] width 47 height 12
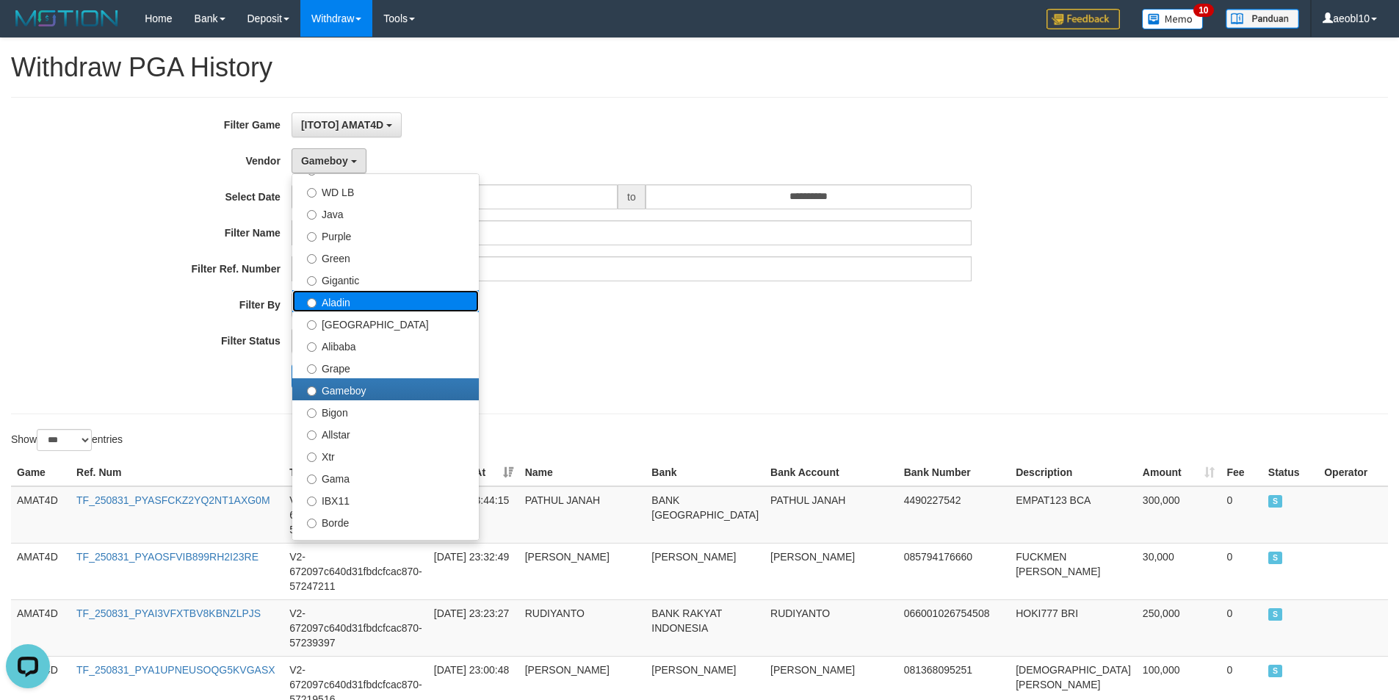
click at [349, 299] on label "Aladin" at bounding box center [385, 301] width 186 height 22
select select "**********"
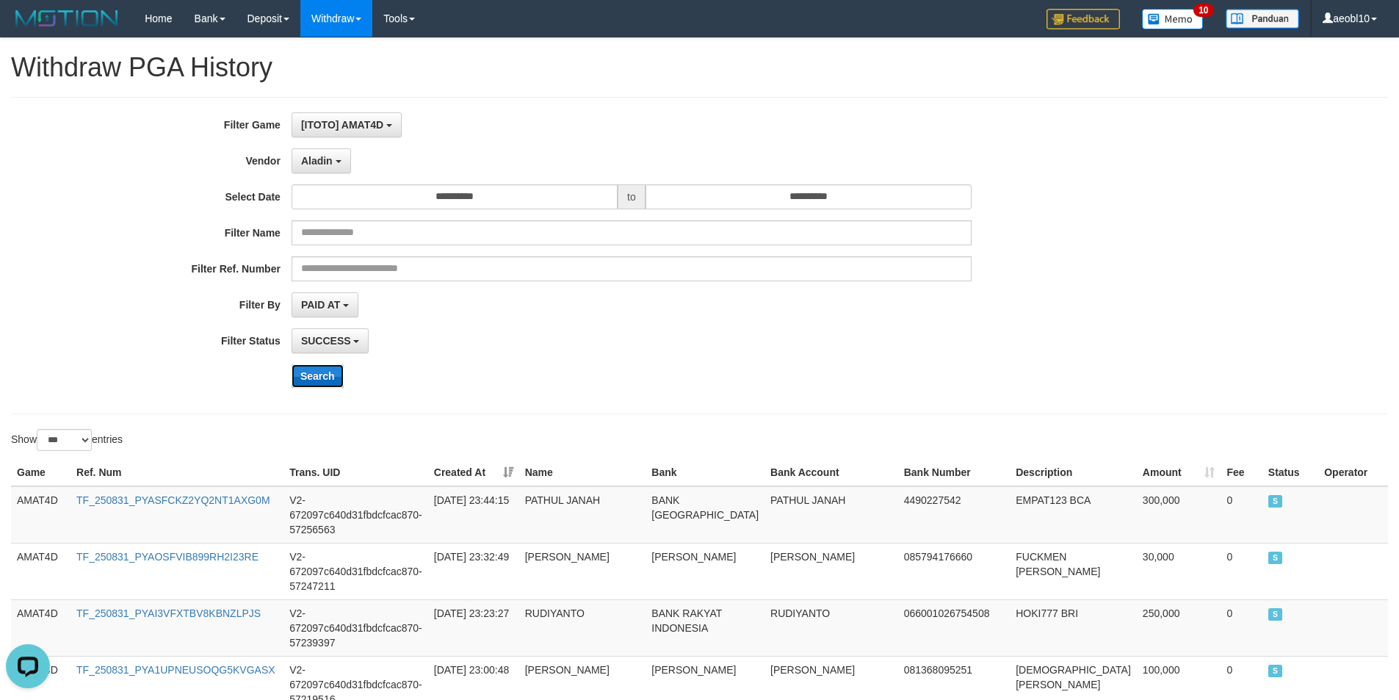
click at [313, 385] on button "Search" at bounding box center [317, 375] width 52 height 23
click at [314, 375] on button "Search" at bounding box center [317, 375] width 52 height 23
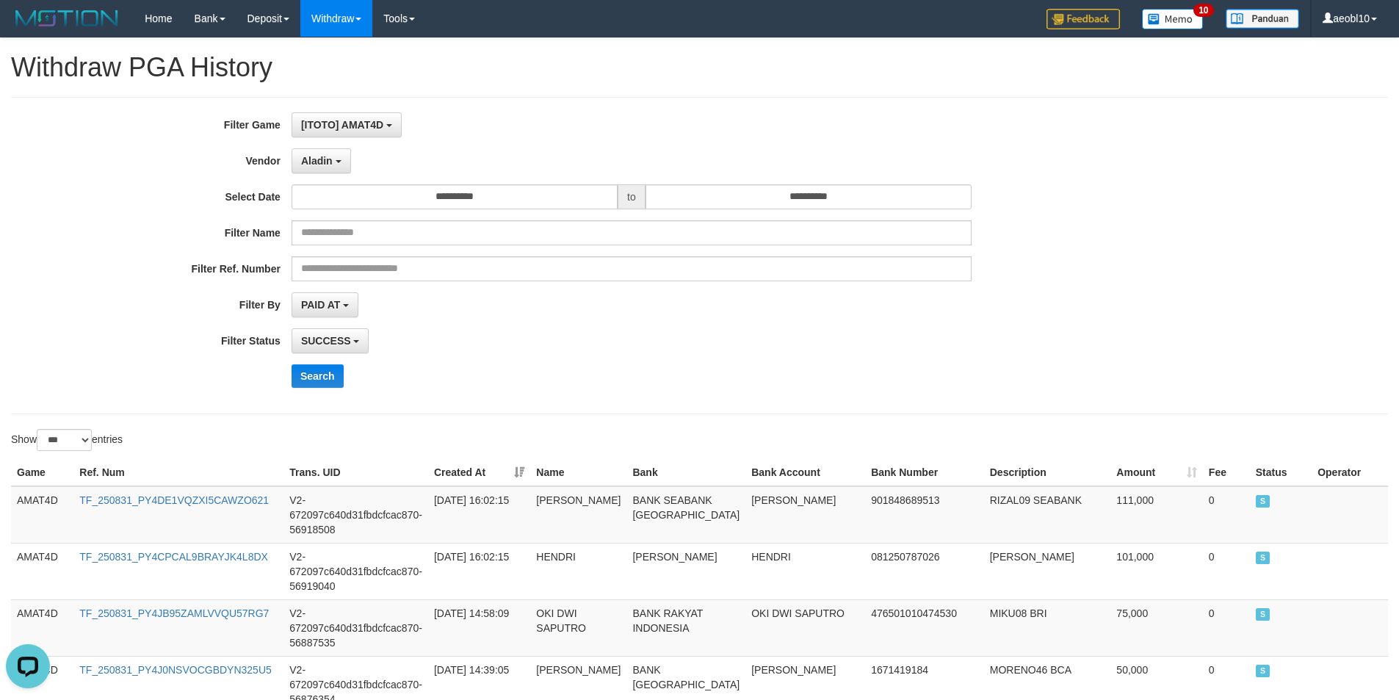
click at [40, 495] on td "AMAT4D" at bounding box center [42, 514] width 62 height 57
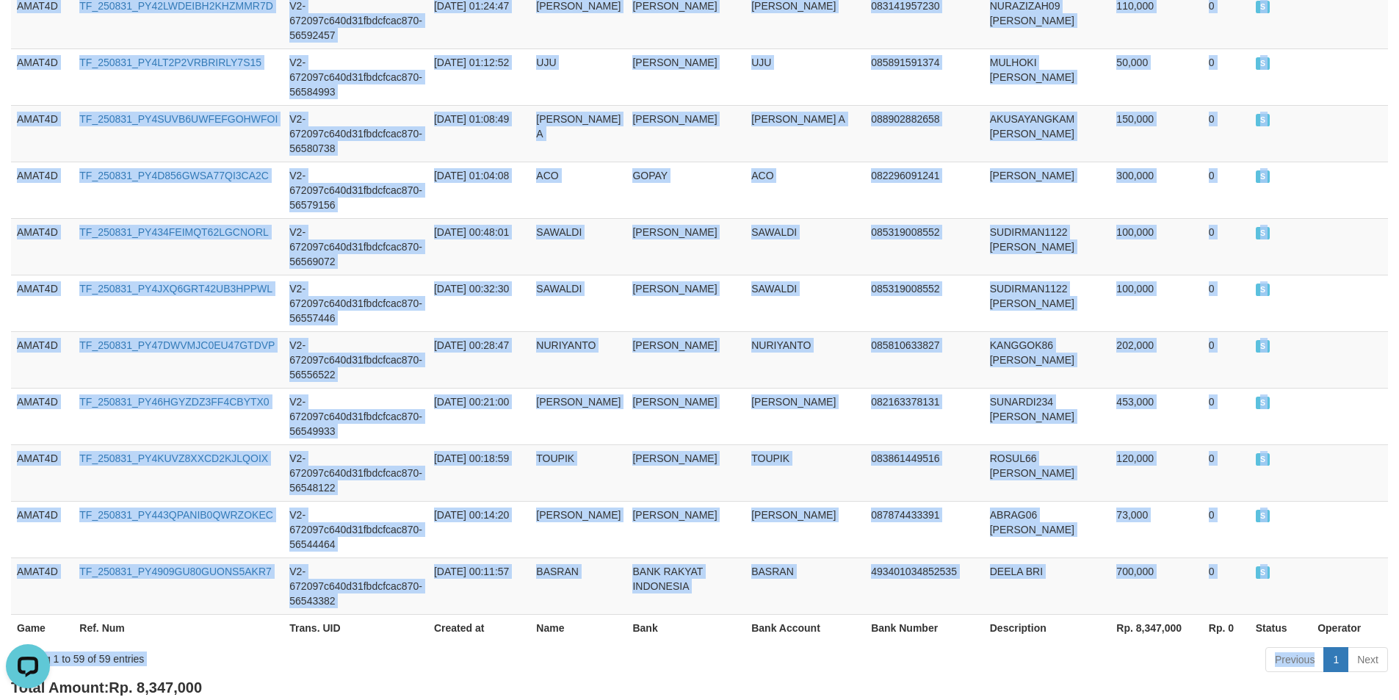
scroll to position [3323, 0]
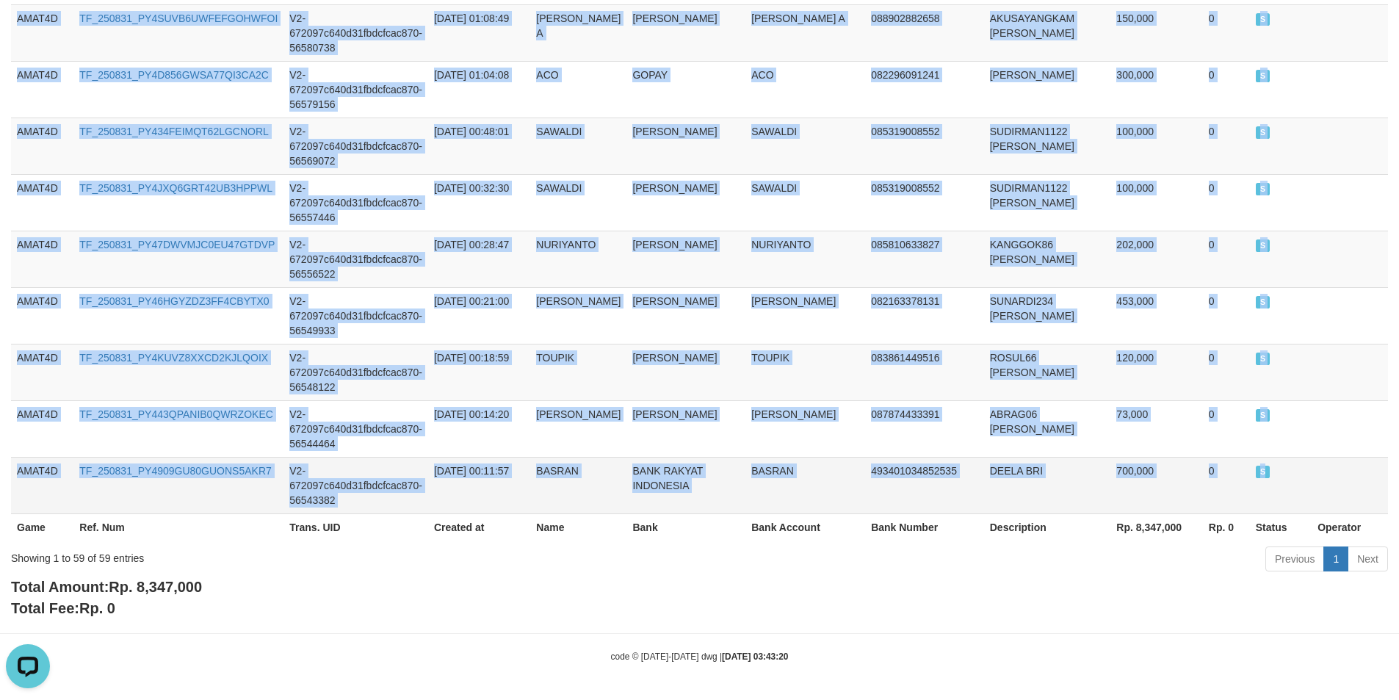
drag, startPoint x: 40, startPoint y: 495, endPoint x: 1266, endPoint y: 464, distance: 1226.4
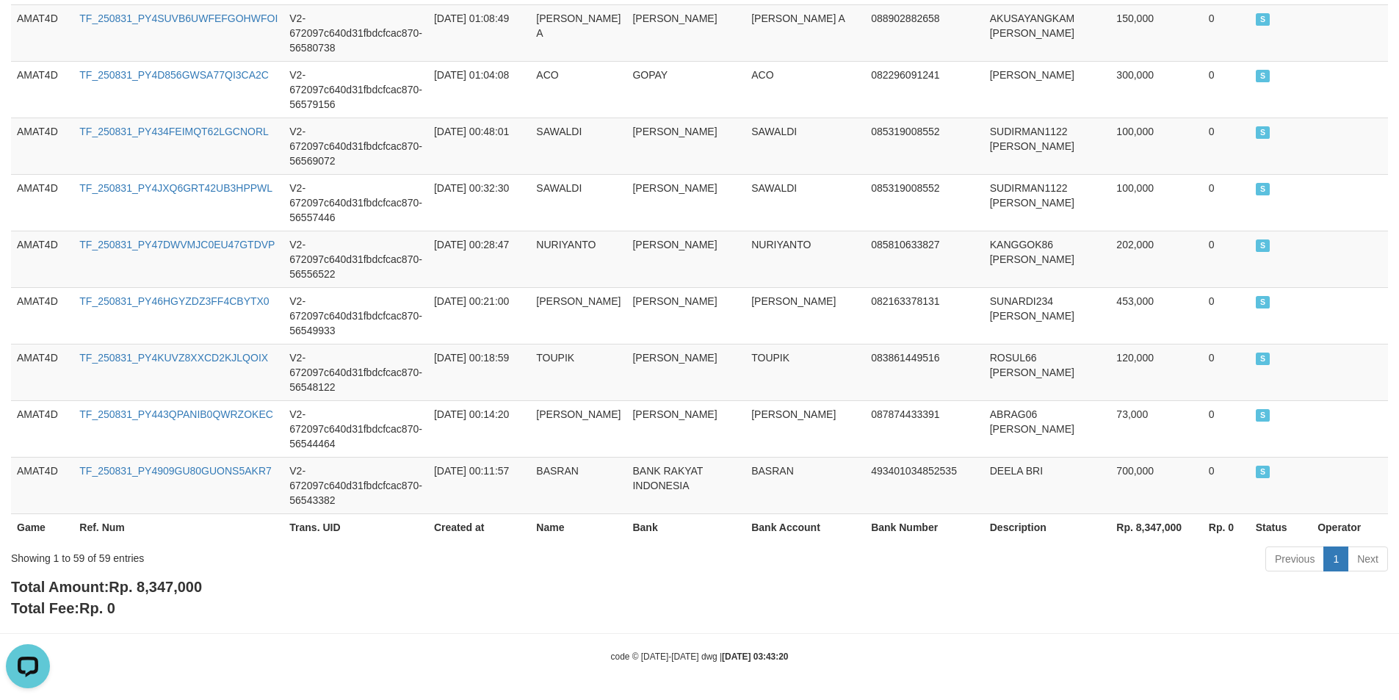
click at [1087, 603] on div "Total Amount: Rp. 8,347,000 Total Fee: Rp. 0" at bounding box center [699, 597] width 1376 height 42
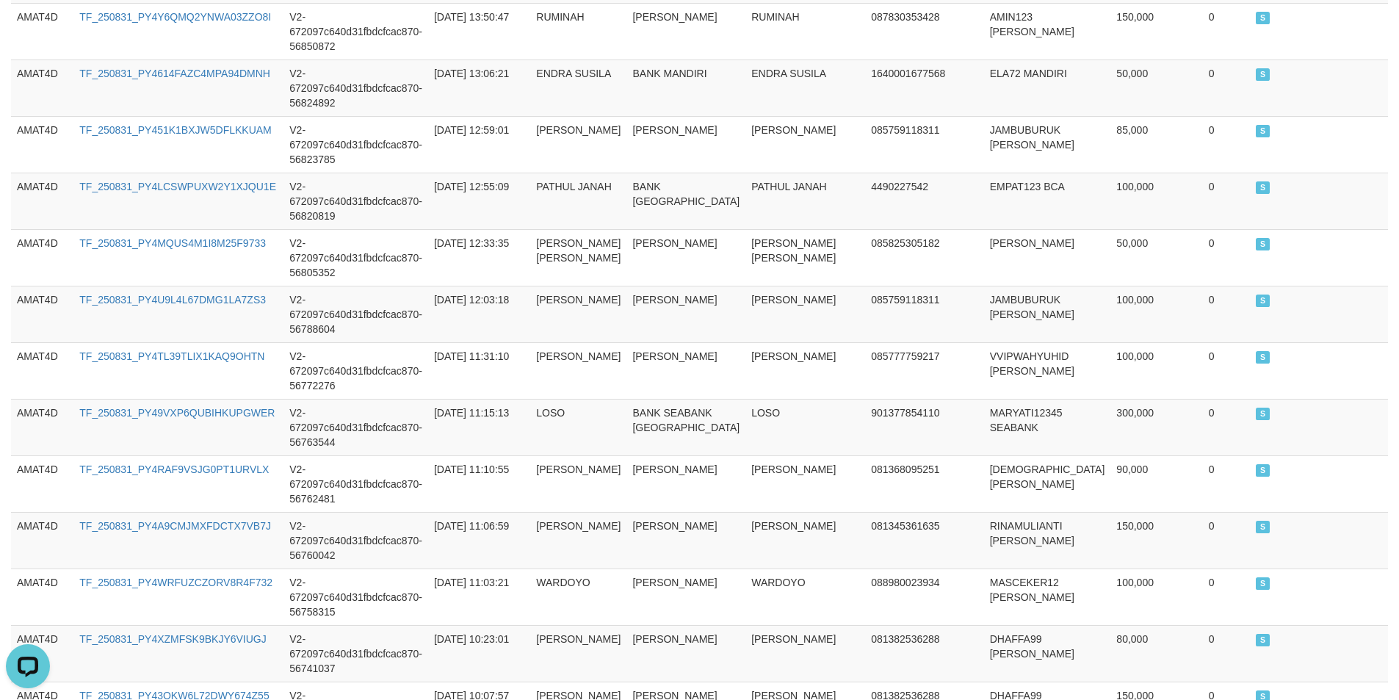
scroll to position [0, 0]
